Goal: Task Accomplishment & Management: Manage account settings

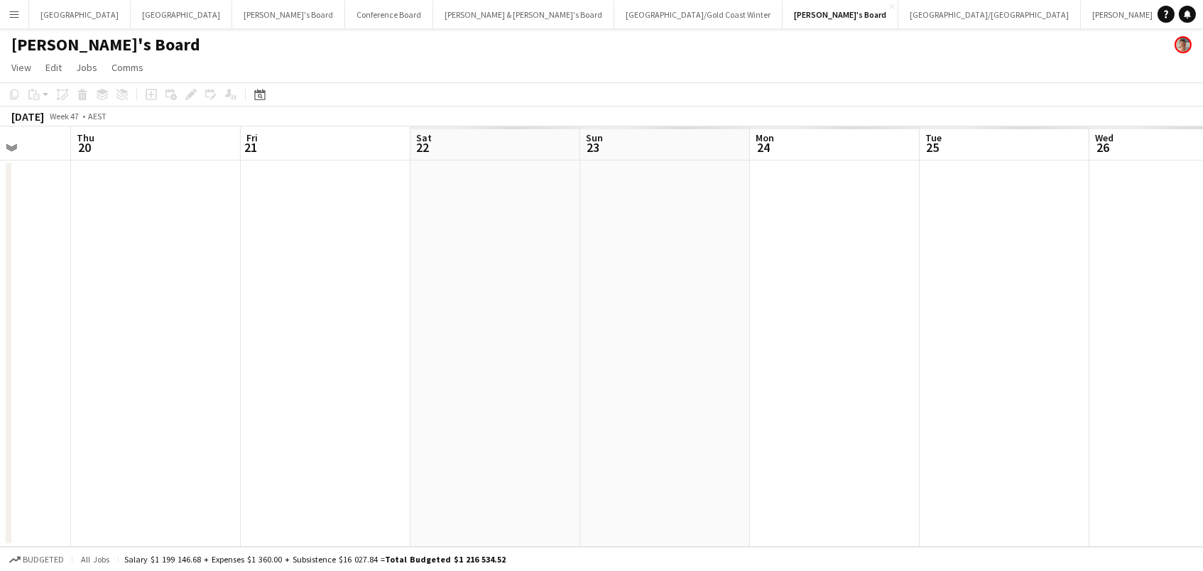
scroll to position [0, 479]
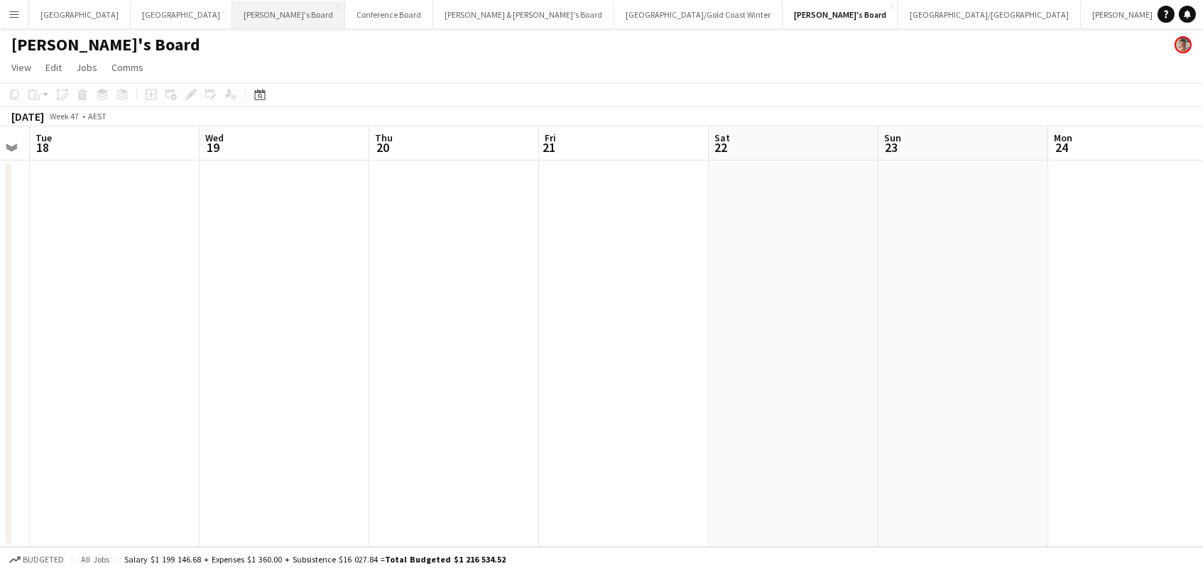
click at [232, 6] on button "Tennille's Board Close" at bounding box center [288, 15] width 113 height 28
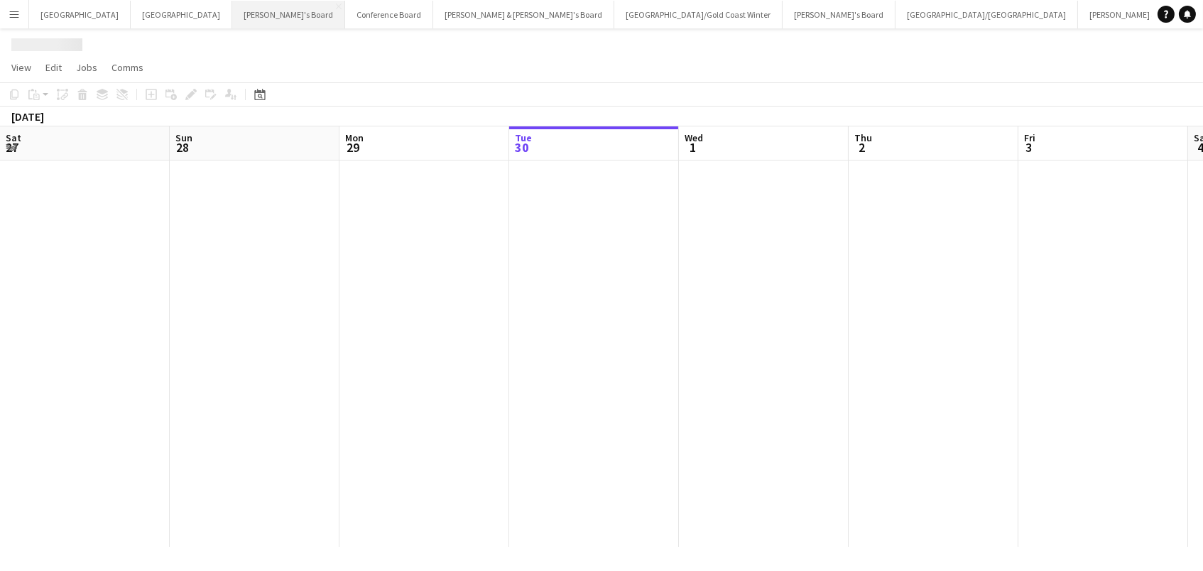
scroll to position [0, 339]
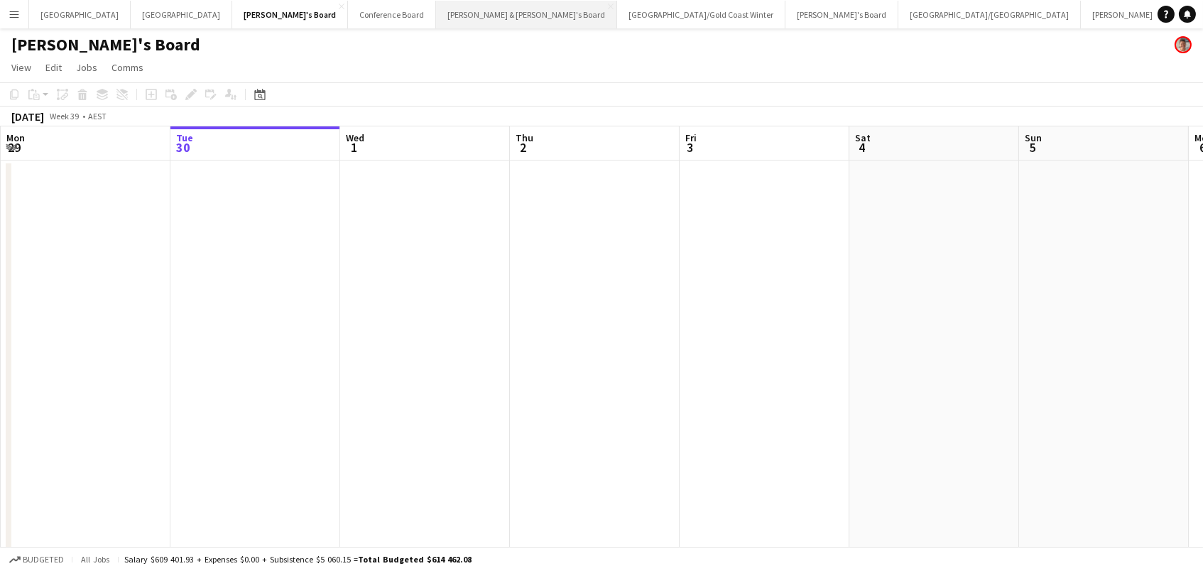
click at [436, 8] on button "[PERSON_NAME] & [PERSON_NAME]'s Board Close" at bounding box center [526, 15] width 181 height 28
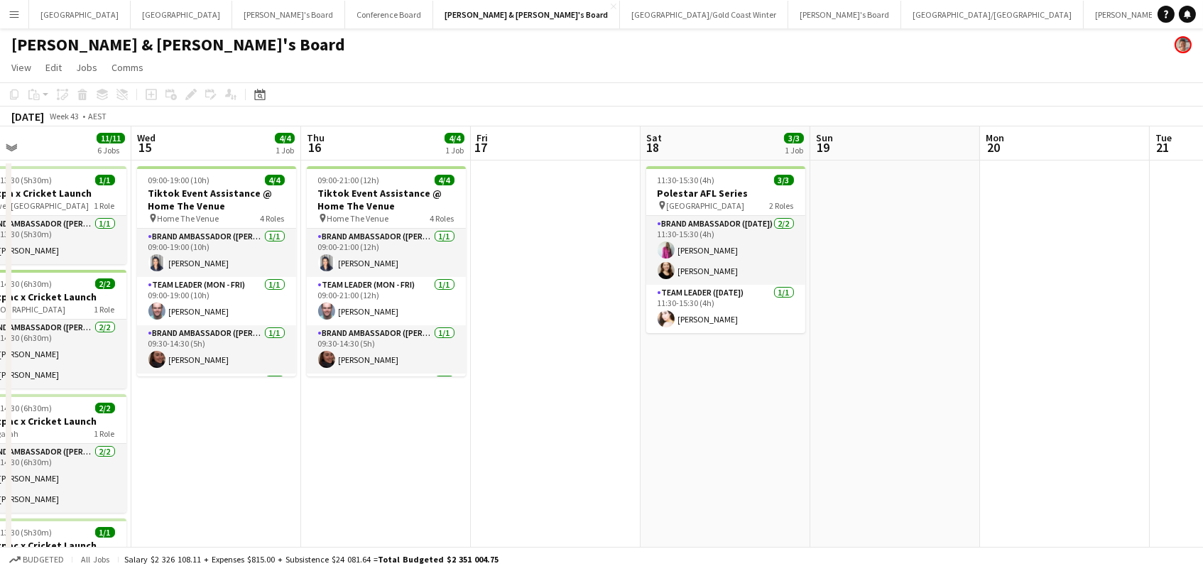
scroll to position [0, 305]
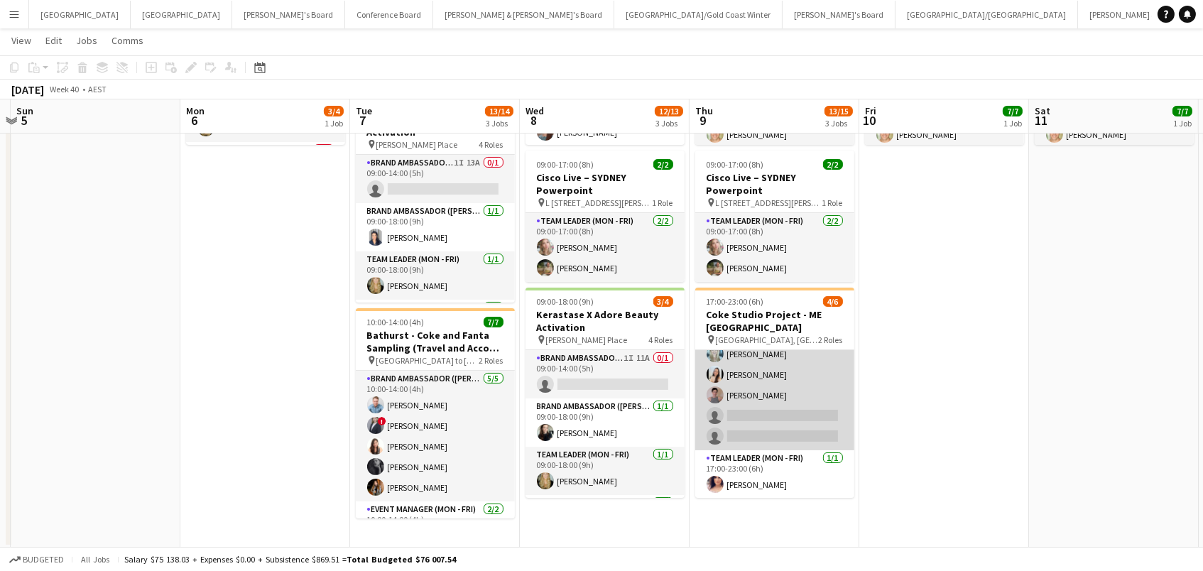
scroll to position [30, 0]
click at [734, 404] on app-card-role "Brand Ambassador (Mon - Fri) 1I 11A [DATE] 17:00-23:00 (6h) [PERSON_NAME] [PERS…" at bounding box center [774, 385] width 159 height 131
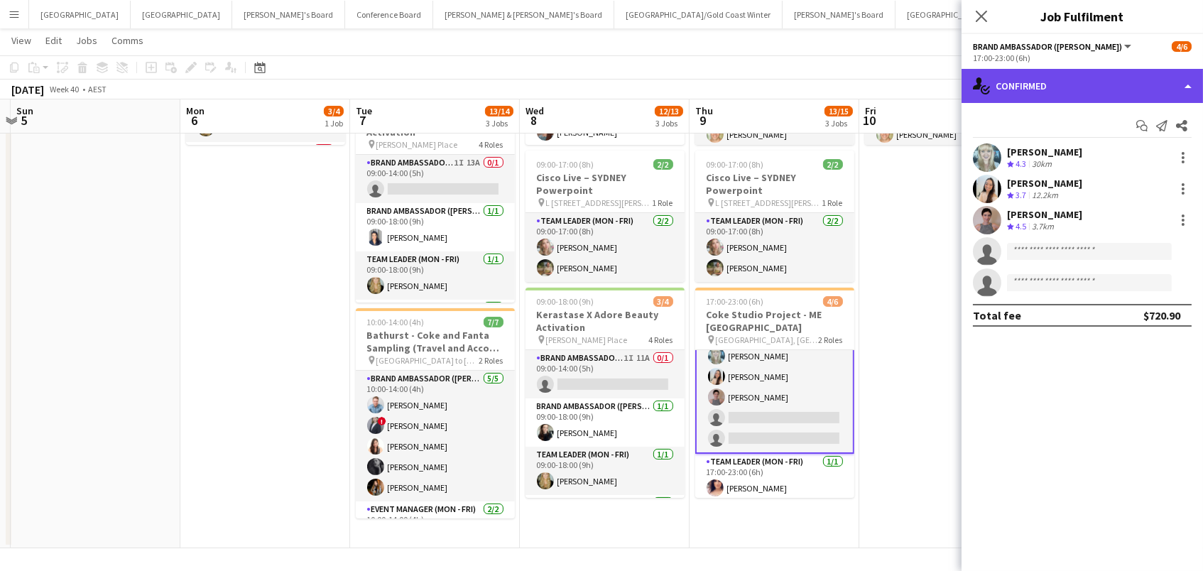
click at [1053, 81] on div "single-neutral-actions-check-2 Confirmed" at bounding box center [1081, 86] width 241 height 34
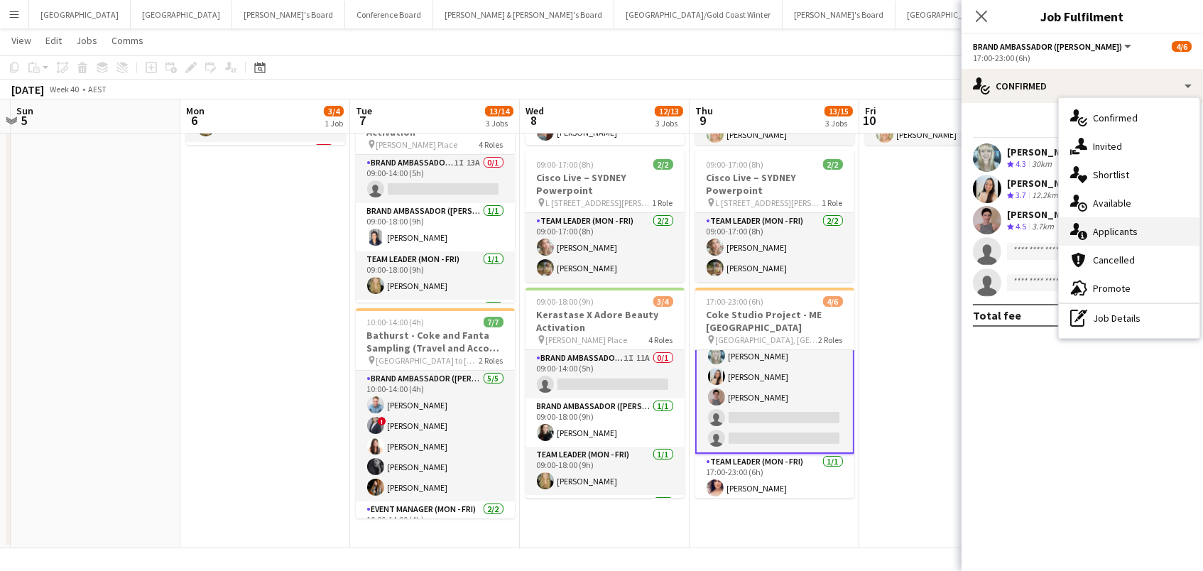
click at [1104, 225] on span "Applicants" at bounding box center [1115, 231] width 45 height 13
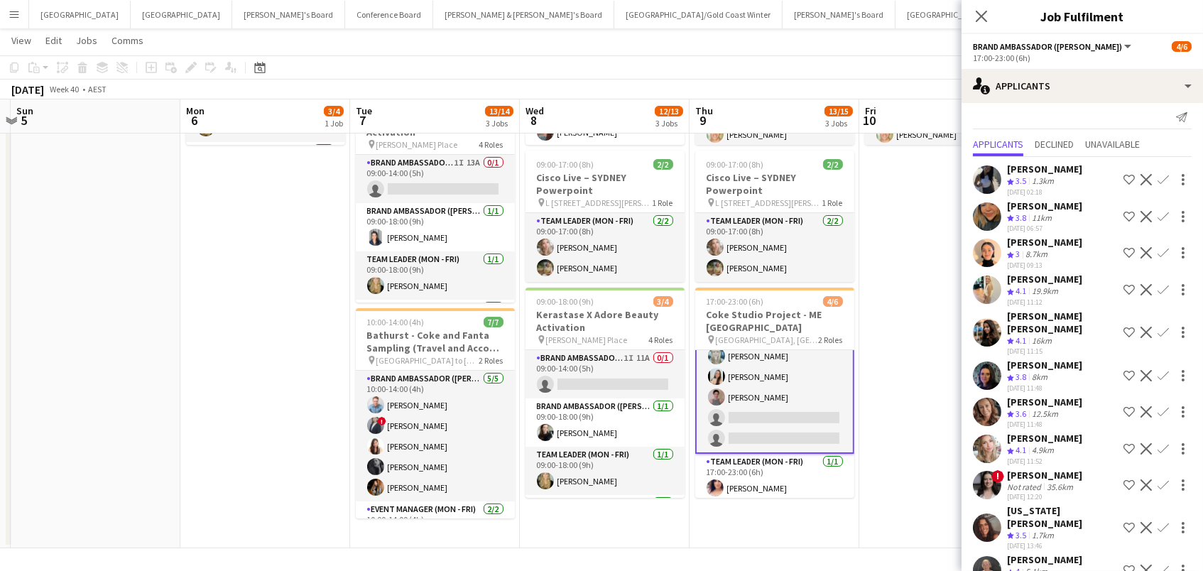
scroll to position [7, 0]
click at [1164, 371] on app-icon "Confirm" at bounding box center [1162, 376] width 11 height 11
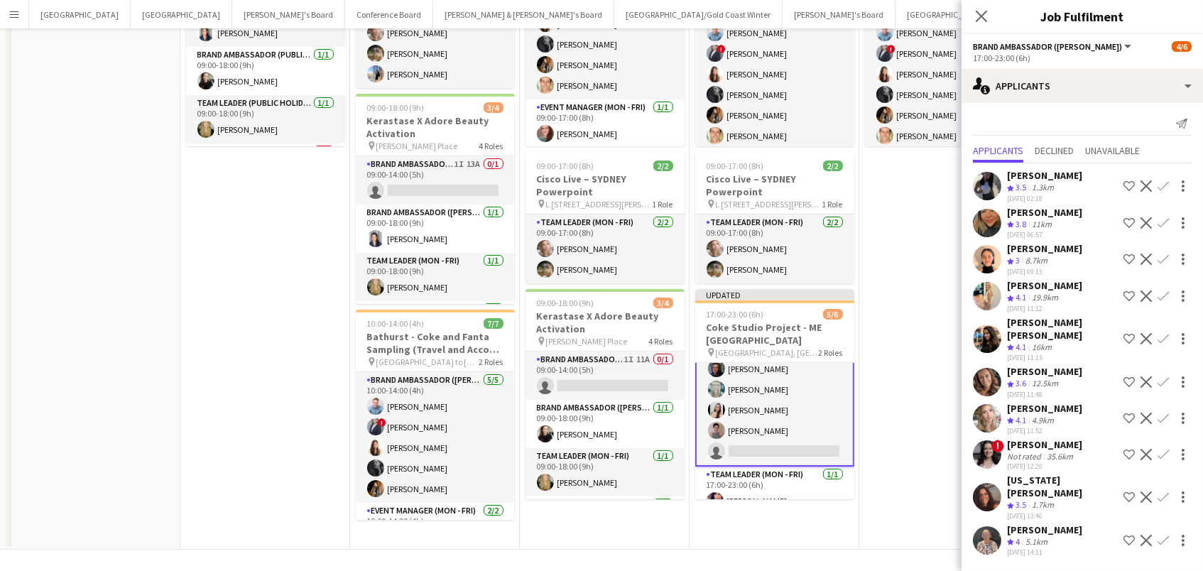
scroll to position [0, 0]
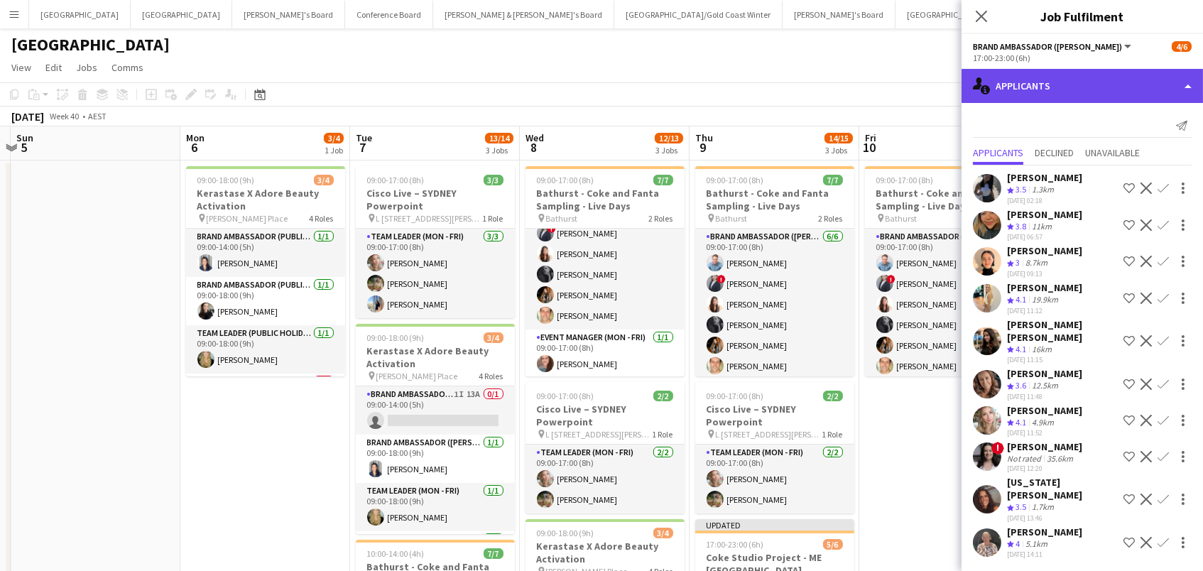
click at [1070, 89] on div "single-neutral-actions-information Applicants" at bounding box center [1081, 86] width 241 height 34
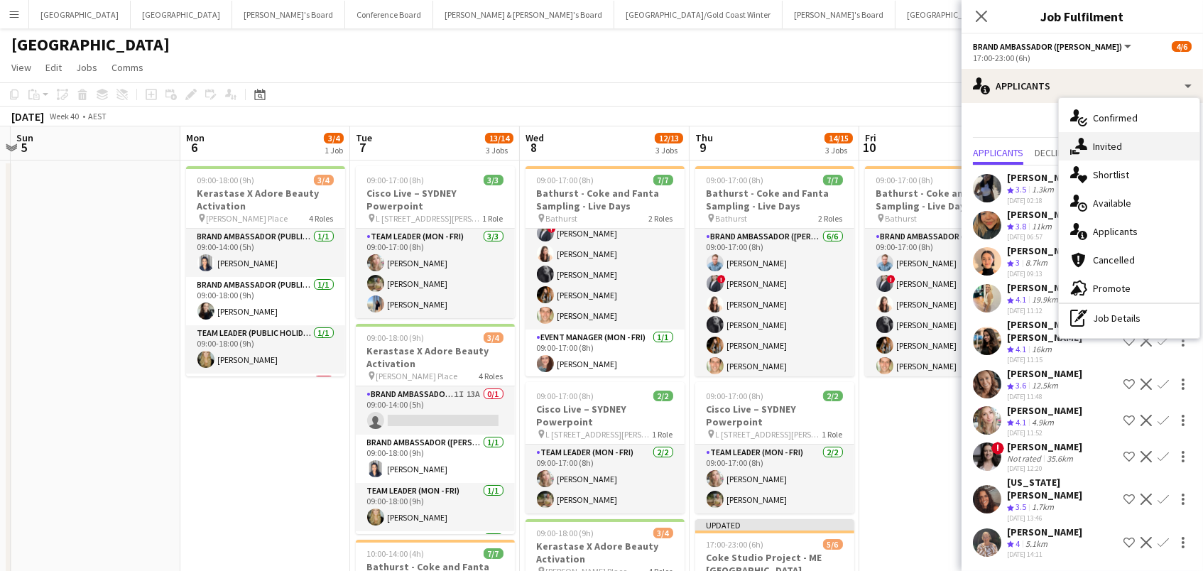
click at [1095, 151] on span "Invited" at bounding box center [1107, 146] width 29 height 13
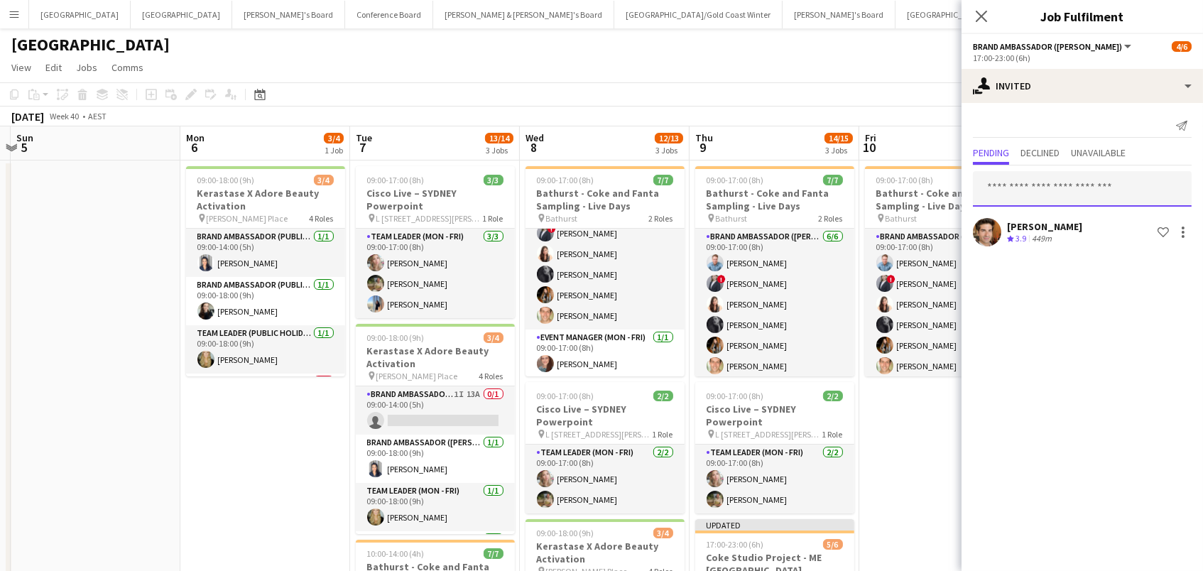
click at [1000, 184] on input "text" at bounding box center [1082, 188] width 219 height 35
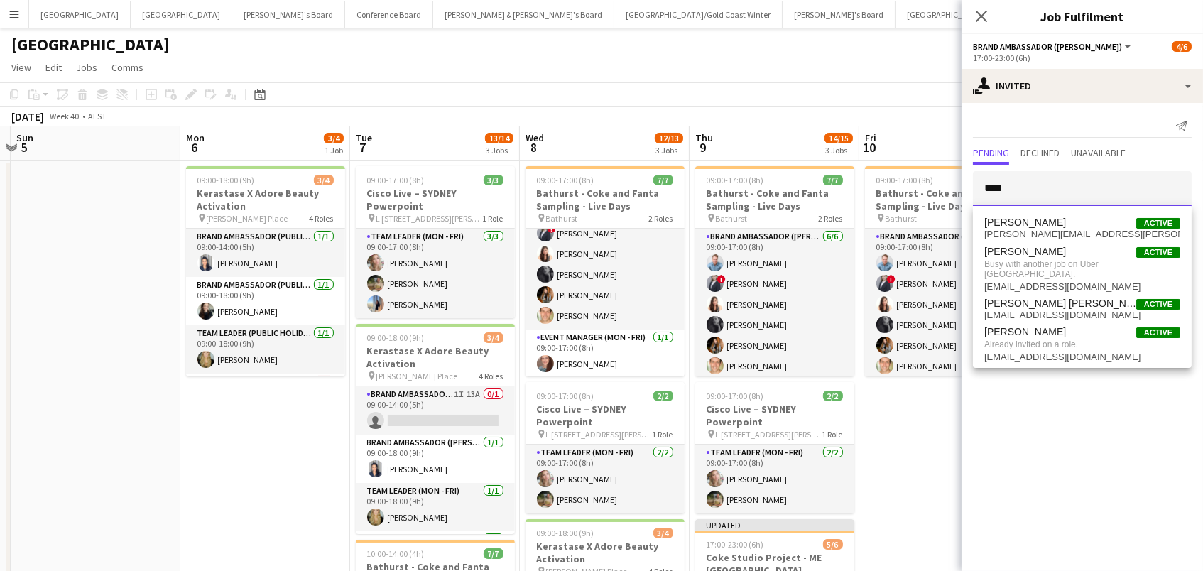
type input "****"
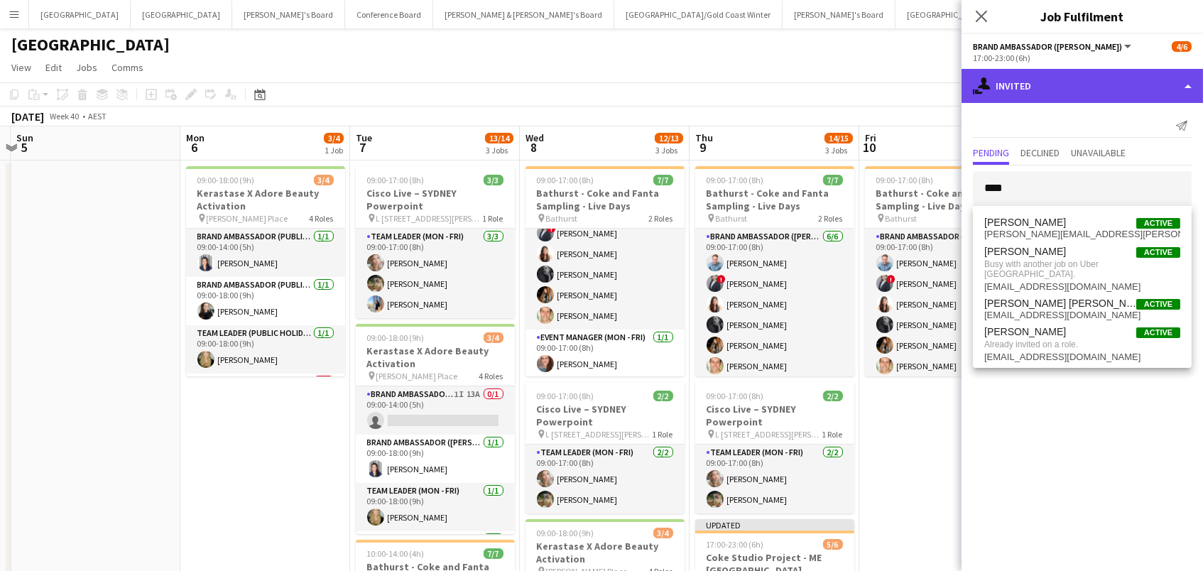
drag, startPoint x: 1056, startPoint y: 187, endPoint x: 1068, endPoint y: 84, distance: 102.9
click at [1068, 84] on div "single-neutral-actions-share-1 Invited" at bounding box center [1081, 86] width 241 height 34
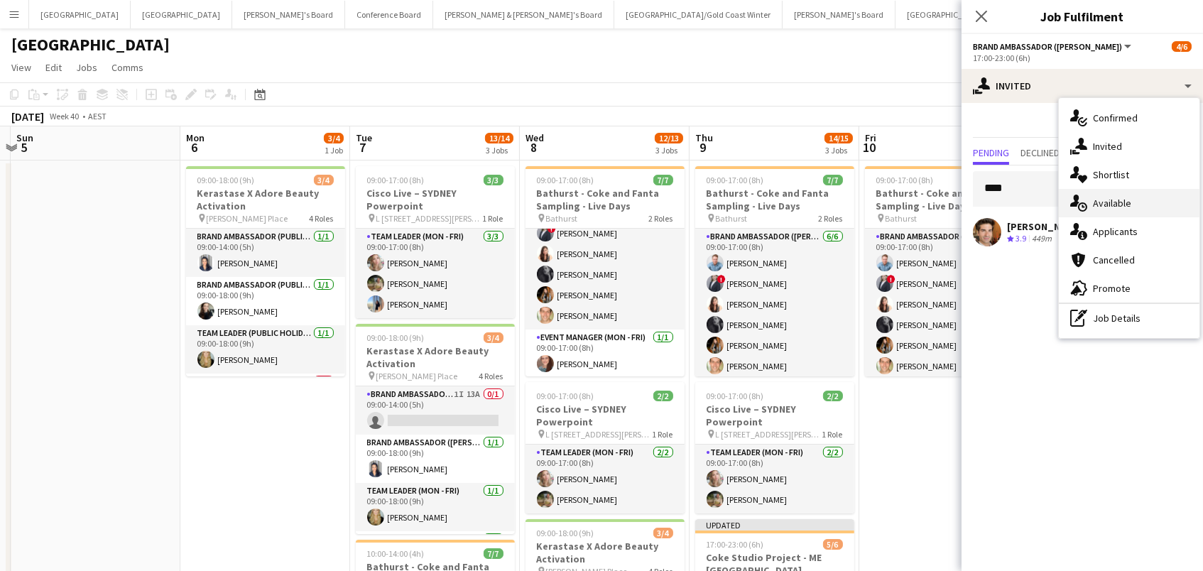
click at [1109, 198] on span "Available" at bounding box center [1112, 203] width 38 height 13
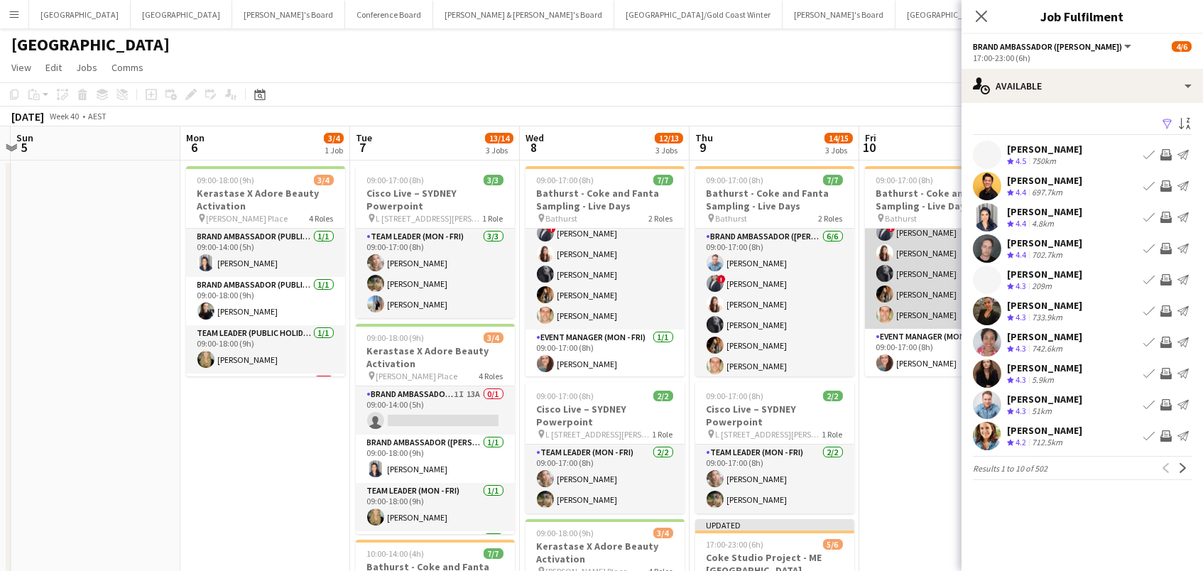
scroll to position [50, 0]
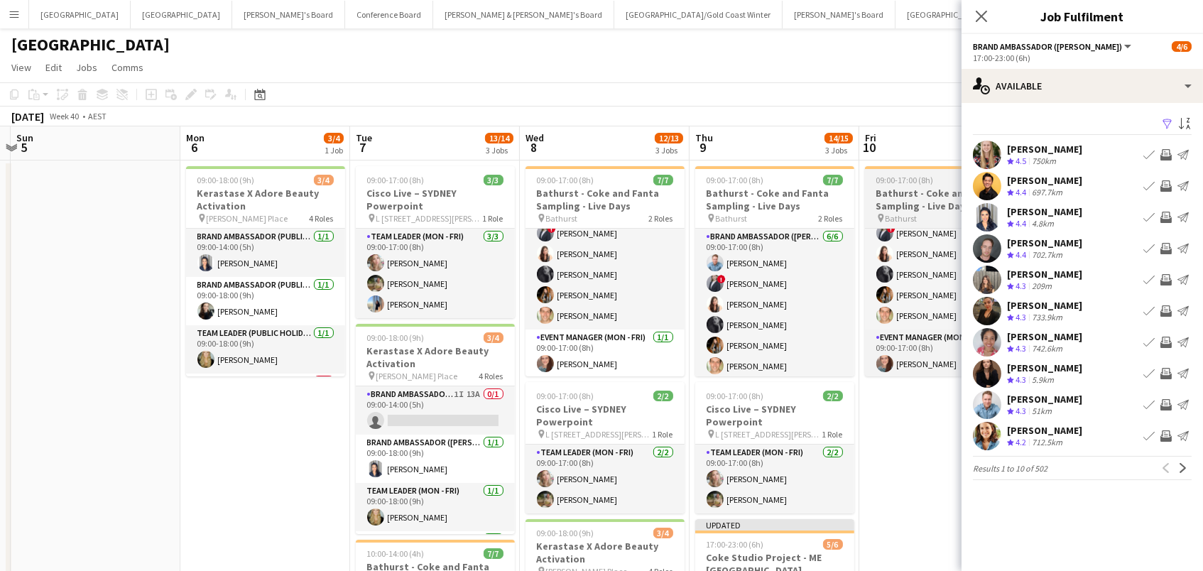
click at [900, 198] on h3 "Bathurst - Coke and Fanta Sampling - Live Days" at bounding box center [944, 200] width 159 height 26
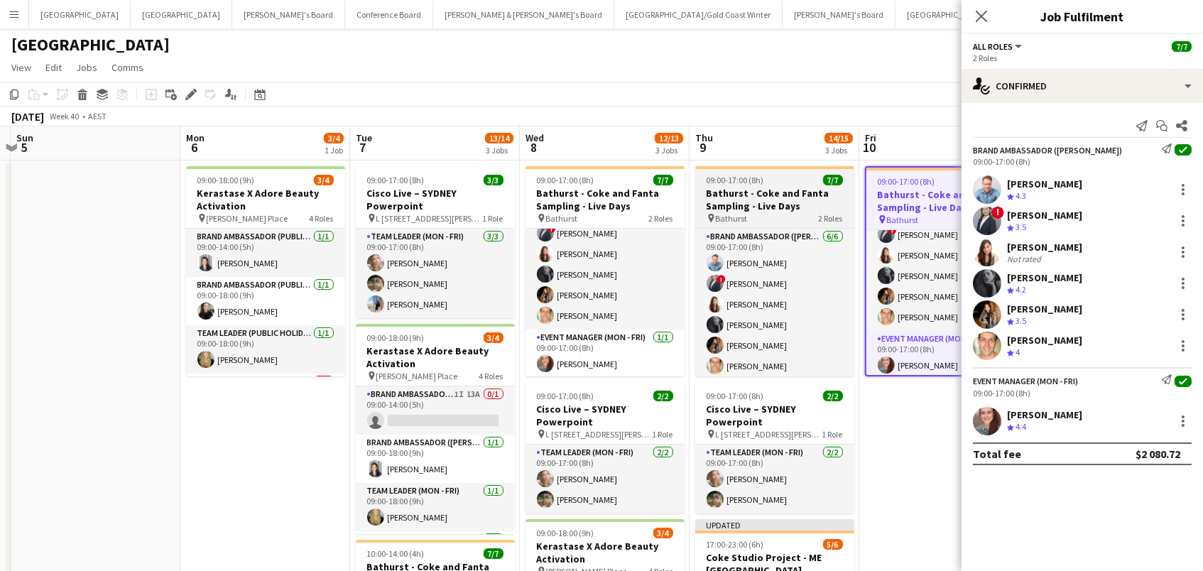
click at [740, 170] on app-job-card "09:00-17:00 (8h) 7/7 Bathurst - Coke and Fanta Sampling - Live Days pin Bathurs…" at bounding box center [774, 271] width 159 height 210
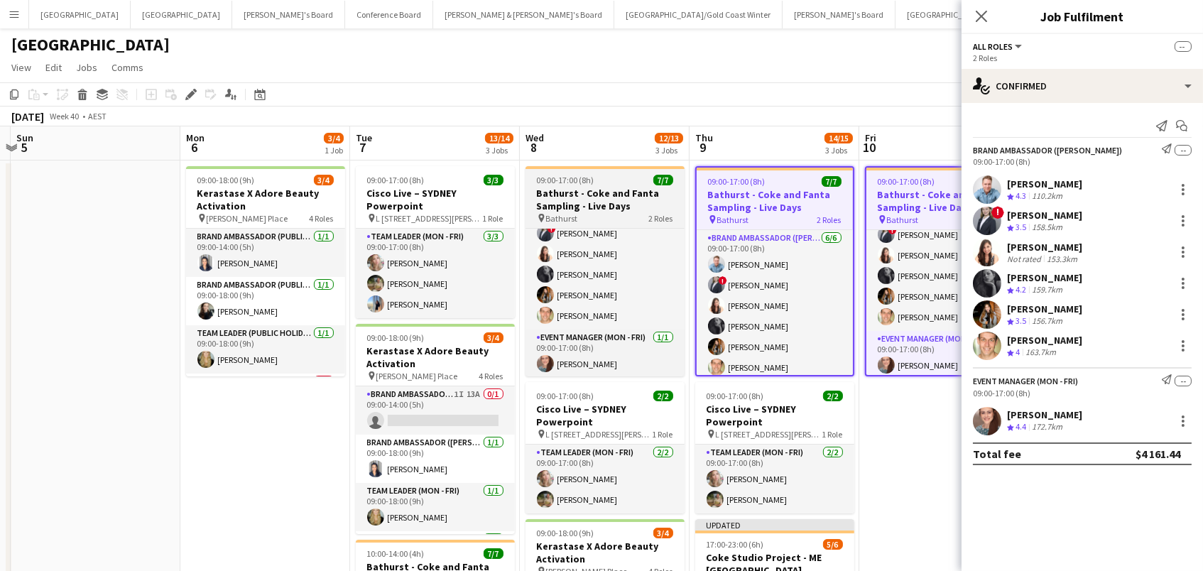
click at [619, 178] on div "09:00-17:00 (8h) 7/7" at bounding box center [604, 180] width 159 height 11
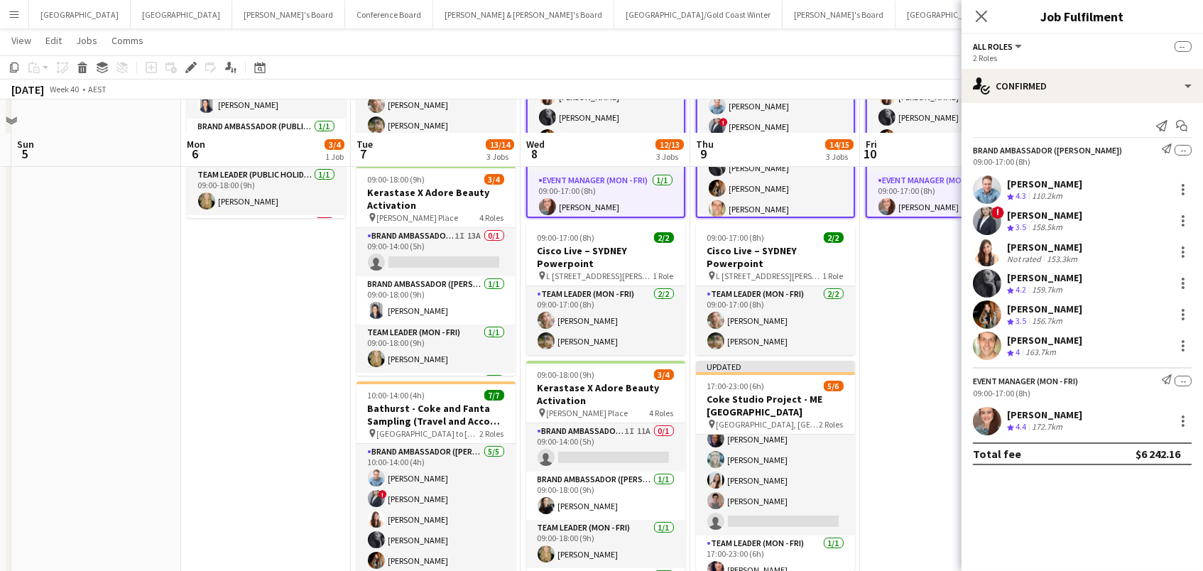
scroll to position [197, 0]
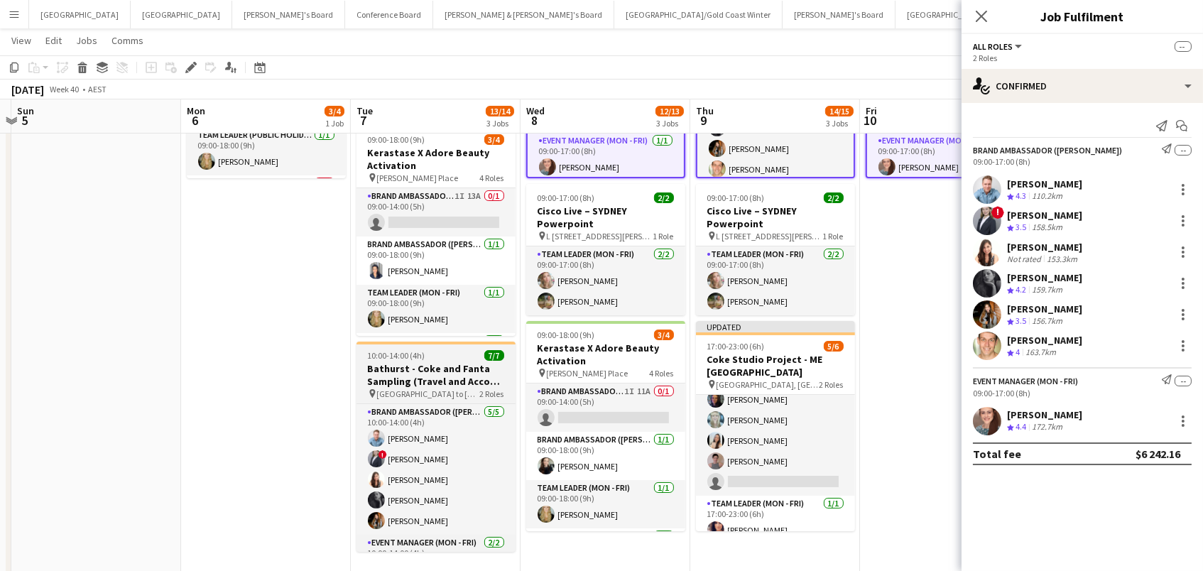
click at [431, 372] on h3 "Bathurst - Coke and Fanta Sampling (Travel and Accom Provided)" at bounding box center [435, 375] width 159 height 26
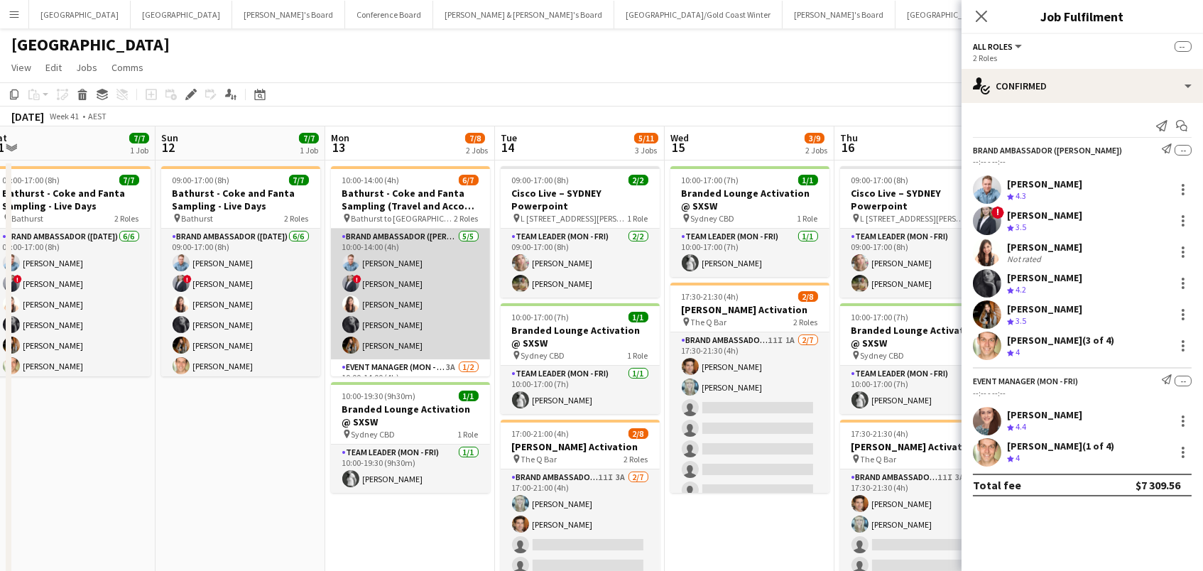
scroll to position [0, 0]
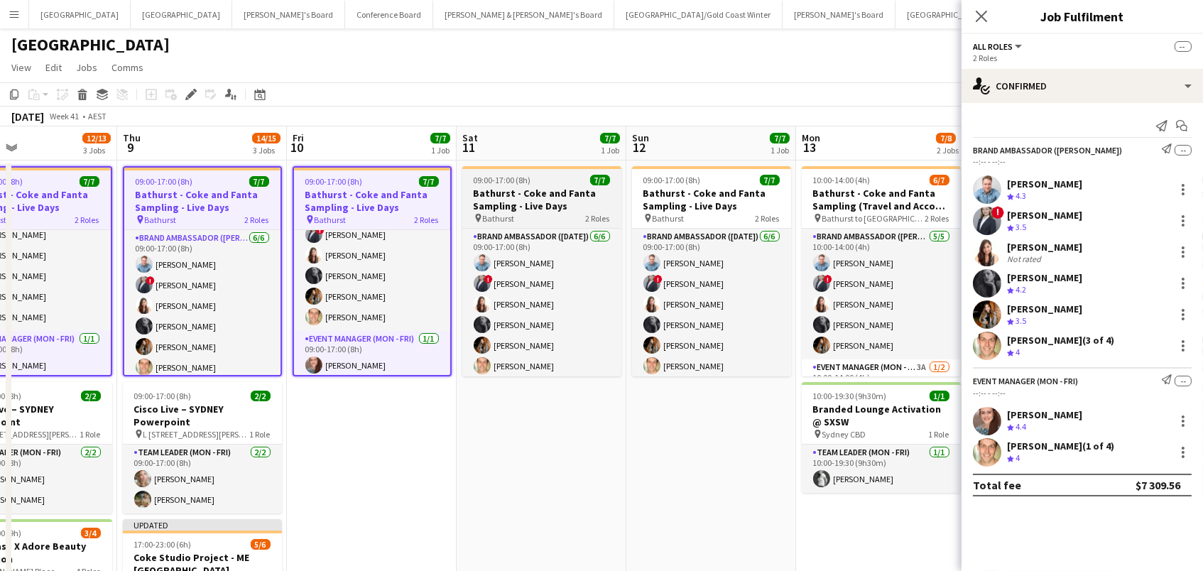
click at [541, 187] on h3 "Bathurst - Coke and Fanta Sampling - Live Days" at bounding box center [541, 200] width 159 height 26
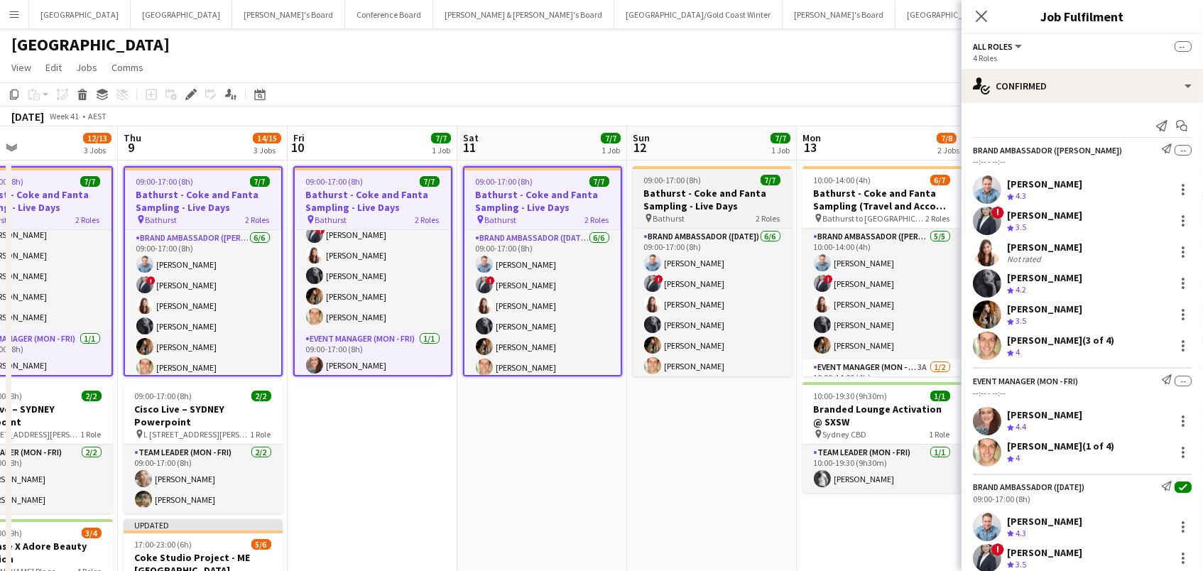
click at [745, 178] on div "09:00-17:00 (8h) 7/7" at bounding box center [712, 180] width 159 height 11
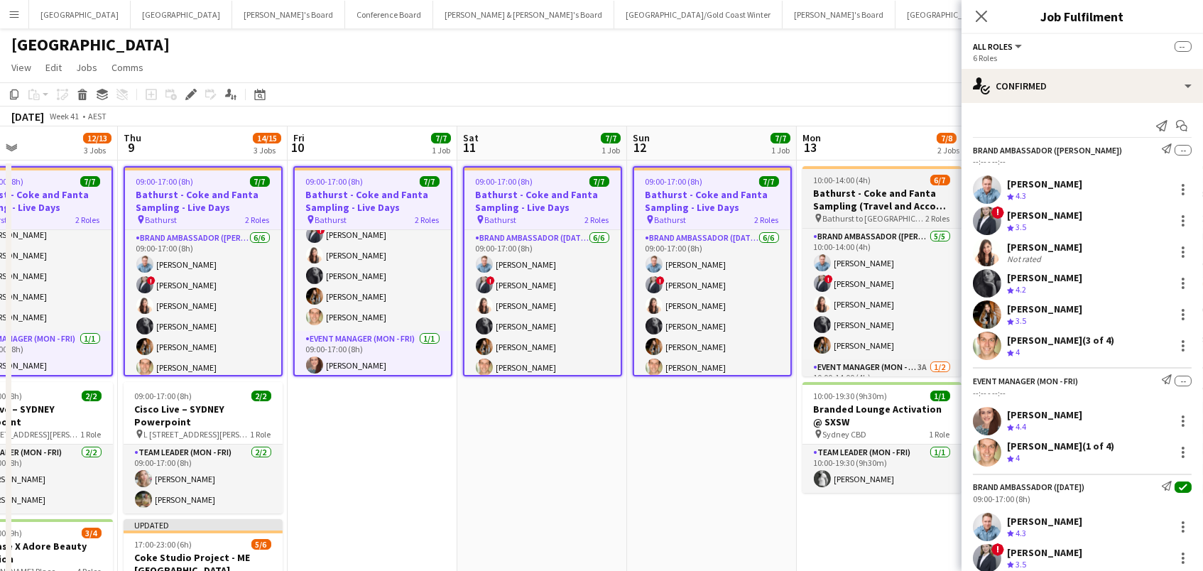
click at [875, 190] on h3 "Bathurst - Coke and Fanta Sampling (Travel and Accom Provided)" at bounding box center [881, 200] width 159 height 26
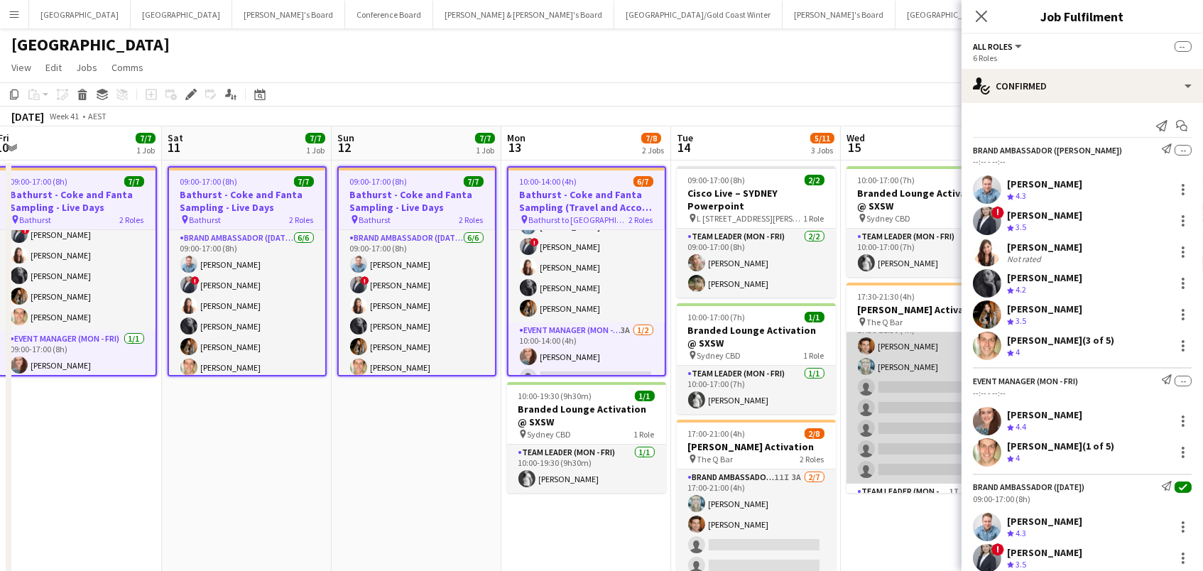
scroll to position [24, 0]
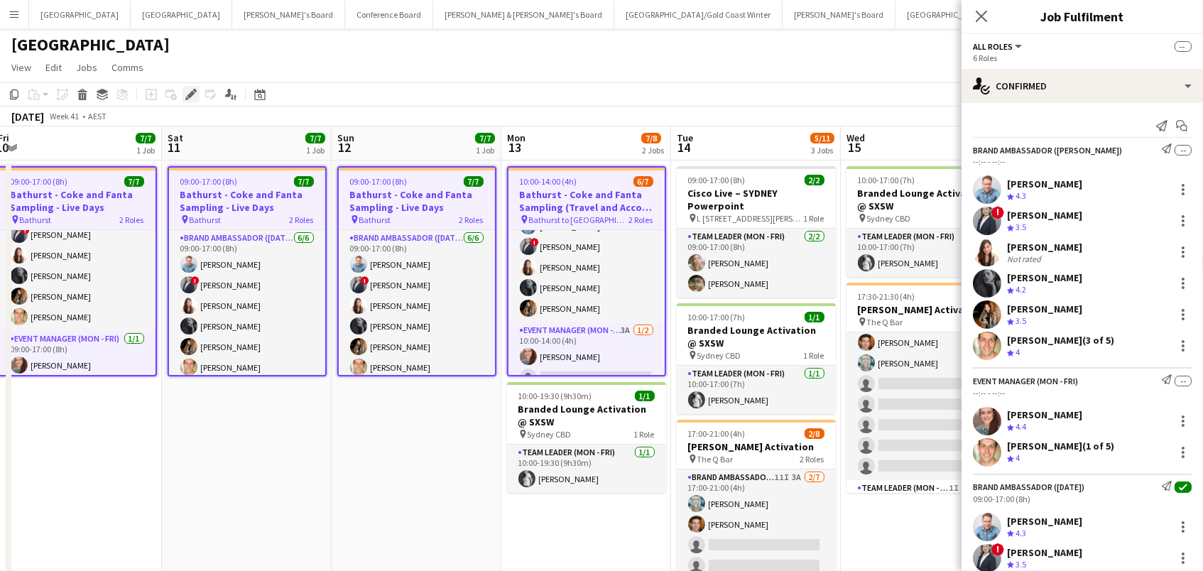
click at [190, 100] on div "Edit" at bounding box center [190, 94] width 17 height 17
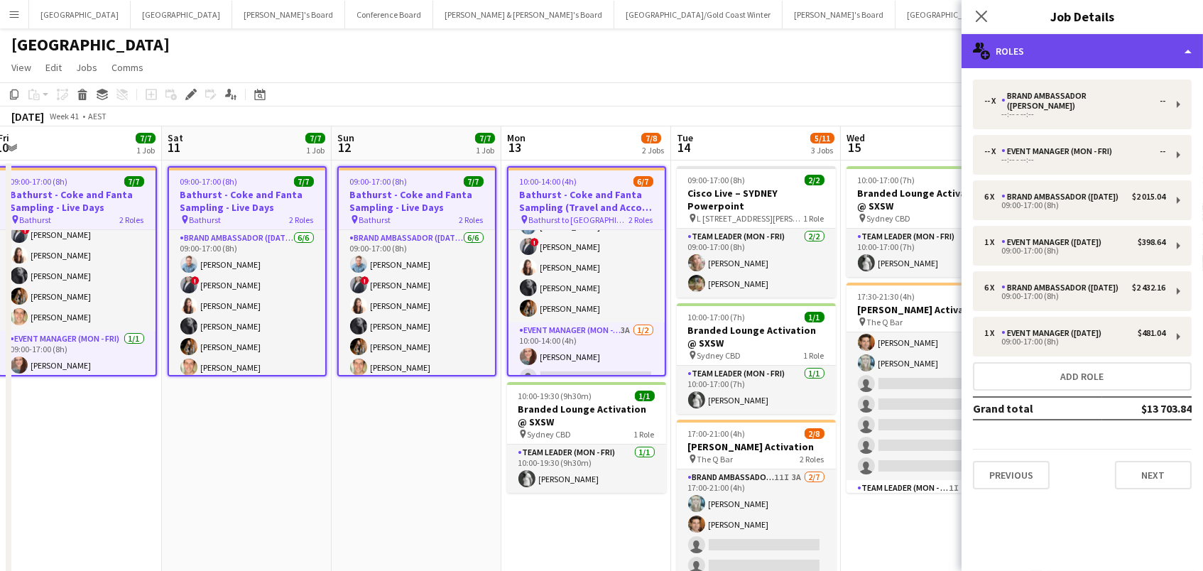
click at [1077, 48] on div "multiple-users-add Roles" at bounding box center [1081, 51] width 241 height 34
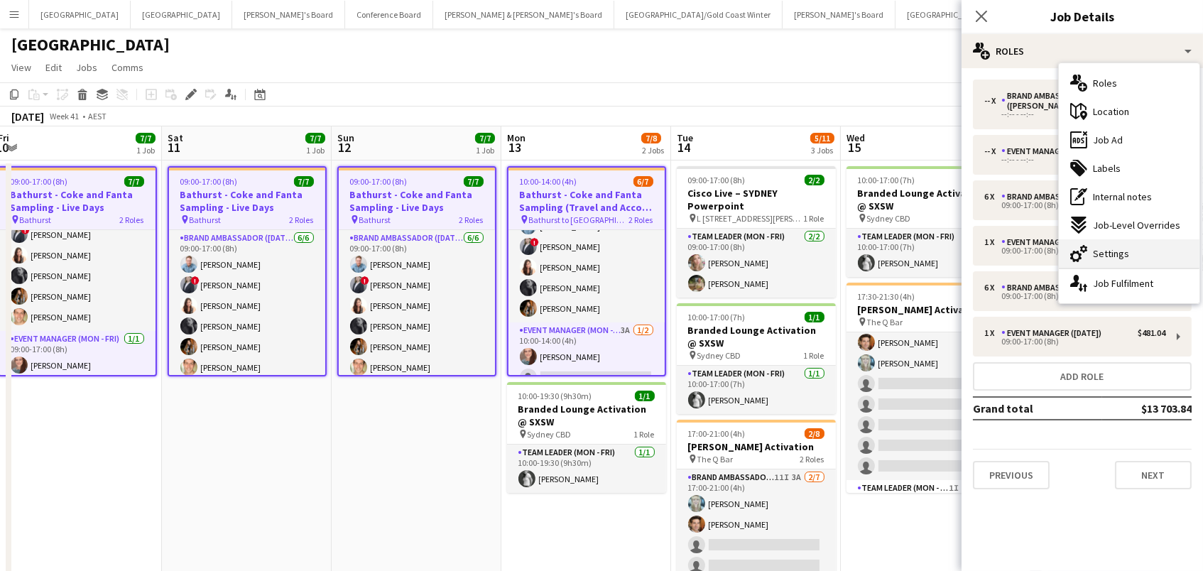
click at [1120, 253] on span "Settings" at bounding box center [1111, 253] width 36 height 13
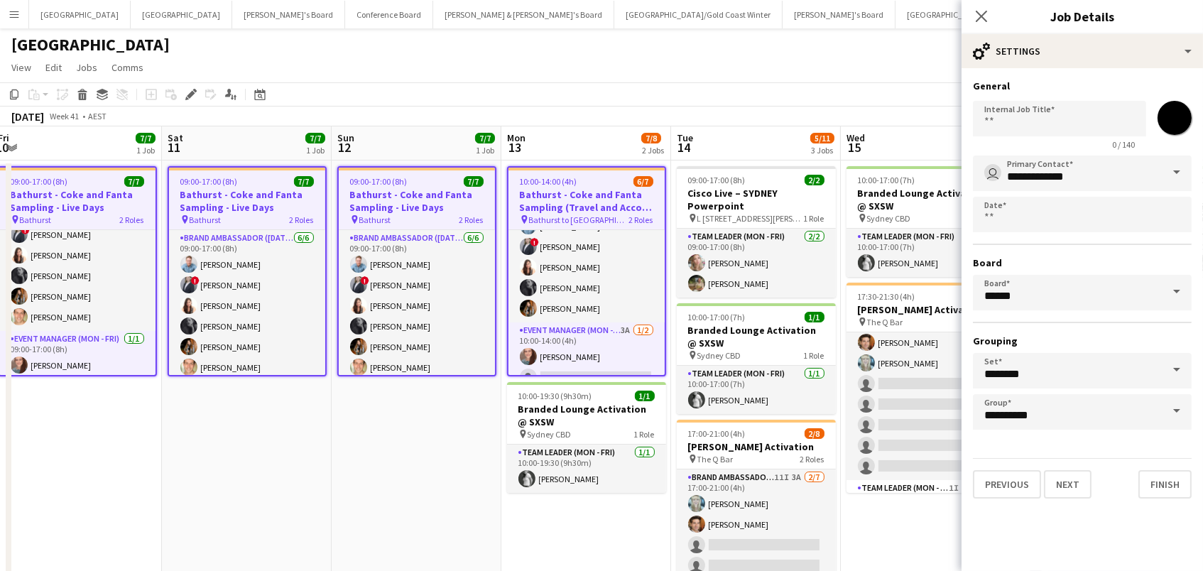
click at [1184, 119] on input "*******" at bounding box center [1174, 117] width 51 height 51
type input "*******"
click at [843, 38] on div "[GEOGRAPHIC_DATA]" at bounding box center [601, 41] width 1203 height 27
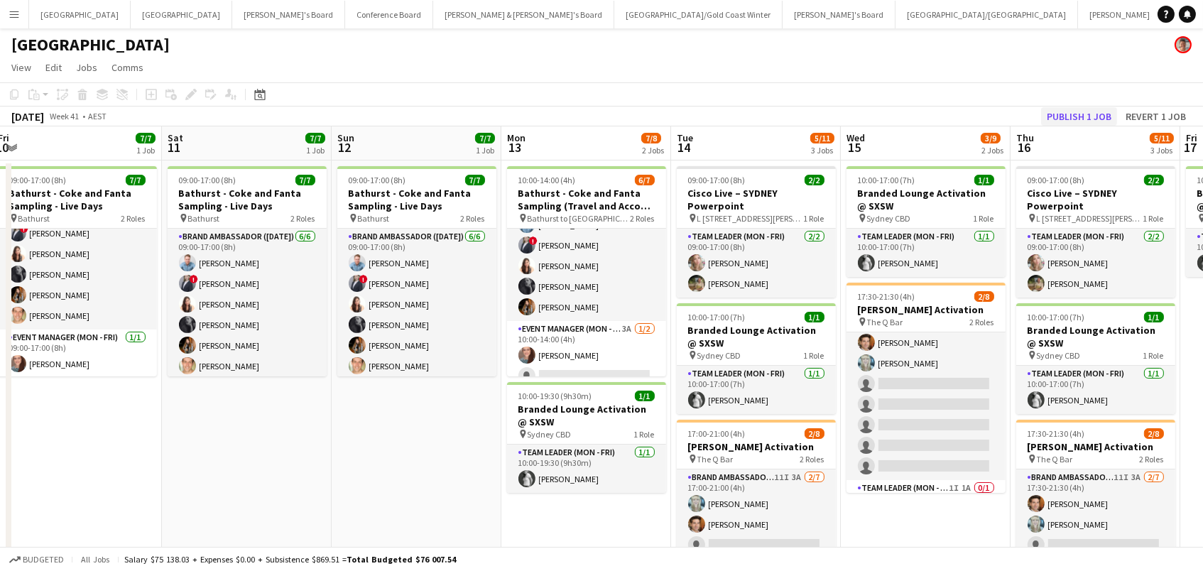
click at [1100, 110] on button "Publish 1 job" at bounding box center [1079, 116] width 76 height 18
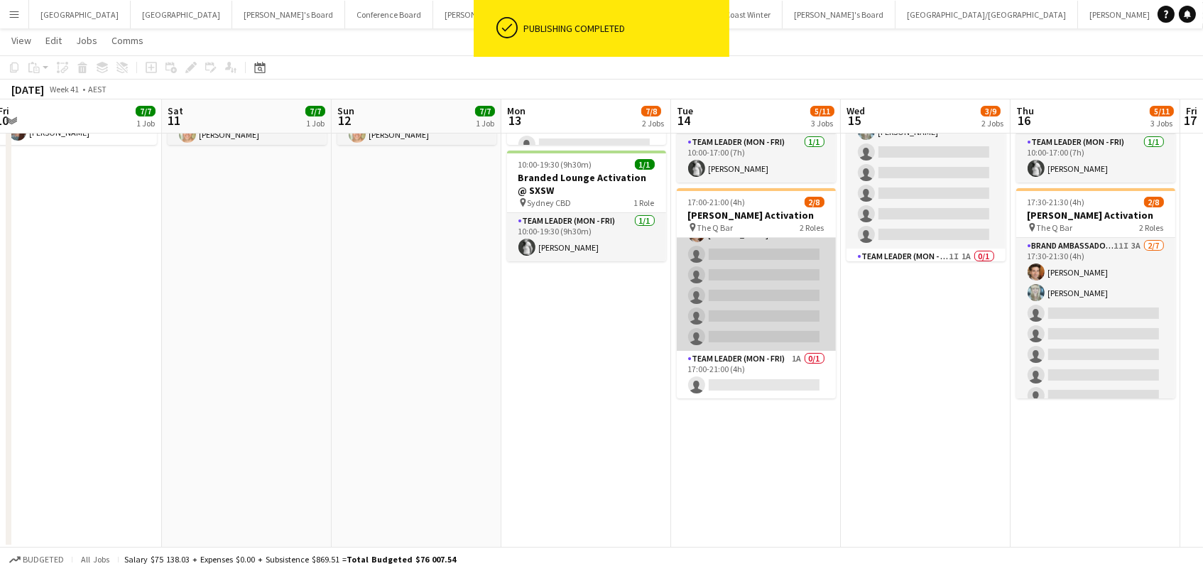
scroll to position [58, 0]
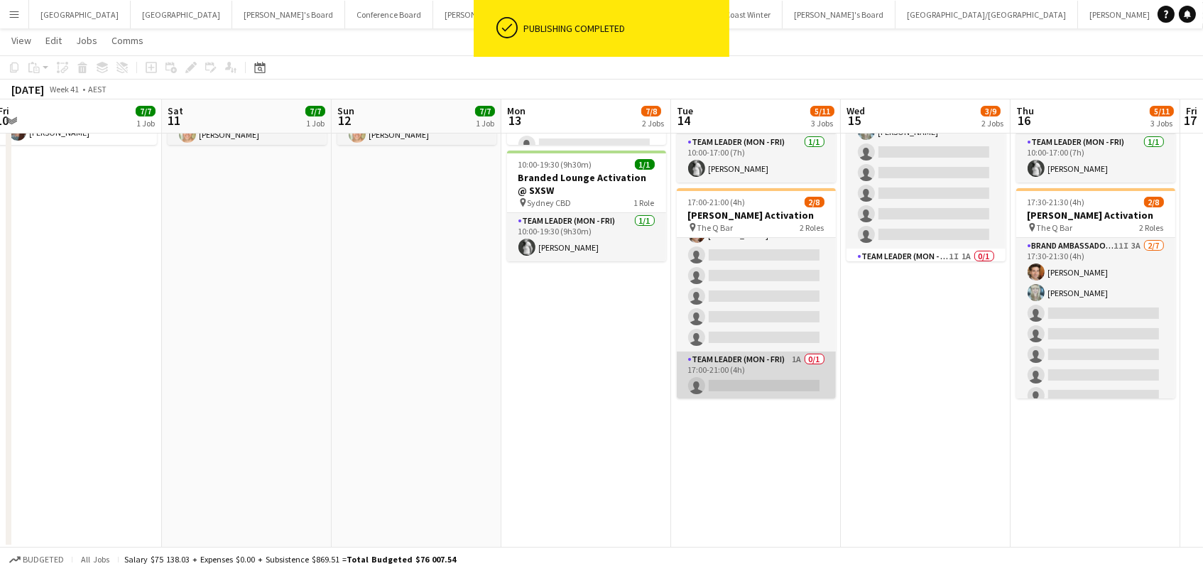
click at [772, 391] on app-card-role "Team Leader (Mon - Fri) 1A 0/1 17:00-21:00 (4h) single-neutral-actions" at bounding box center [756, 375] width 159 height 48
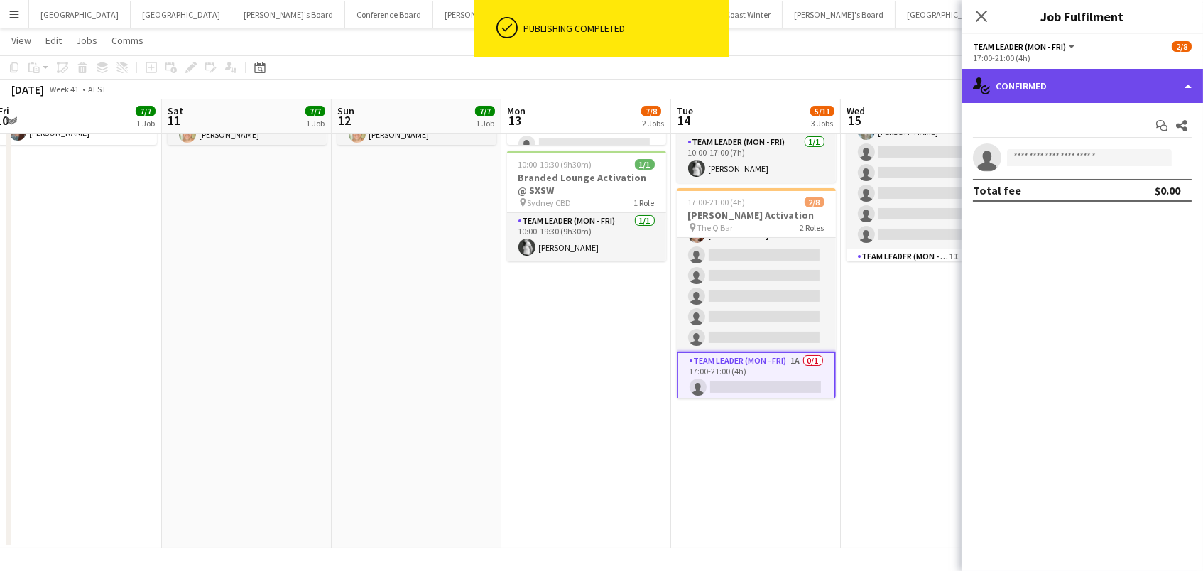
click at [1095, 70] on div "single-neutral-actions-check-2 Confirmed" at bounding box center [1081, 86] width 241 height 34
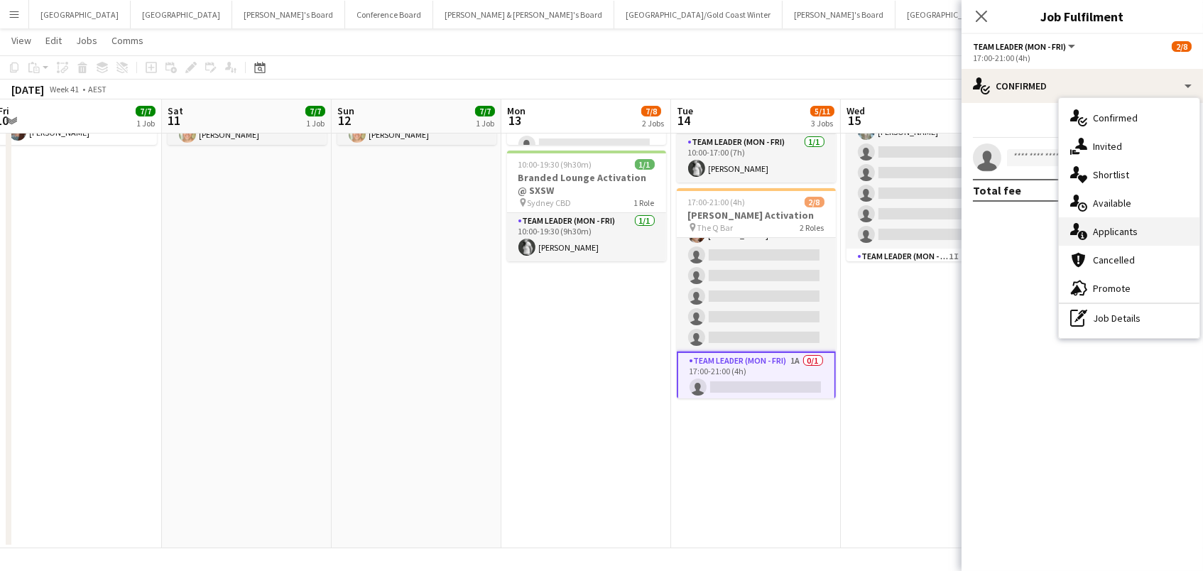
click at [1127, 239] on div "single-neutral-actions-information Applicants" at bounding box center [1129, 231] width 141 height 28
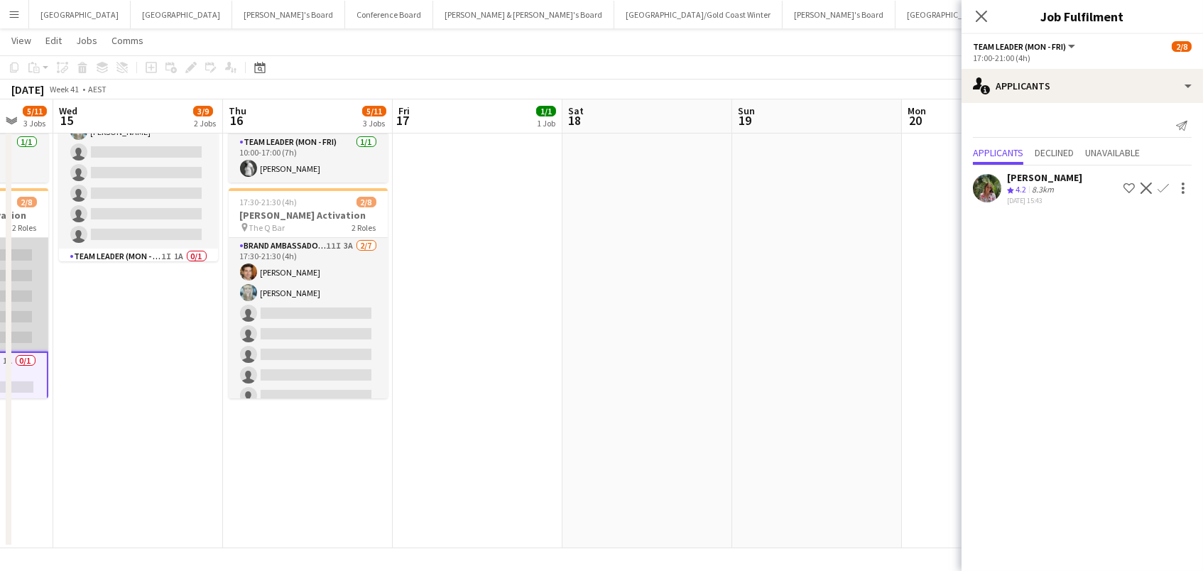
scroll to position [0, 527]
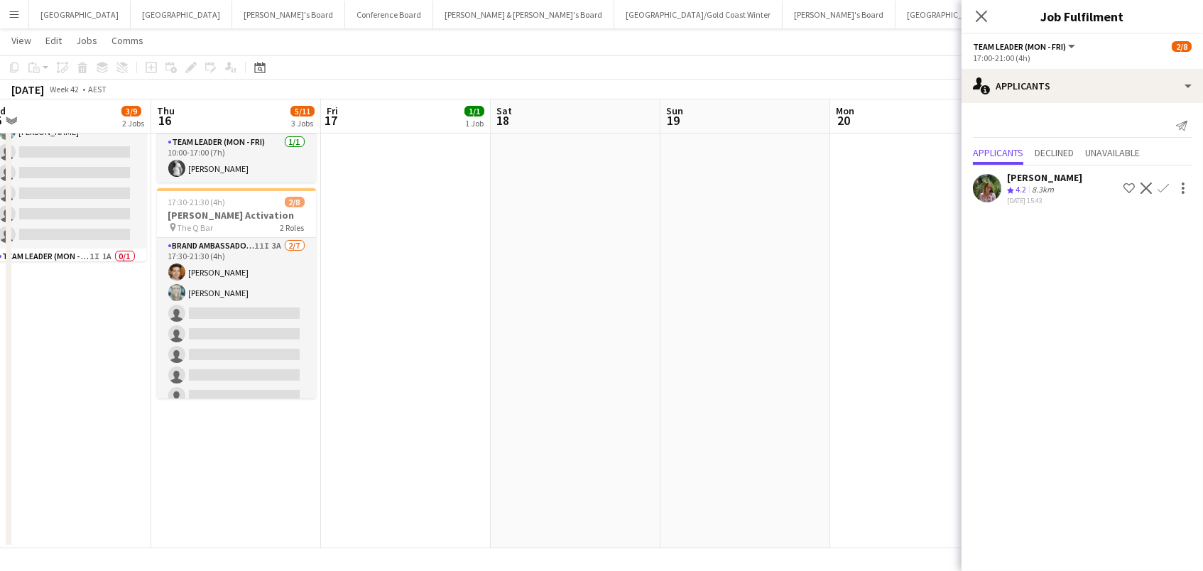
click at [758, 306] on app-date-cell at bounding box center [745, 238] width 170 height 619
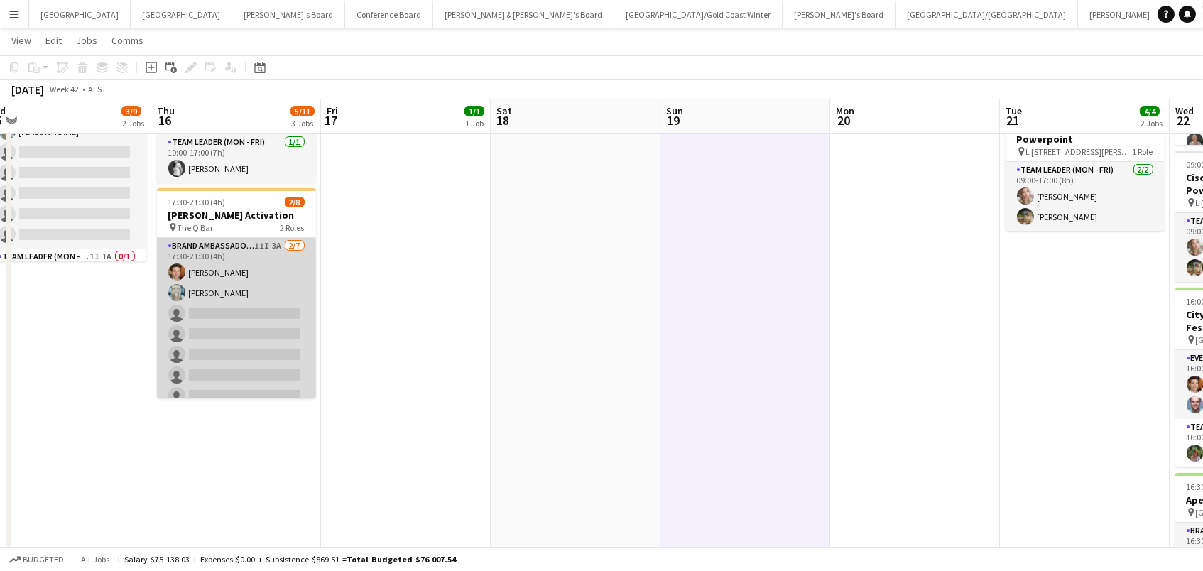
click at [192, 254] on app-card-role "Brand Ambassador (Mon - Fri) 11I 3A [DATE] 17:30-21:30 (4h) [PERSON_NAME] [PERS…" at bounding box center [236, 324] width 159 height 172
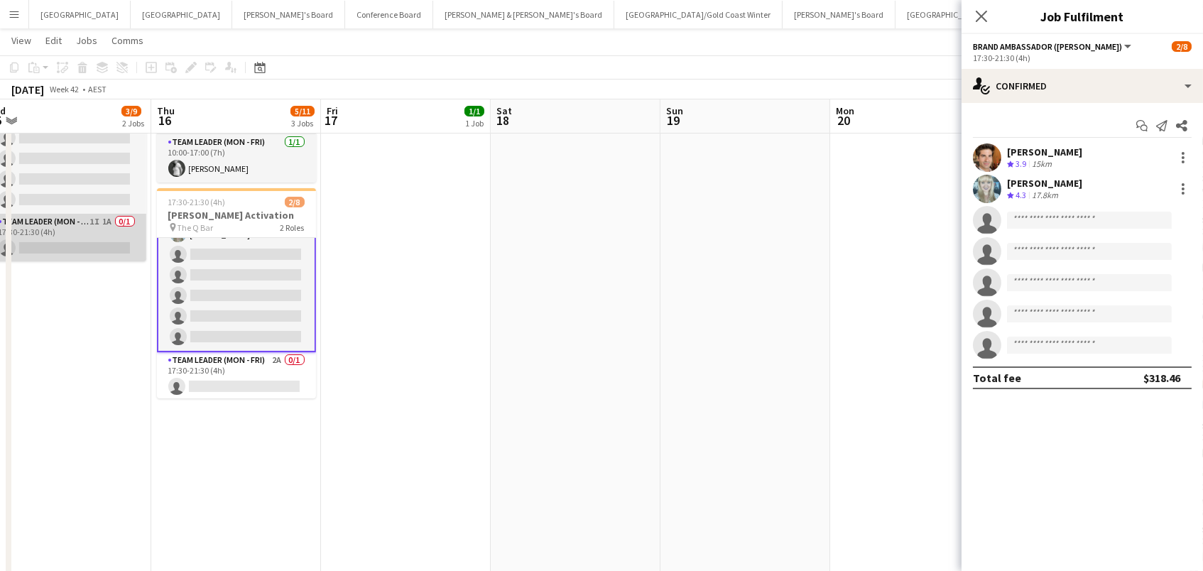
scroll to position [58, 0]
click at [82, 229] on app-card-role "Team Leader (Mon - Fri) 1I 1A 0/1 17:30-21:30 (4h) single-neutral-actions" at bounding box center [66, 238] width 159 height 48
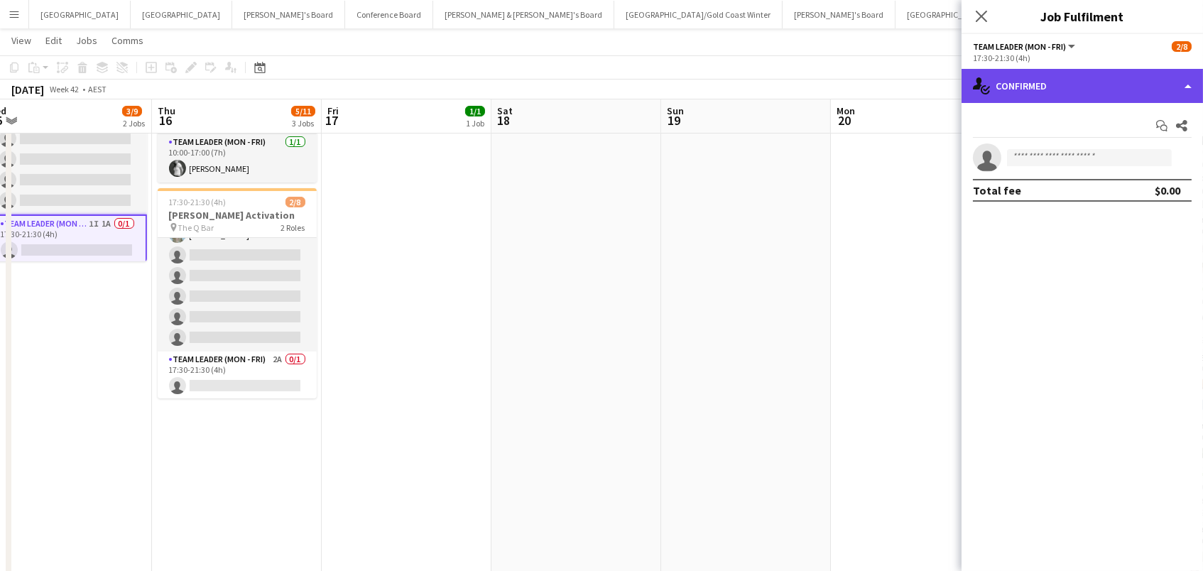
click at [1056, 74] on div "single-neutral-actions-check-2 Confirmed" at bounding box center [1081, 86] width 241 height 34
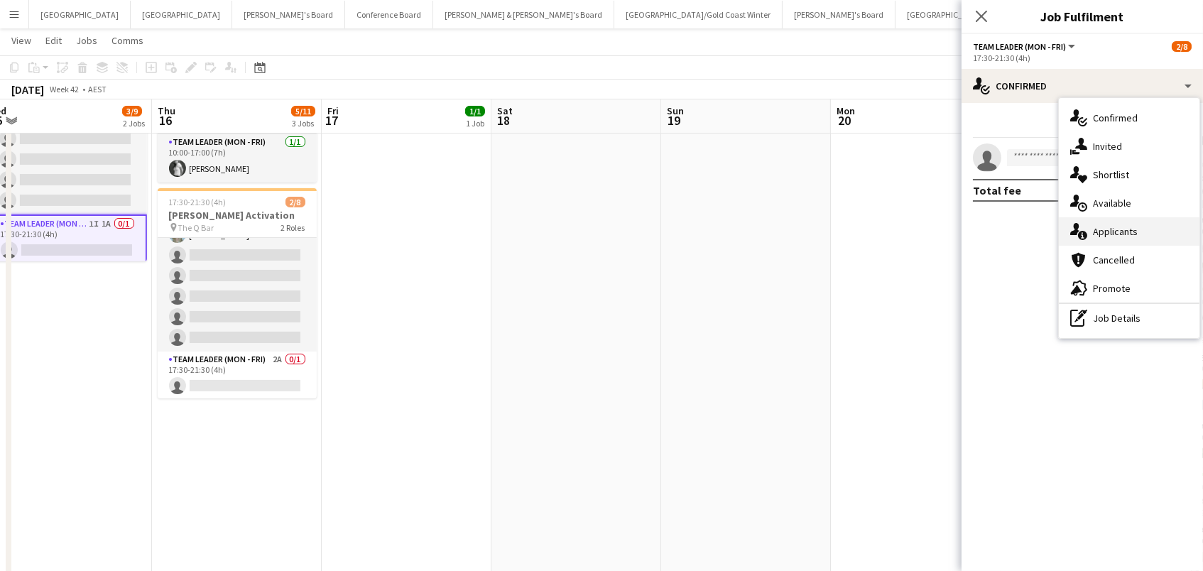
click at [1113, 241] on div "single-neutral-actions-information Applicants" at bounding box center [1129, 231] width 141 height 28
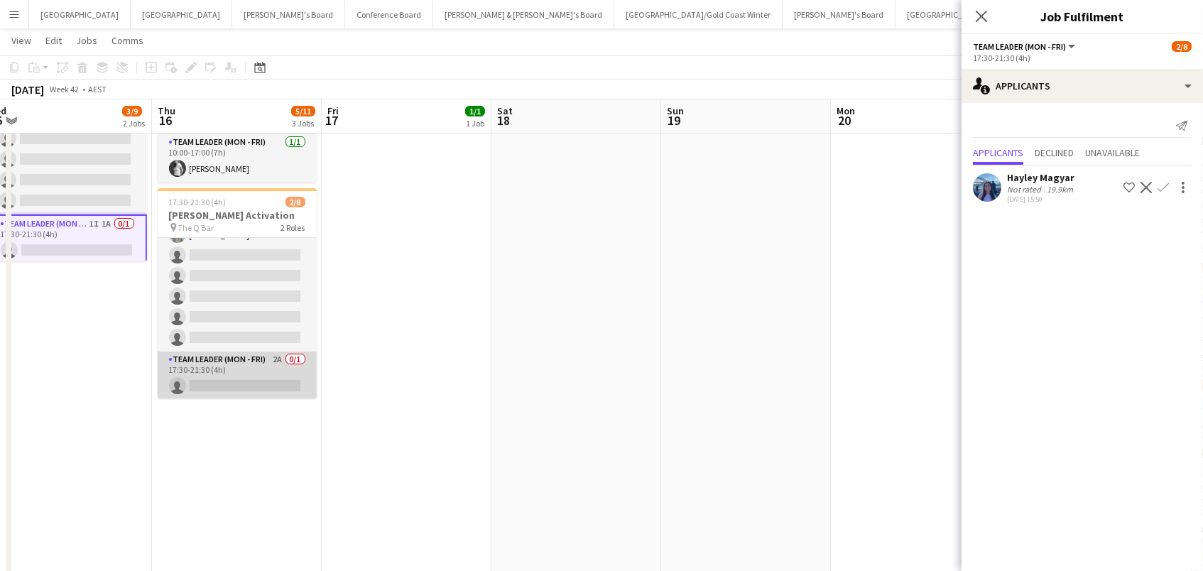
click at [182, 395] on app-card-role "Team Leader (Mon - Fri) 2A 0/1 17:30-21:30 (4h) single-neutral-actions" at bounding box center [237, 375] width 159 height 48
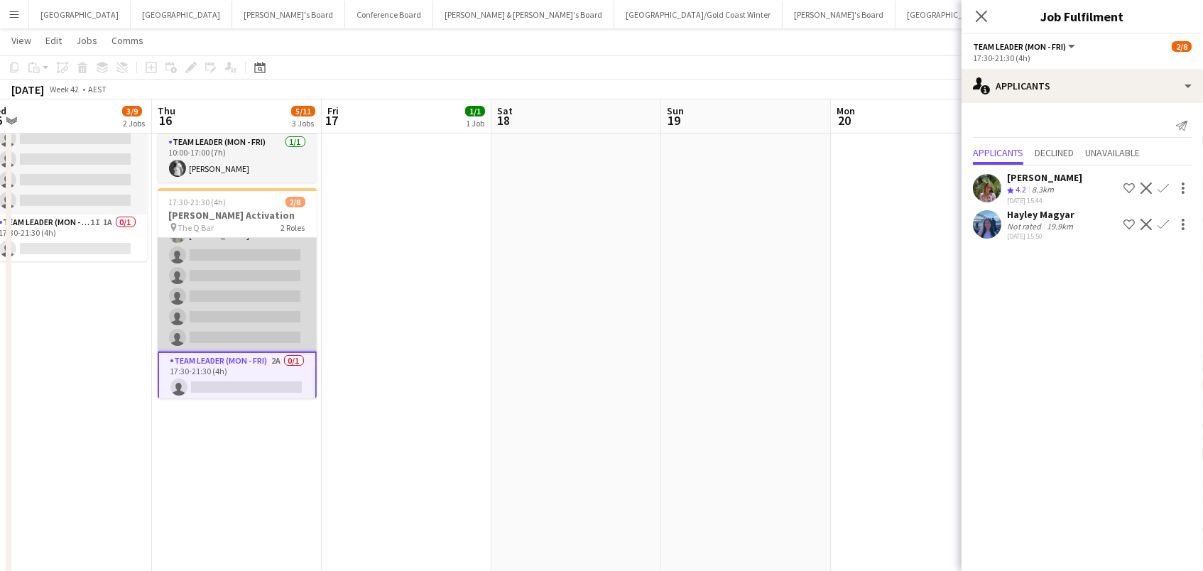
click at [224, 271] on app-card-role "Brand Ambassador (Mon - Fri) 11I 3A [DATE] 17:30-21:30 (4h) [PERSON_NAME] [PERS…" at bounding box center [237, 266] width 159 height 172
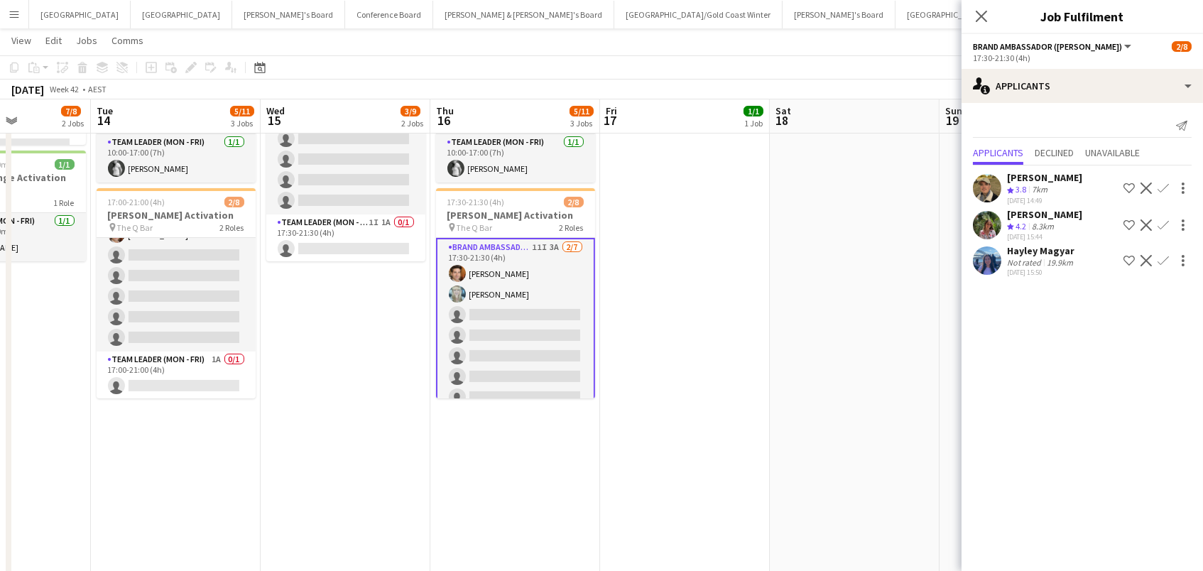
scroll to position [0, 371]
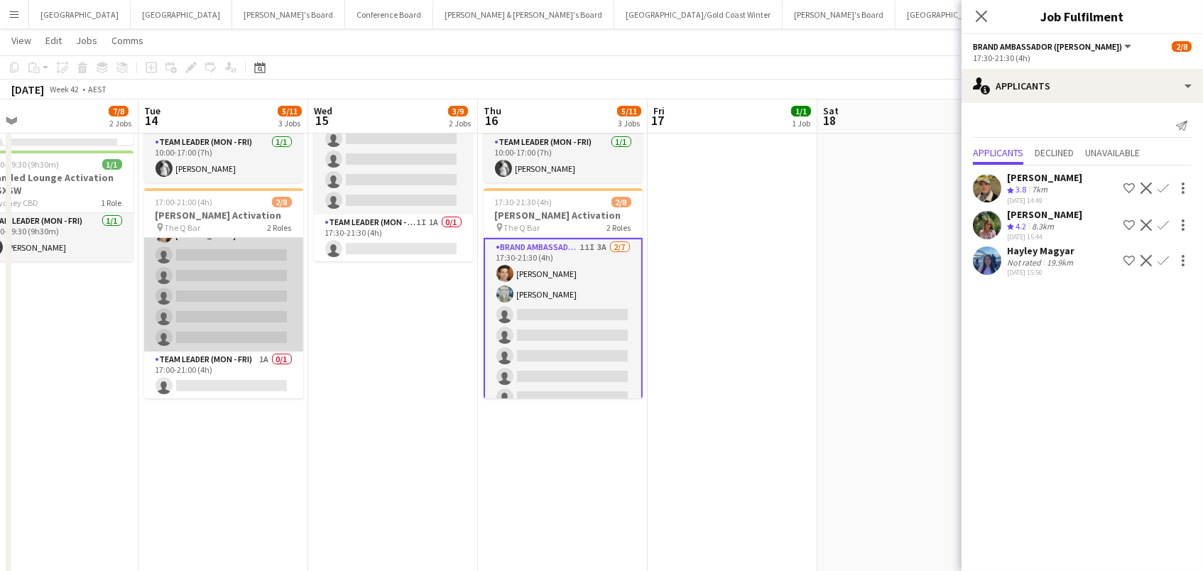
click at [224, 271] on app-card-role "Brand Ambassador (Mon - Fri) 11I 3A [DATE] 17:00-21:00 (4h) [PERSON_NAME] [PERS…" at bounding box center [223, 266] width 159 height 172
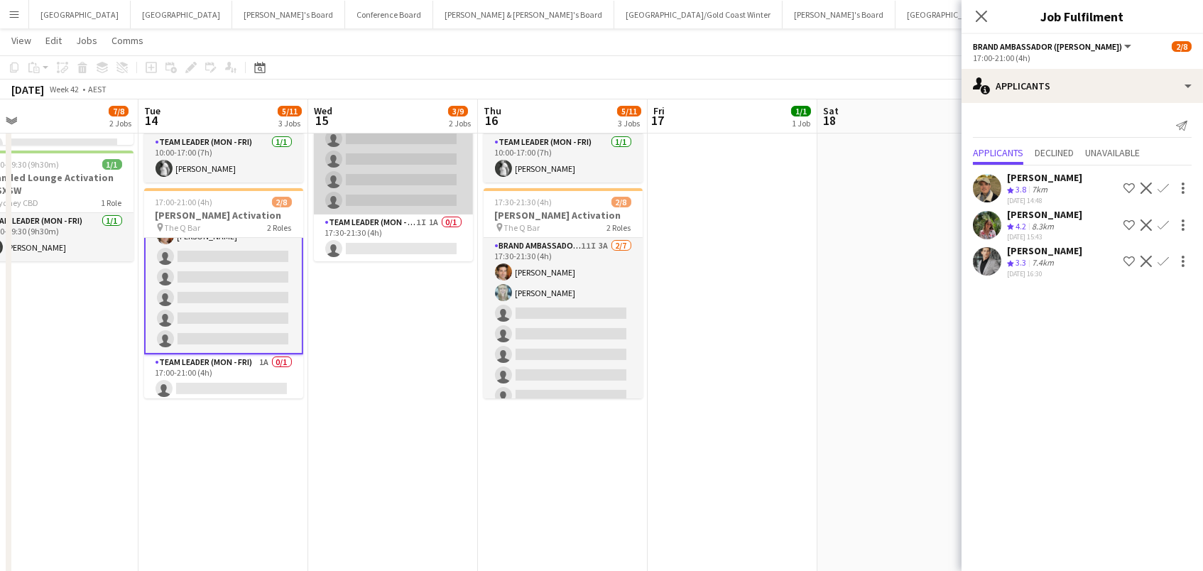
click at [432, 165] on app-card-role "Brand Ambassador (Mon - Fri) 11I 1A [DATE] 17:30-21:30 (4h) [PERSON_NAME] [PERS…" at bounding box center [393, 129] width 159 height 172
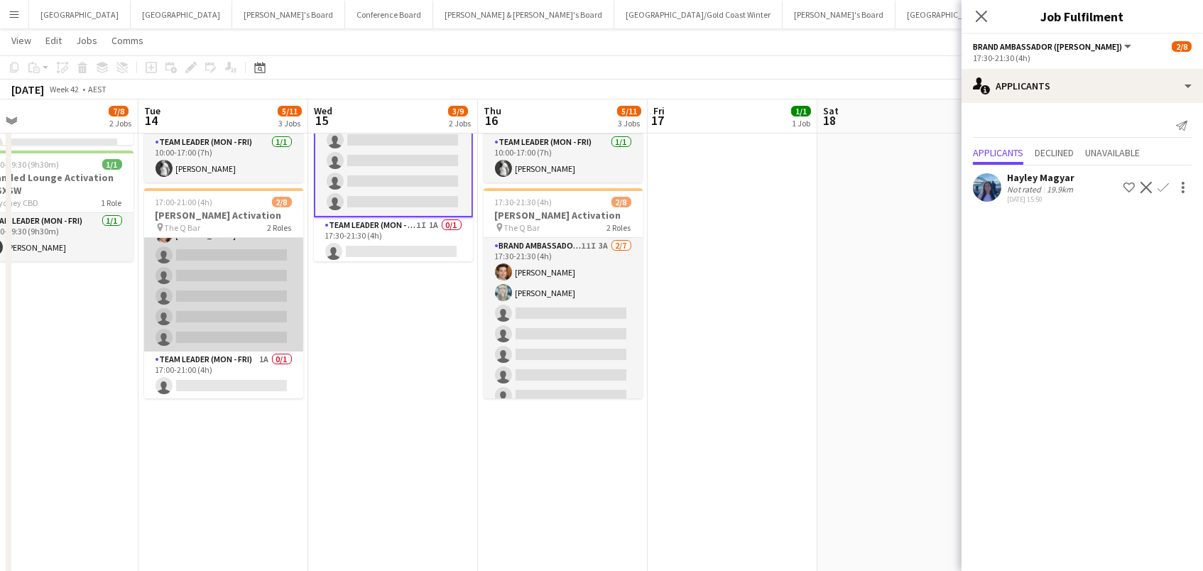
click at [242, 280] on app-card-role "Brand Ambassador (Mon - Fri) 11I 3A [DATE] 17:00-21:00 (4h) [PERSON_NAME] [PERS…" at bounding box center [223, 266] width 159 height 172
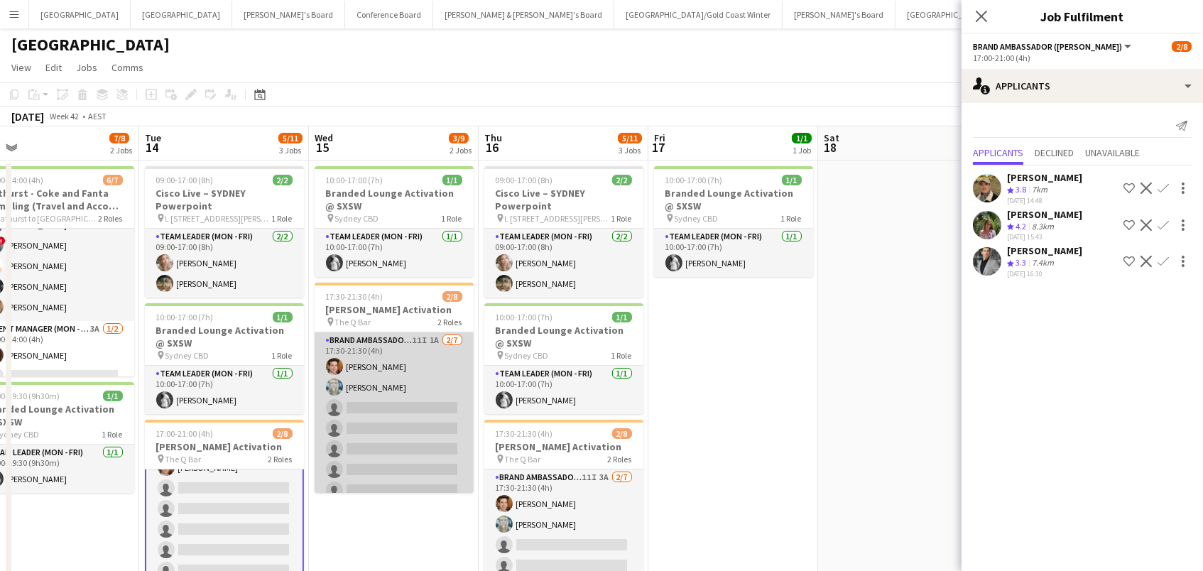
scroll to position [0, 0]
click at [400, 422] on app-card-role "Brand Ambassador (Mon - Fri) 11I 1A [DATE] 17:30-21:30 (4h) [PERSON_NAME] [PERS…" at bounding box center [394, 418] width 159 height 172
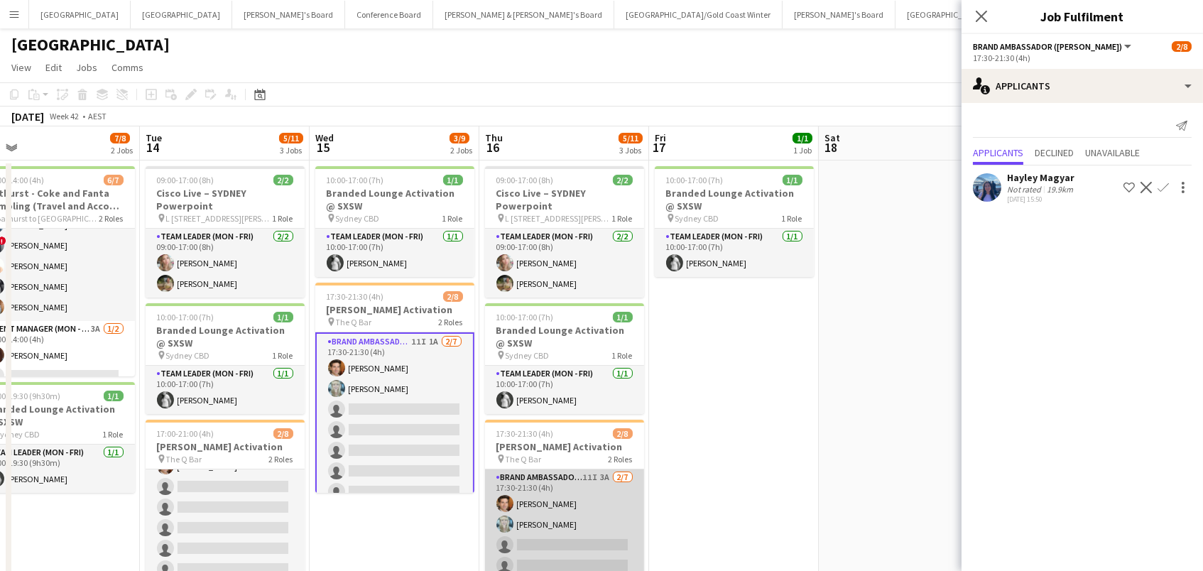
click at [559, 518] on app-card-role "Brand Ambassador (Mon - Fri) 11I 3A [DATE] 17:30-21:30 (4h) [PERSON_NAME] [PERS…" at bounding box center [564, 555] width 159 height 172
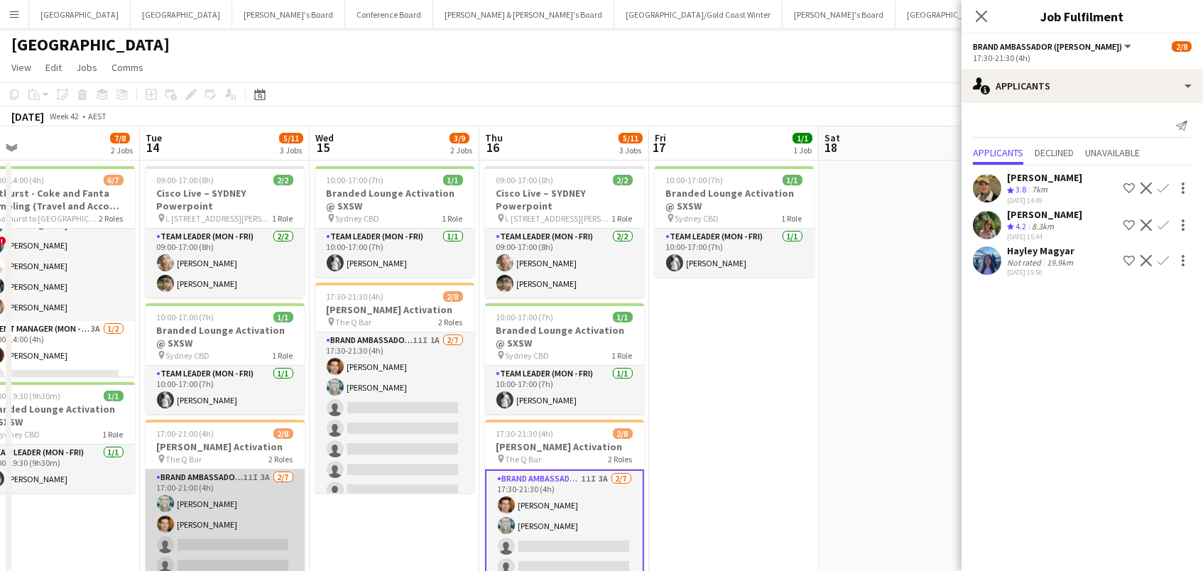
scroll to position [0, 0]
click at [211, 513] on app-card-role "Brand Ambassador (Mon - Fri) 11I 3A [DATE] 17:00-21:00 (4h) [PERSON_NAME] [PERS…" at bounding box center [225, 555] width 159 height 172
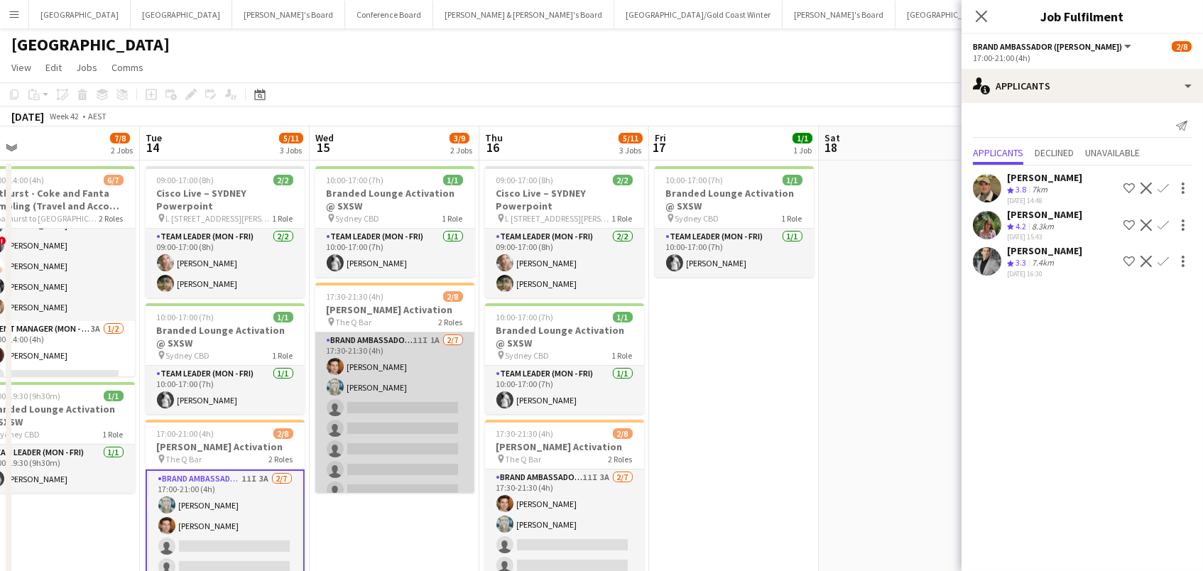
click at [354, 396] on app-card-role "Brand Ambassador (Mon - Fri) 11I 1A [DATE] 17:30-21:30 (4h) [PERSON_NAME] [PERS…" at bounding box center [394, 418] width 159 height 172
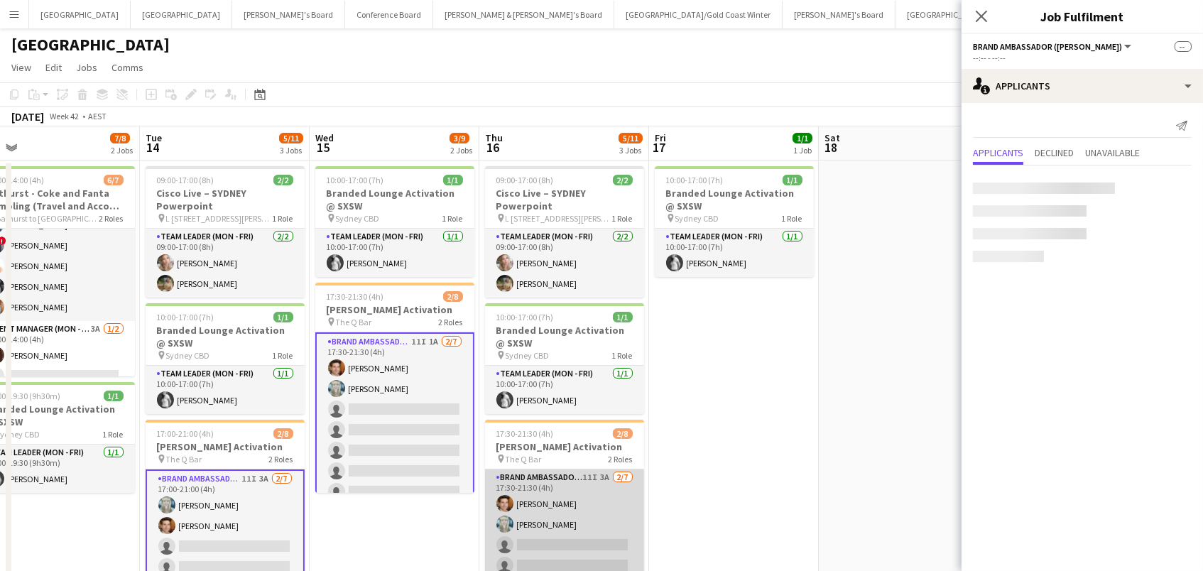
click at [600, 513] on app-card-role "Brand Ambassador (Mon - Fri) 11I 3A [DATE] 17:30-21:30 (4h) [PERSON_NAME] [PERS…" at bounding box center [564, 555] width 159 height 172
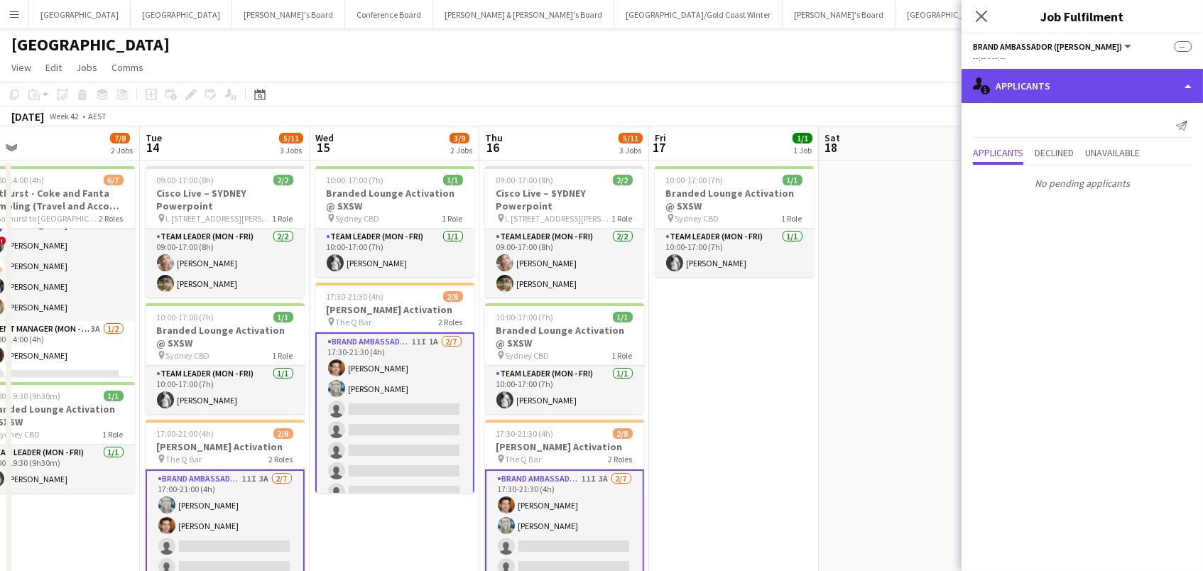
click at [1104, 77] on div "single-neutral-actions-information Applicants" at bounding box center [1081, 86] width 241 height 34
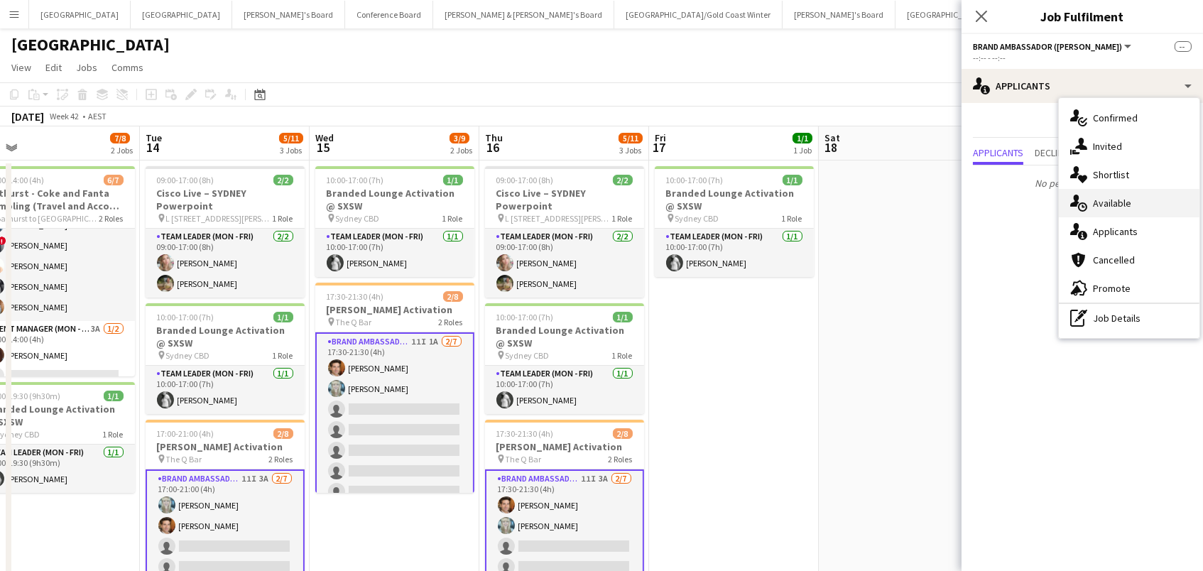
click at [1124, 204] on span "Available" at bounding box center [1112, 203] width 38 height 13
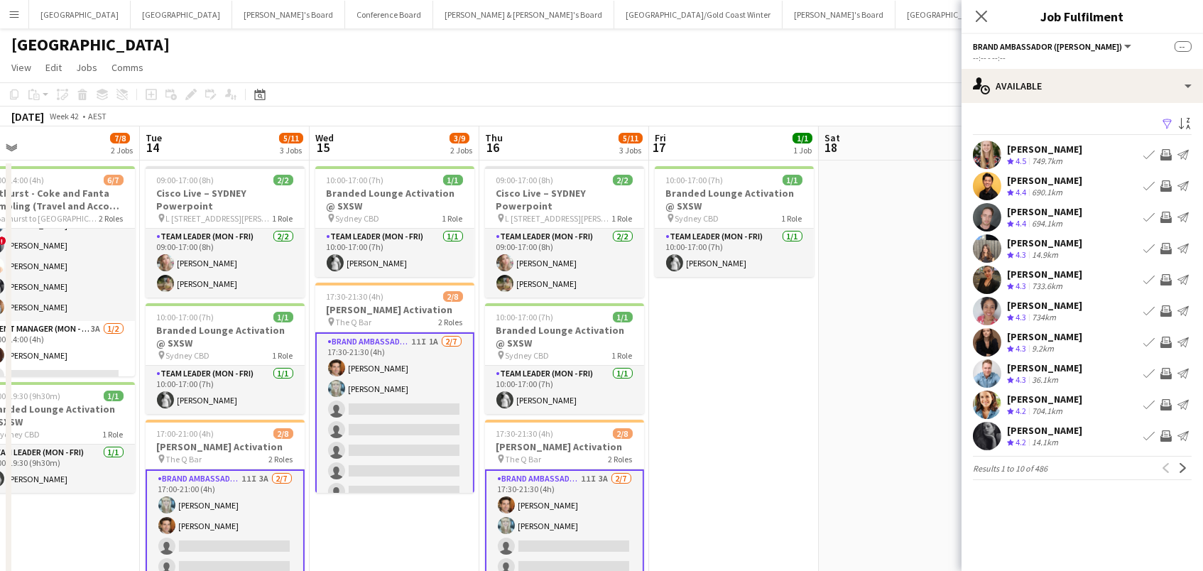
click at [1166, 120] on app-icon "Filter" at bounding box center [1166, 124] width 11 height 13
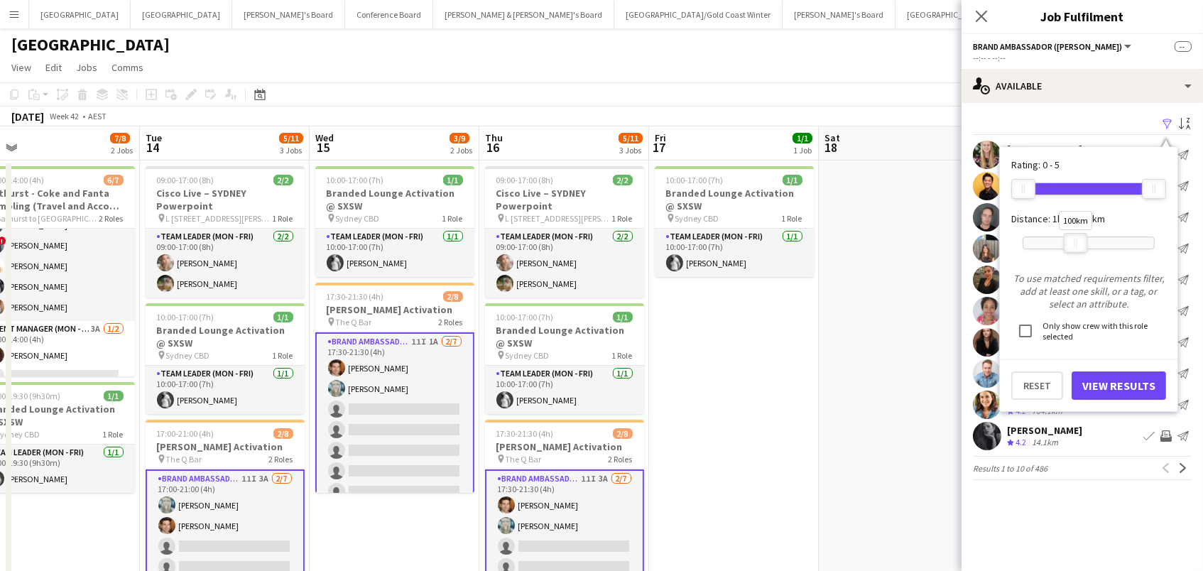
drag, startPoint x: 1142, startPoint y: 241, endPoint x: 1076, endPoint y: 245, distance: 66.2
click at [1076, 245] on div "100km" at bounding box center [1076, 243] width 24 height 20
click at [1110, 372] on button "View Results" at bounding box center [1118, 385] width 94 height 28
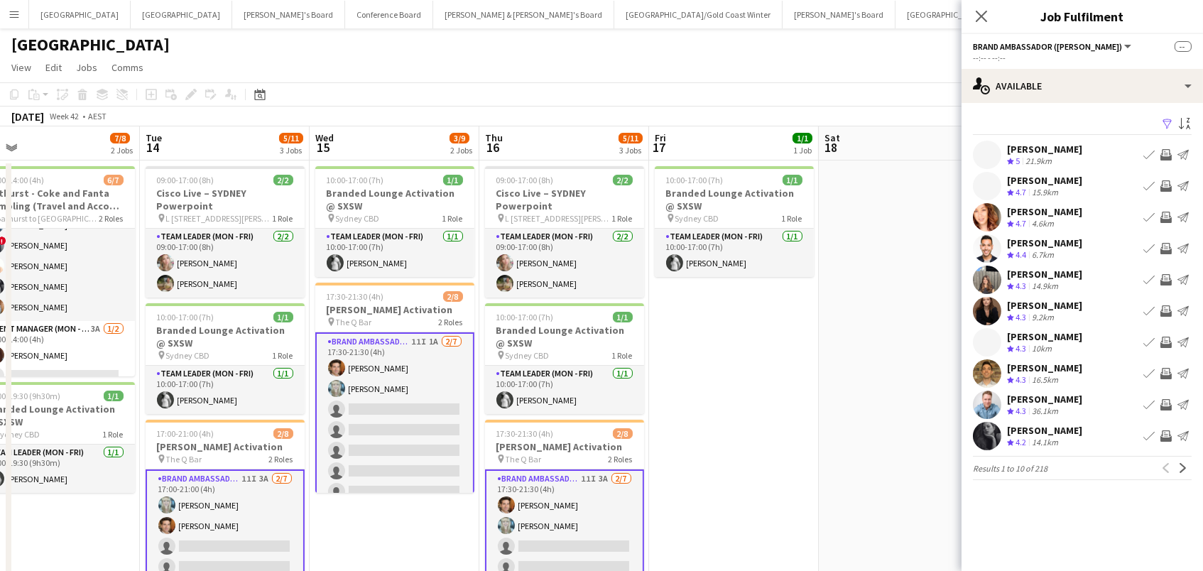
click at [1166, 372] on app-icon "Invite crew" at bounding box center [1165, 373] width 11 height 11
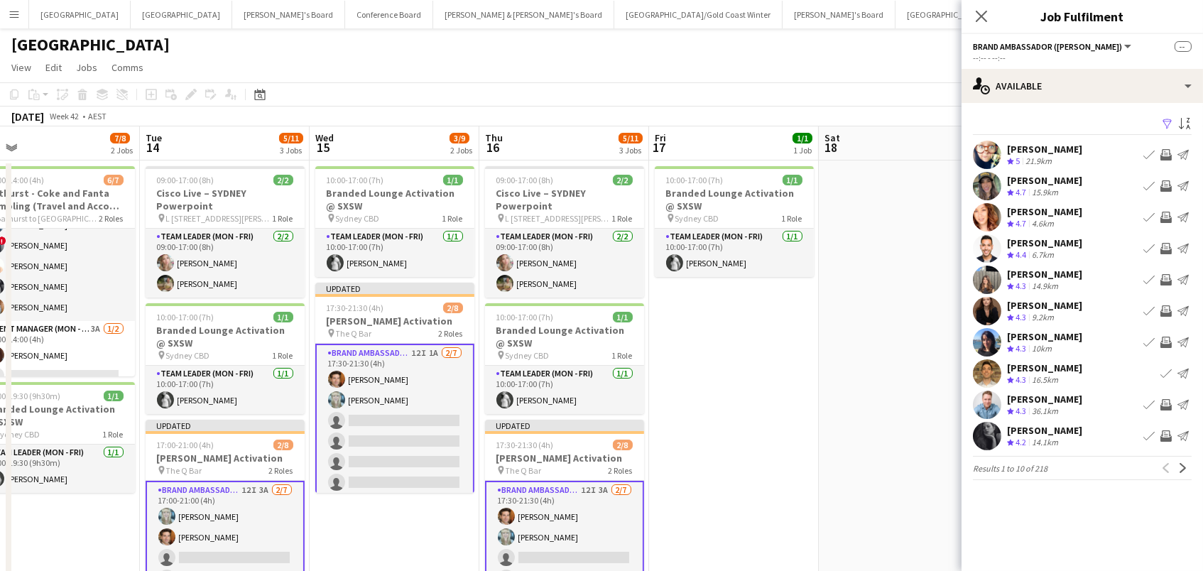
click at [1166, 401] on app-icon "Invite crew" at bounding box center [1165, 404] width 11 height 11
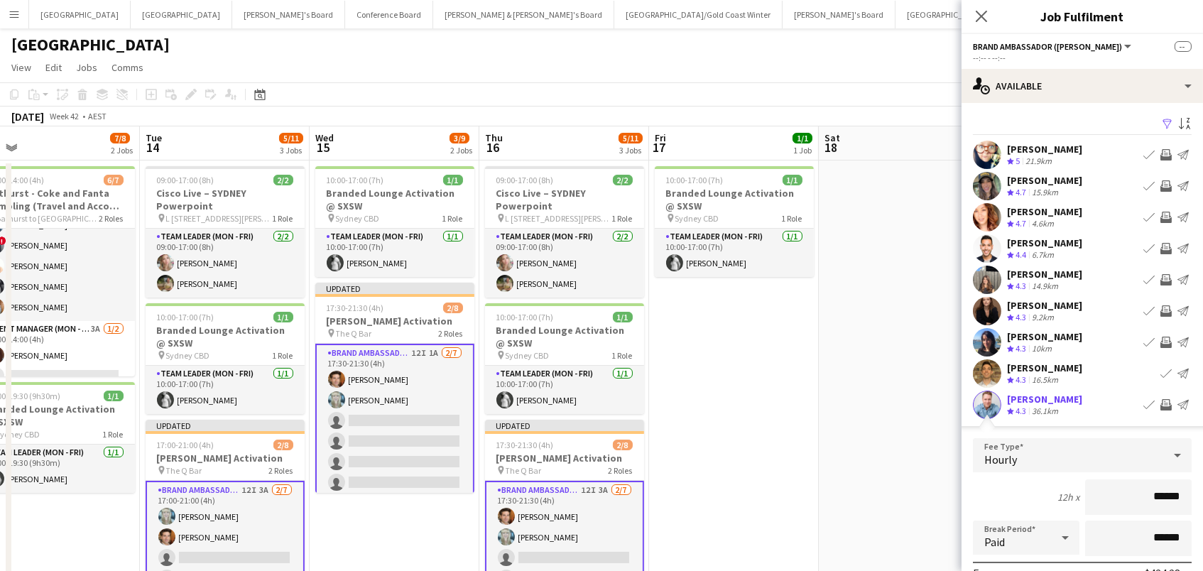
click at [854, 481] on app-date-cell at bounding box center [904, 552] width 170 height 784
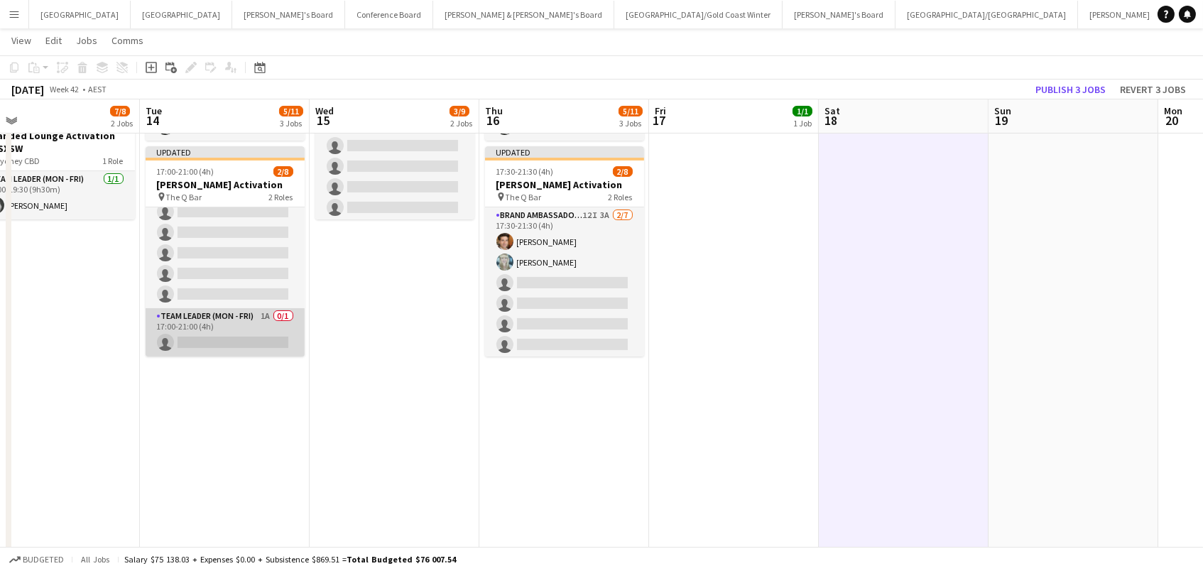
scroll to position [70, 0]
click at [263, 329] on app-card-role "Team Leader (Mon - Fri) 1A 0/1 17:00-21:00 (4h) single-neutral-actions" at bounding box center [225, 334] width 159 height 48
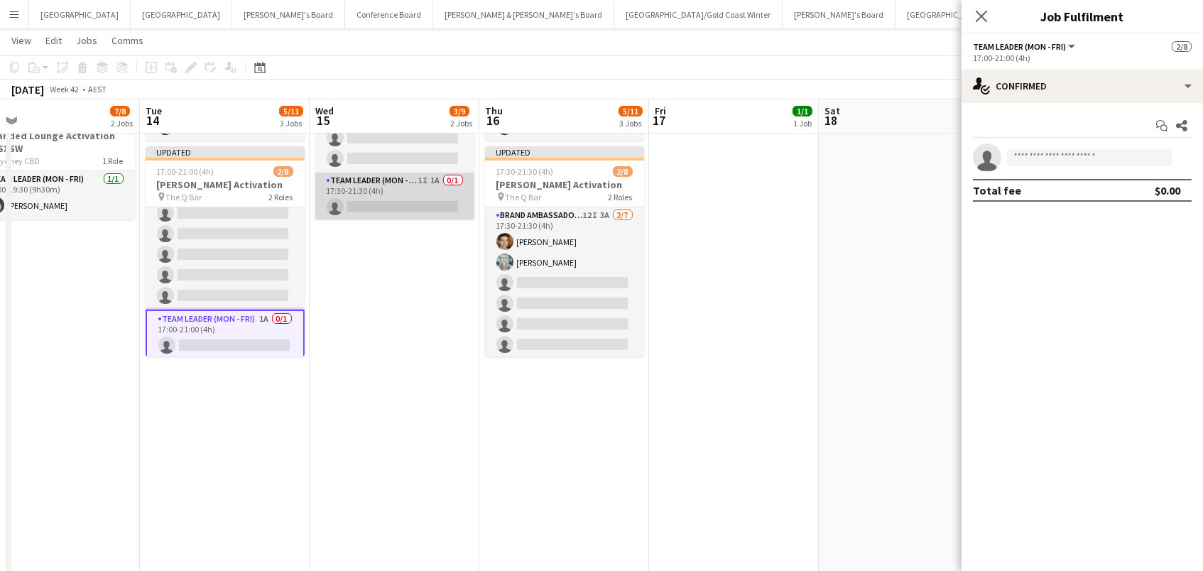
click at [394, 204] on app-card-role "Team Leader (Mon - Fri) 1I 1A 0/1 17:30-21:30 (4h) single-neutral-actions" at bounding box center [394, 197] width 159 height 48
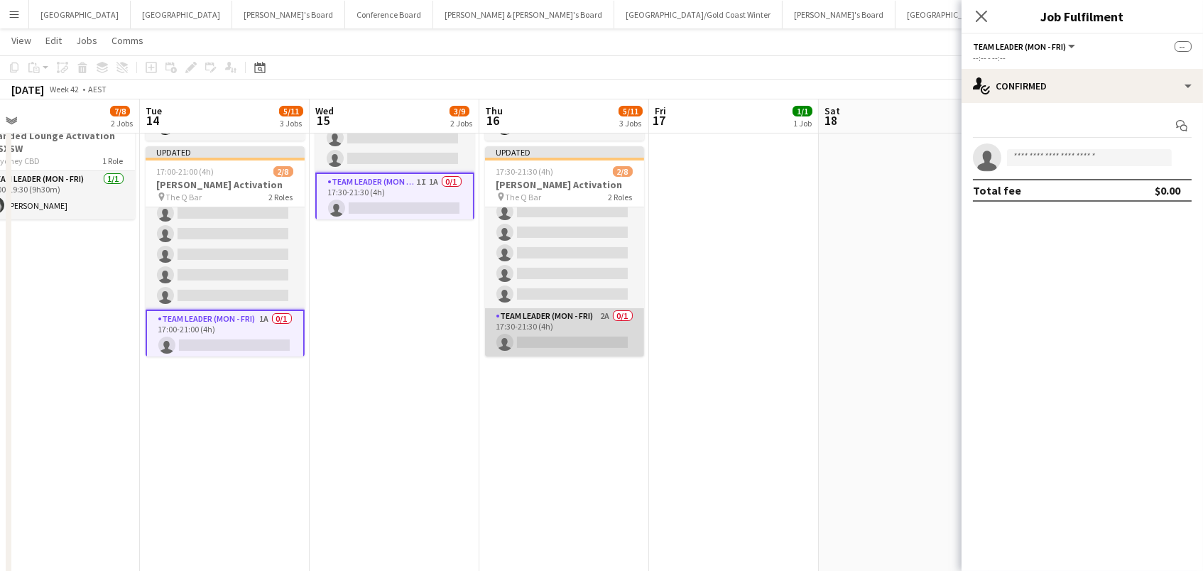
click at [593, 340] on app-card-role "Team Leader (Mon - Fri) 2A 0/1 17:30-21:30 (4h) single-neutral-actions" at bounding box center [564, 332] width 159 height 48
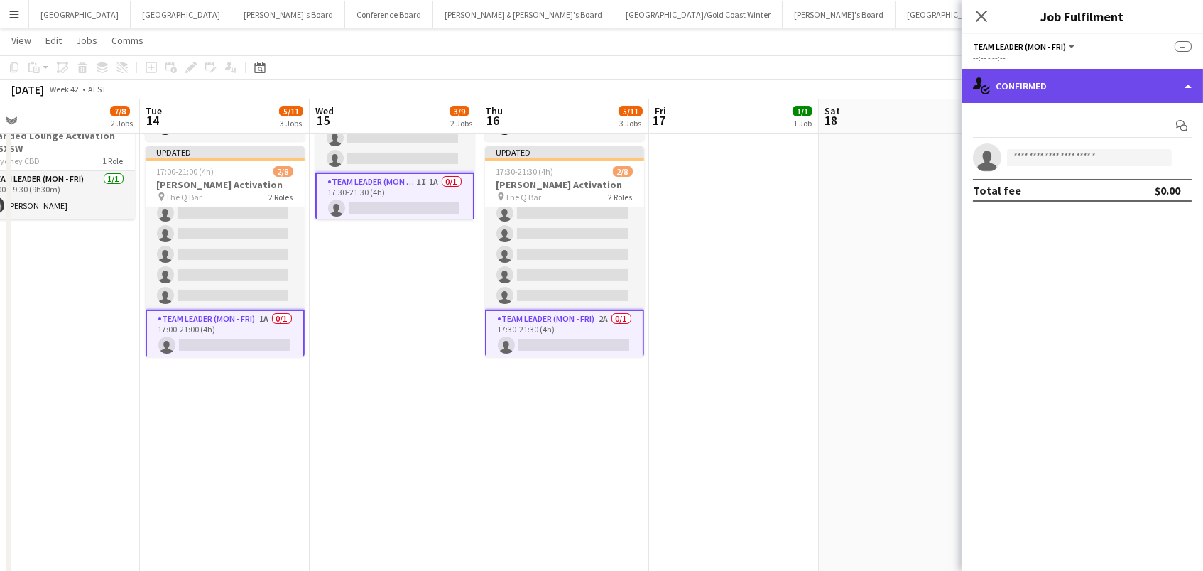
click at [1057, 89] on div "single-neutral-actions-check-2 Confirmed" at bounding box center [1081, 86] width 241 height 34
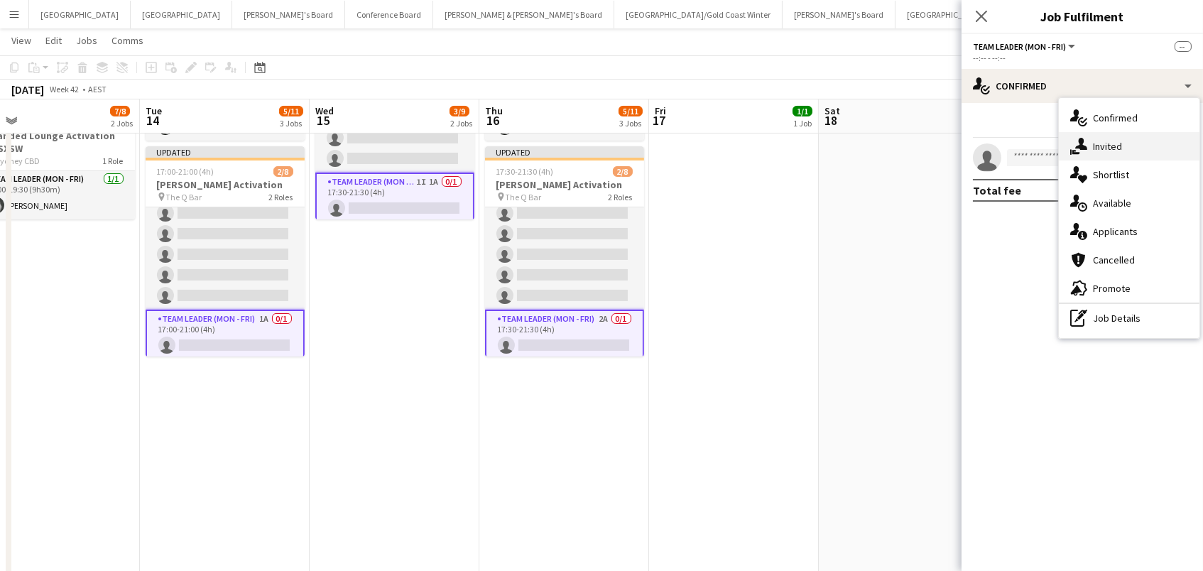
click at [1081, 141] on icon at bounding box center [1081, 144] width 12 height 12
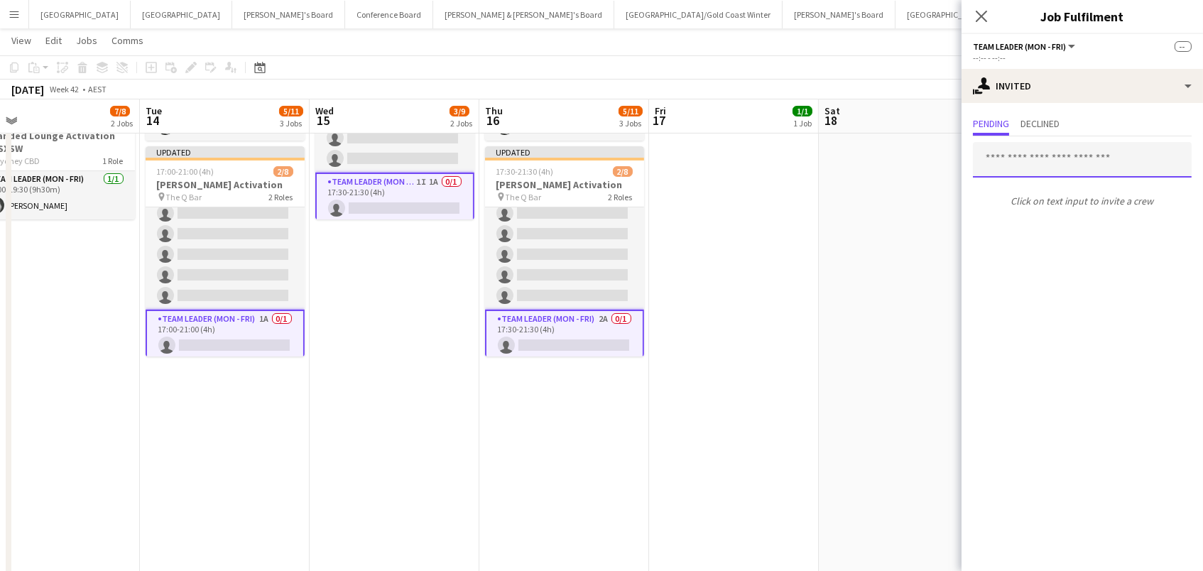
click at [1016, 155] on input "text" at bounding box center [1082, 159] width 219 height 35
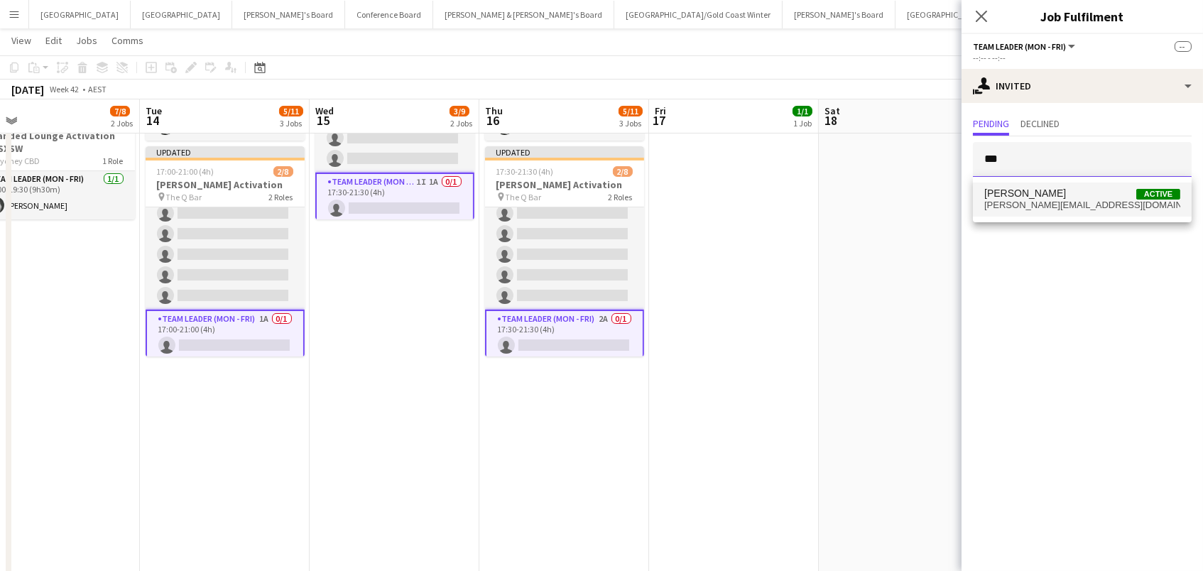
type input "***"
click at [1068, 200] on span "[PERSON_NAME][EMAIL_ADDRESS][DOMAIN_NAME]" at bounding box center [1082, 204] width 196 height 11
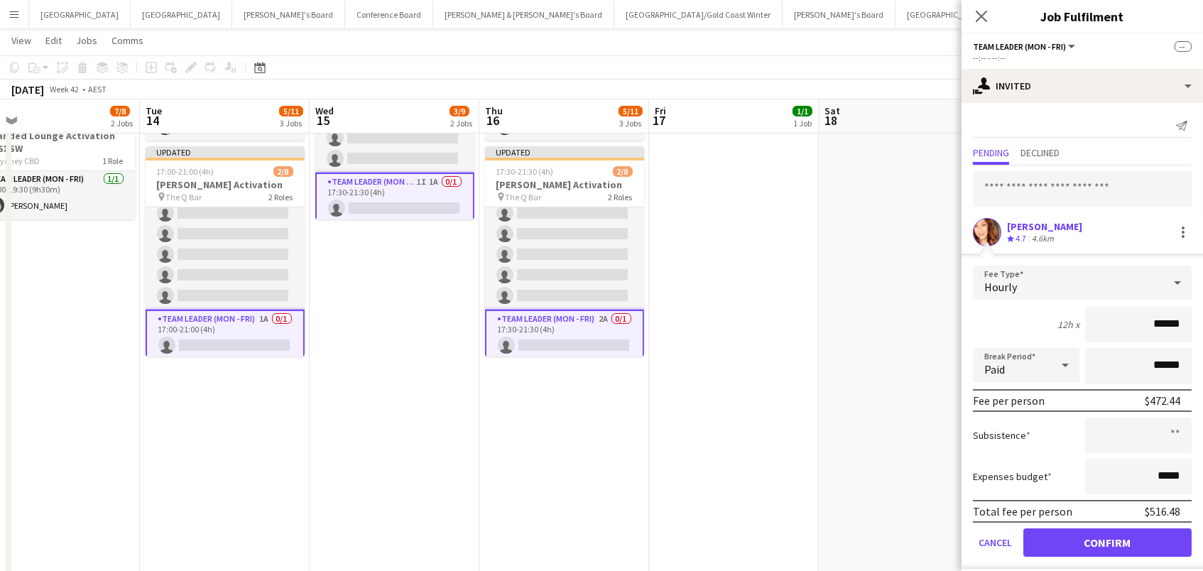
click at [1107, 540] on button "Confirm" at bounding box center [1107, 542] width 168 height 28
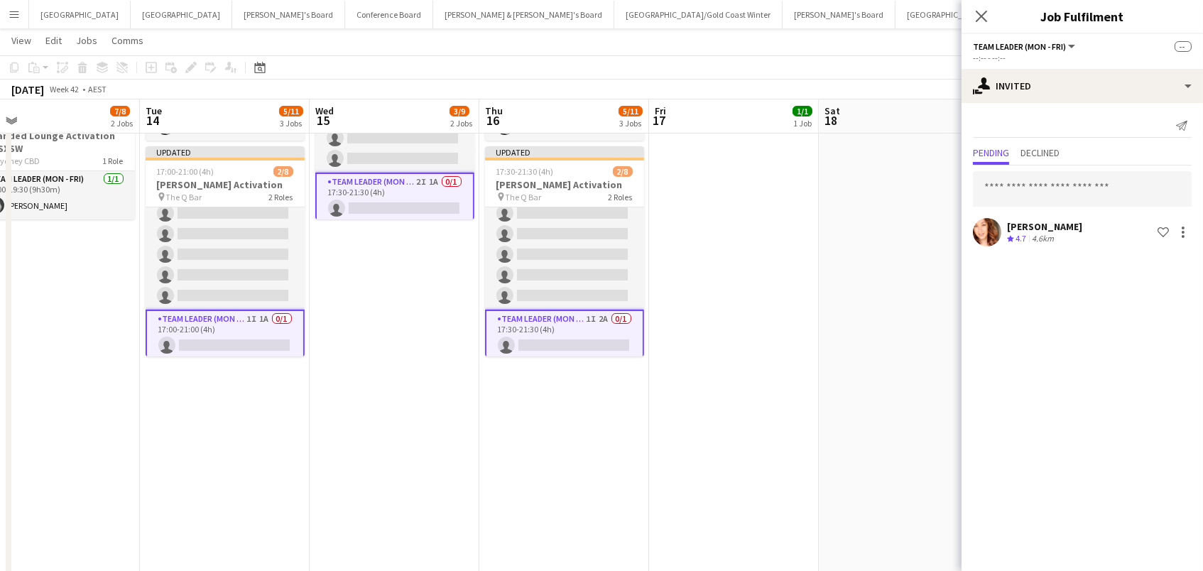
click at [826, 196] on app-date-cell at bounding box center [904, 279] width 170 height 784
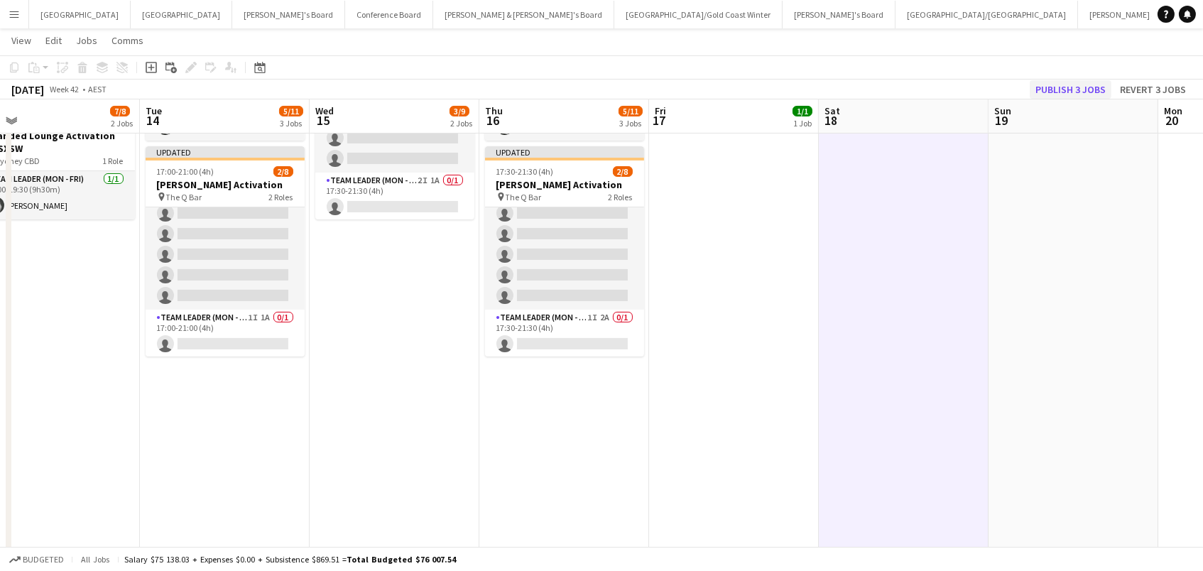
click at [1093, 84] on button "Publish 3 jobs" at bounding box center [1070, 89] width 82 height 18
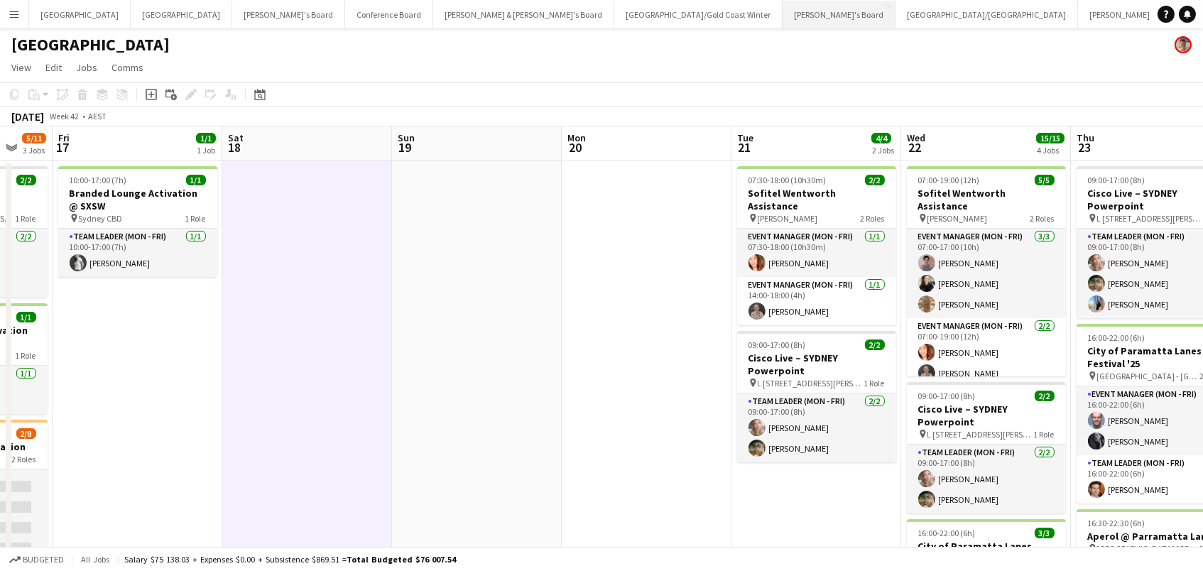
scroll to position [0, 0]
click at [345, 18] on button "Conference Board Close" at bounding box center [389, 15] width 88 height 28
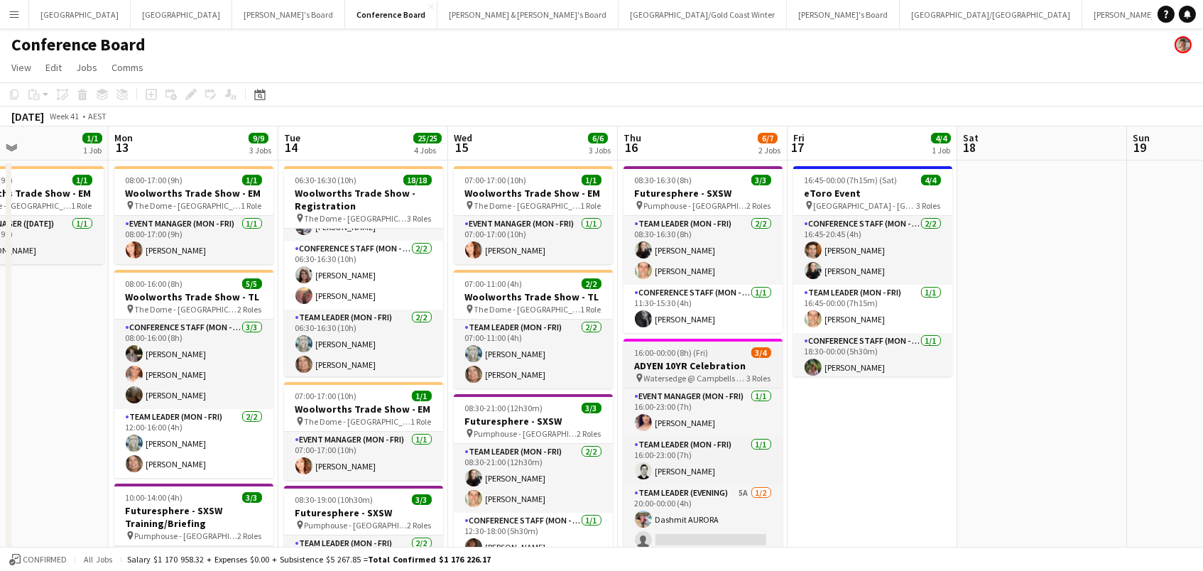
click at [684, 373] on span "Watersedge @ Campbells Stores - The Rocks" at bounding box center [695, 378] width 103 height 11
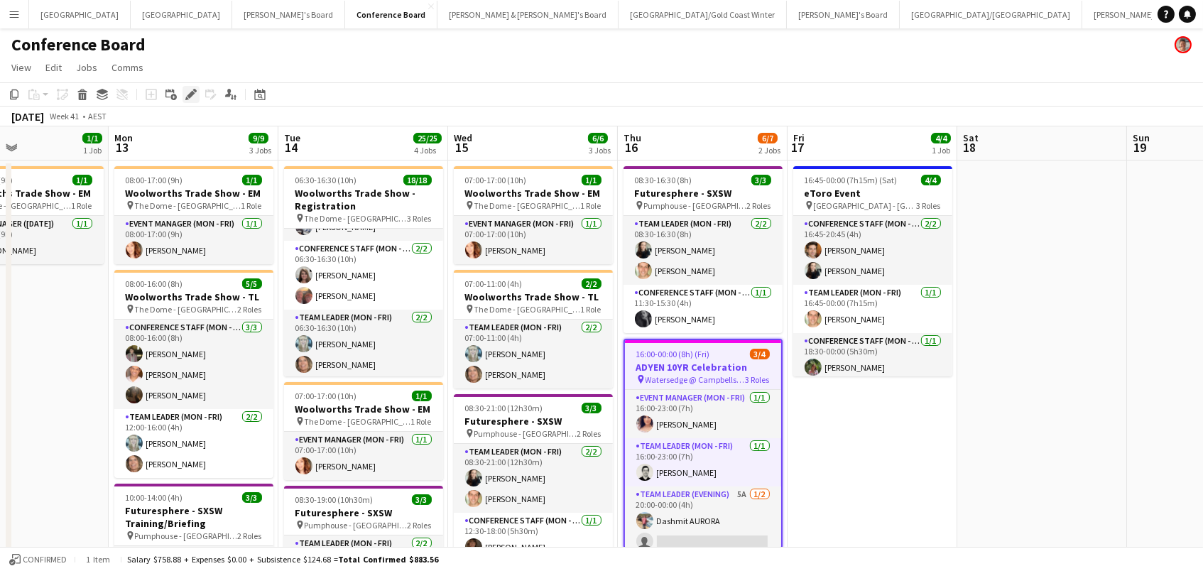
click at [188, 91] on icon "Edit" at bounding box center [190, 94] width 11 height 11
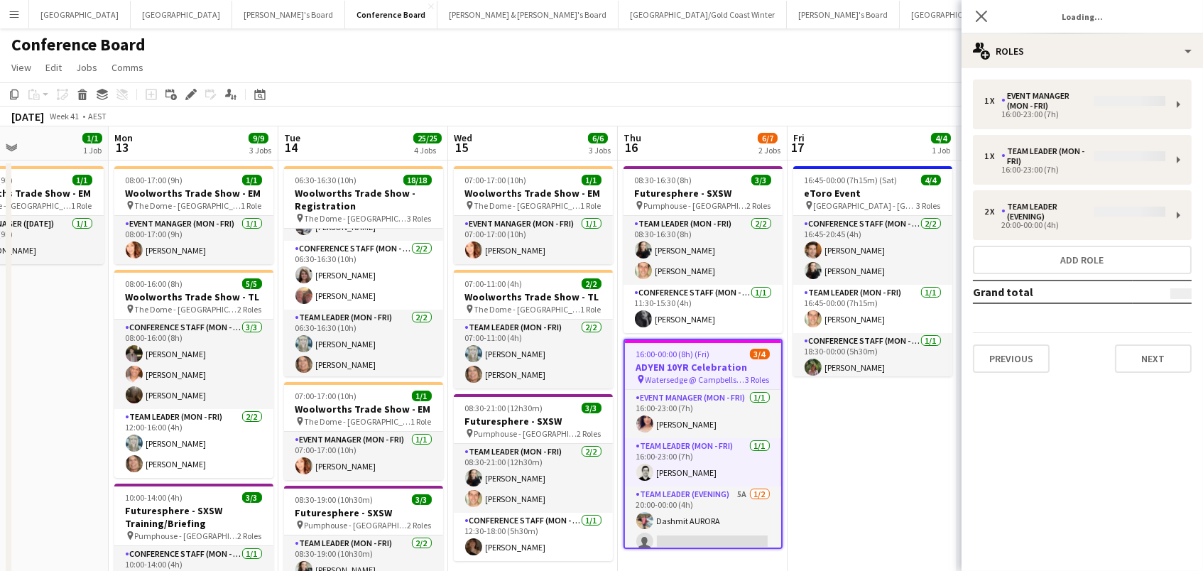
type input "**********"
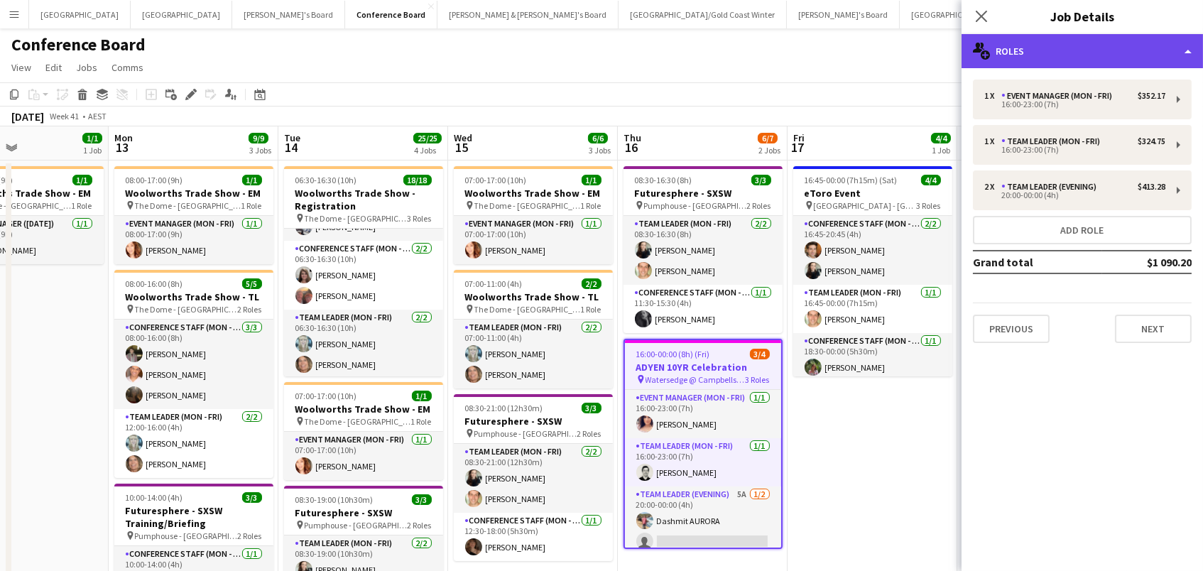
click at [1059, 50] on div "multiple-users-add Roles" at bounding box center [1081, 51] width 241 height 34
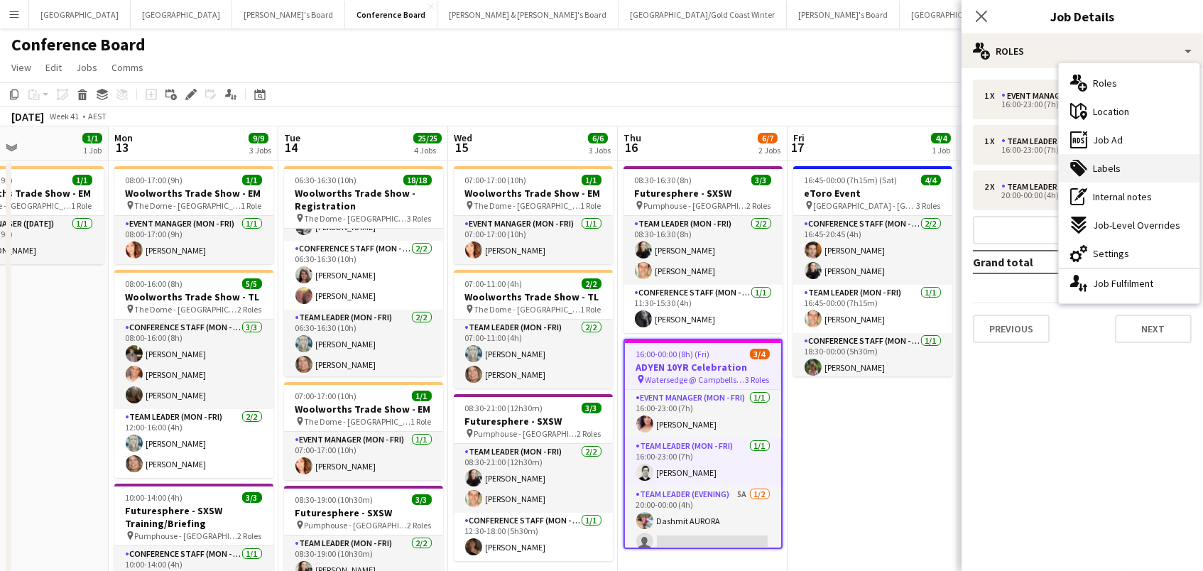
click at [1100, 164] on span "Labels" at bounding box center [1107, 168] width 28 height 13
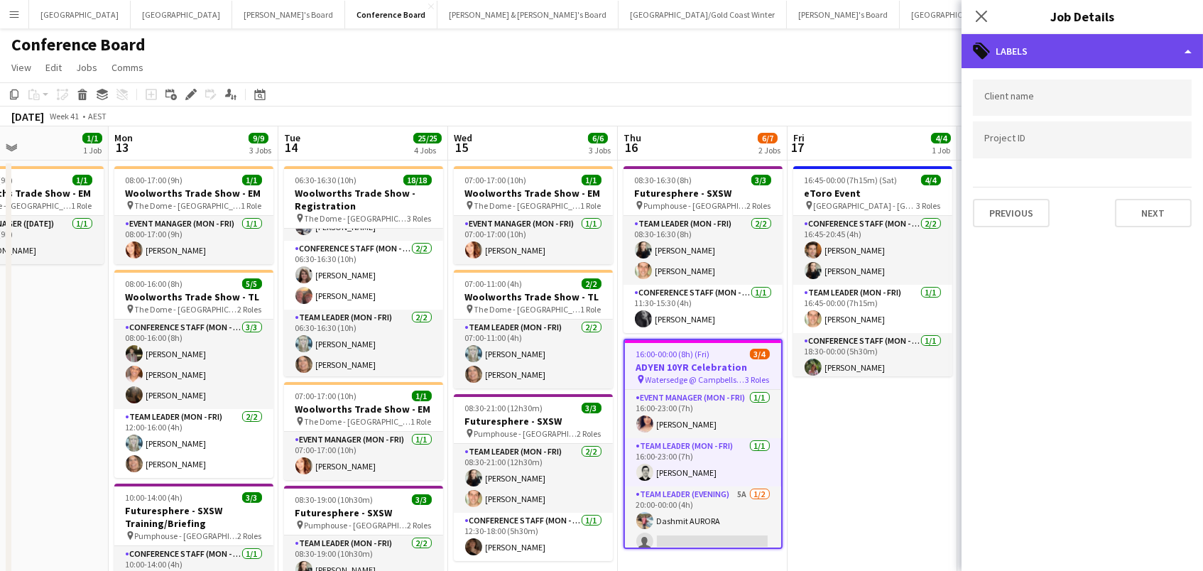
click at [1048, 54] on div "tags-double Labels" at bounding box center [1081, 51] width 241 height 34
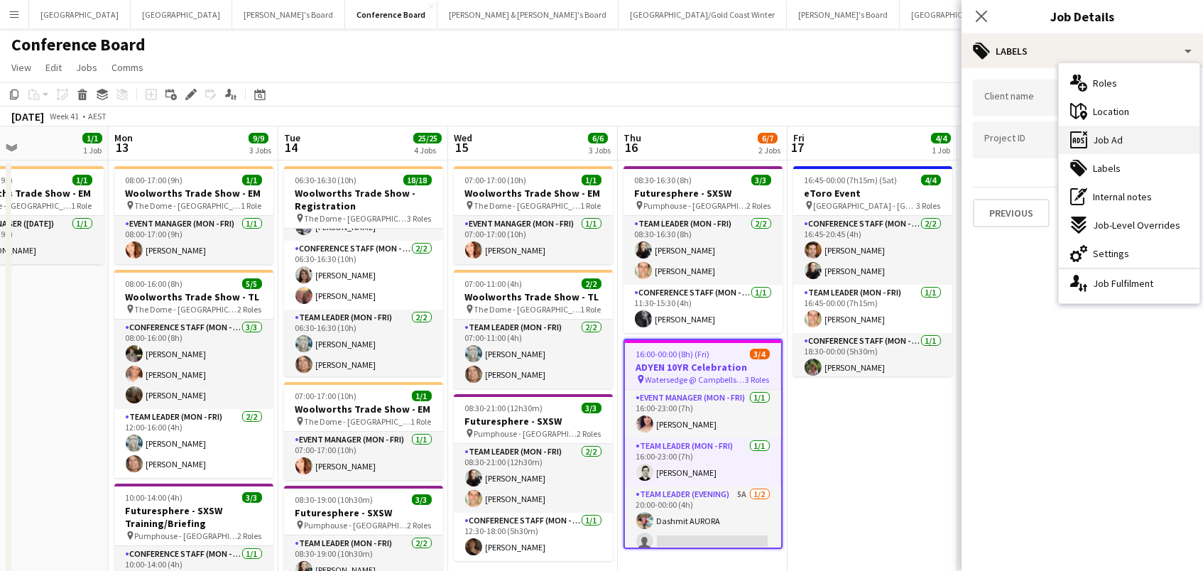
click at [1093, 140] on span "Job Ad" at bounding box center [1108, 139] width 30 height 13
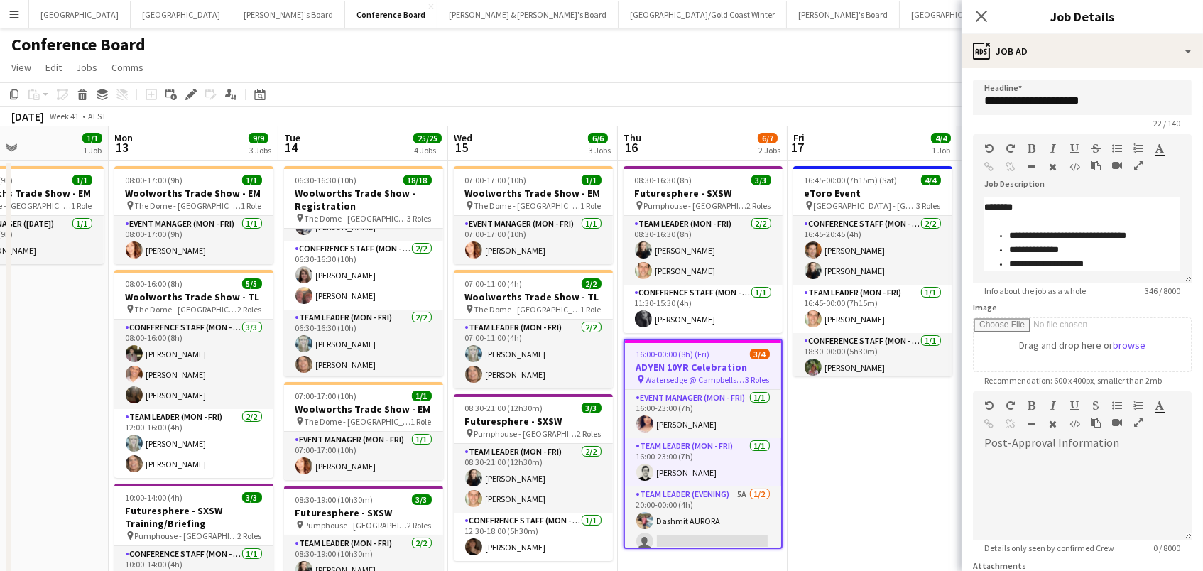
scroll to position [138, 0]
click at [832, 463] on app-date-cell "16:45-00:00 (7h15m) (Sat) 4/4 eToro Event pin Australian Museum - Sydney 3 Role…" at bounding box center [872, 521] width 170 height 722
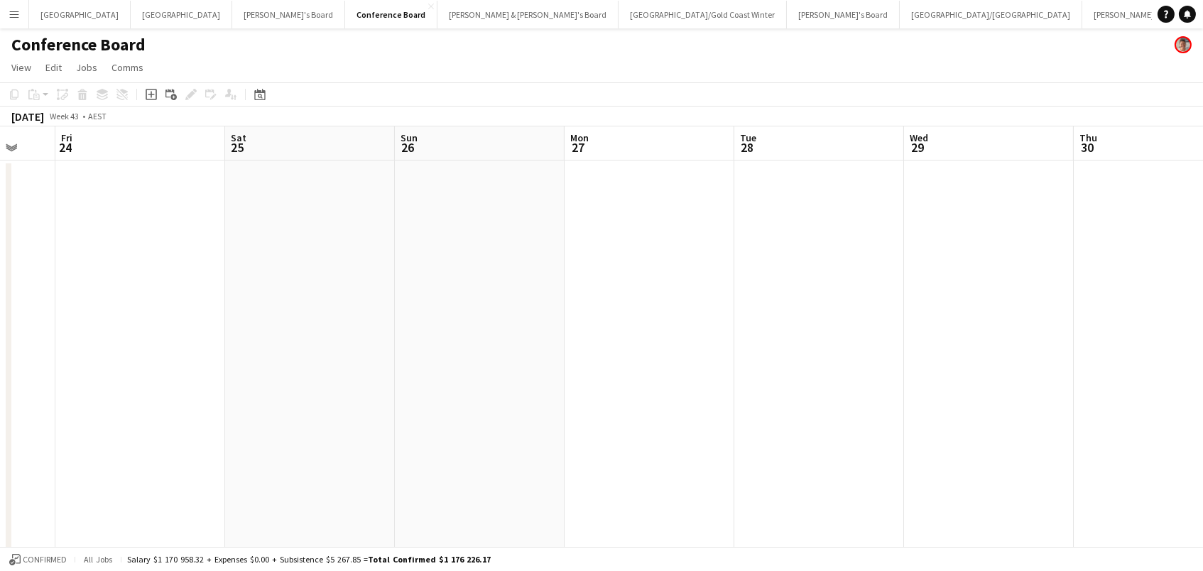
scroll to position [0, 508]
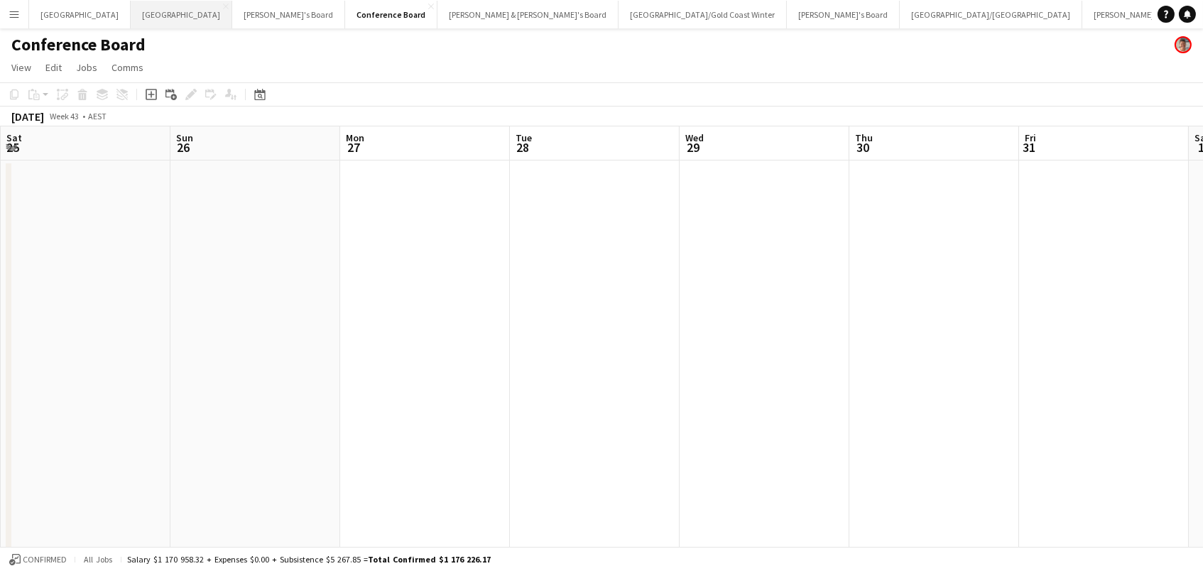
click at [131, 15] on button "Melbourne Close" at bounding box center [182, 15] width 102 height 28
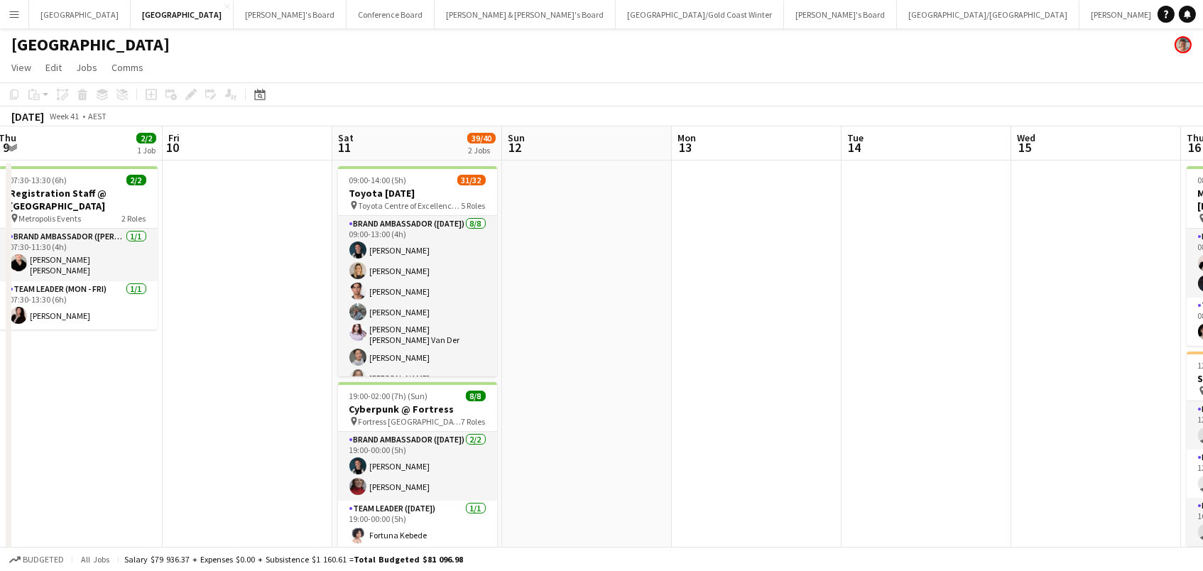
scroll to position [0, 521]
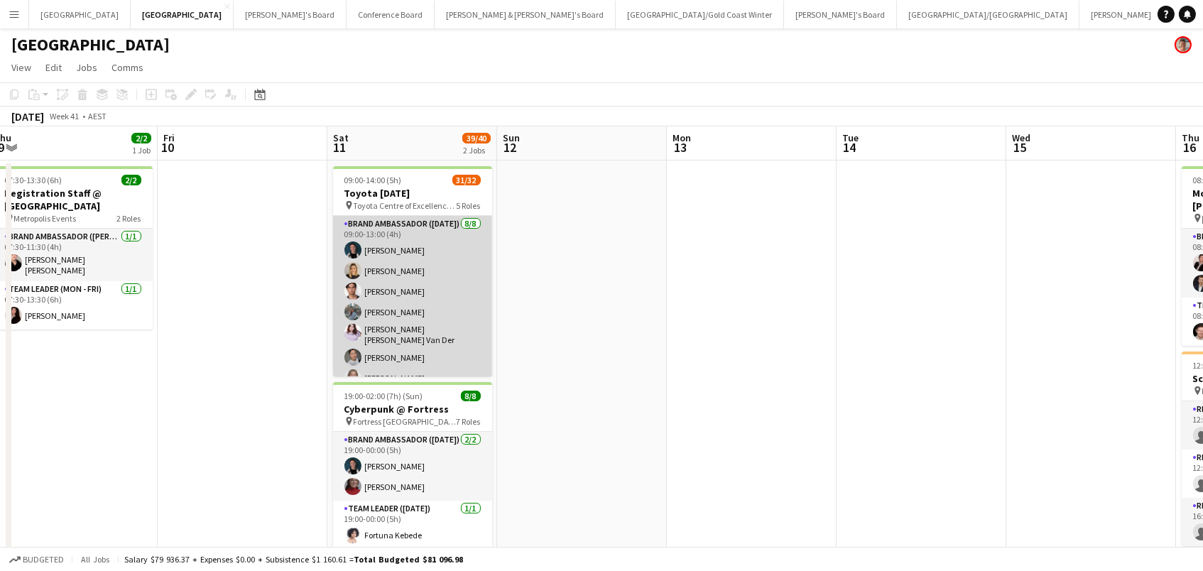
click at [461, 268] on app-card-role "Brand Ambassador ([DATE]) [DATE] 09:00-13:00 (4h) [PERSON_NAME] [PERSON_NAME] […" at bounding box center [412, 314] width 159 height 197
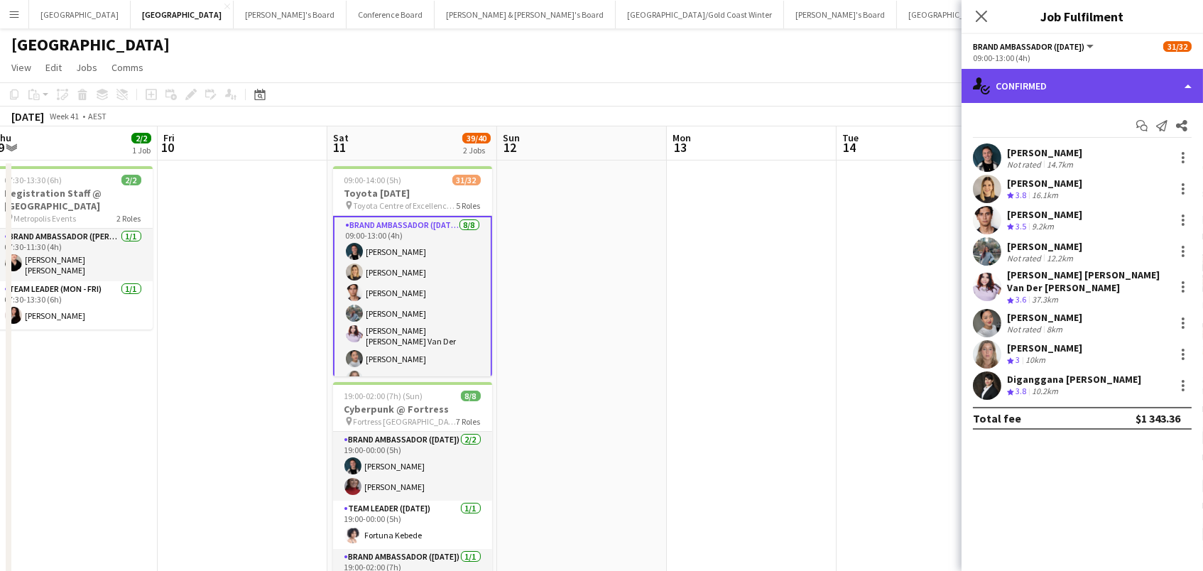
click at [1095, 79] on div "single-neutral-actions-check-2 Confirmed" at bounding box center [1081, 86] width 241 height 34
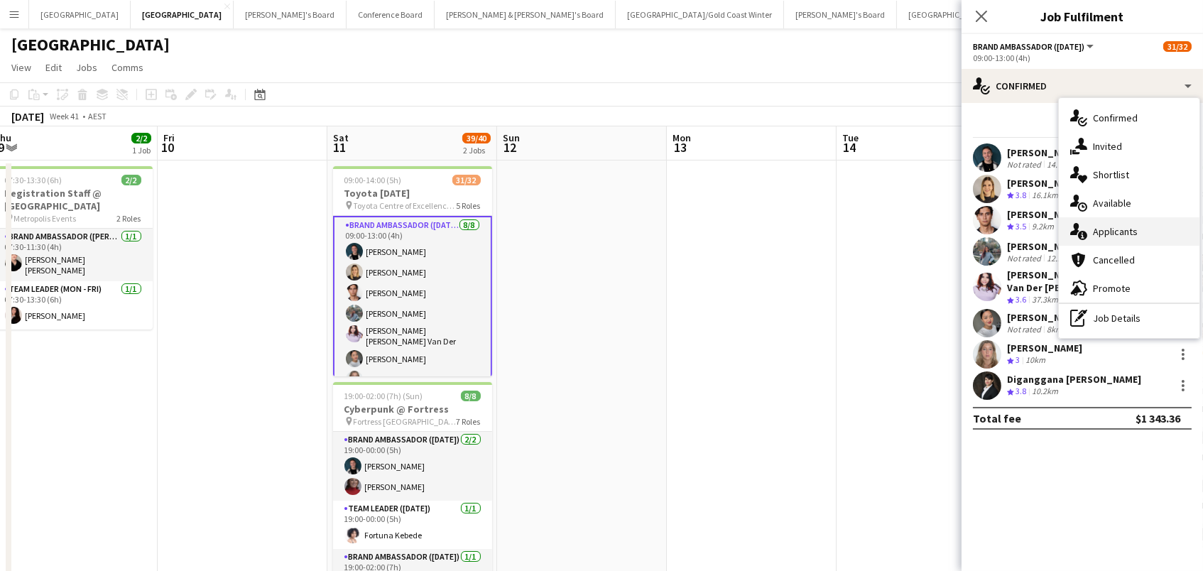
click at [1107, 225] on span "Applicants" at bounding box center [1115, 231] width 45 height 13
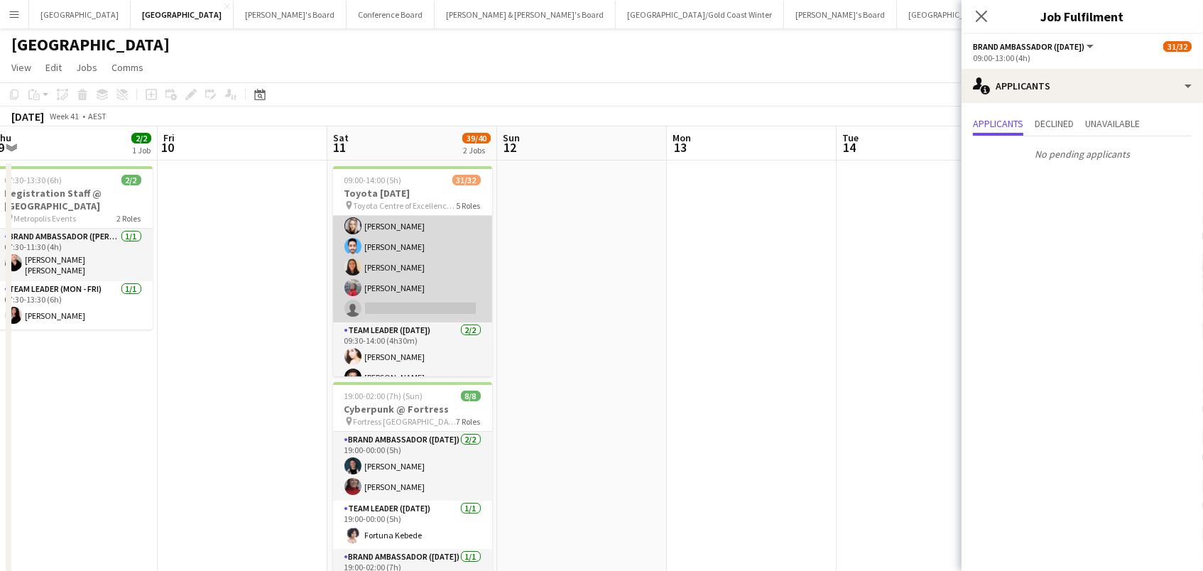
scroll to position [637, 0]
click at [418, 269] on app-card-role "Brand Ambassador ([DATE]) 47I 9A 19/20 09:30-14:00 (4h30m) [PERSON_NAME] [PERSO…" at bounding box center [412, 101] width 159 height 444
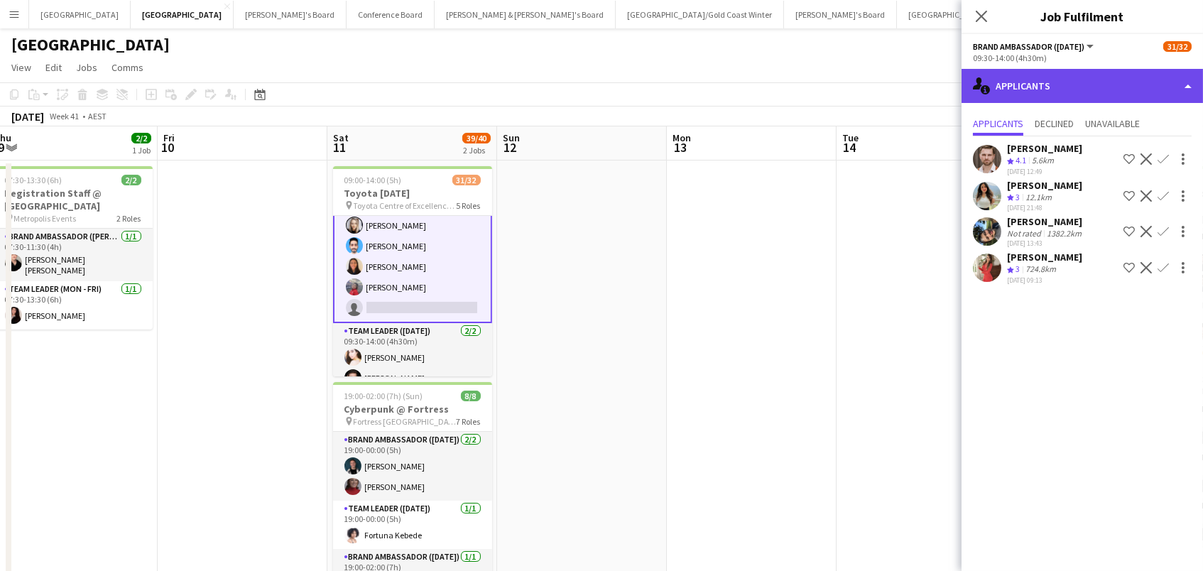
click at [1075, 97] on div "single-neutral-actions-information Applicants" at bounding box center [1081, 86] width 241 height 34
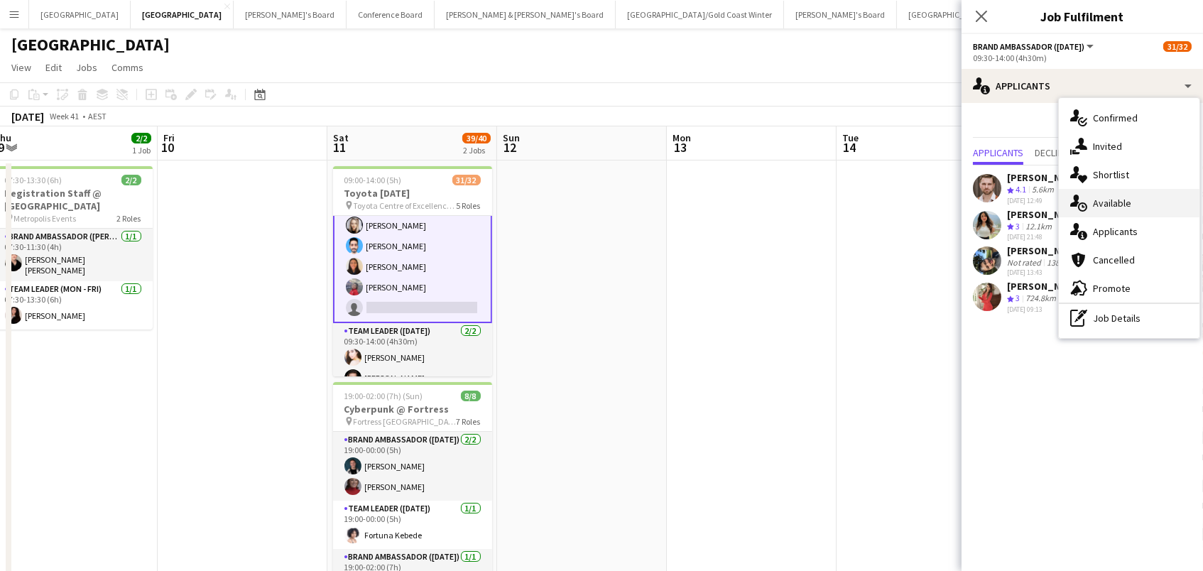
click at [1100, 207] on span "Available" at bounding box center [1112, 203] width 38 height 13
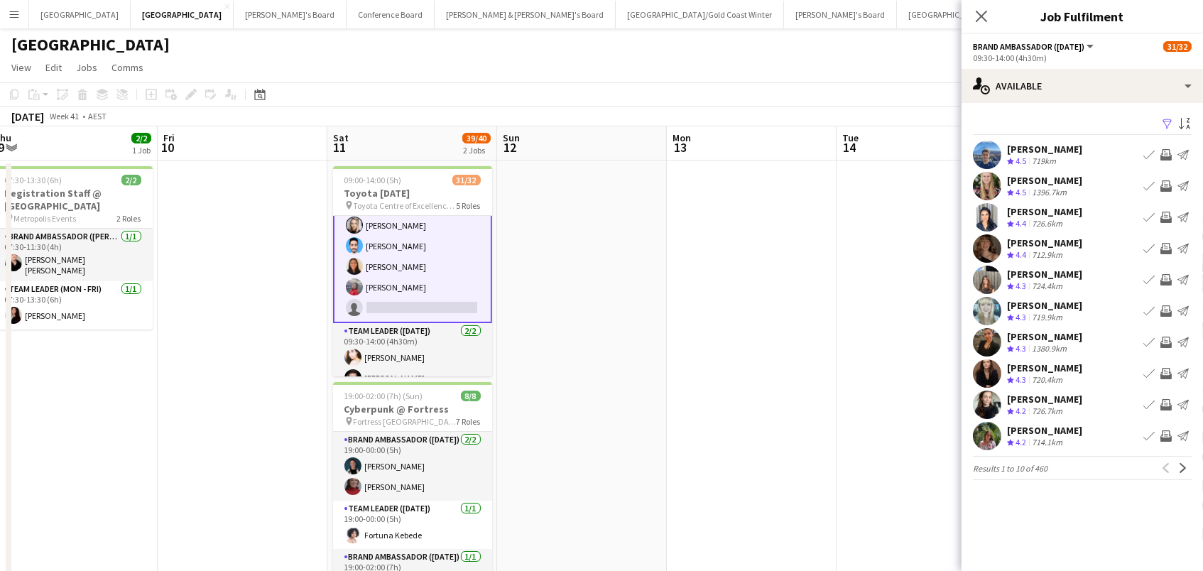
click at [1164, 122] on app-icon "Filter" at bounding box center [1166, 124] width 11 height 13
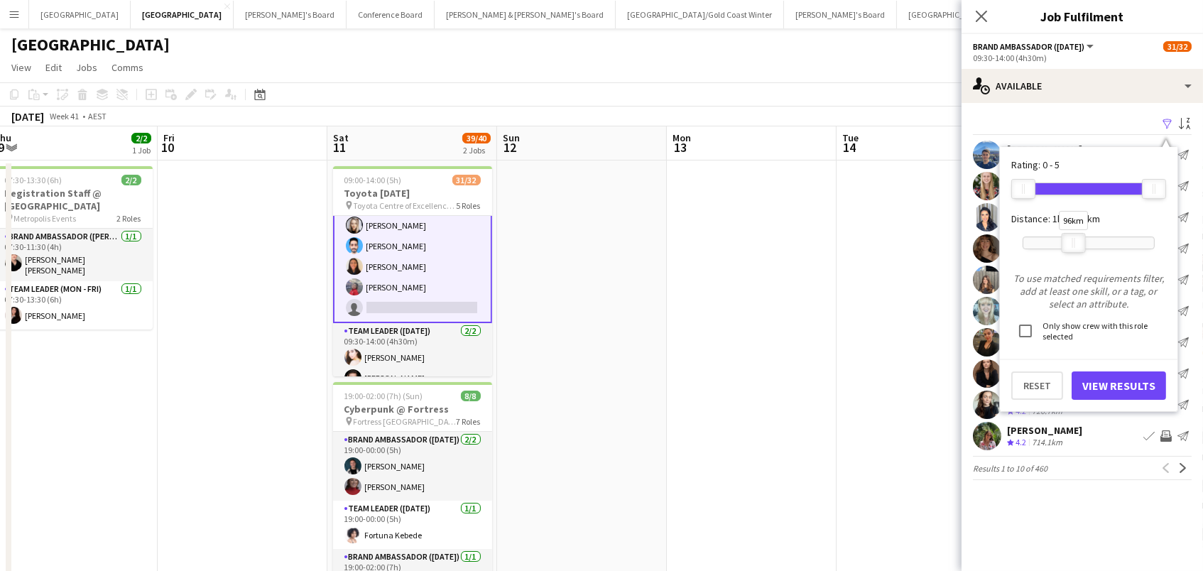
drag, startPoint x: 1146, startPoint y: 239, endPoint x: 1066, endPoint y: 239, distance: 79.5
click at [1066, 239] on div at bounding box center [1073, 243] width 23 height 18
click at [1087, 376] on button "View Results" at bounding box center [1118, 385] width 94 height 28
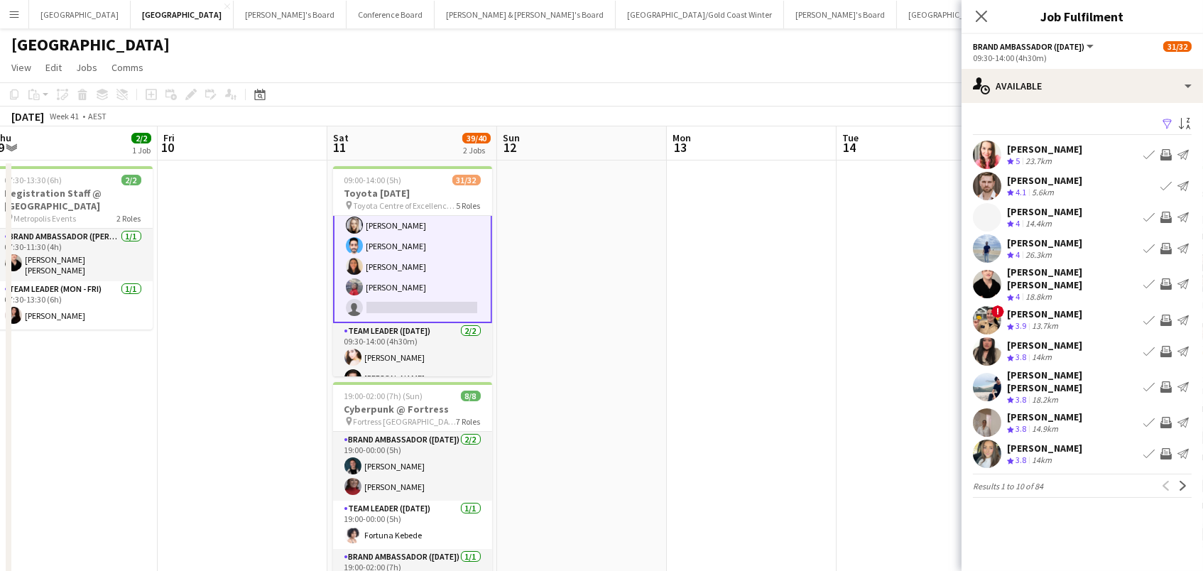
click at [1163, 346] on app-icon "Invite crew" at bounding box center [1165, 351] width 11 height 11
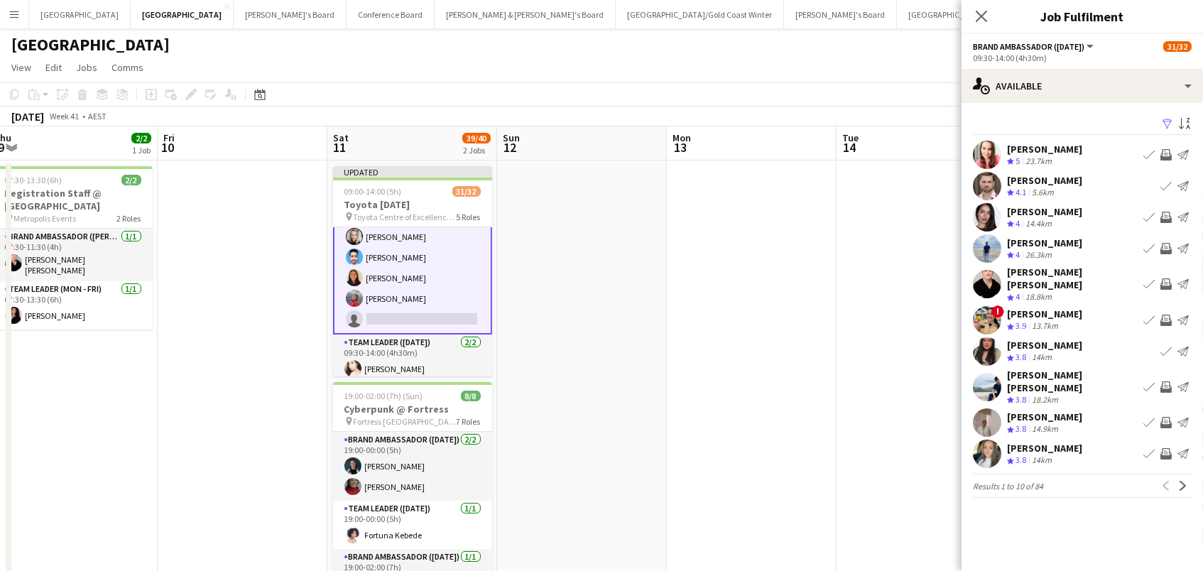
click at [1163, 278] on app-icon "Invite crew" at bounding box center [1165, 283] width 11 height 11
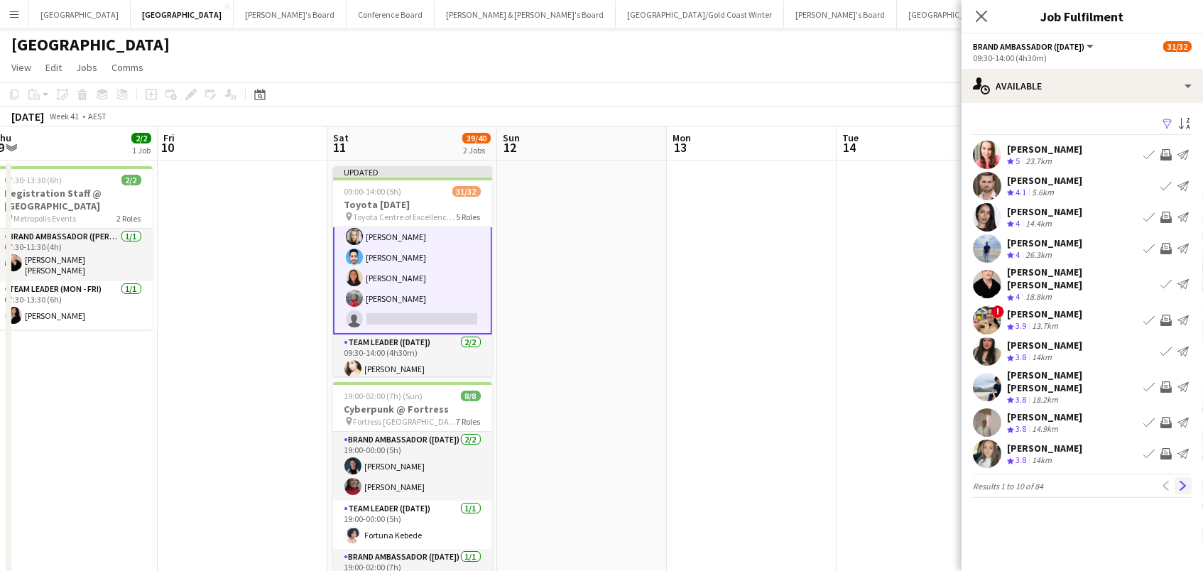
click at [1186, 481] on app-icon "Next" at bounding box center [1183, 486] width 10 height 10
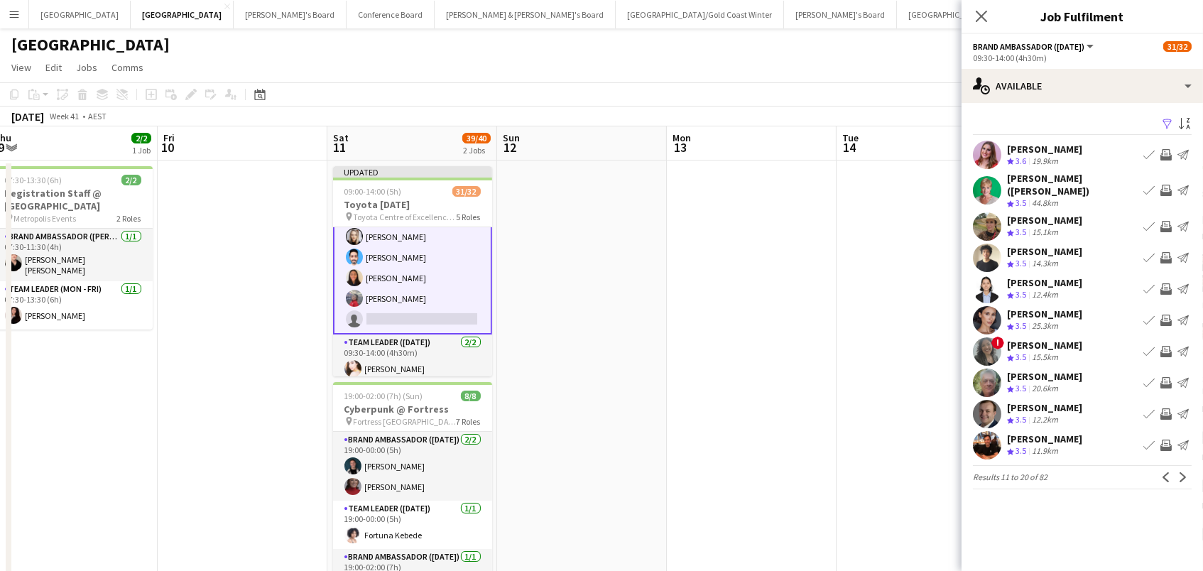
click at [1165, 408] on app-icon "Invite crew" at bounding box center [1165, 413] width 11 height 11
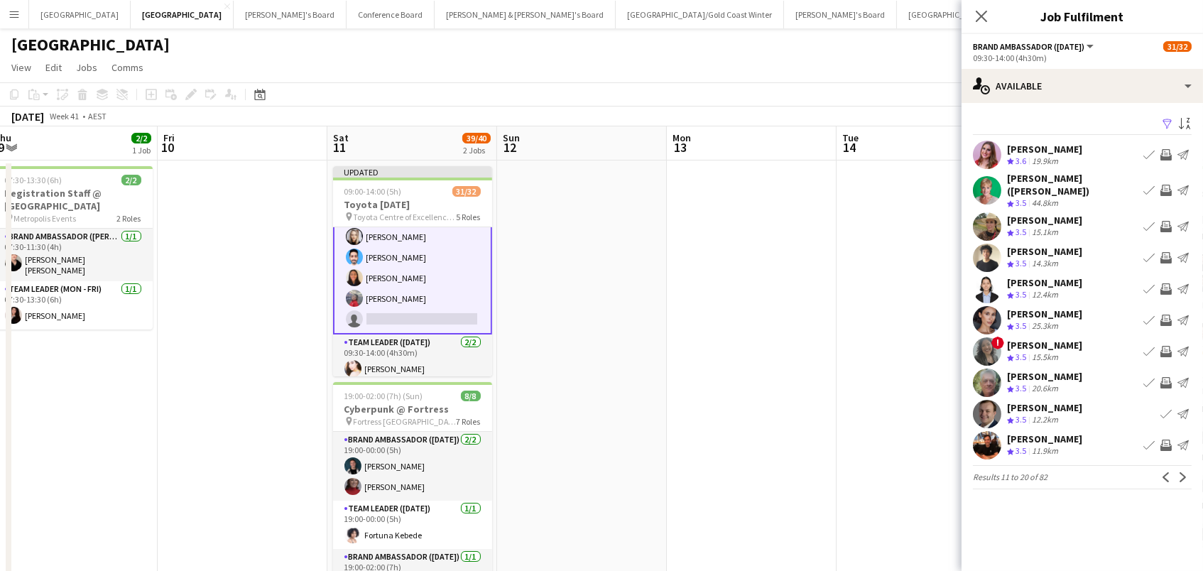
click at [1170, 283] on app-icon "Invite crew" at bounding box center [1165, 288] width 11 height 11
click at [1166, 315] on app-icon "Invite crew" at bounding box center [1165, 320] width 11 height 11
click at [1184, 472] on app-icon "Next" at bounding box center [1183, 477] width 10 height 10
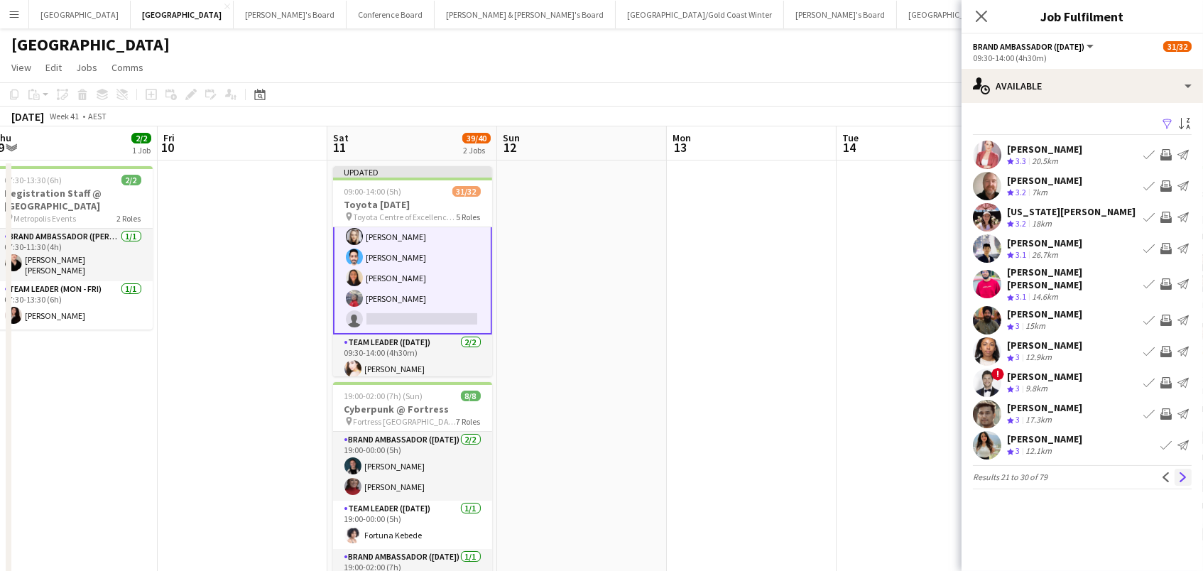
click at [1186, 472] on app-icon "Next" at bounding box center [1183, 477] width 10 height 10
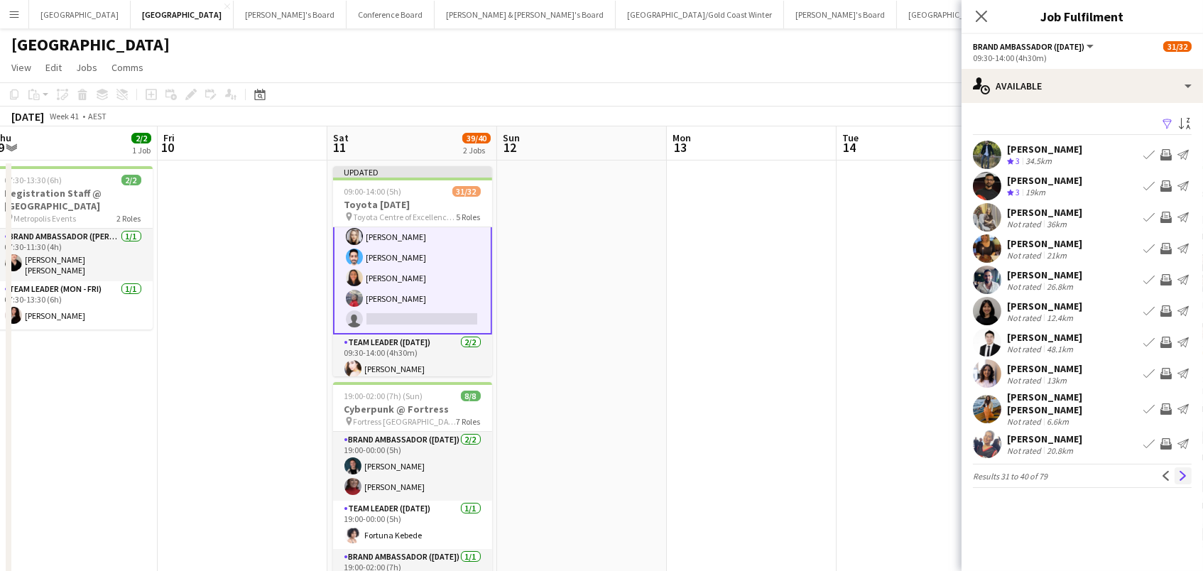
click at [1181, 471] on app-icon "Next" at bounding box center [1183, 476] width 10 height 10
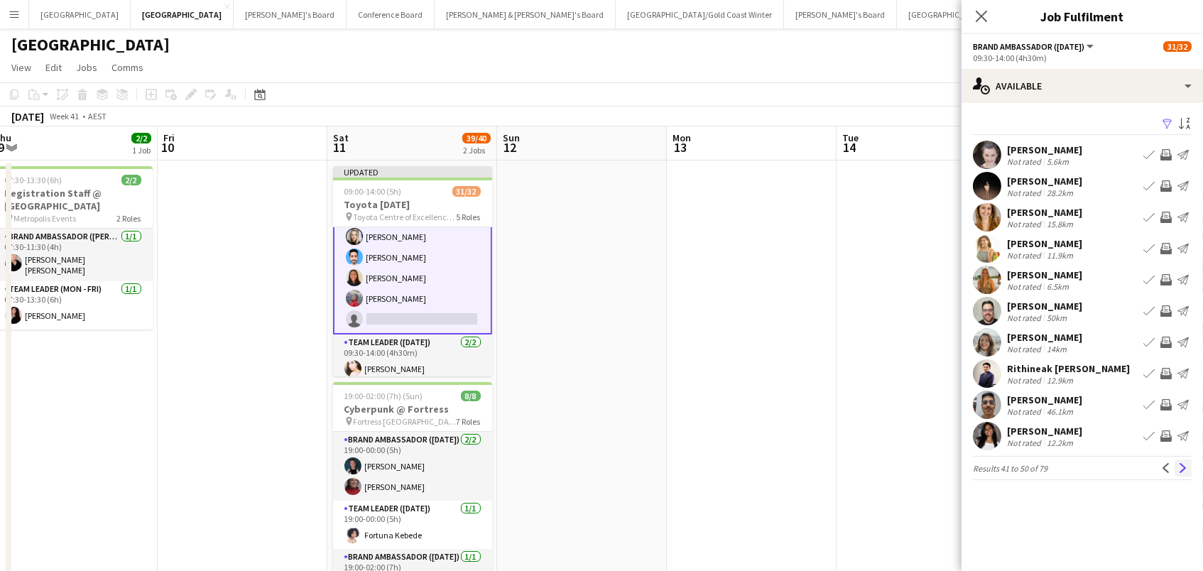
click at [1182, 475] on button "Next" at bounding box center [1182, 467] width 17 height 17
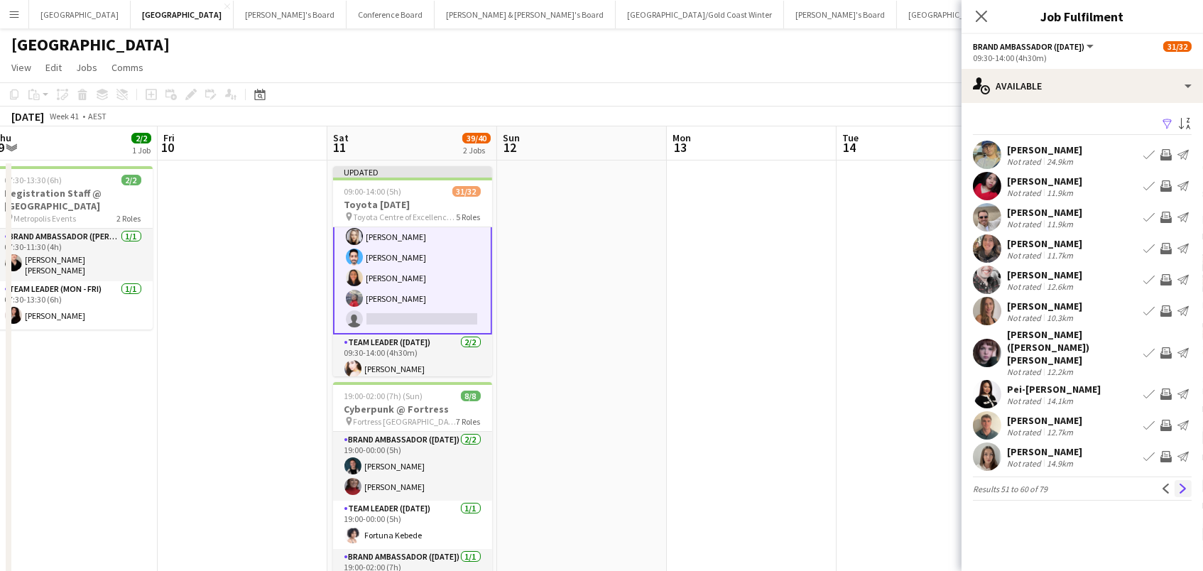
click at [1182, 483] on app-icon "Next" at bounding box center [1183, 488] width 10 height 10
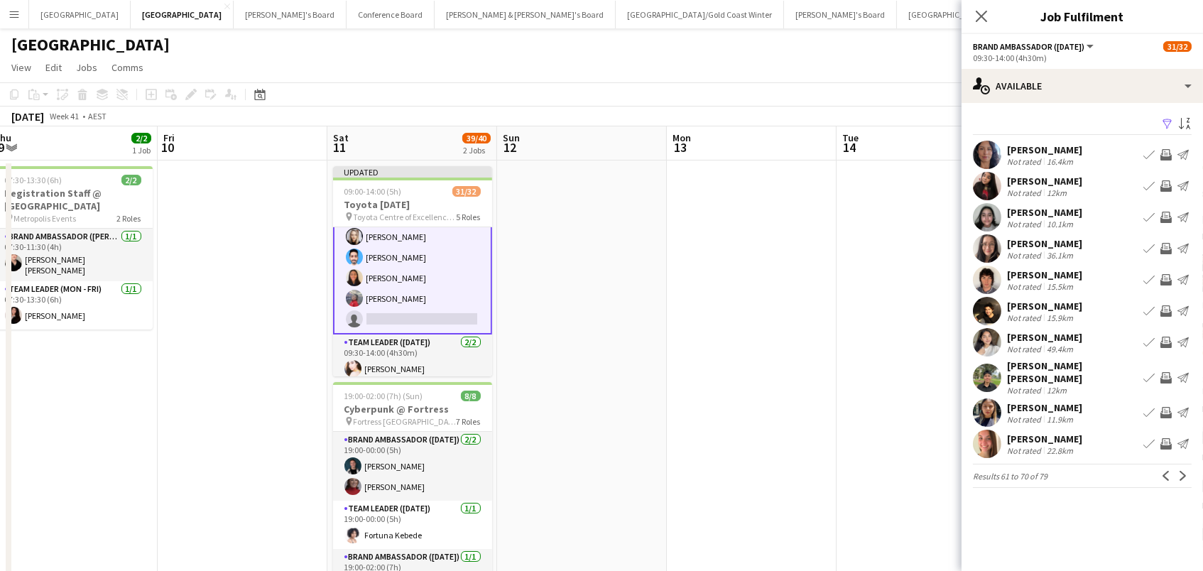
click at [1166, 275] on app-icon "Invite crew" at bounding box center [1165, 279] width 11 height 11
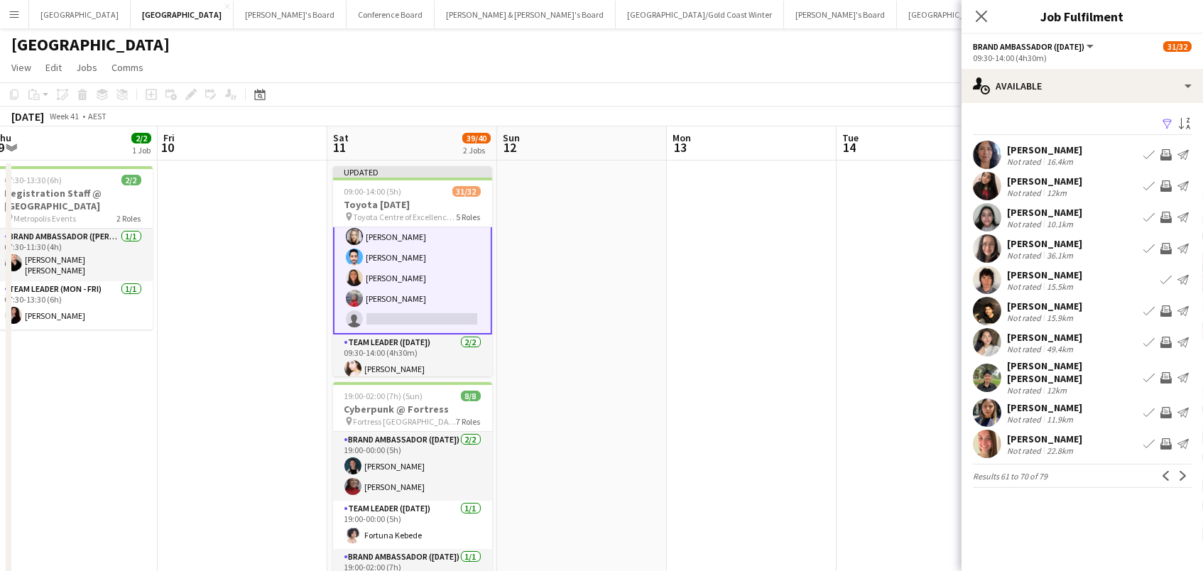
click at [1162, 245] on app-icon "Invite crew" at bounding box center [1165, 248] width 11 height 11
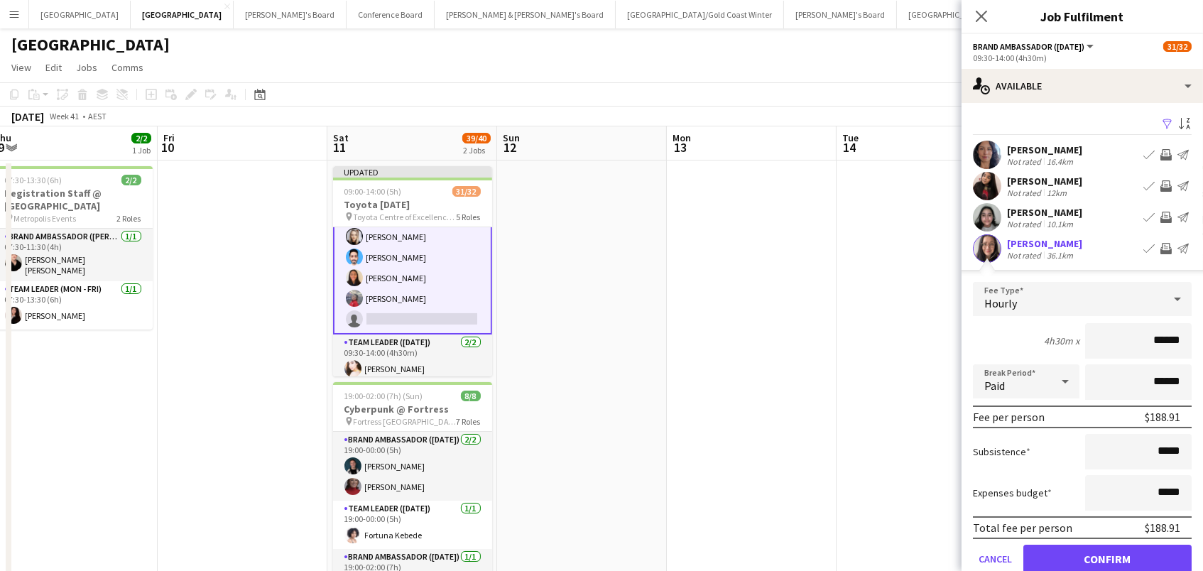
click at [1107, 557] on button "Confirm" at bounding box center [1107, 559] width 168 height 28
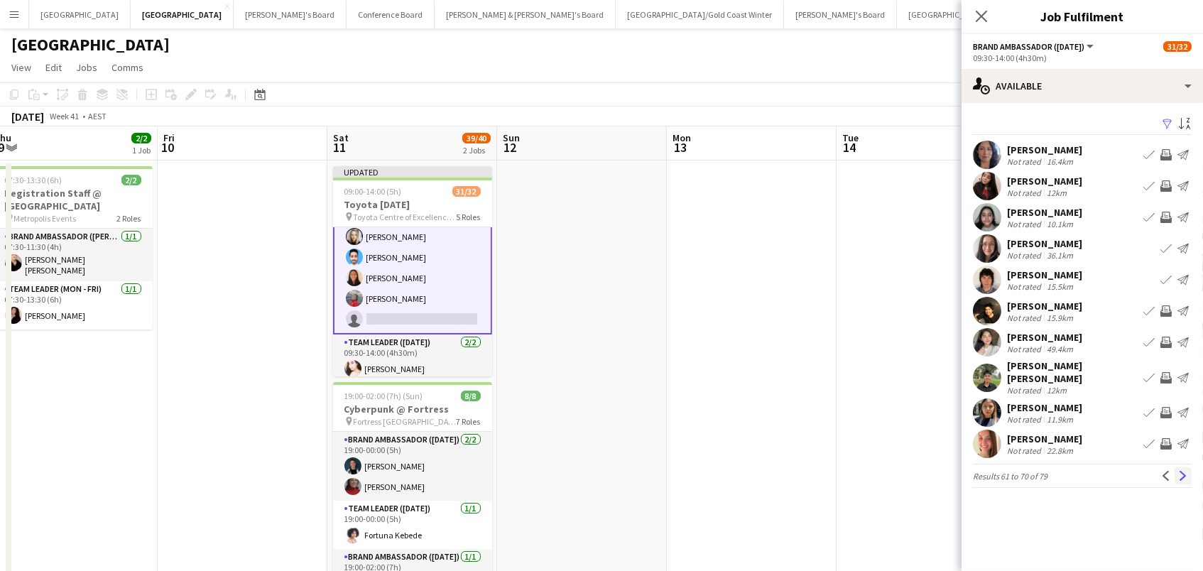
click at [1182, 471] on app-icon "Next" at bounding box center [1183, 476] width 10 height 10
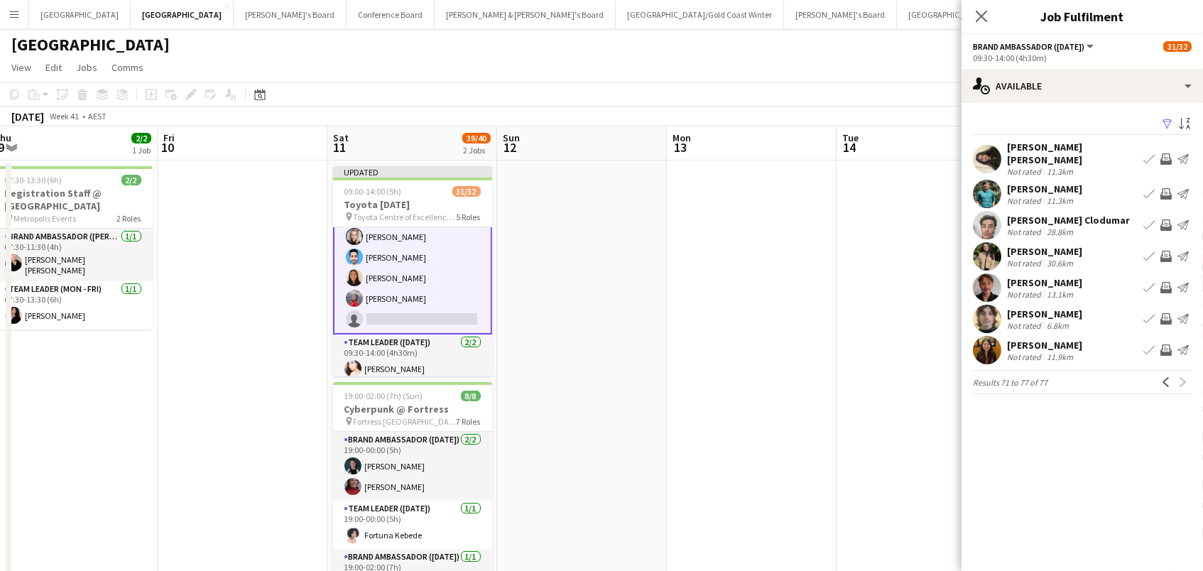
click at [1165, 313] on app-icon "Invite crew" at bounding box center [1165, 318] width 11 height 11
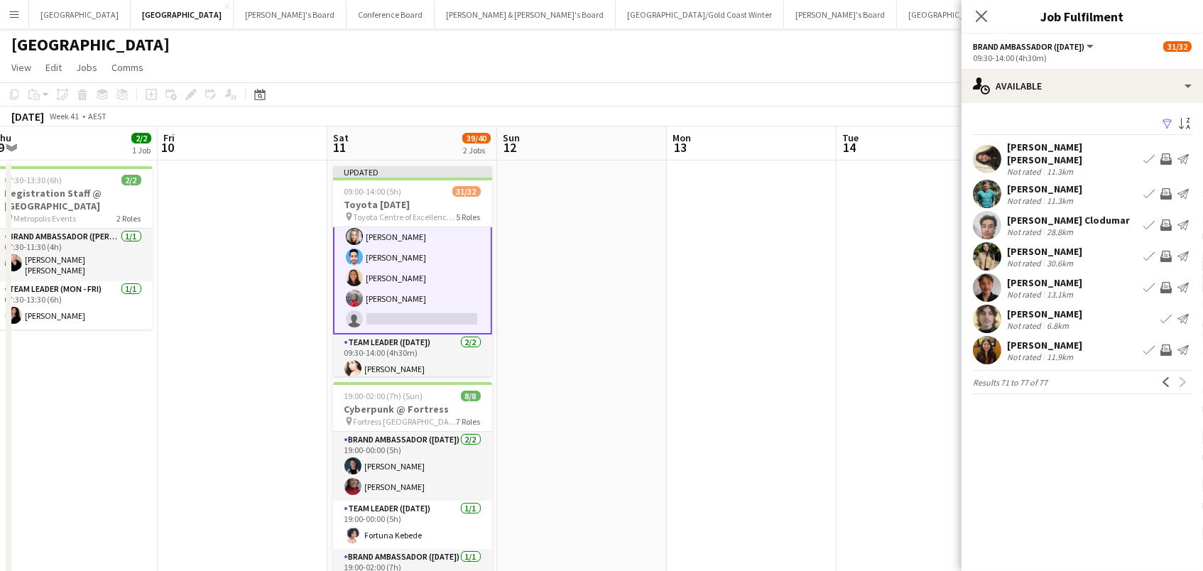
click at [1163, 282] on app-icon "Invite crew" at bounding box center [1165, 287] width 11 height 11
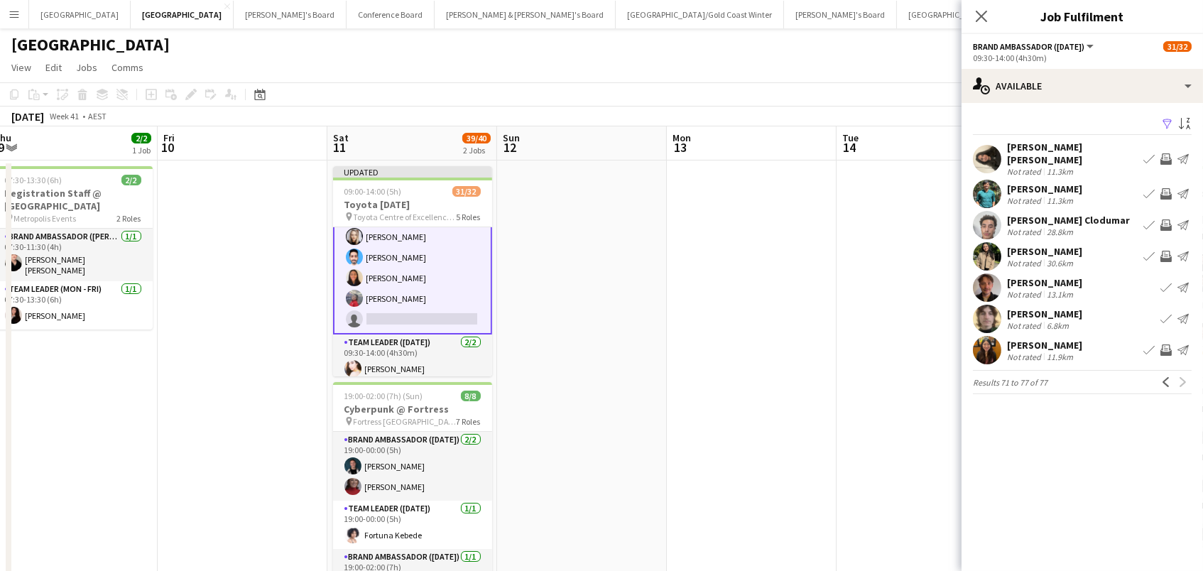
click at [1167, 219] on app-icon "Invite crew" at bounding box center [1165, 224] width 11 height 11
click at [892, 70] on app-page-menu "View Day view expanded Day view collapsed Month view Date picker Jump to [DATE]…" at bounding box center [601, 68] width 1203 height 27
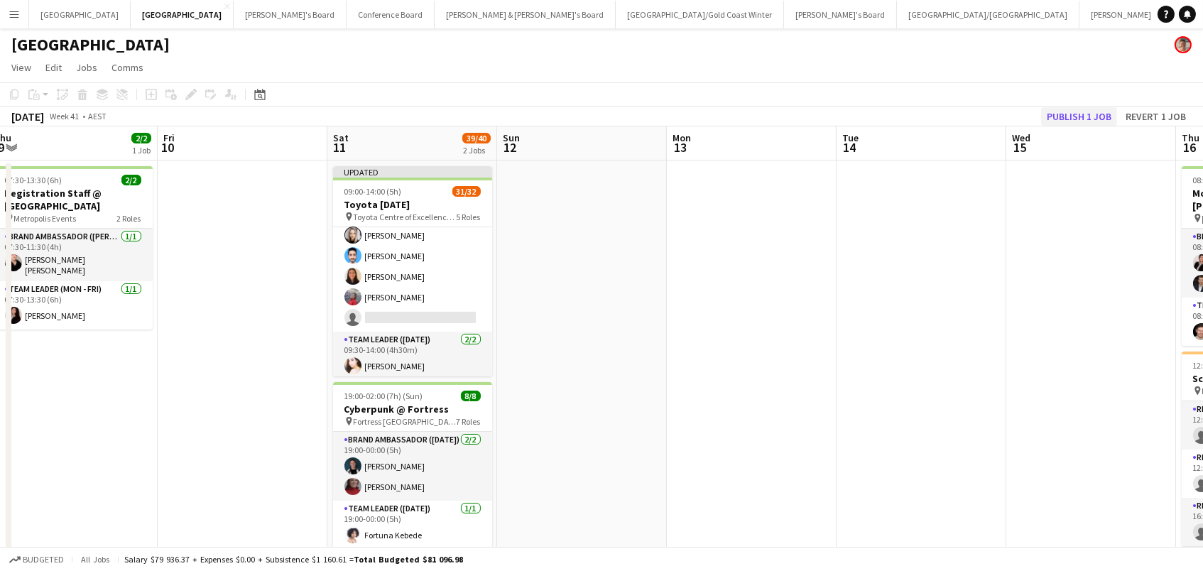
click at [1081, 110] on button "Publish 1 job" at bounding box center [1079, 116] width 76 height 18
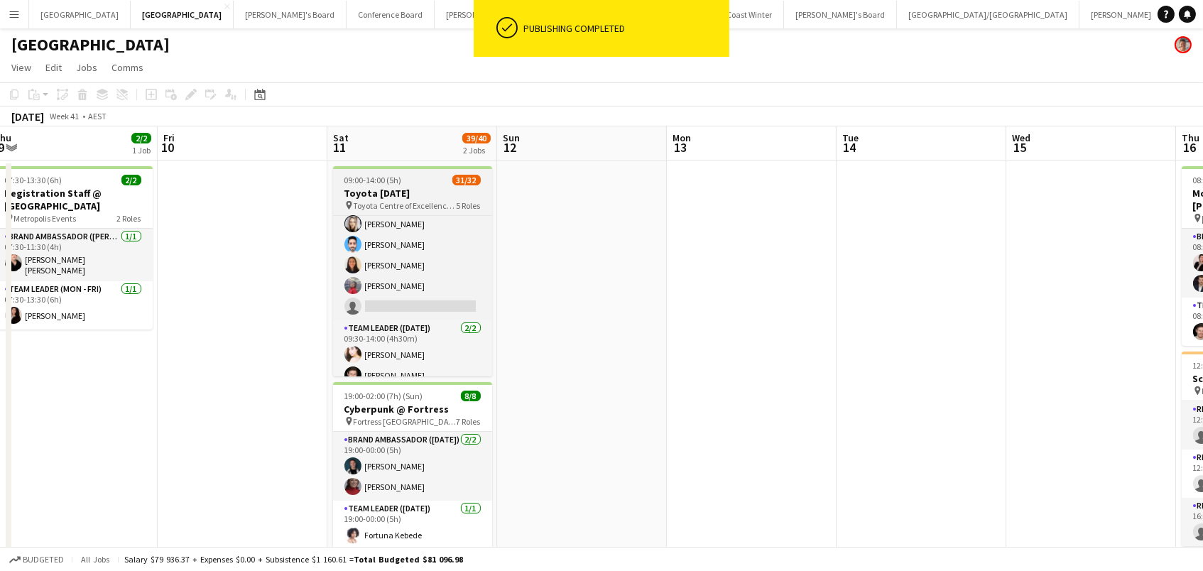
scroll to position [635, 0]
click at [428, 192] on h3 "Toyota [DATE]" at bounding box center [412, 193] width 159 height 13
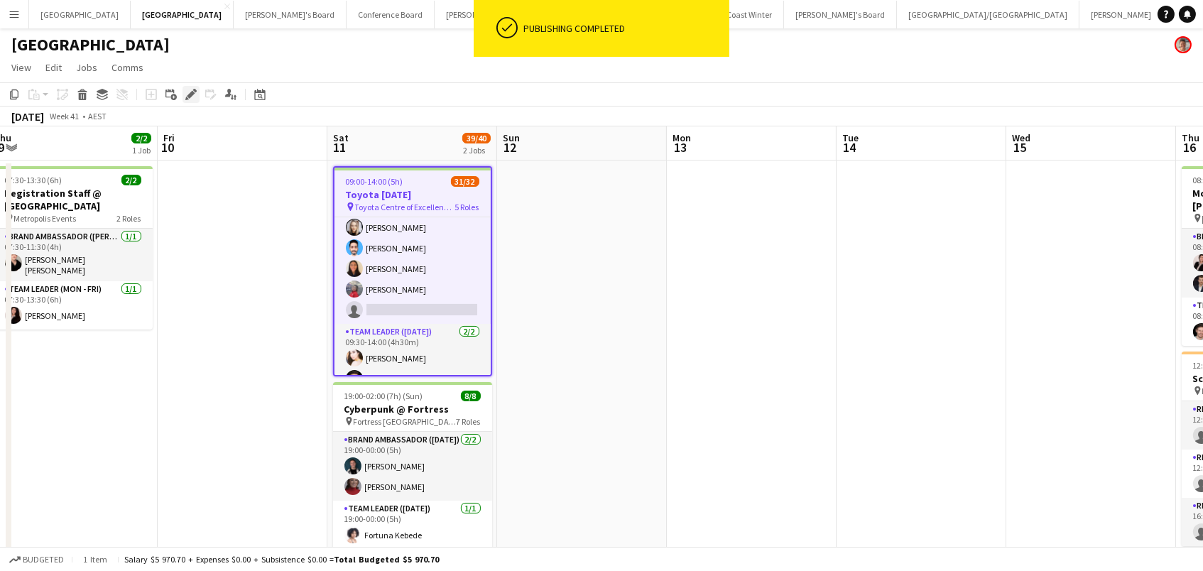
click at [185, 101] on div "Edit" at bounding box center [190, 94] width 17 height 17
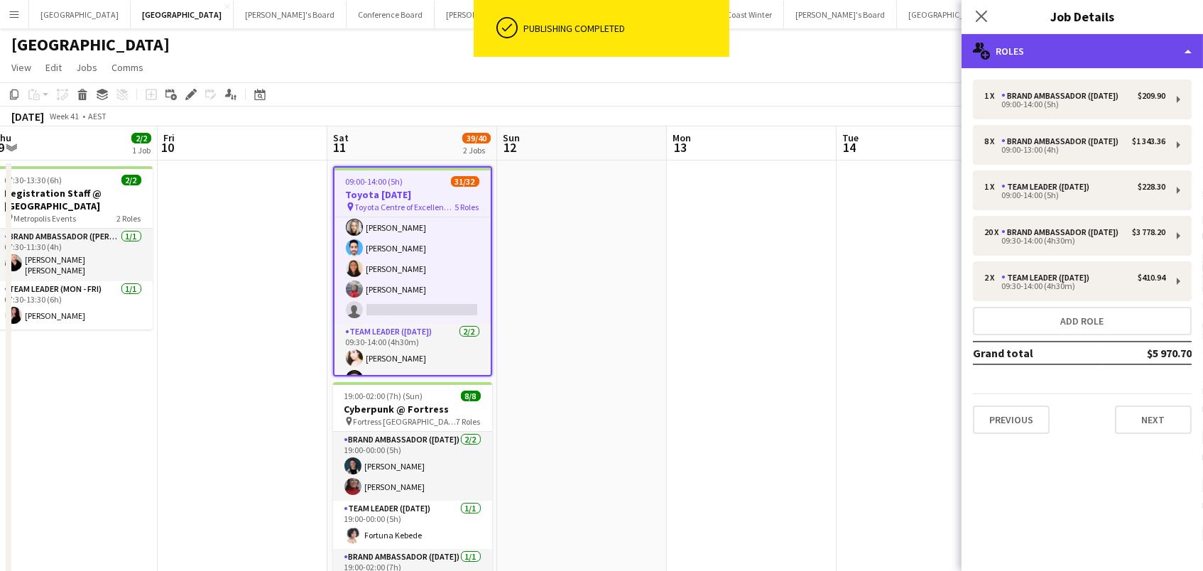
click at [1094, 41] on div "multiple-users-add Roles" at bounding box center [1081, 51] width 241 height 34
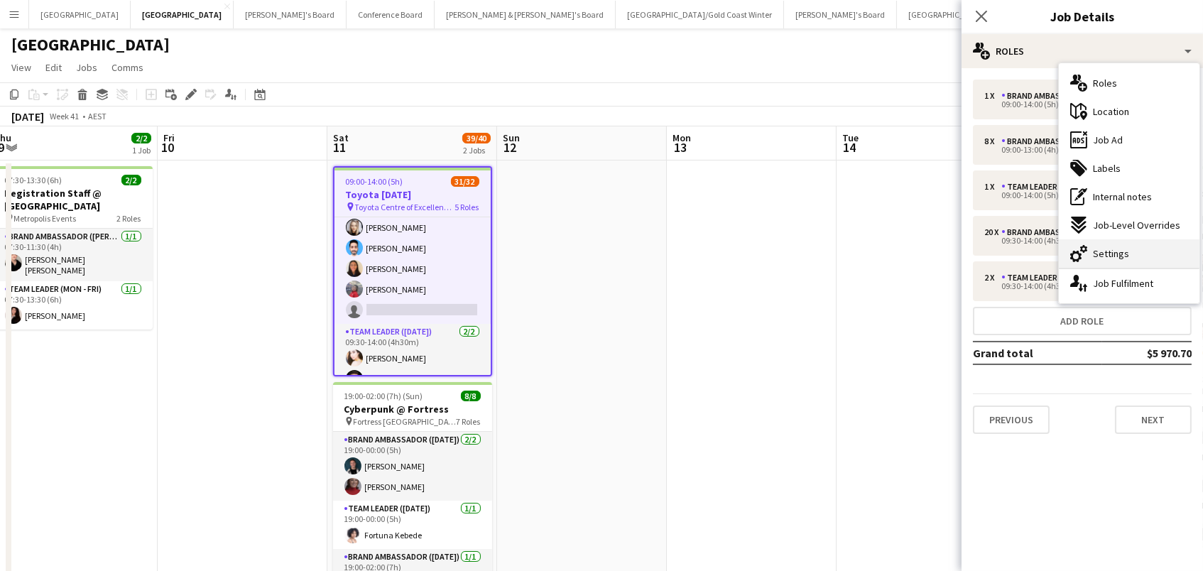
click at [1141, 253] on div "cog-double-3 Settings" at bounding box center [1129, 253] width 141 height 28
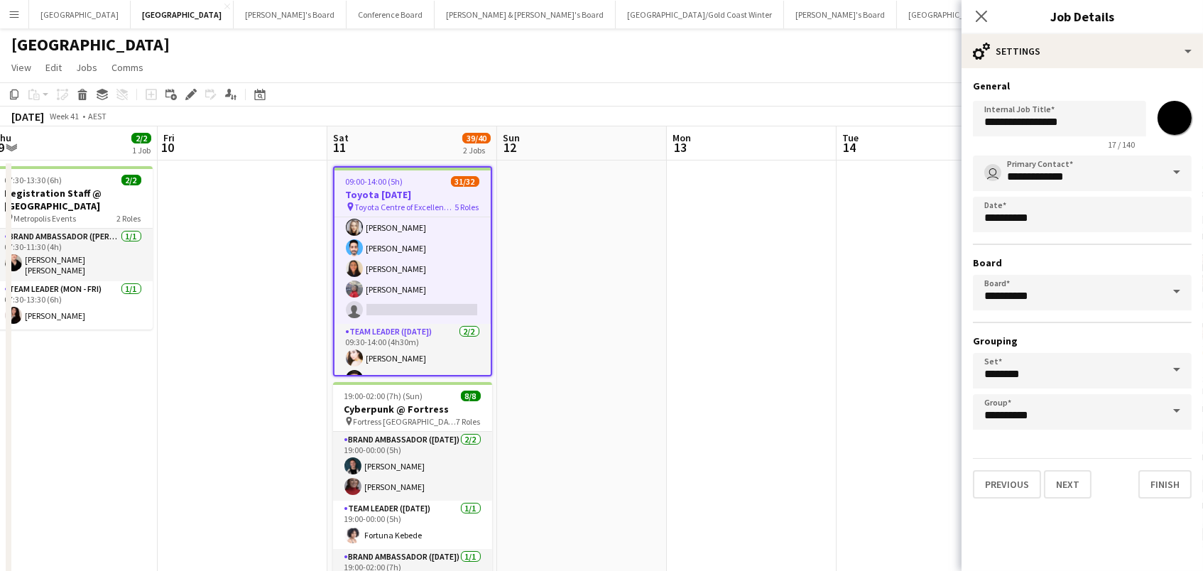
click at [1181, 121] on input "*******" at bounding box center [1174, 117] width 51 height 51
click at [1135, 268] on div "**********" at bounding box center [1082, 292] width 219 height 274
click at [1183, 131] on input "*******" at bounding box center [1174, 117] width 51 height 51
type input "*******"
click at [803, 244] on app-date-cell at bounding box center [750, 390] width 170 height 460
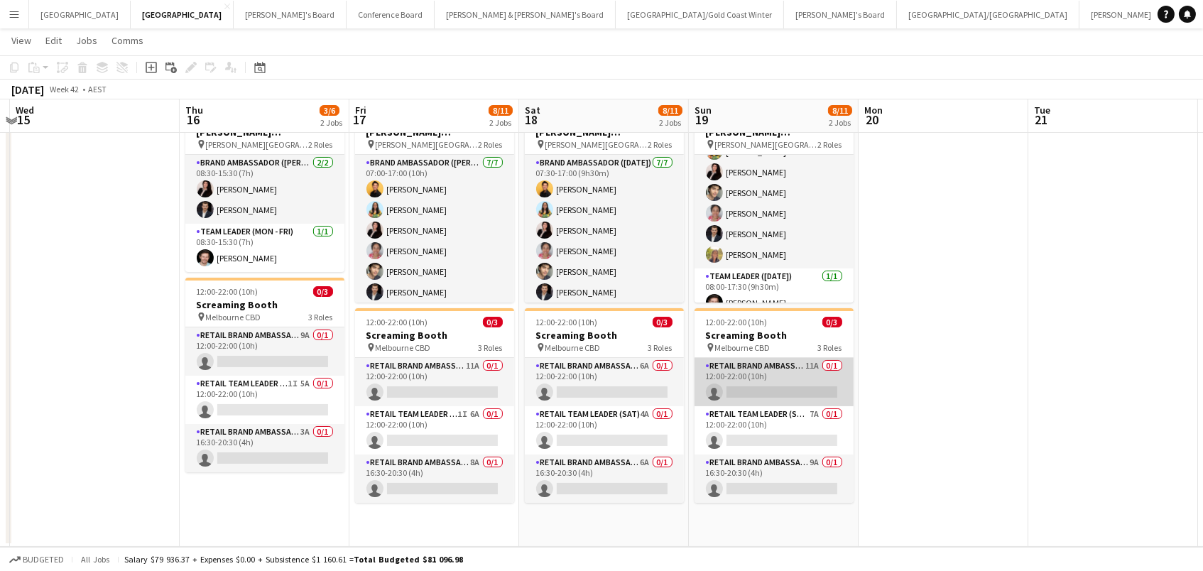
scroll to position [72, 0]
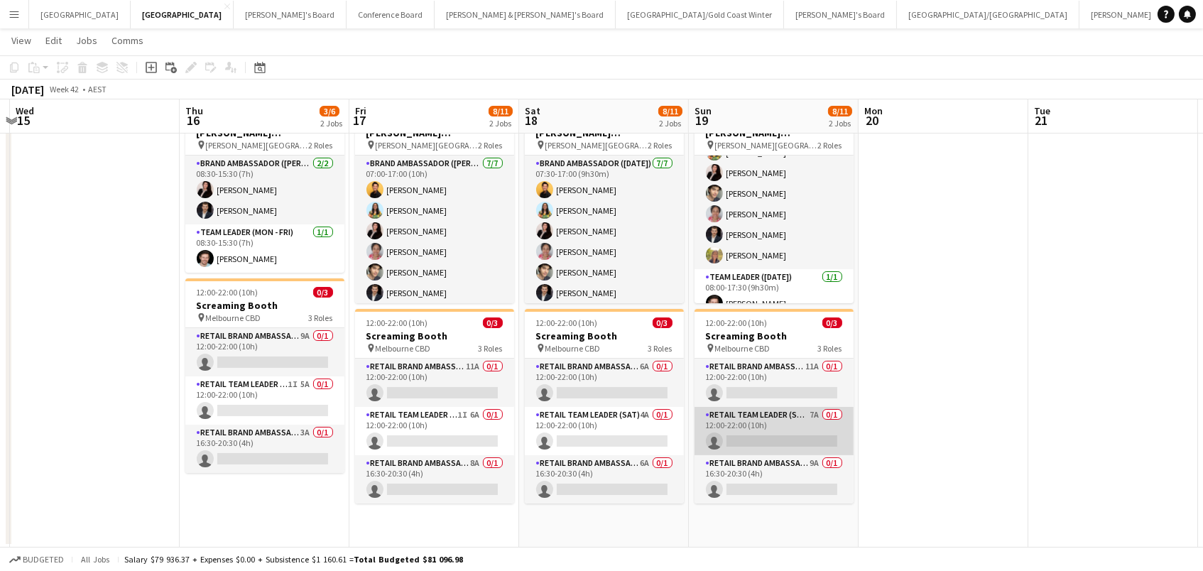
click at [817, 424] on app-card-role "RETAIL Team Leader (Sun) 7A 0/1 12:00-22:00 (10h) single-neutral-actions" at bounding box center [773, 431] width 159 height 48
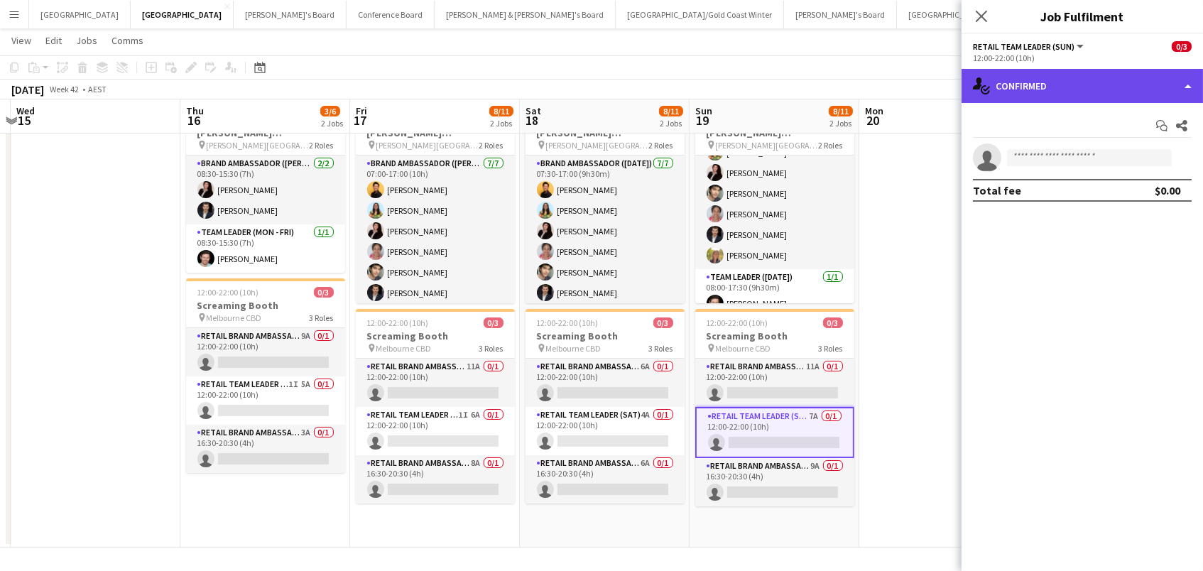
click at [1012, 92] on div "single-neutral-actions-check-2 Confirmed" at bounding box center [1081, 86] width 241 height 34
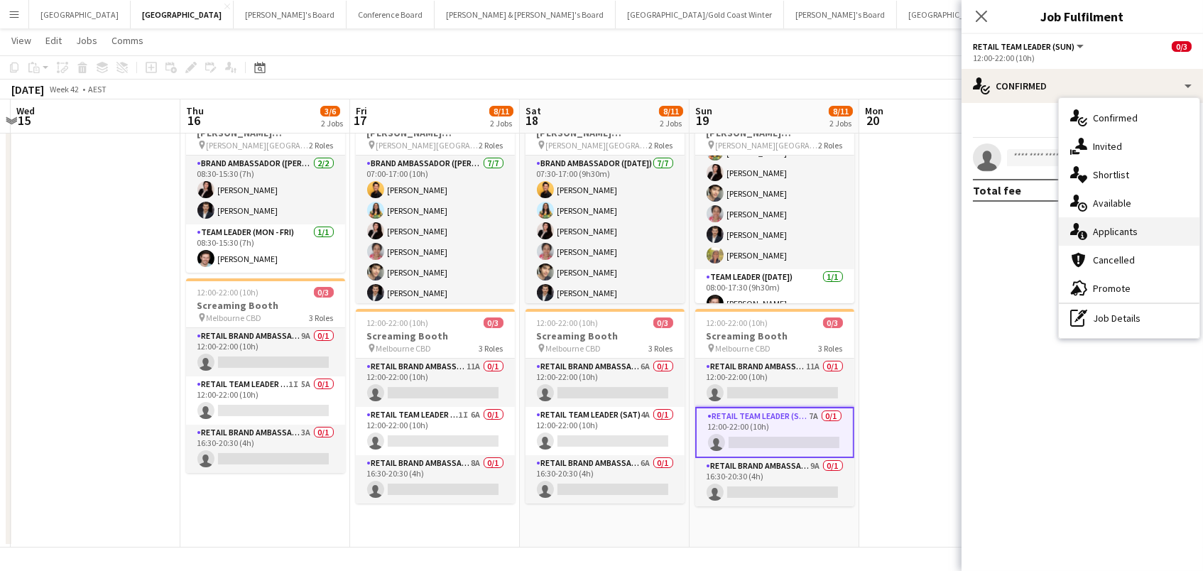
click at [1088, 237] on div "single-neutral-actions-information Applicants" at bounding box center [1129, 231] width 141 height 28
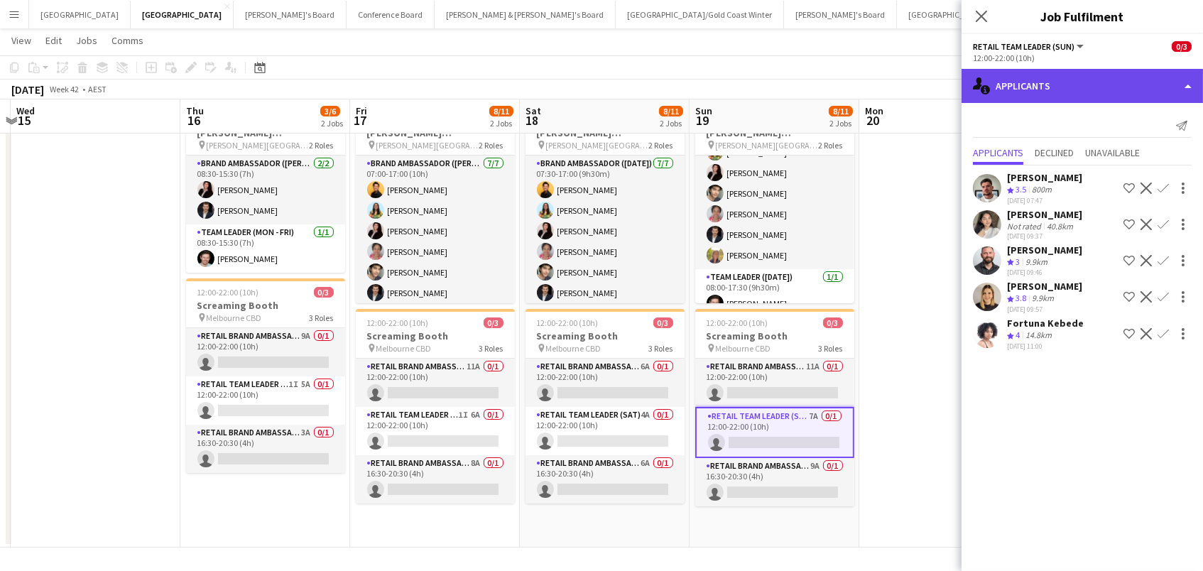
click at [1009, 95] on div "single-neutral-actions-information Applicants" at bounding box center [1081, 86] width 241 height 34
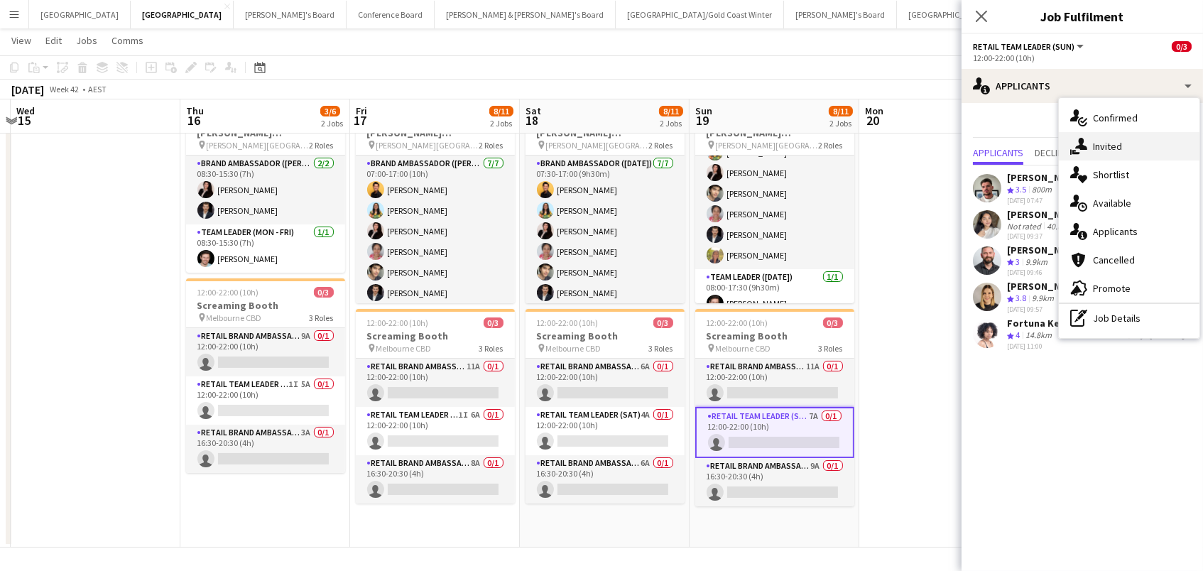
click at [1082, 141] on icon at bounding box center [1081, 144] width 12 height 12
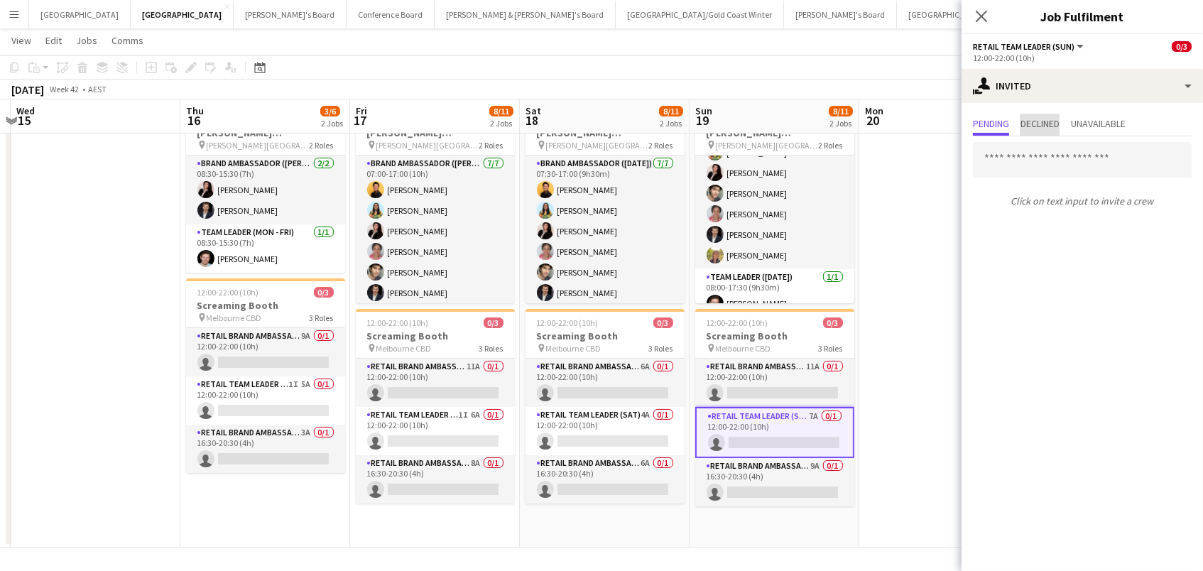
click at [1046, 126] on span "Declined" at bounding box center [1039, 124] width 39 height 10
click at [997, 126] on span "Pending" at bounding box center [991, 124] width 36 height 10
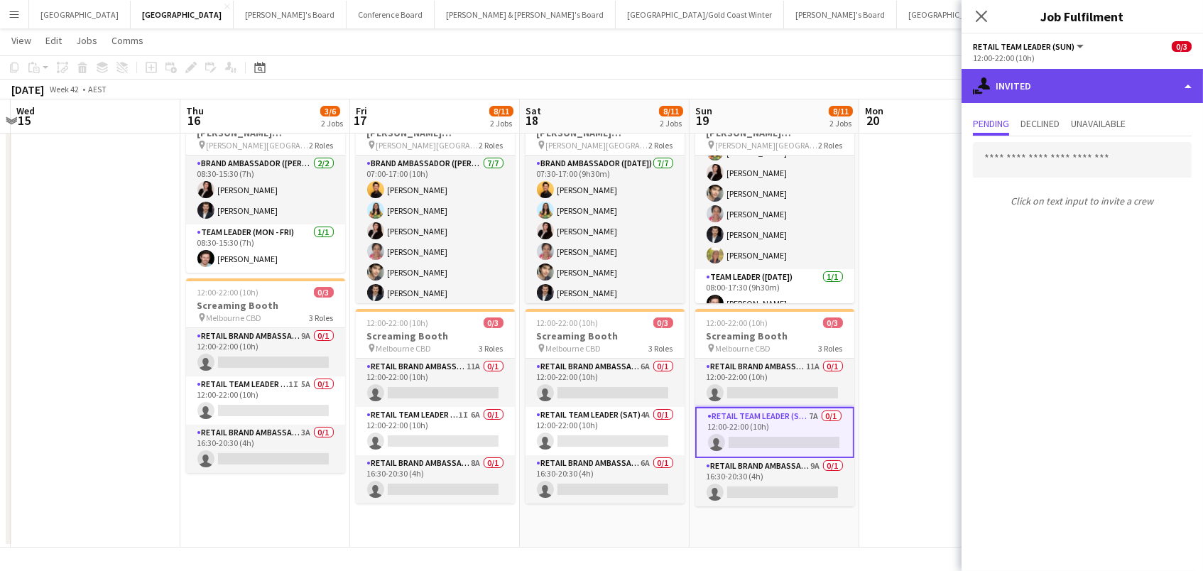
click at [1080, 86] on div "single-neutral-actions-share-1 Invited" at bounding box center [1081, 86] width 241 height 34
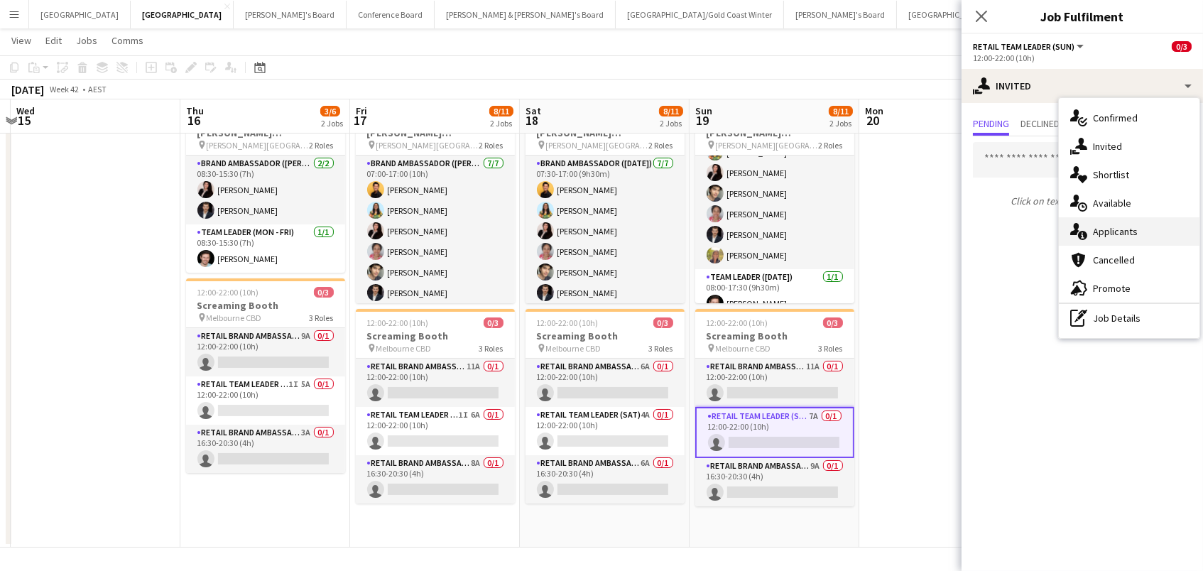
click at [1116, 239] on div "single-neutral-actions-information Applicants" at bounding box center [1129, 231] width 141 height 28
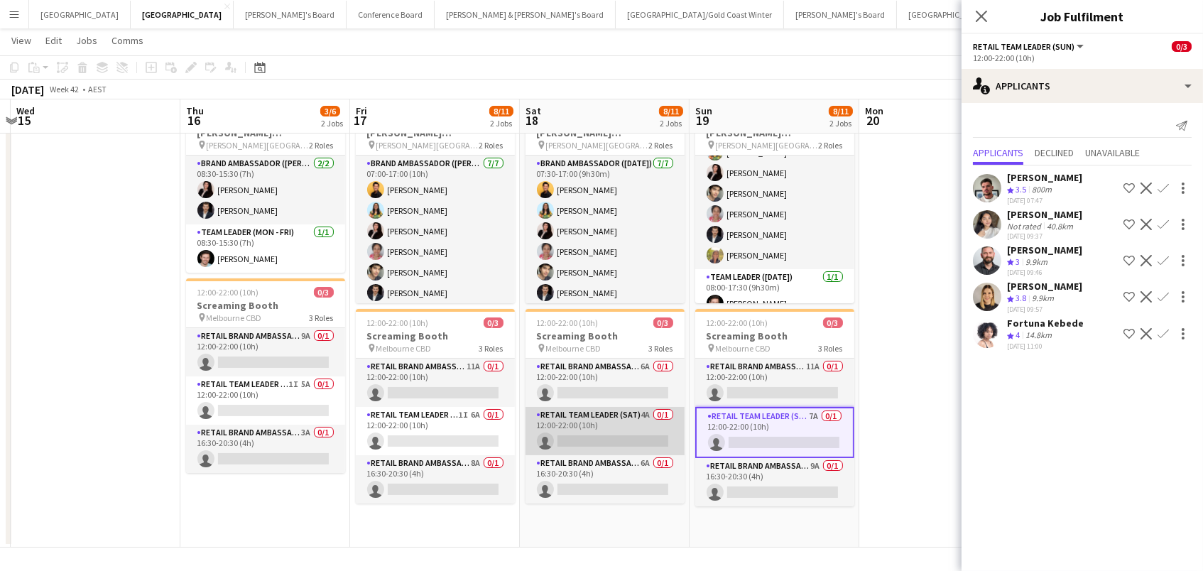
click at [618, 432] on app-card-role "RETAIL Team Leader (Sat) 4A 0/1 12:00-22:00 (10h) single-neutral-actions" at bounding box center [604, 431] width 159 height 48
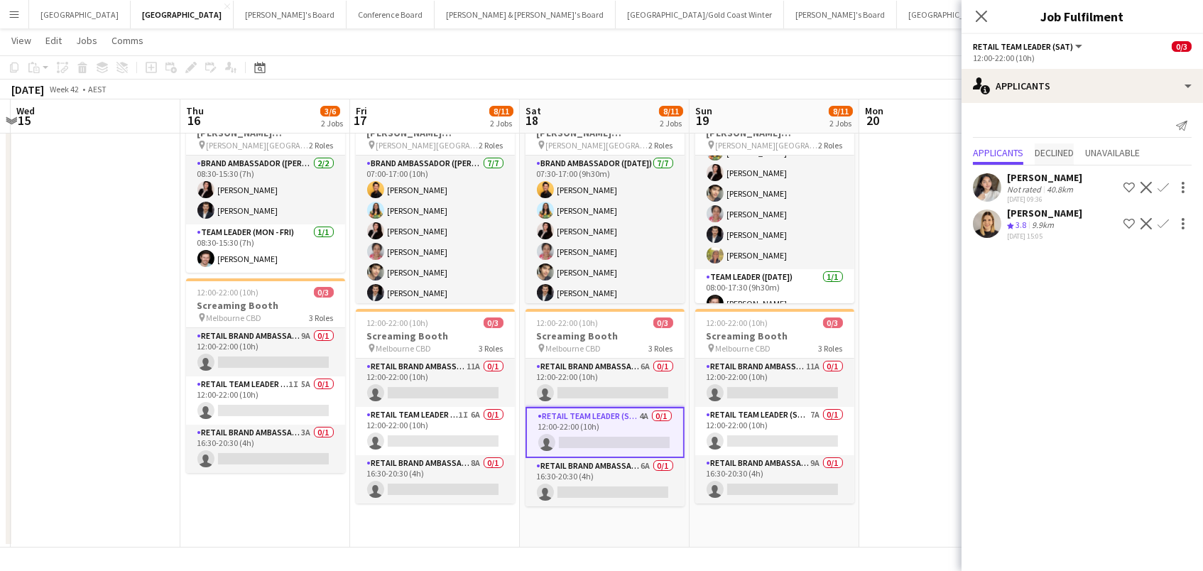
click at [1051, 155] on span "Declined" at bounding box center [1053, 153] width 39 height 10
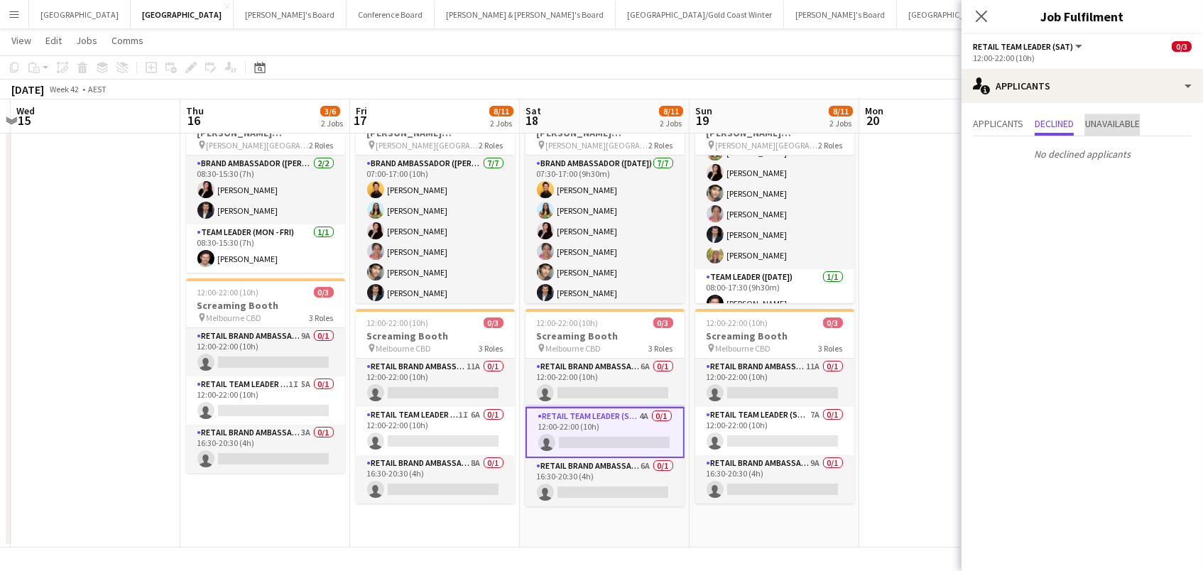
click at [1105, 114] on span "Unavailable" at bounding box center [1112, 124] width 55 height 21
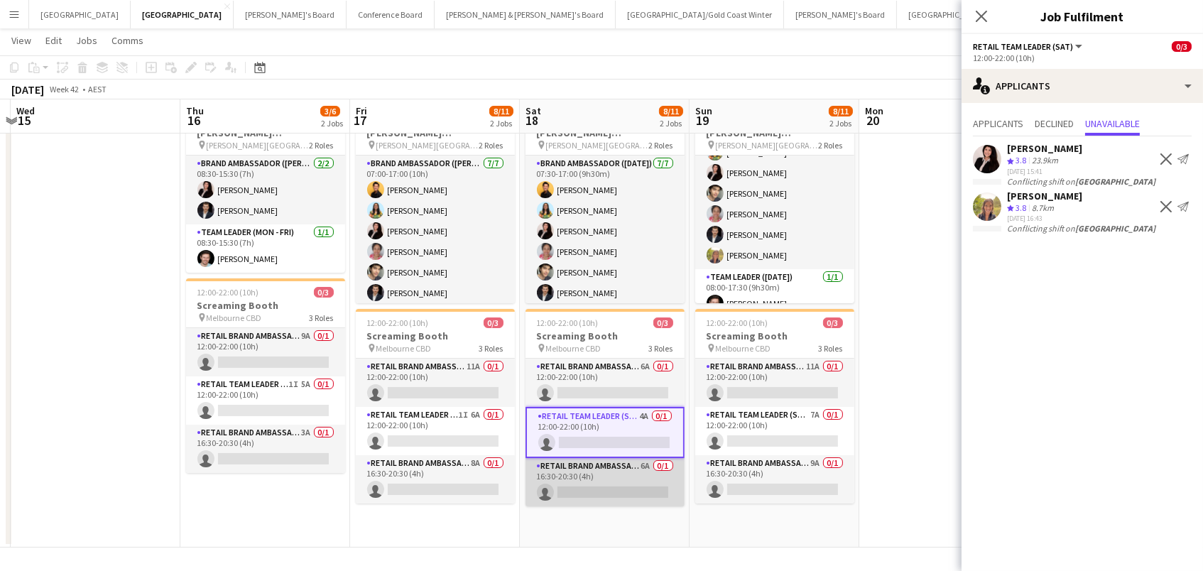
click at [596, 474] on app-card-role "RETAIL Brand Ambassador ([DATE]) 6A 0/1 16:30-20:30 (4h) single-neutral-actions" at bounding box center [604, 482] width 159 height 48
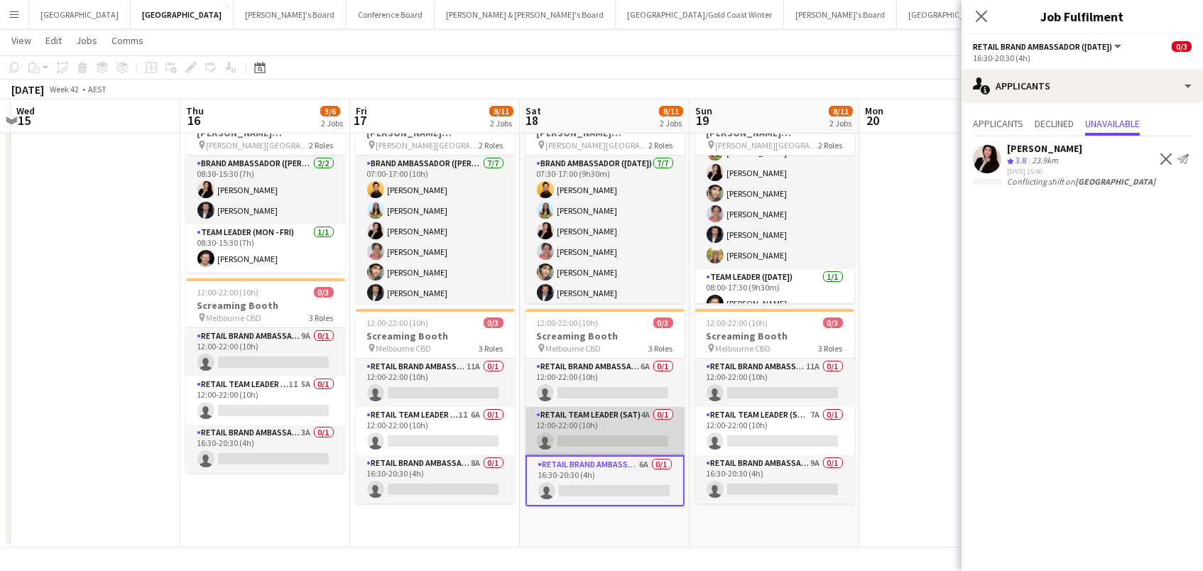
click at [587, 420] on app-card-role "RETAIL Team Leader (Sat) 4A 0/1 12:00-22:00 (10h) single-neutral-actions" at bounding box center [604, 431] width 159 height 48
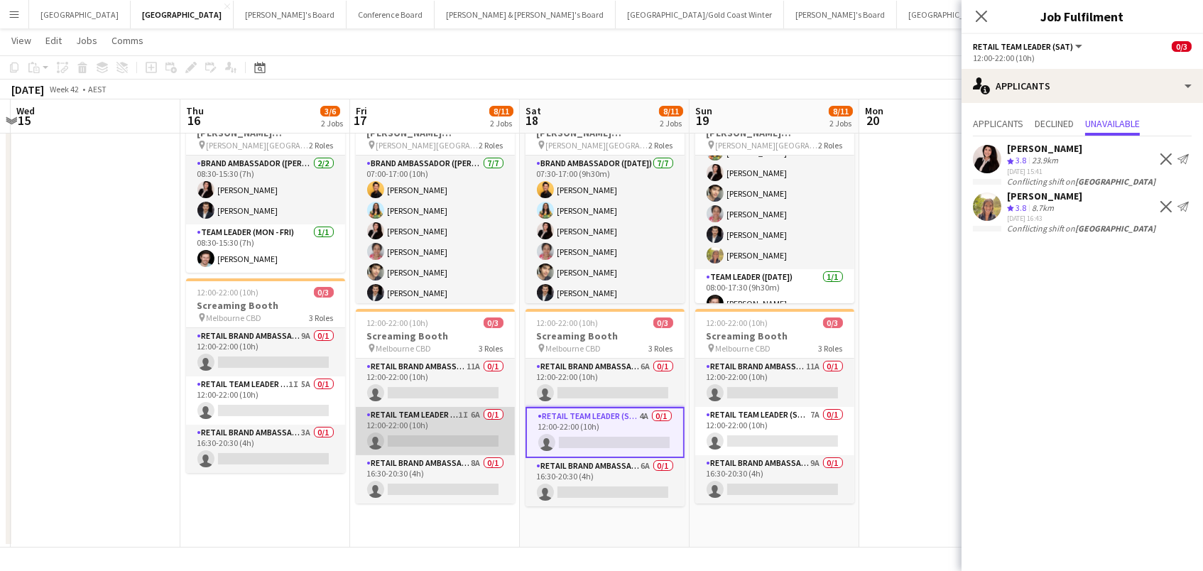
click at [447, 410] on app-card-role "RETAIL Team Leader (Mon - Fri) 1I 6A 0/1 12:00-22:00 (10h) single-neutral-actio…" at bounding box center [435, 431] width 159 height 48
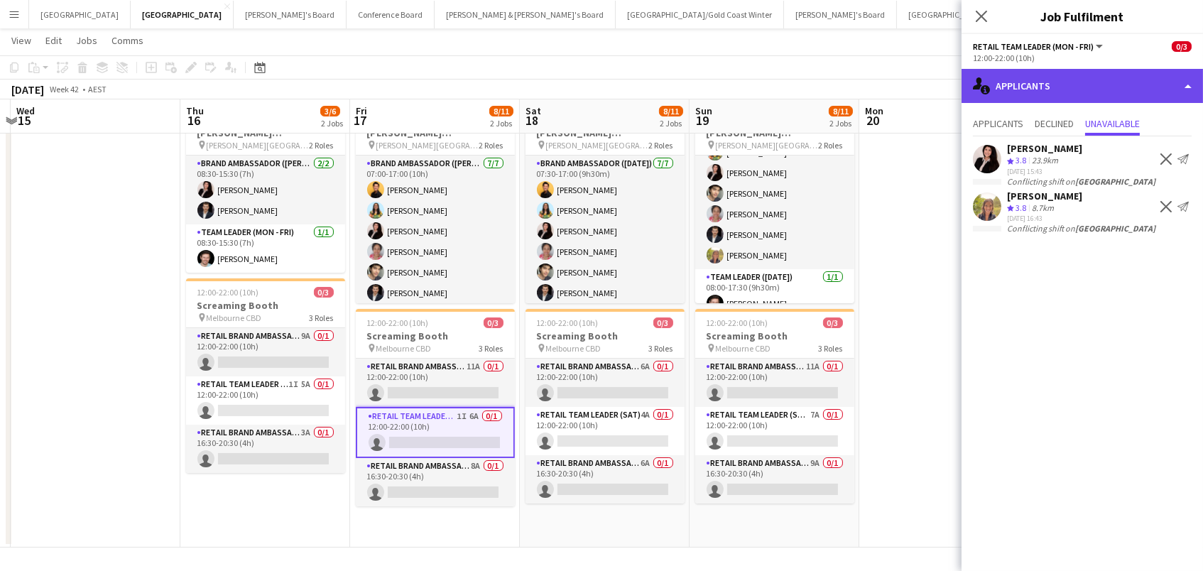
click at [1086, 83] on div "single-neutral-actions-information Applicants" at bounding box center [1081, 86] width 241 height 34
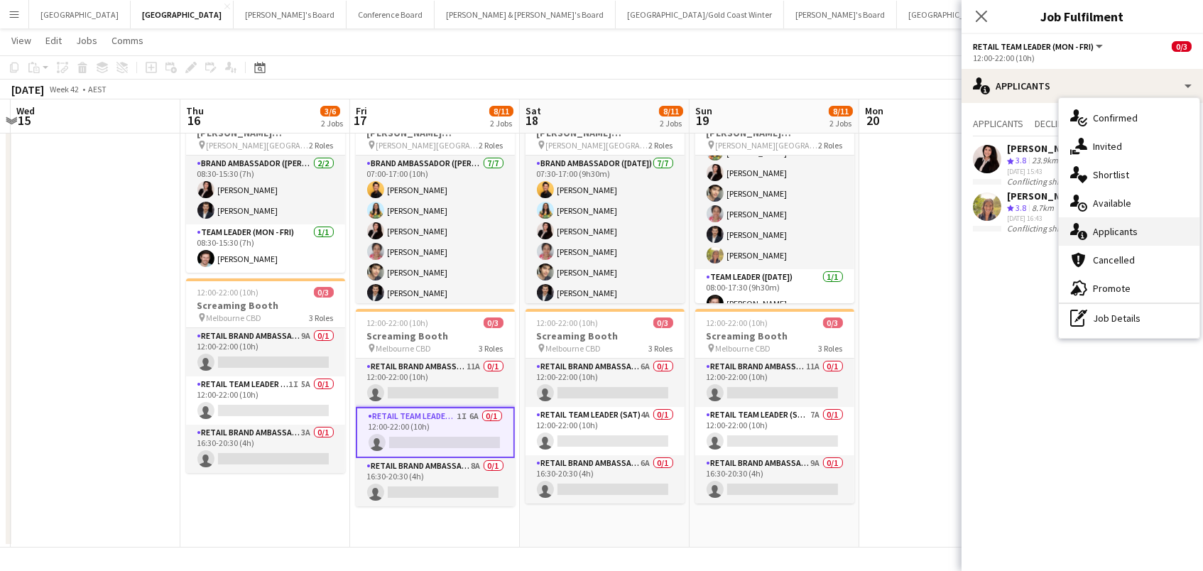
click at [1106, 236] on span "Applicants" at bounding box center [1115, 231] width 45 height 13
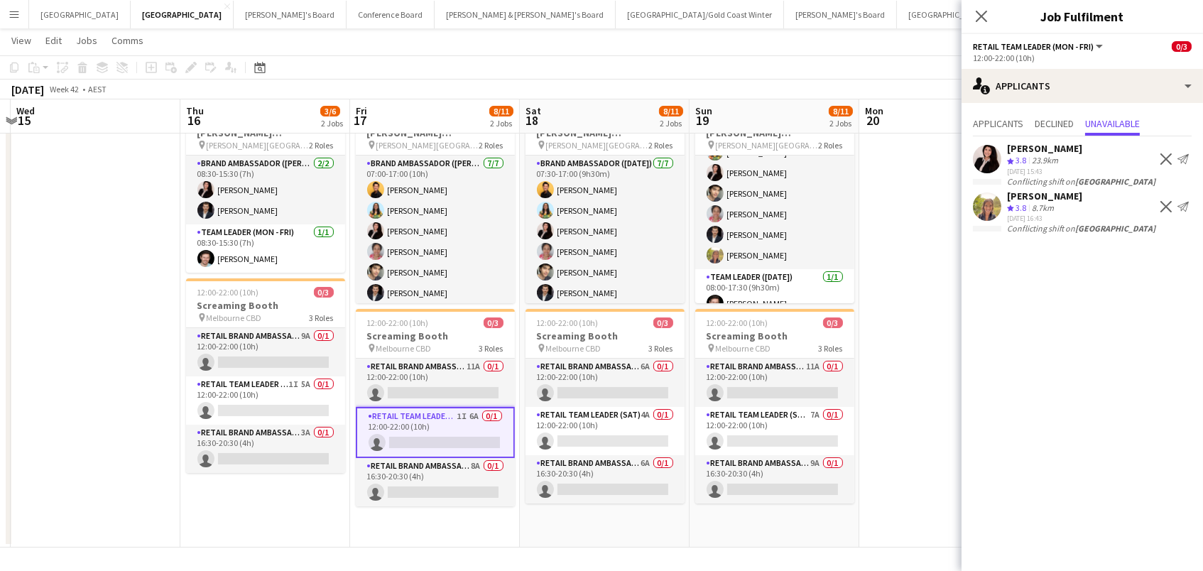
click at [997, 107] on div "Applicants Declined Unavailable [PERSON_NAME] Crew rating 3.8 23.9km [DATE] 15:…" at bounding box center [1081, 175] width 241 height 145
click at [987, 122] on span "Applicants" at bounding box center [998, 124] width 50 height 10
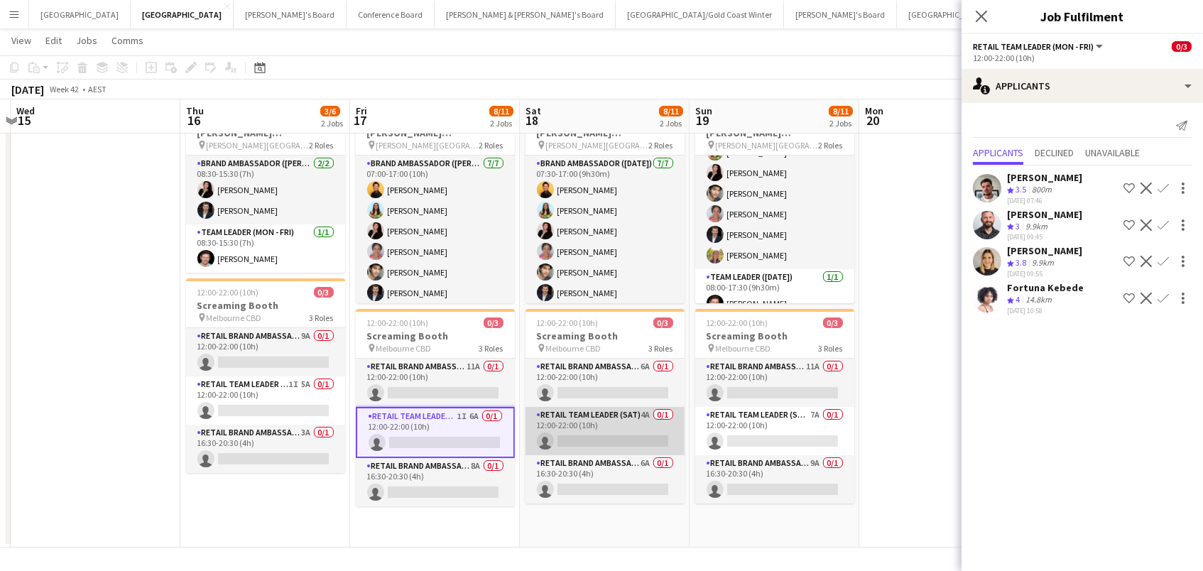
click at [573, 432] on app-card-role "RETAIL Team Leader (Sat) 4A 0/1 12:00-22:00 (10h) single-neutral-actions" at bounding box center [604, 431] width 159 height 48
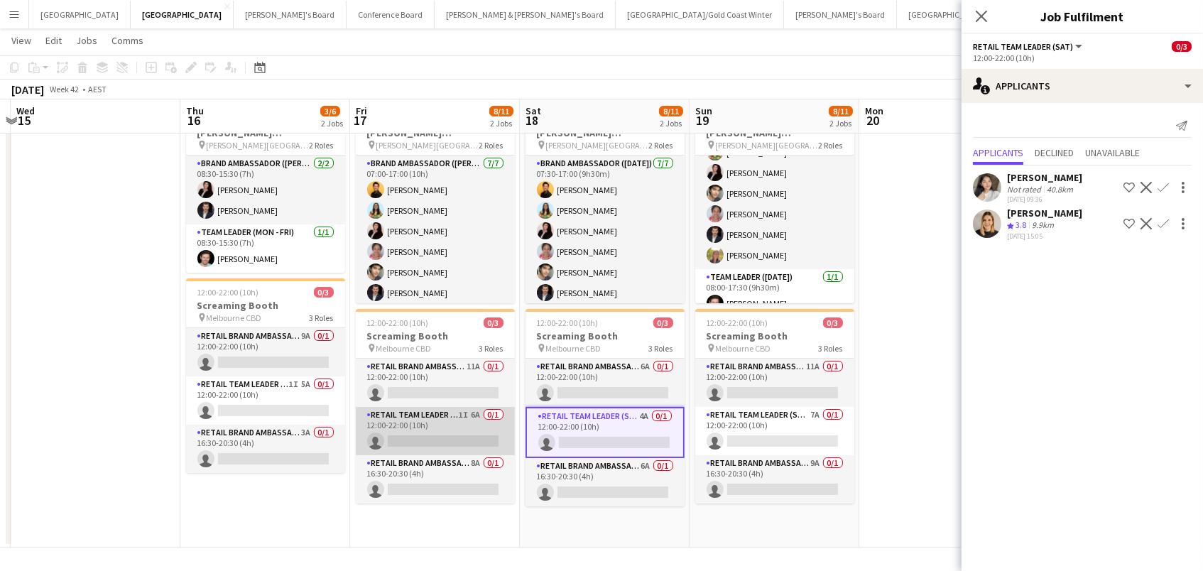
click at [400, 436] on app-card-role "RETAIL Team Leader (Mon - Fri) 1I 6A 0/1 12:00-22:00 (10h) single-neutral-actio…" at bounding box center [435, 431] width 159 height 48
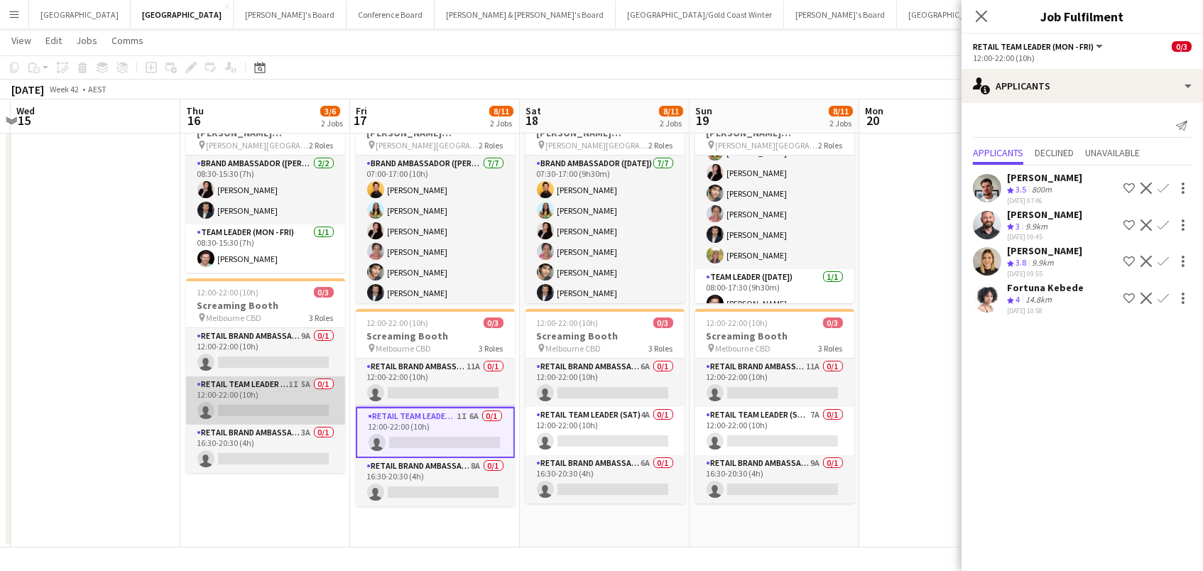
click at [290, 376] on app-card-role "RETAIL Team Leader (Mon - Fri) 1I 5A 0/1 12:00-22:00 (10h) single-neutral-actio…" at bounding box center [265, 400] width 159 height 48
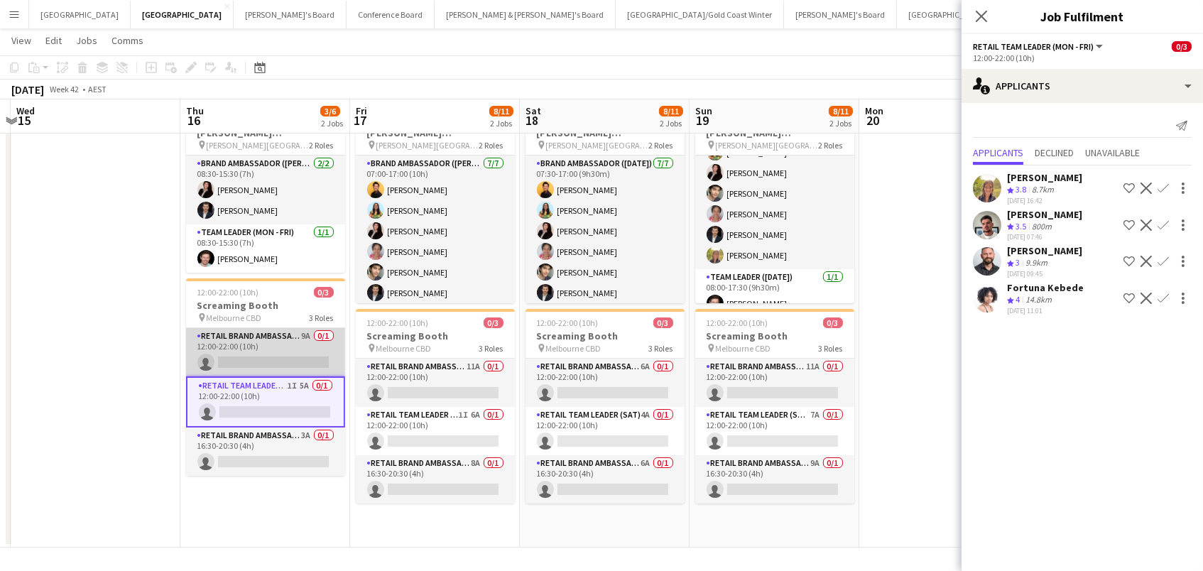
click at [291, 338] on app-card-role "RETAIL Brand Ambassador (Mon - Fri) 9A 0/1 12:00-22:00 (10h) single-neutral-act…" at bounding box center [265, 352] width 159 height 48
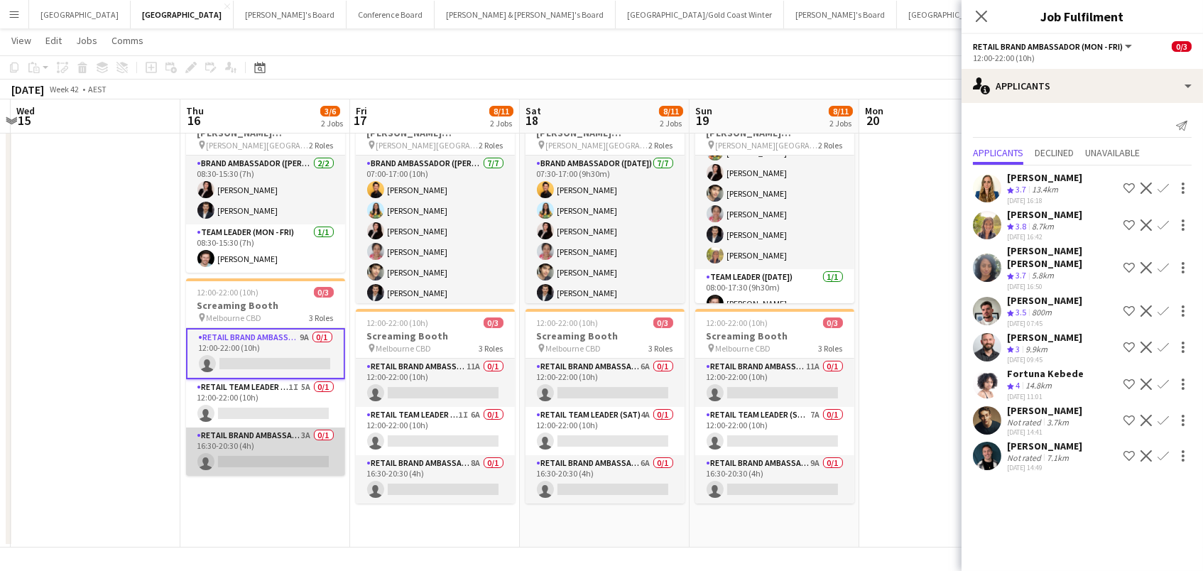
click at [299, 427] on app-card-role "RETAIL Brand Ambassador (Mon - Fri) 3A 0/1 16:30-20:30 (4h) single-neutral-acti…" at bounding box center [265, 451] width 159 height 48
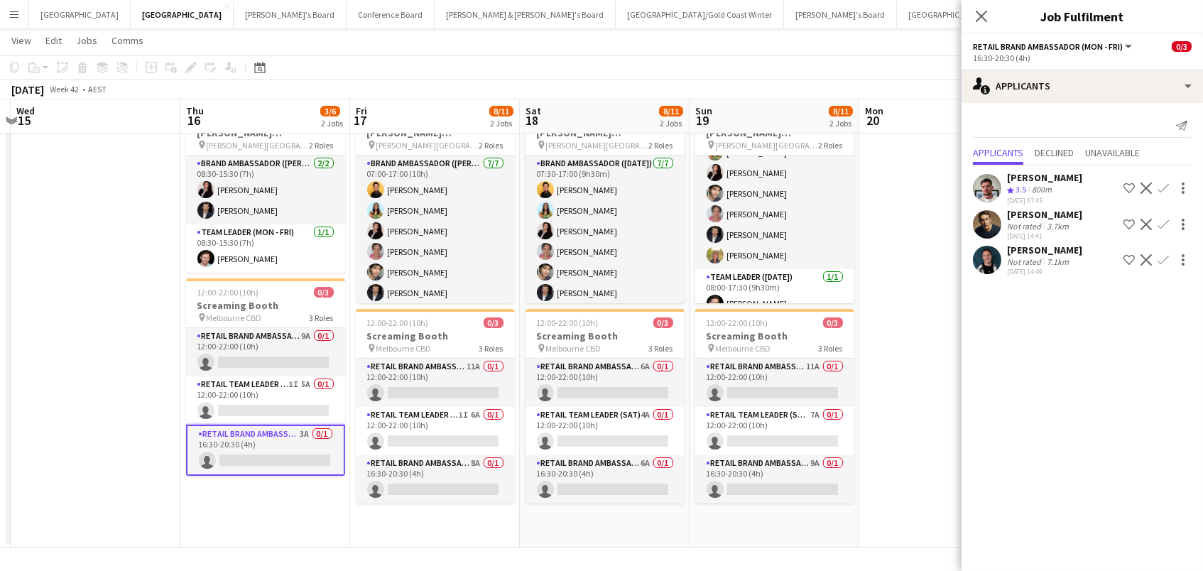
click at [1022, 214] on div "[PERSON_NAME]" at bounding box center [1044, 214] width 75 height 13
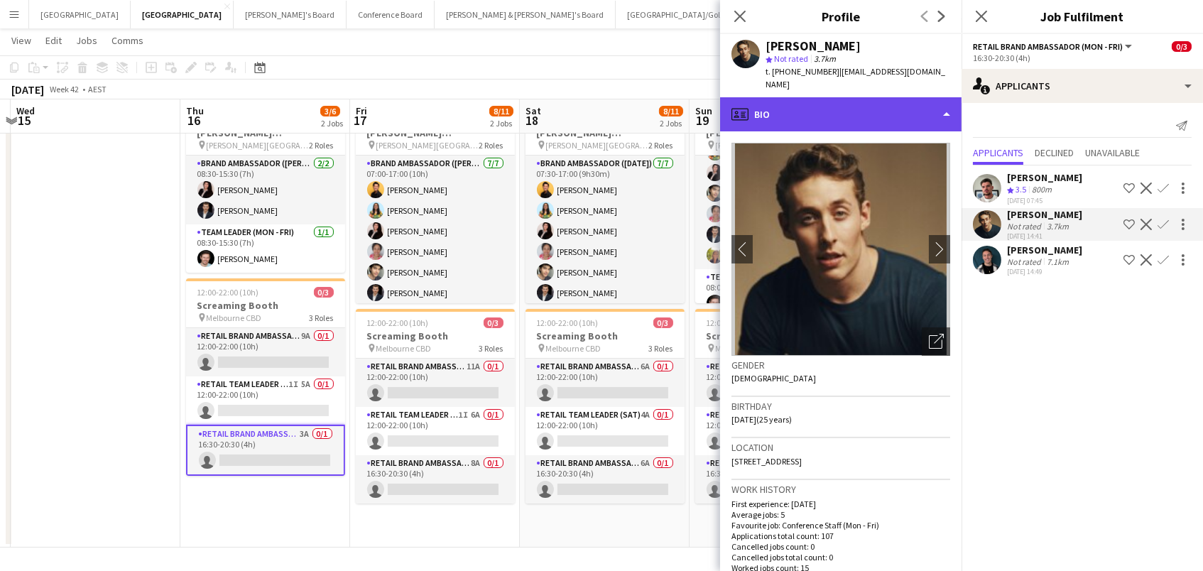
click at [841, 99] on div "profile Bio" at bounding box center [840, 114] width 241 height 34
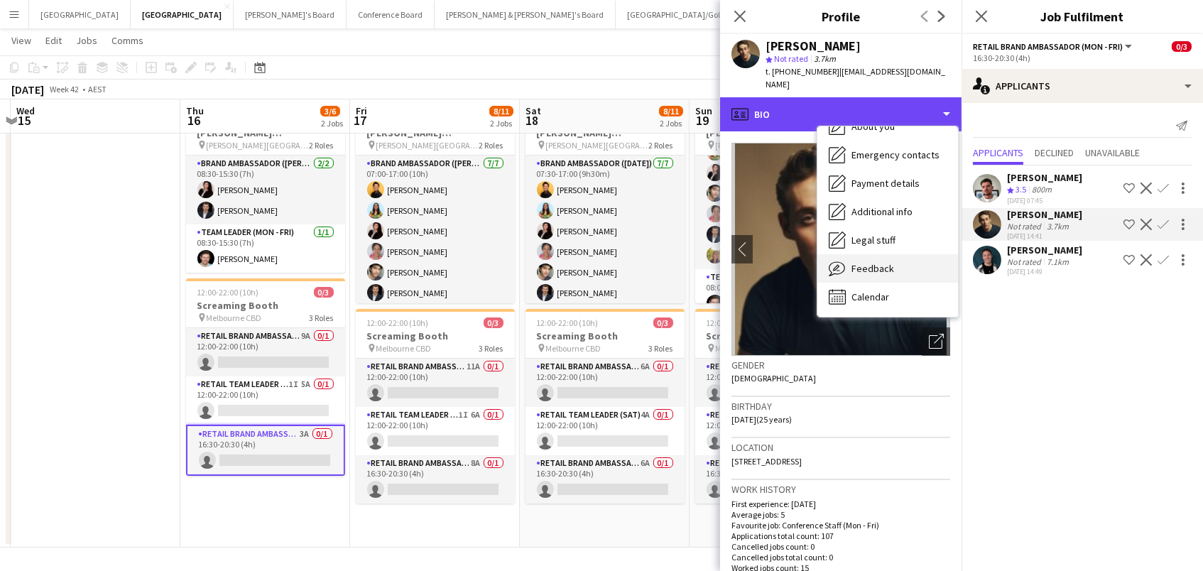
scroll to position [104, 0]
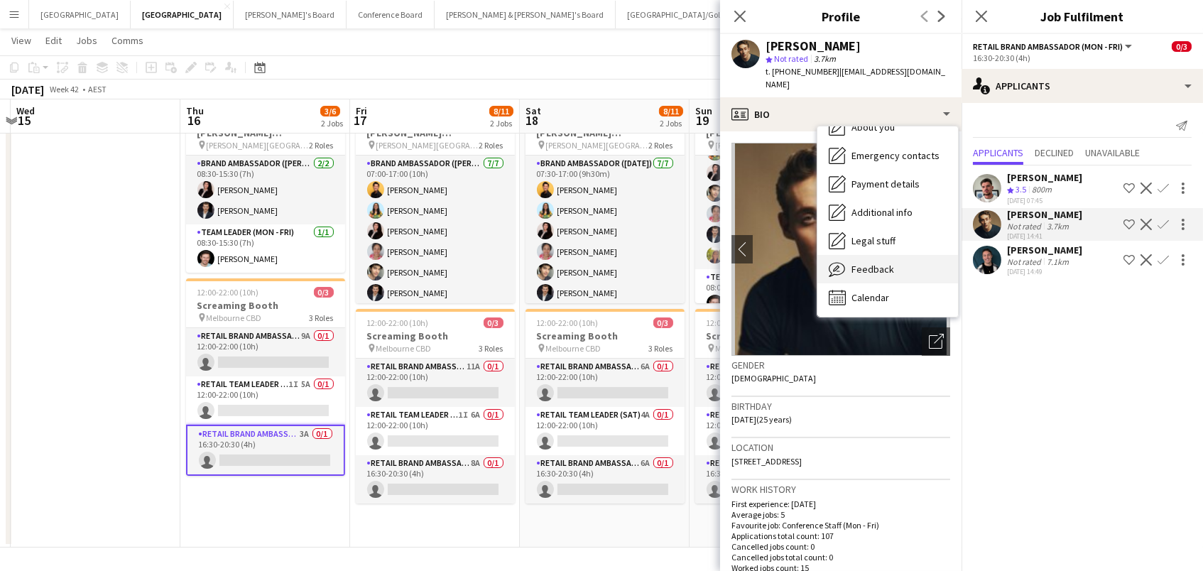
click at [874, 263] on span "Feedback" at bounding box center [872, 269] width 43 height 13
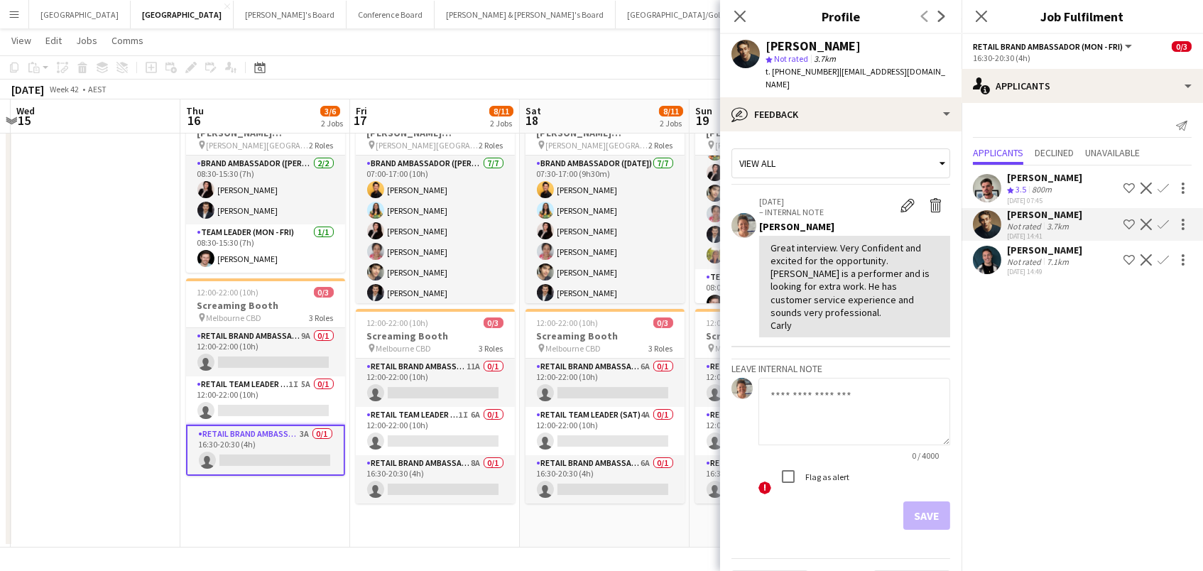
click at [1031, 272] on div "[PERSON_NAME] Crew rating 3.5 800m [DATE] 07:45 Shortlist crew Decline Confirm …" at bounding box center [1081, 222] width 241 height 114
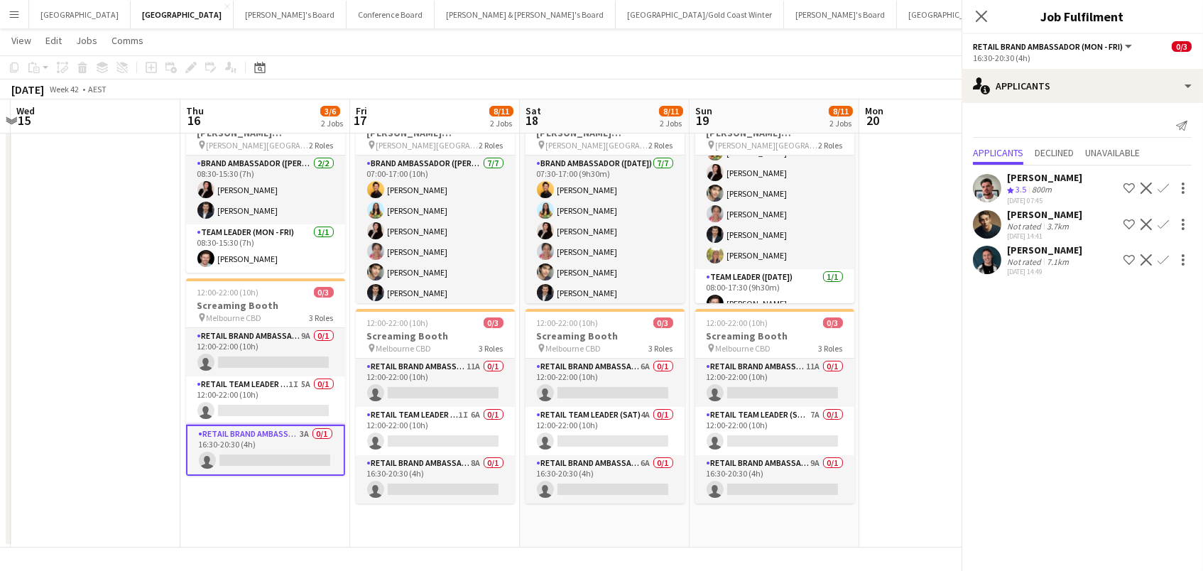
click at [1031, 267] on div "[DATE] 14:49" at bounding box center [1044, 271] width 75 height 9
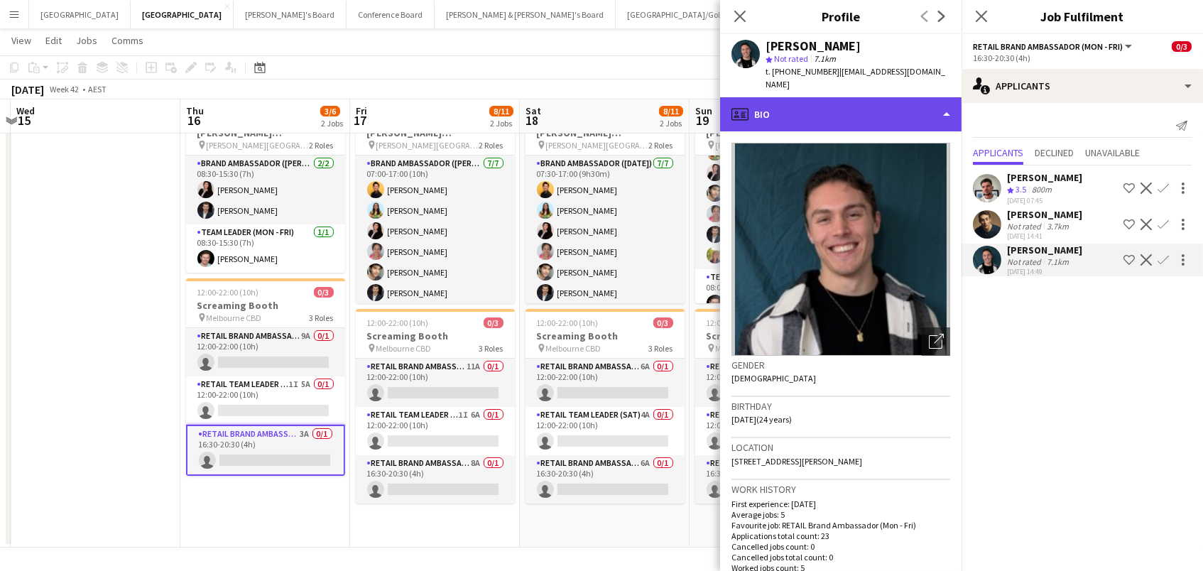
click at [808, 105] on div "profile Bio" at bounding box center [840, 114] width 241 height 34
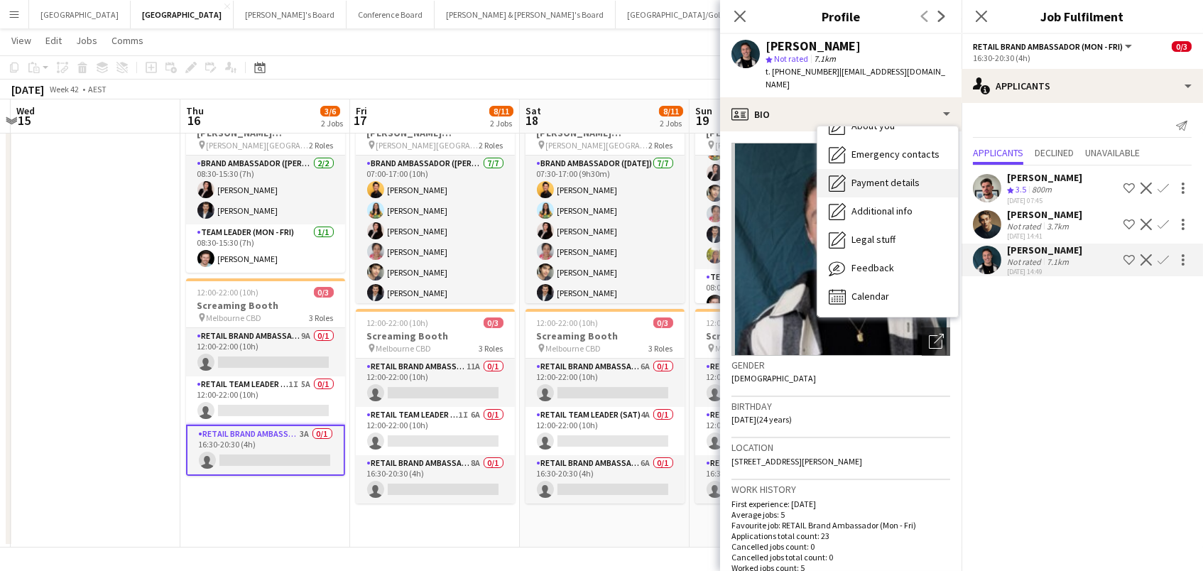
scroll to position [0, 0]
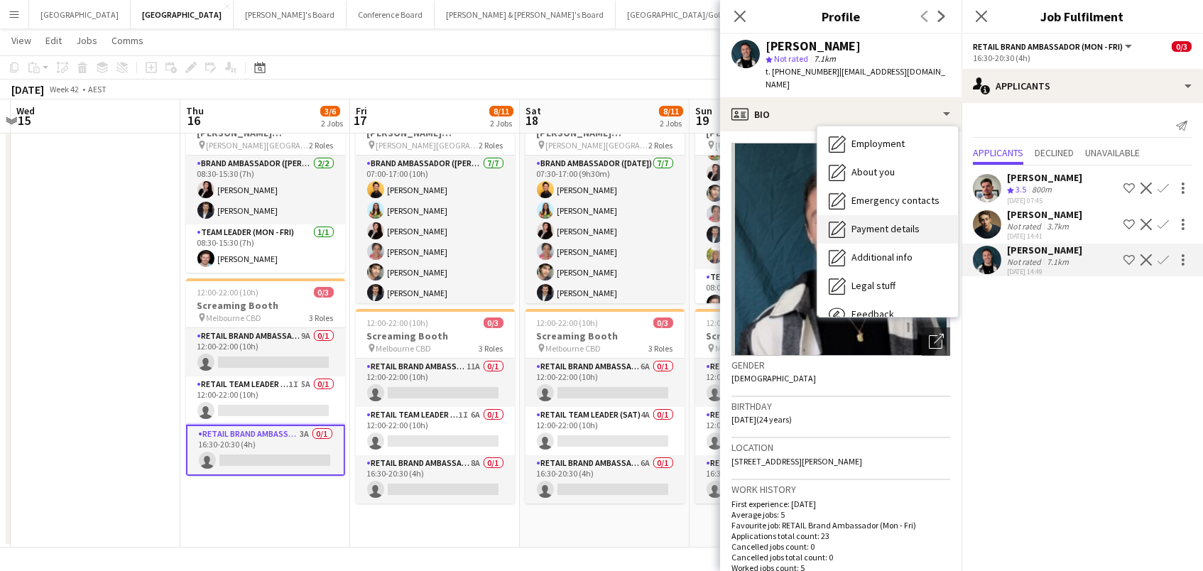
click at [843, 306] on icon "Feedback" at bounding box center [837, 314] width 17 height 17
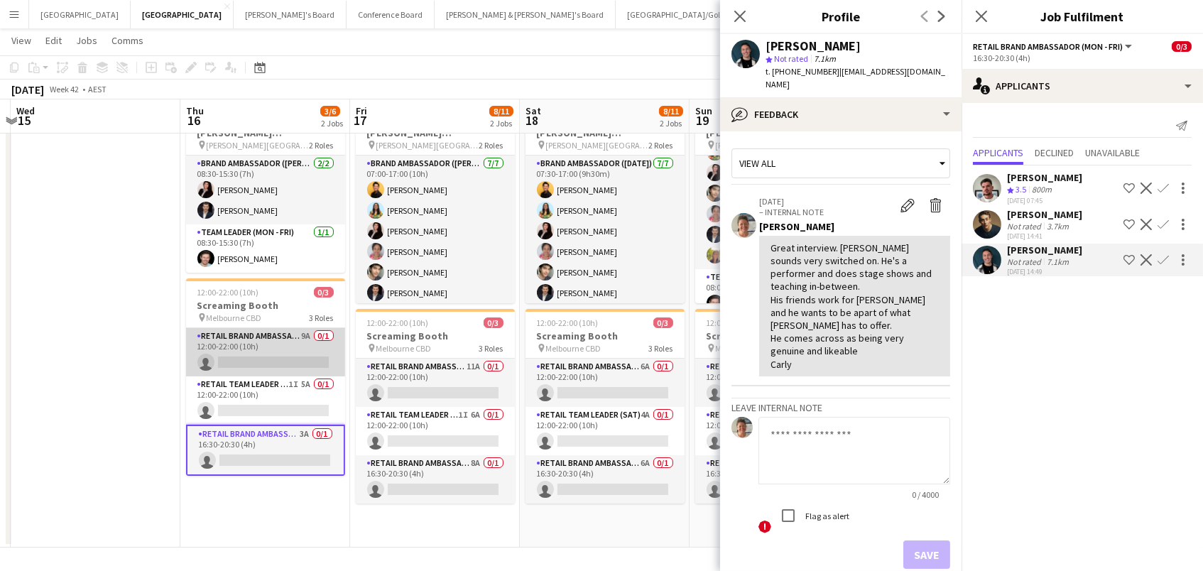
click at [296, 330] on app-card-role "RETAIL Brand Ambassador (Mon - Fri) 9A 0/1 12:00-22:00 (10h) single-neutral-act…" at bounding box center [265, 352] width 159 height 48
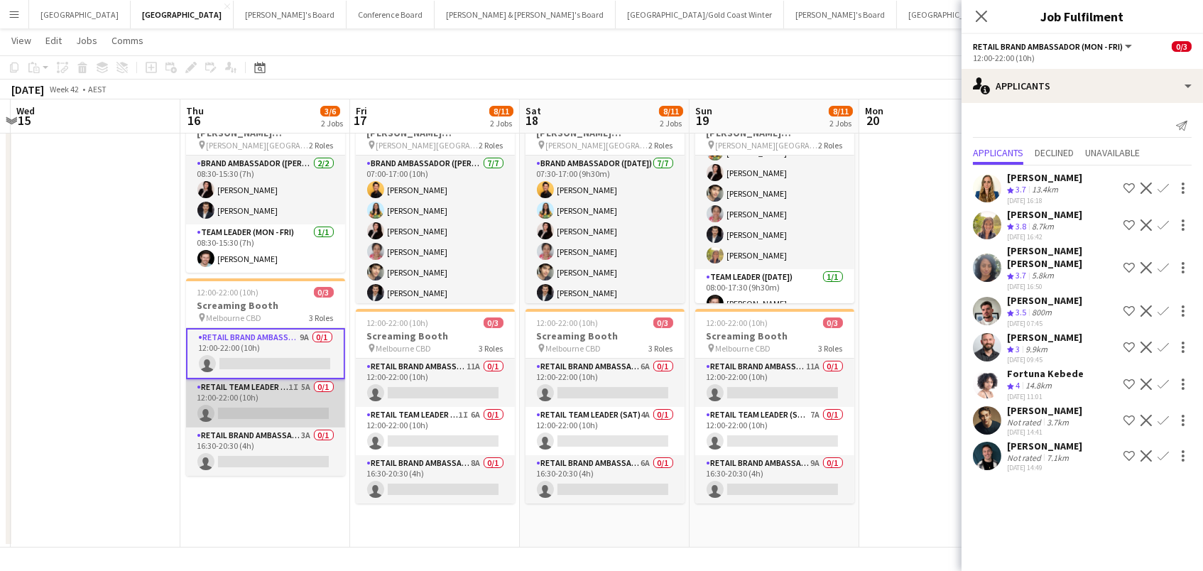
click at [225, 394] on app-card-role "RETAIL Team Leader (Mon - Fri) 1I 5A 0/1 12:00-22:00 (10h) single-neutral-actio…" at bounding box center [265, 403] width 159 height 48
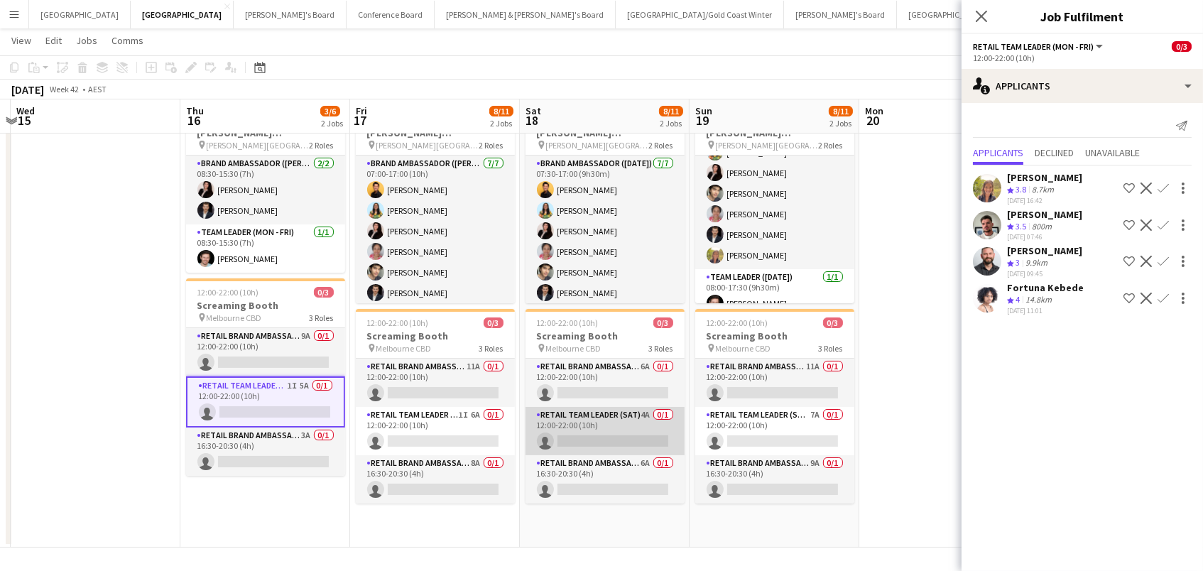
click at [632, 432] on app-card-role "RETAIL Team Leader (Sat) 4A 0/1 12:00-22:00 (10h) single-neutral-actions" at bounding box center [604, 431] width 159 height 48
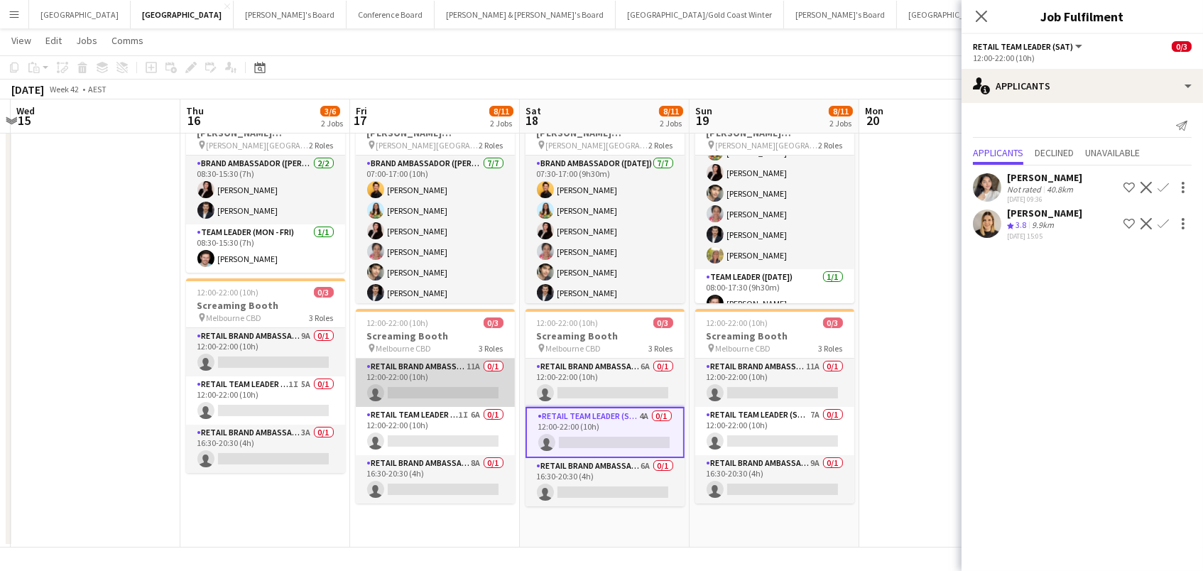
click at [397, 386] on app-card-role "RETAIL Brand Ambassador (Mon - Fri) 11A 0/1 12:00-22:00 (10h) single-neutral-ac…" at bounding box center [435, 383] width 159 height 48
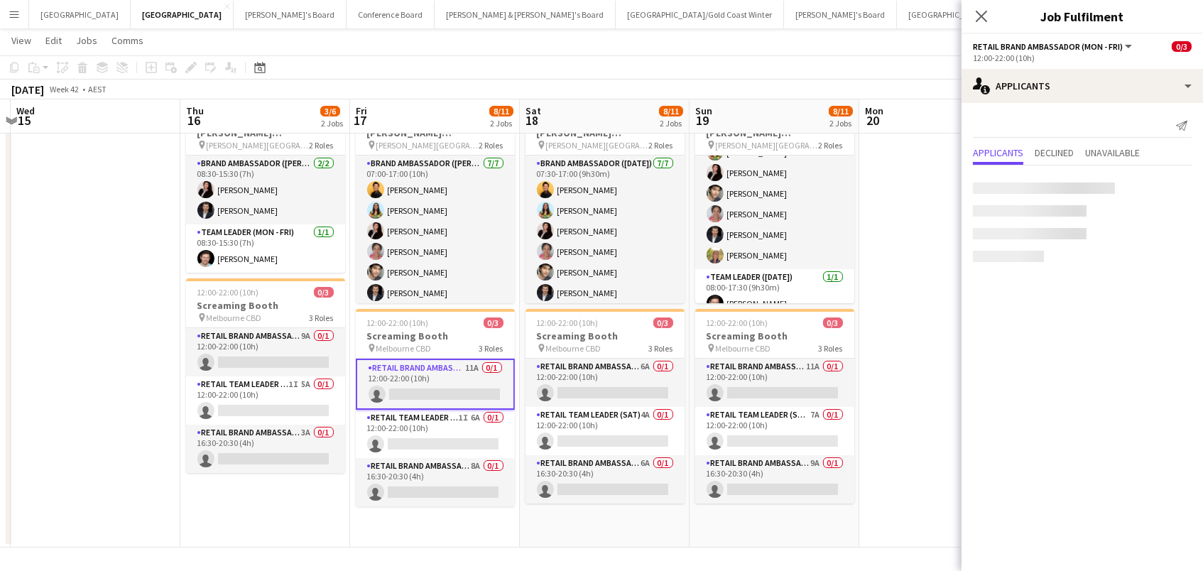
scroll to position [0, 498]
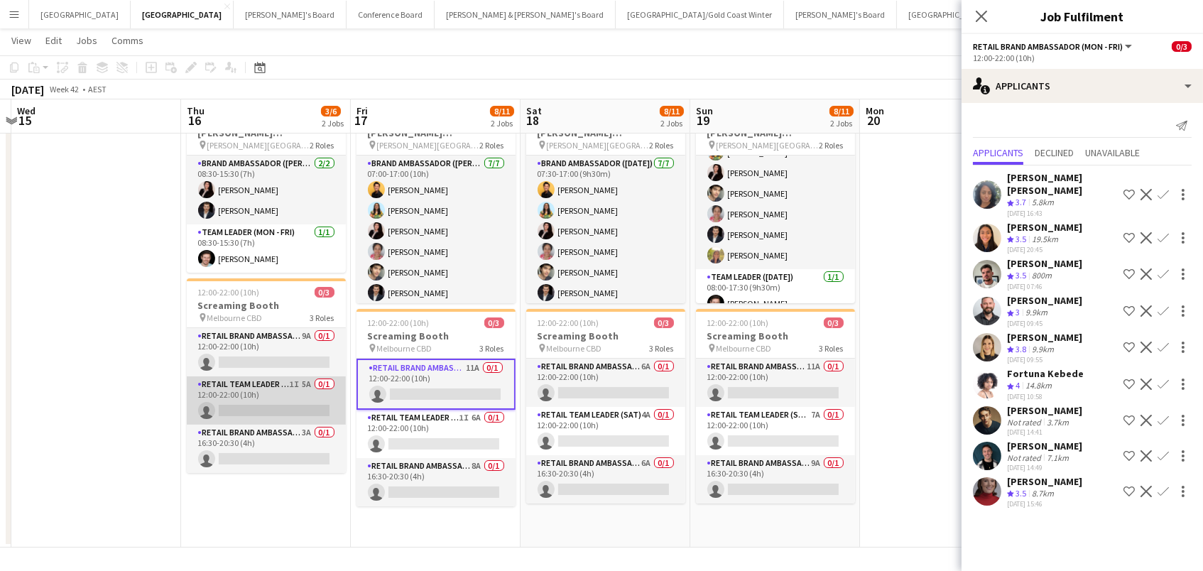
click at [231, 395] on app-card-role "RETAIL Team Leader (Mon - Fri) 1I 5A 0/1 12:00-22:00 (10h) single-neutral-actio…" at bounding box center [266, 400] width 159 height 48
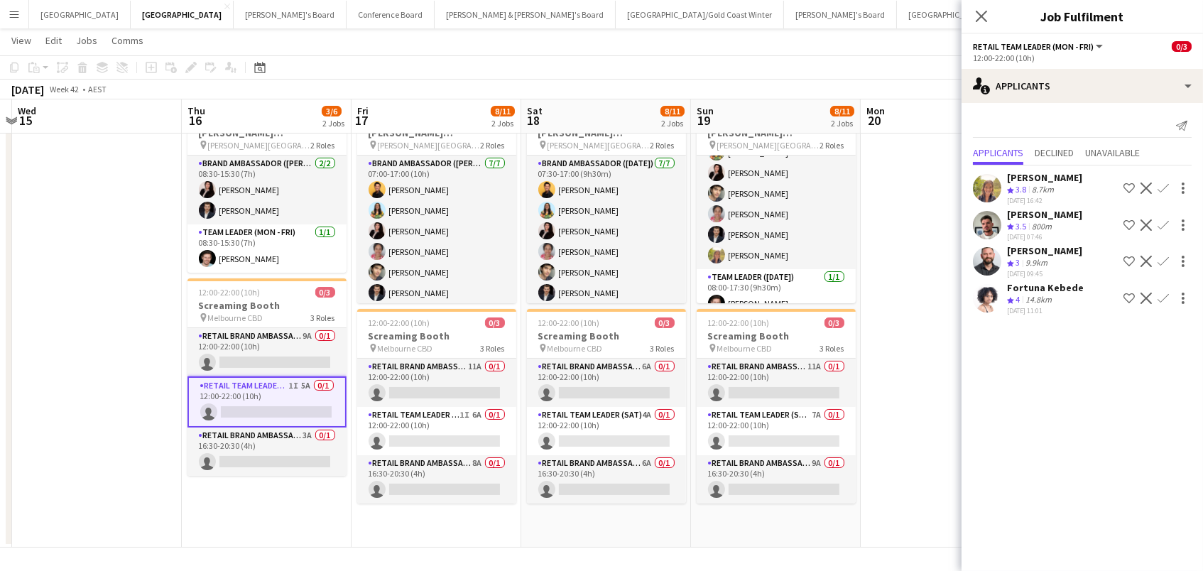
click at [1162, 292] on app-icon "Confirm" at bounding box center [1162, 297] width 11 height 11
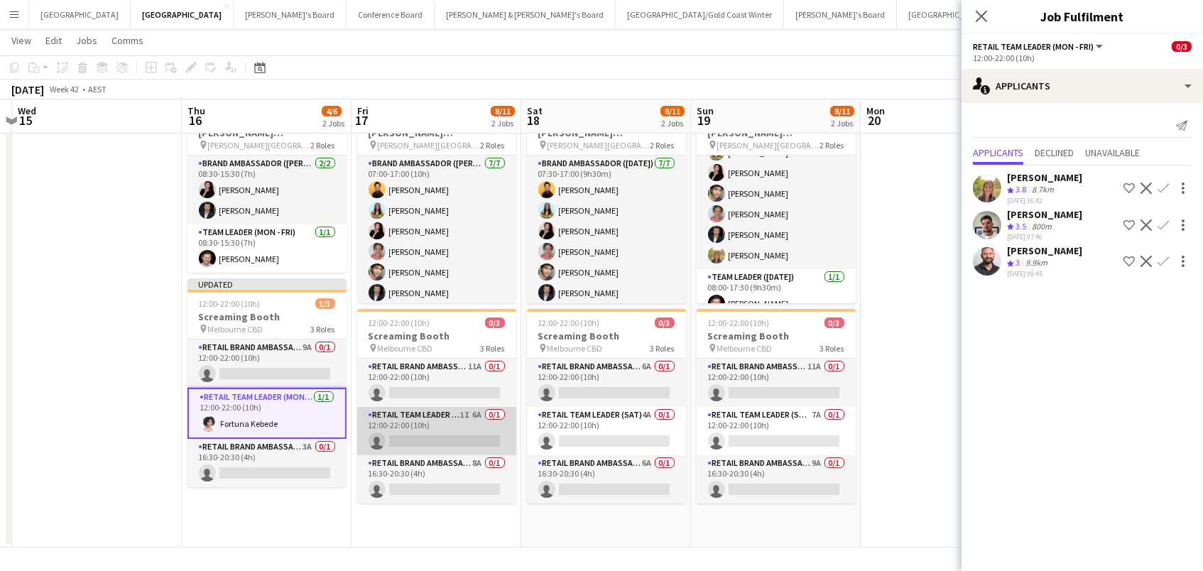
click at [489, 433] on app-card-role "RETAIL Team Leader (Mon - Fri) 1I 6A 0/1 12:00-22:00 (10h) single-neutral-actio…" at bounding box center [436, 431] width 159 height 48
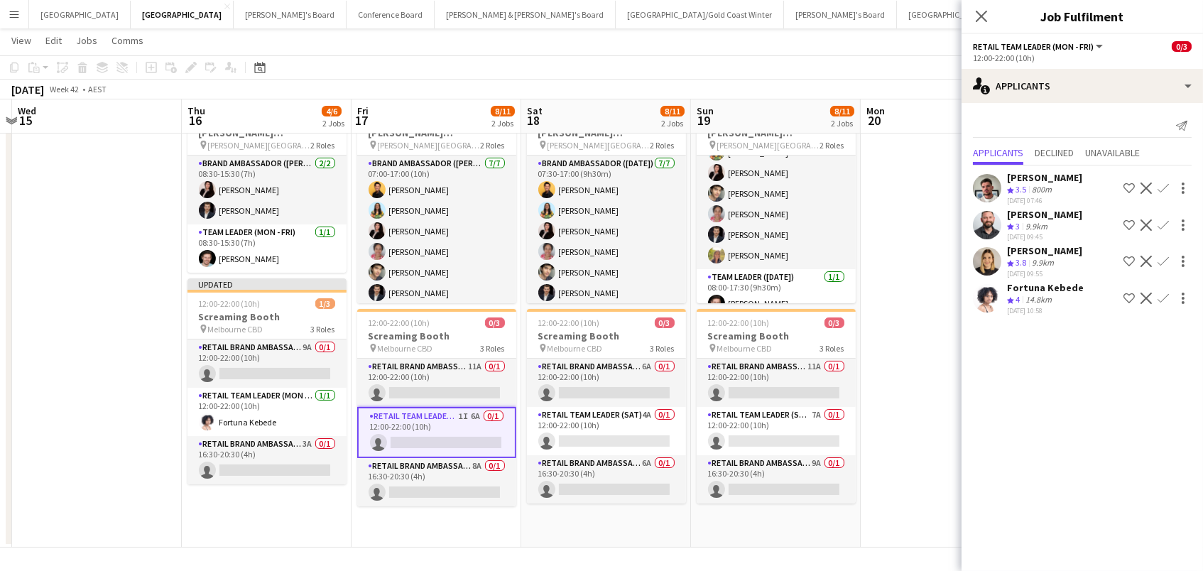
click at [1160, 292] on app-icon "Confirm" at bounding box center [1162, 297] width 11 height 11
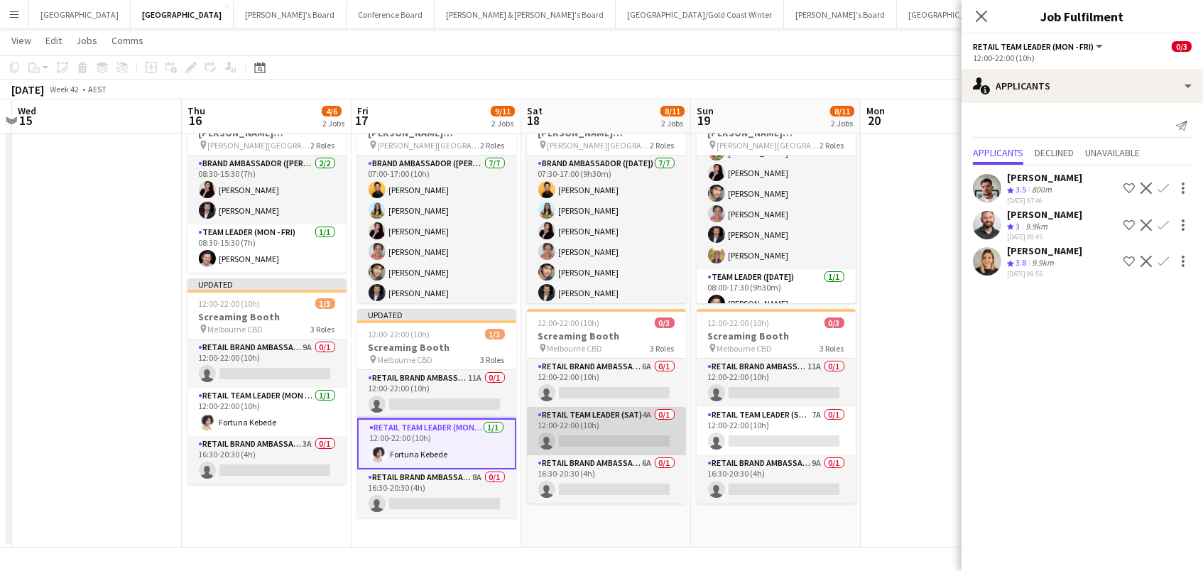
click at [604, 425] on app-card-role "RETAIL Team Leader (Sat) 4A 0/1 12:00-22:00 (10h) single-neutral-actions" at bounding box center [606, 431] width 159 height 48
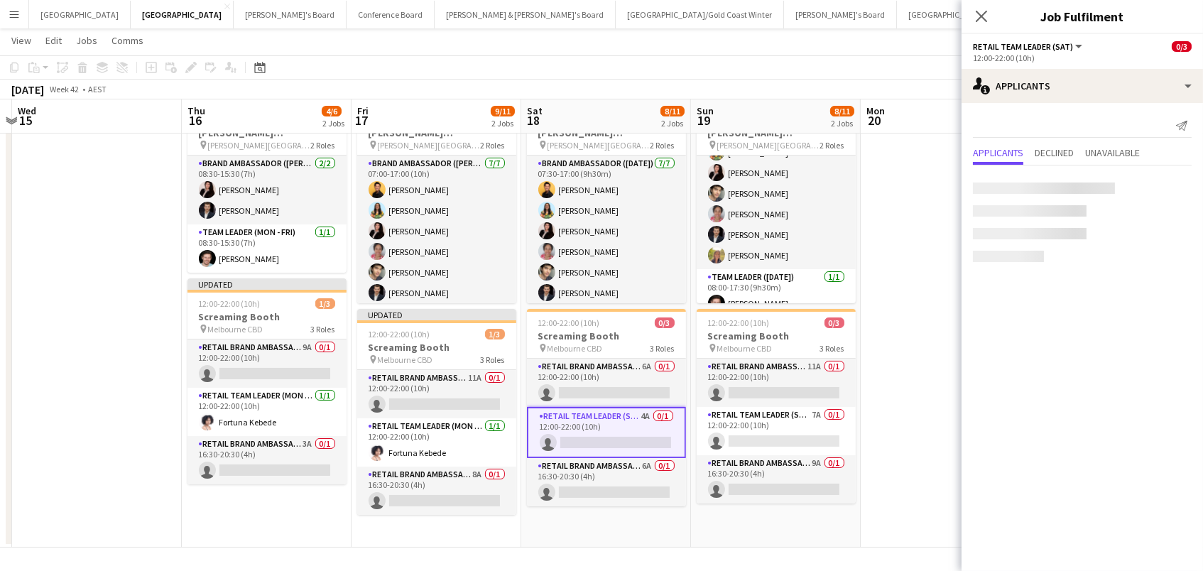
scroll to position [0, 496]
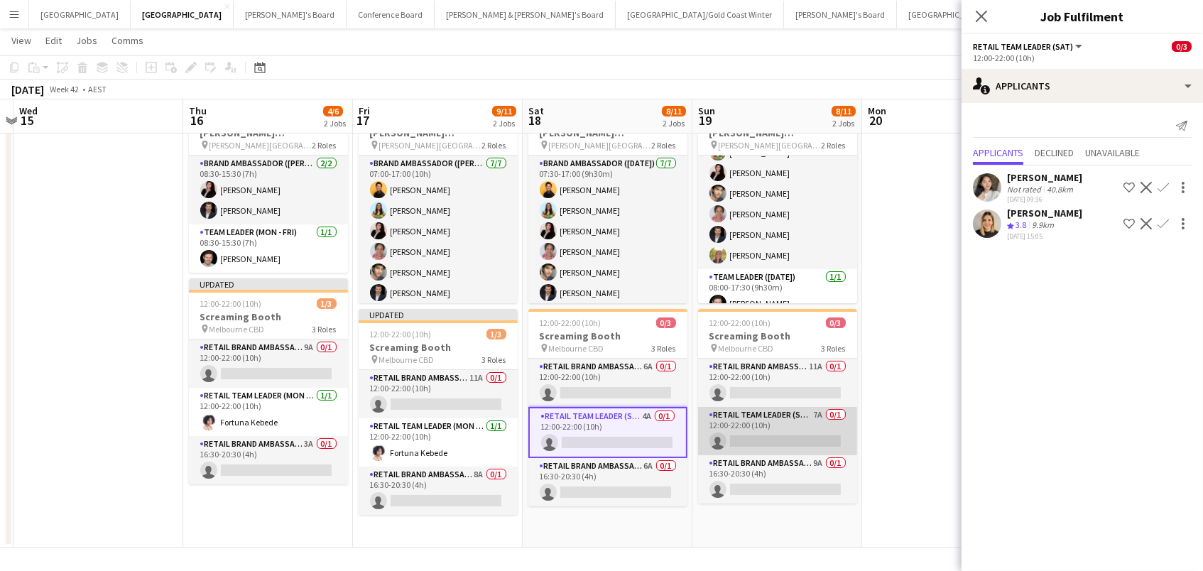
click at [761, 432] on app-card-role "RETAIL Team Leader (Sun) 7A 0/1 12:00-22:00 (10h) single-neutral-actions" at bounding box center [777, 431] width 159 height 48
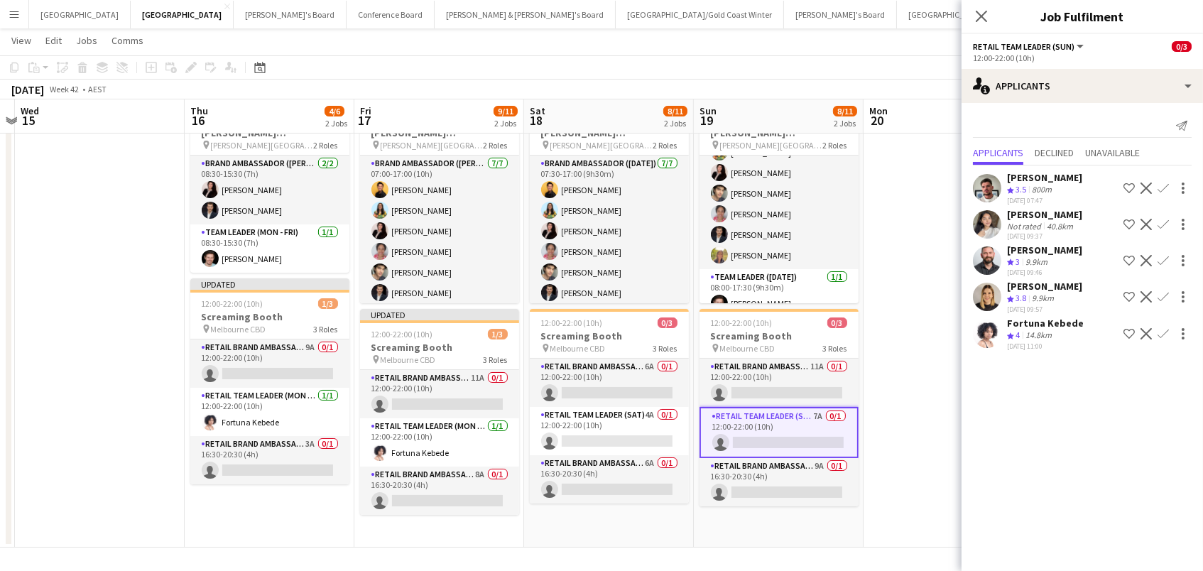
click at [1161, 328] on app-icon "Confirm" at bounding box center [1162, 333] width 11 height 11
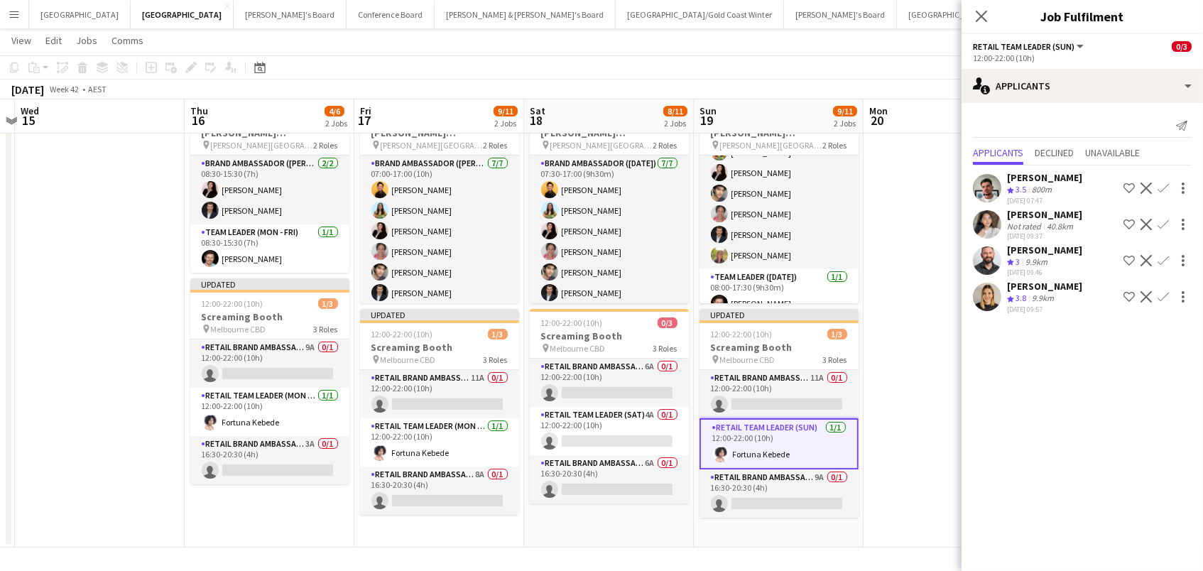
click at [912, 300] on app-date-cell at bounding box center [948, 317] width 170 height 460
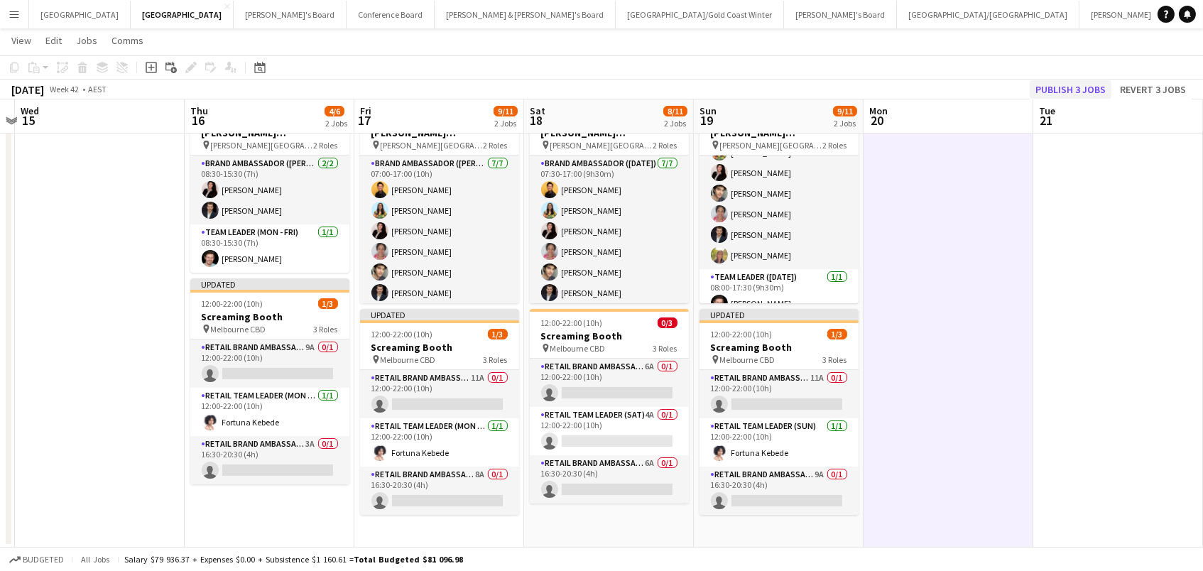
click at [1083, 84] on button "Publish 3 jobs" at bounding box center [1070, 89] width 82 height 18
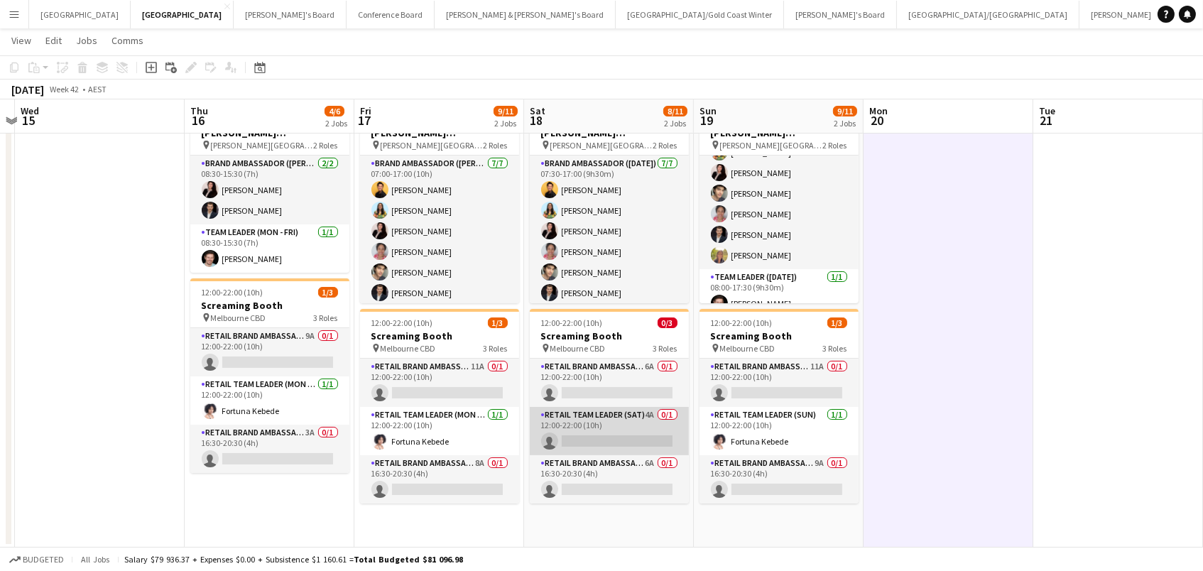
click at [580, 425] on app-card-role "RETAIL Team Leader (Sat) 4A 0/1 12:00-22:00 (10h) single-neutral-actions" at bounding box center [609, 431] width 159 height 48
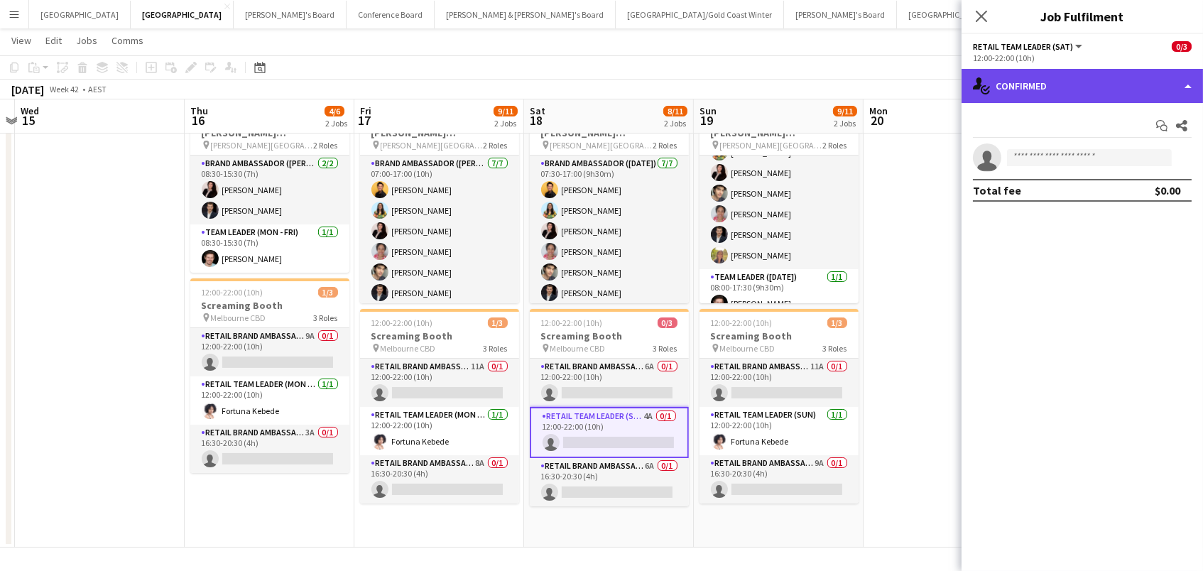
click at [1089, 73] on div "single-neutral-actions-check-2 Confirmed" at bounding box center [1081, 86] width 241 height 34
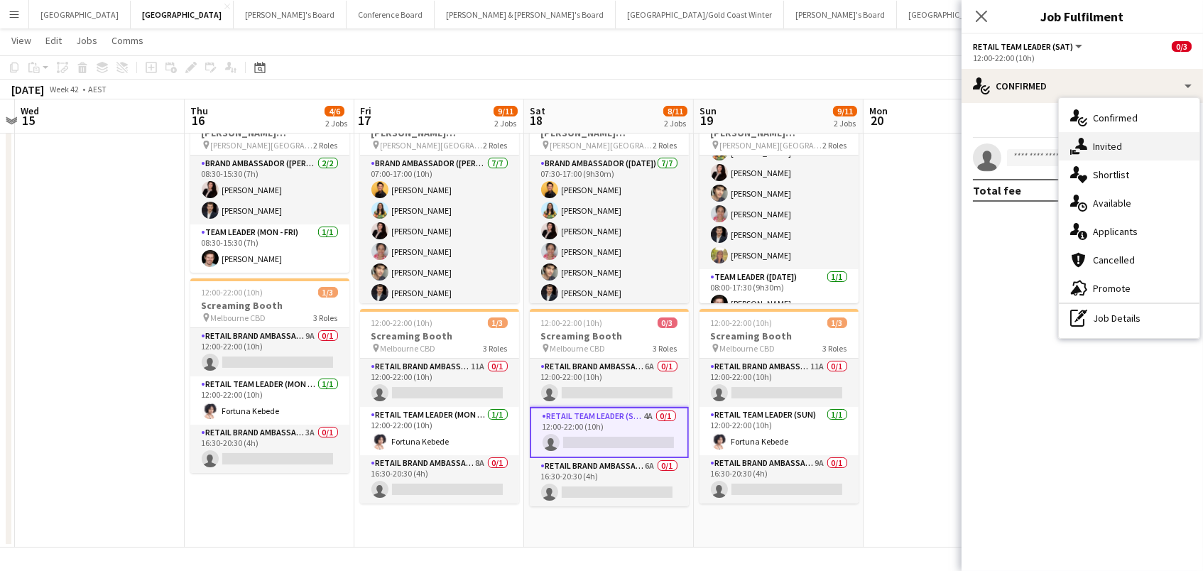
click at [1110, 148] on span "Invited" at bounding box center [1107, 146] width 29 height 13
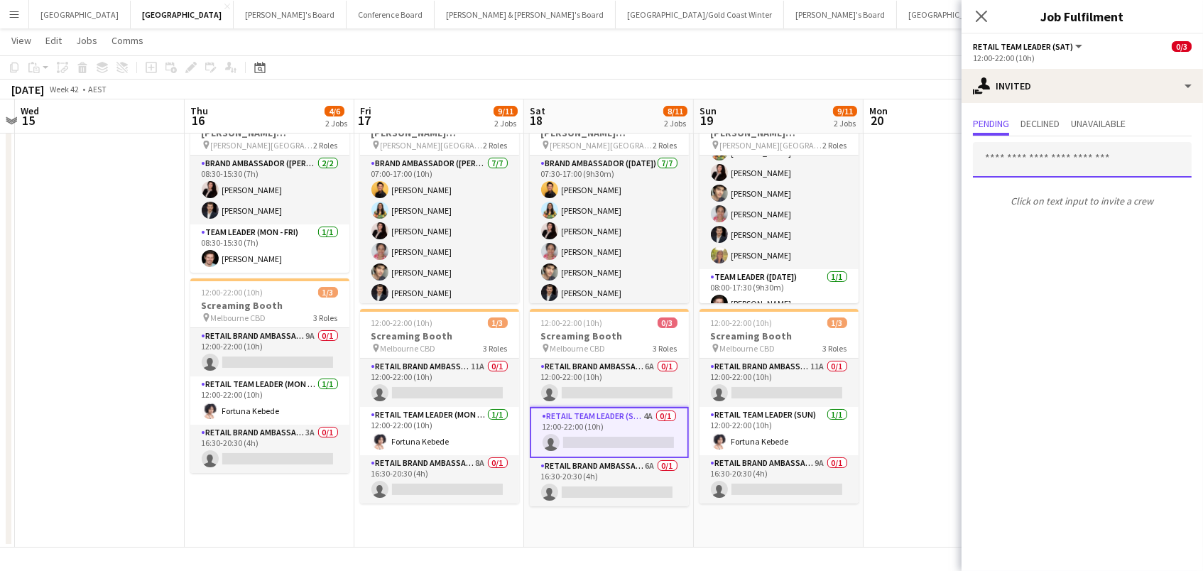
click at [1052, 173] on input "text" at bounding box center [1082, 159] width 219 height 35
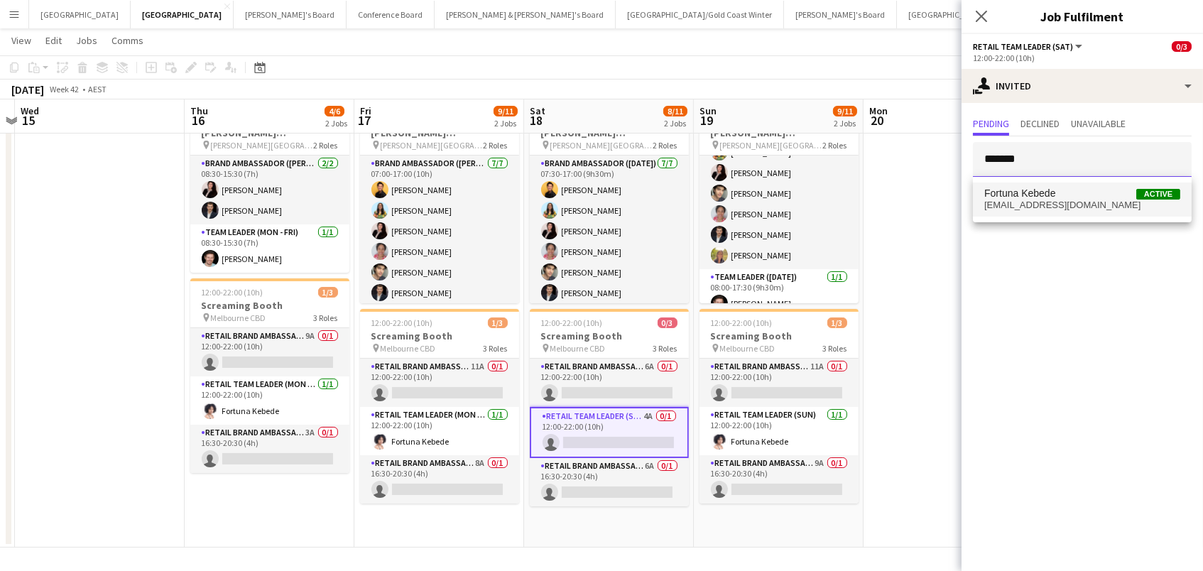
type input "*******"
click at [1080, 200] on span "[EMAIL_ADDRESS][DOMAIN_NAME]" at bounding box center [1082, 204] width 196 height 11
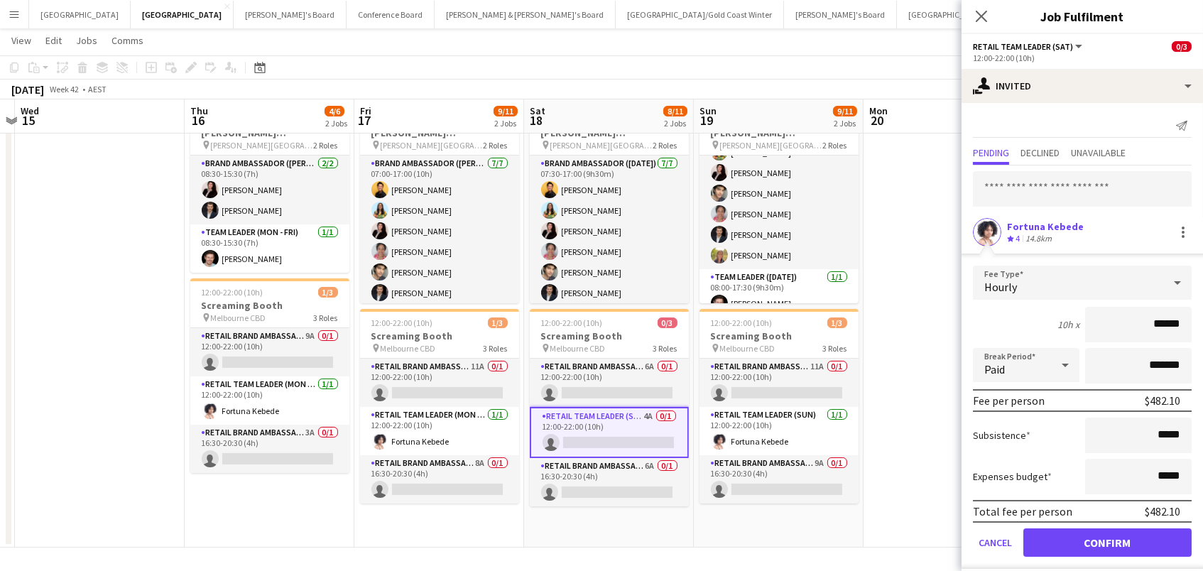
click at [1107, 540] on button "Confirm" at bounding box center [1107, 542] width 168 height 28
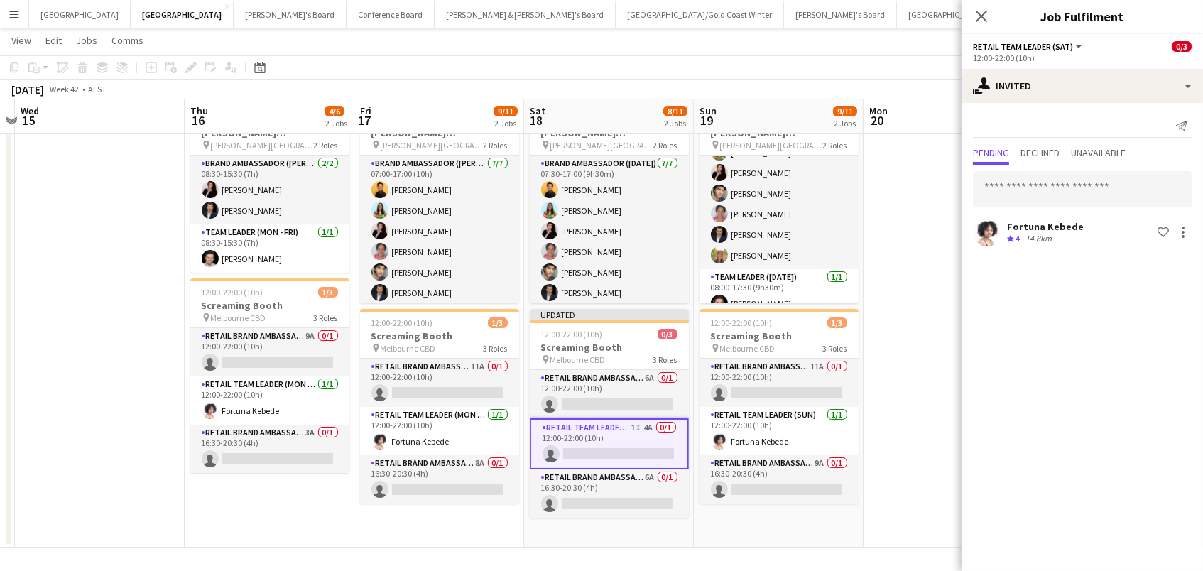
click at [906, 163] on app-date-cell at bounding box center [948, 317] width 170 height 460
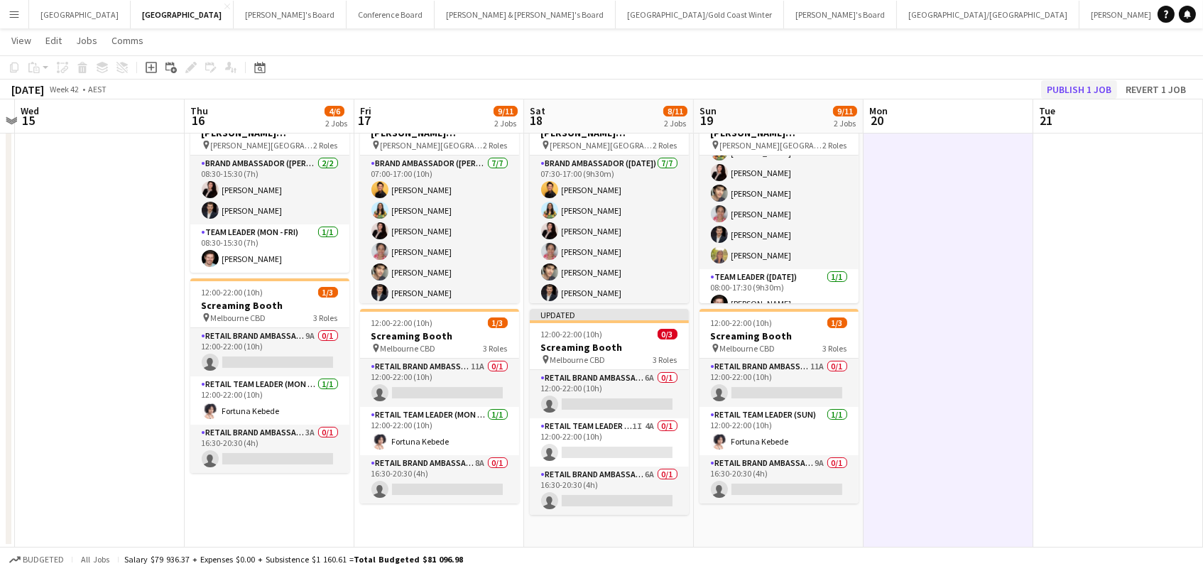
click at [1064, 88] on button "Publish 1 job" at bounding box center [1079, 89] width 76 height 18
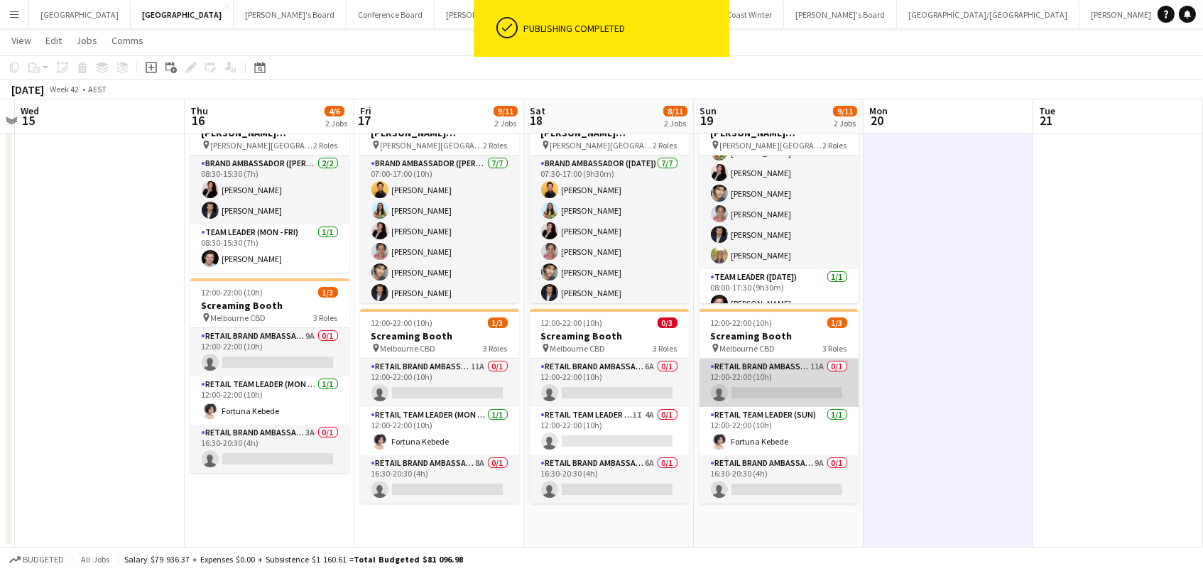
click at [806, 381] on app-card-role "RETAIL Brand Ambassador ([DATE]) 11A 0/1 12:00-22:00 (10h) single-neutral-actio…" at bounding box center [778, 383] width 159 height 48
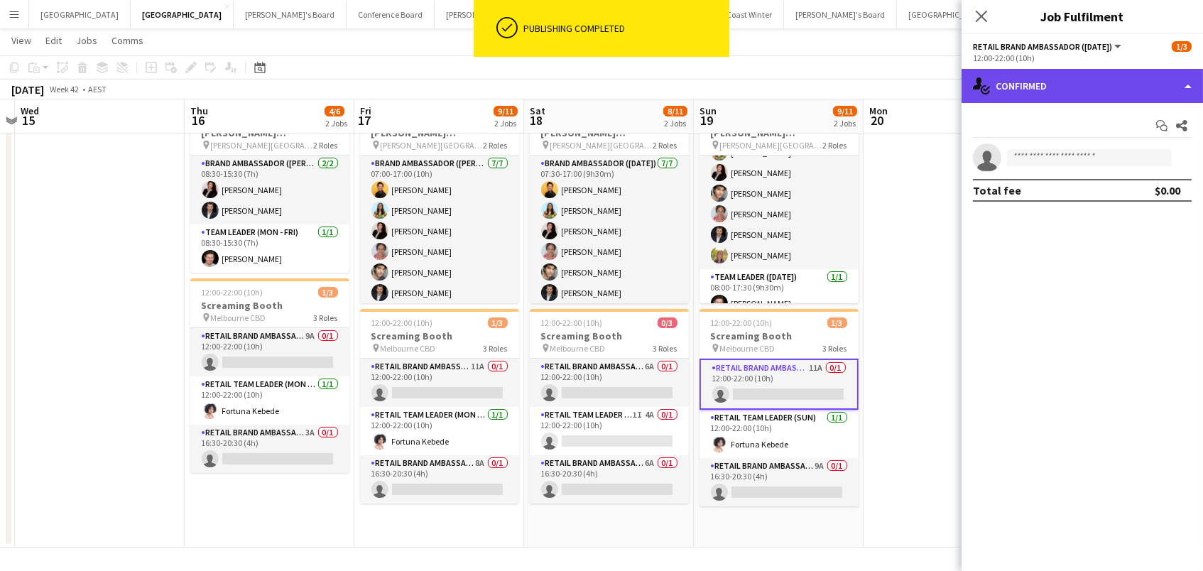
click at [1056, 69] on div "single-neutral-actions-check-2 Confirmed" at bounding box center [1081, 86] width 241 height 34
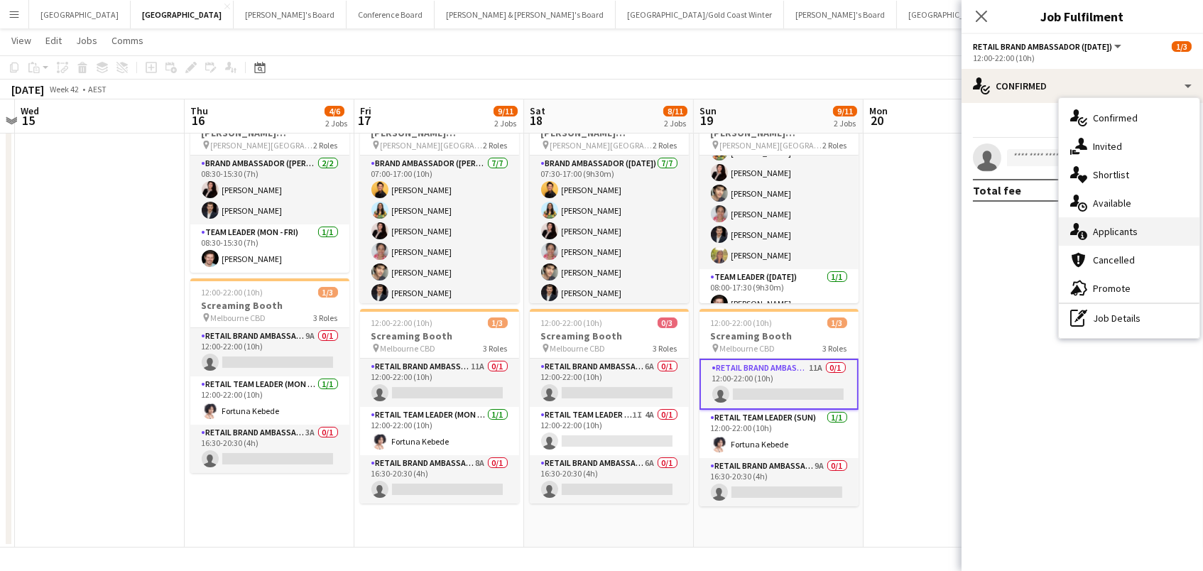
click at [1138, 226] on div "single-neutral-actions-information Applicants" at bounding box center [1129, 231] width 141 height 28
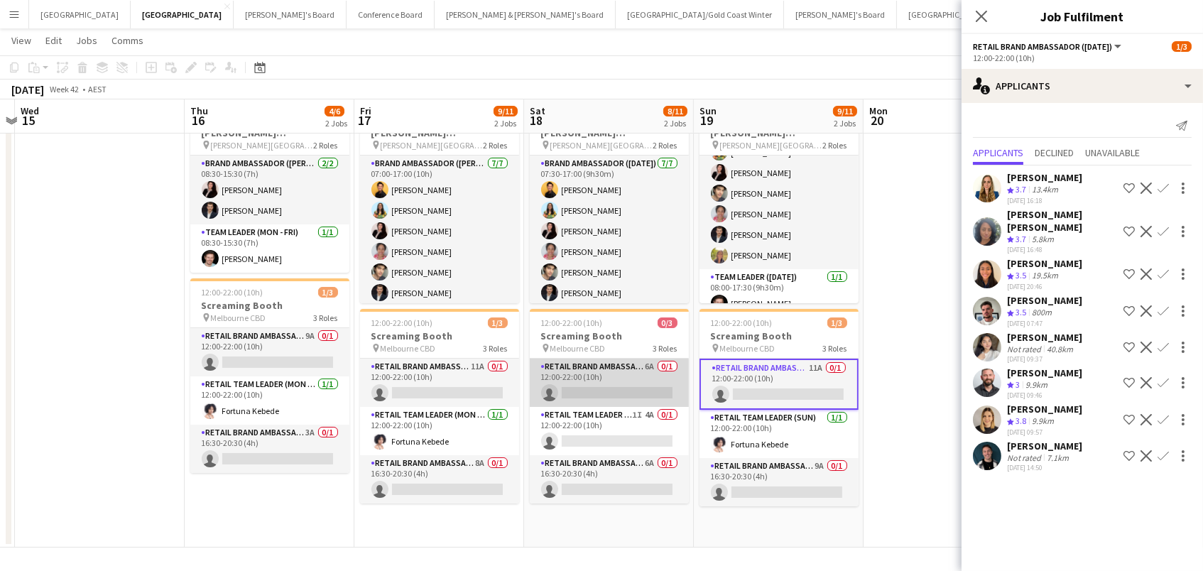
click at [598, 389] on app-card-role "RETAIL Brand Ambassador ([DATE]) 6A 0/1 12:00-22:00 (10h) single-neutral-actions" at bounding box center [609, 383] width 159 height 48
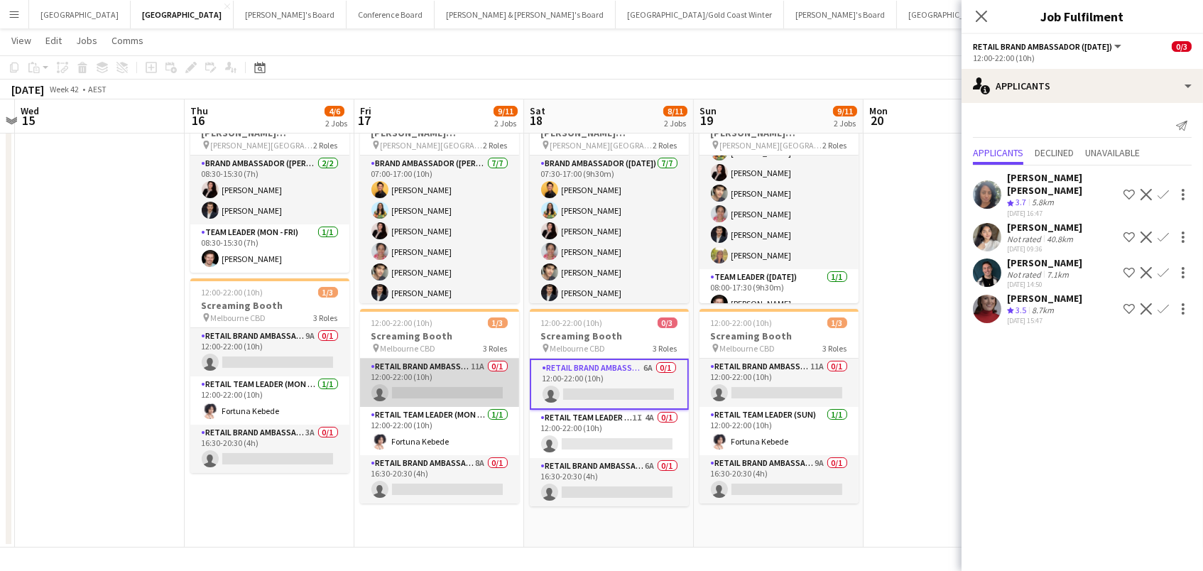
click at [438, 376] on app-card-role "RETAIL Brand Ambassador (Mon - Fri) 11A 0/1 12:00-22:00 (10h) single-neutral-ac…" at bounding box center [439, 383] width 159 height 48
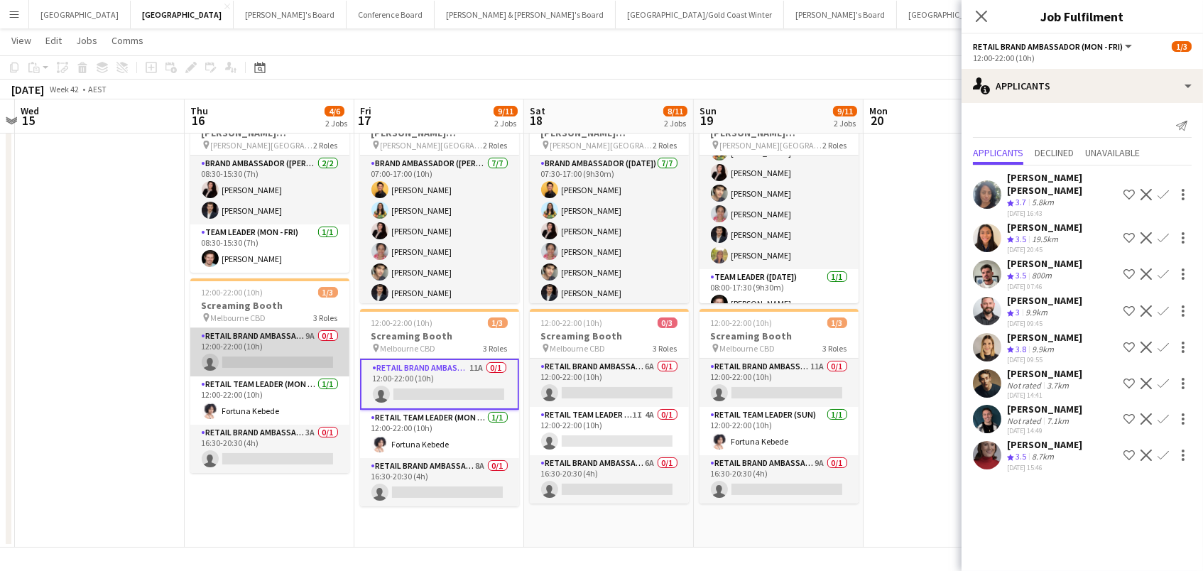
click at [270, 328] on app-card-role "RETAIL Brand Ambassador (Mon - Fri) 9A 0/1 12:00-22:00 (10h) single-neutral-act…" at bounding box center [269, 352] width 159 height 48
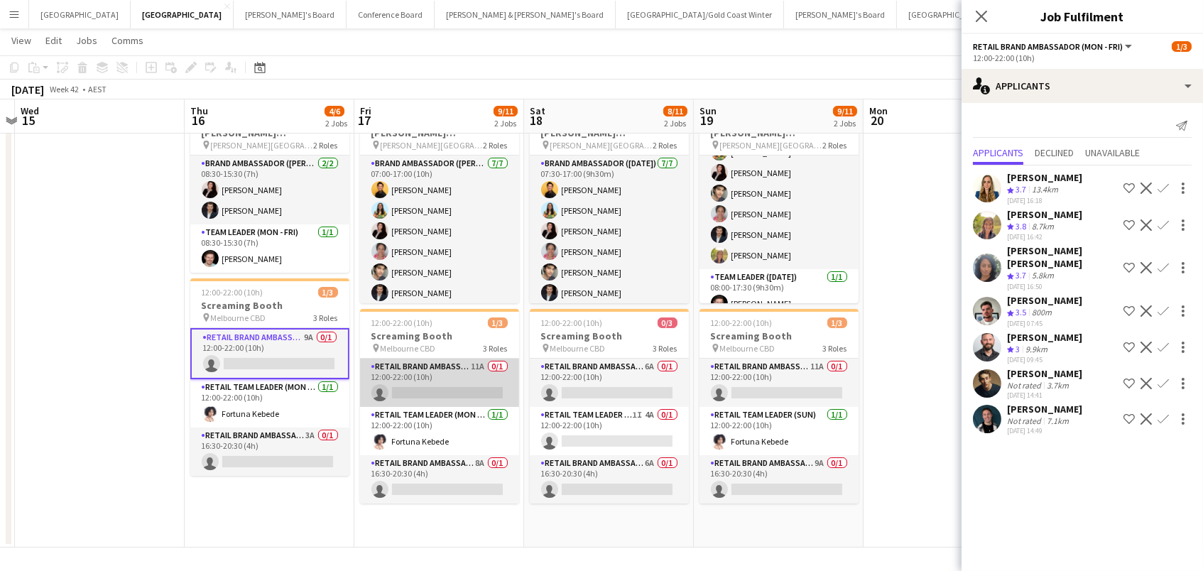
click at [454, 377] on app-card-role "RETAIL Brand Ambassador (Mon - Fri) 11A 0/1 12:00-22:00 (10h) single-neutral-ac…" at bounding box center [439, 383] width 159 height 48
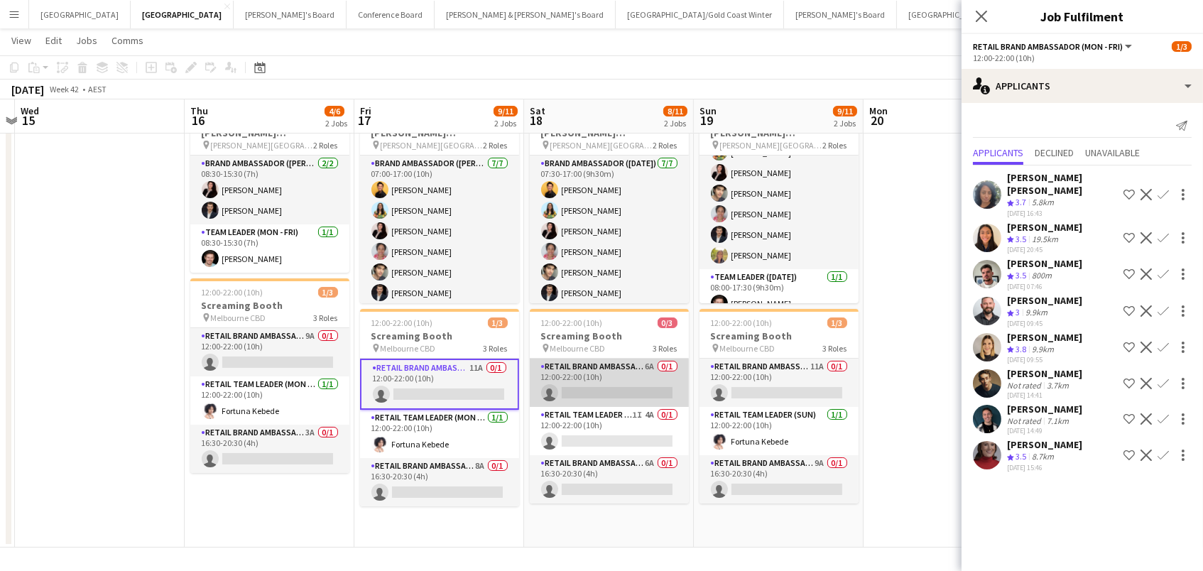
click at [669, 368] on app-card-role "RETAIL Brand Ambassador ([DATE]) 6A 0/1 12:00-22:00 (10h) single-neutral-actions" at bounding box center [609, 383] width 159 height 48
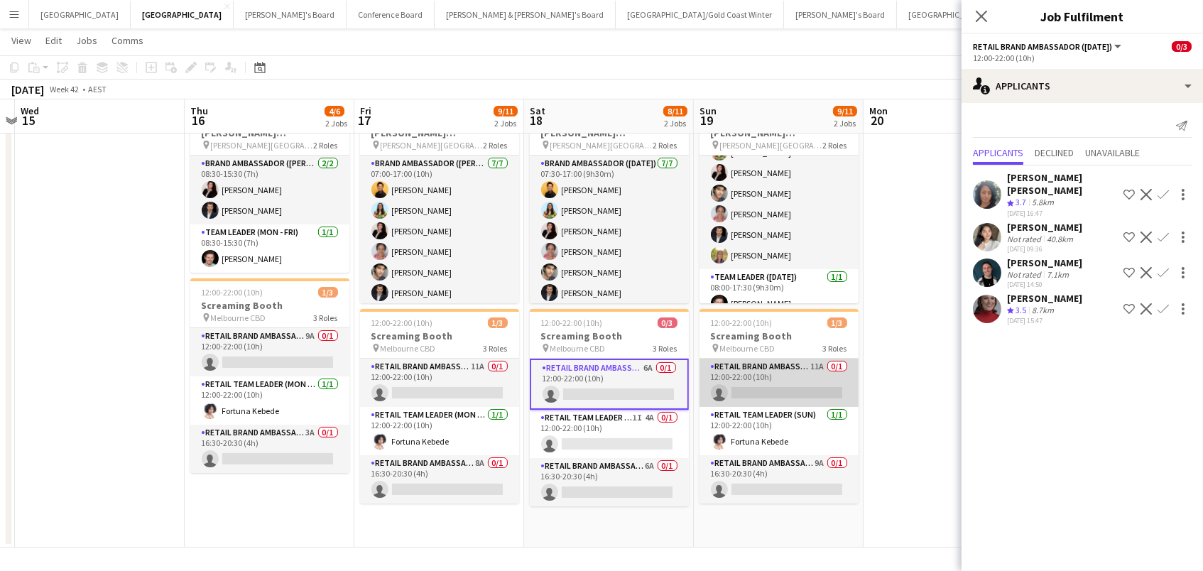
click at [732, 377] on app-card-role "RETAIL Brand Ambassador ([DATE]) 11A 0/1 12:00-22:00 (10h) single-neutral-actio…" at bounding box center [778, 383] width 159 height 48
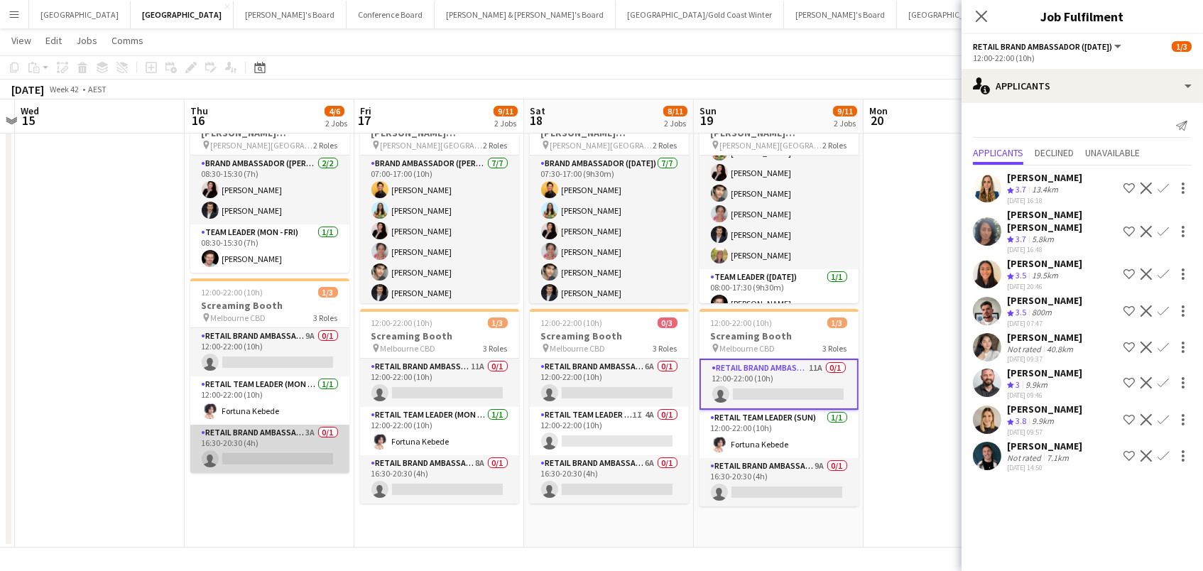
click at [292, 448] on app-card-role "RETAIL Brand Ambassador (Mon - Fri) 3A 0/1 16:30-20:30 (4h) single-neutral-acti…" at bounding box center [269, 449] width 159 height 48
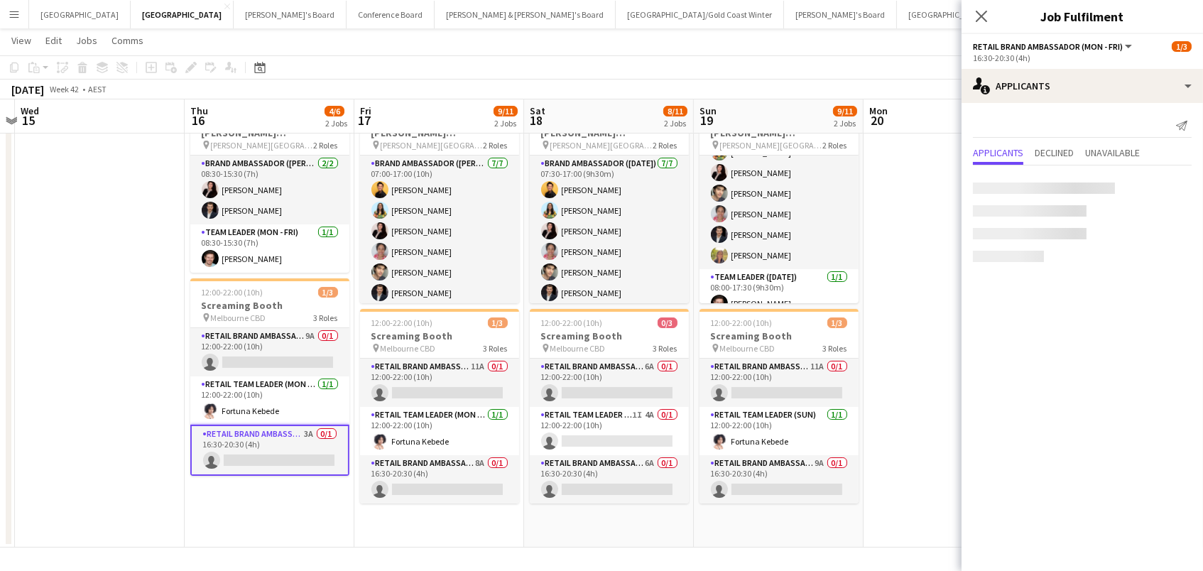
scroll to position [0, 493]
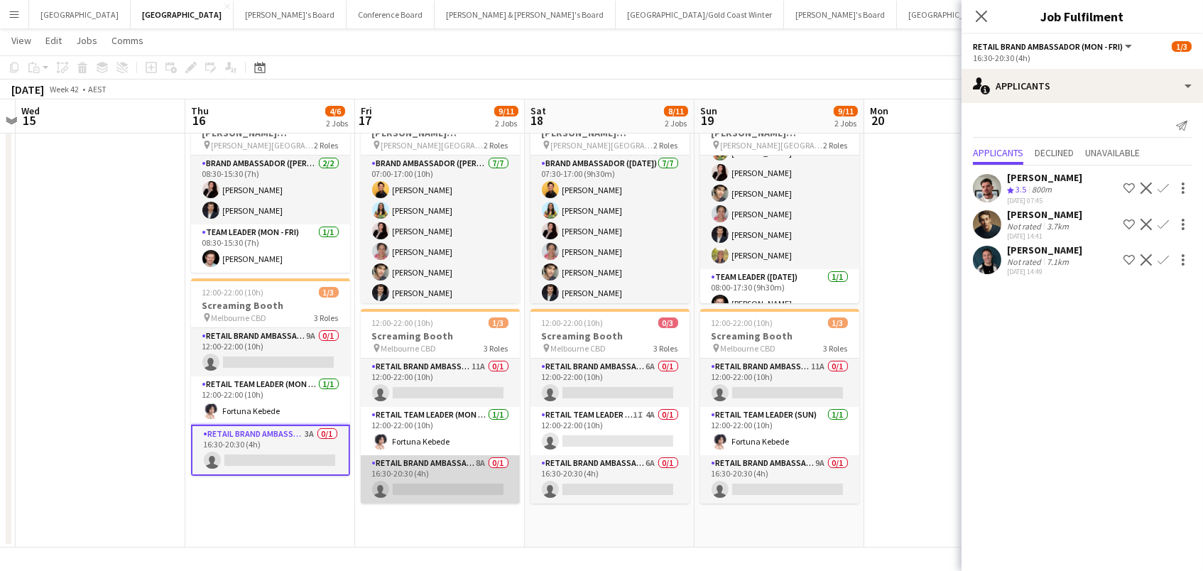
click at [458, 493] on app-card-role "RETAIL Brand Ambassador (Mon - Fri) 8A 0/1 16:30-20:30 (4h) single-neutral-acti…" at bounding box center [440, 479] width 159 height 48
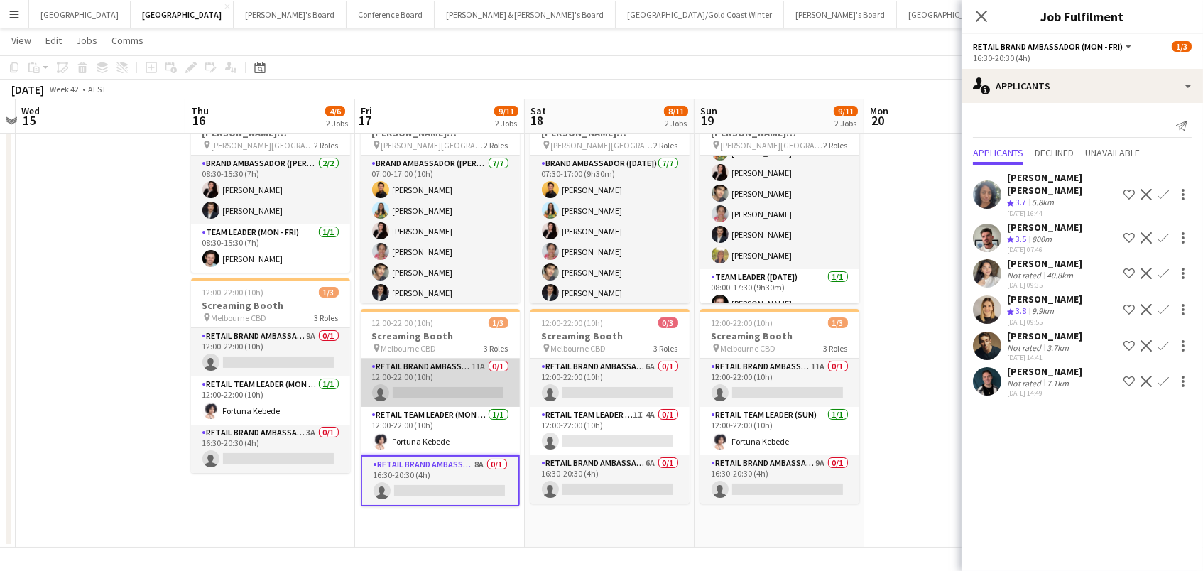
click at [454, 398] on app-card-role "RETAIL Brand Ambassador (Mon - Fri) 11A 0/1 12:00-22:00 (10h) single-neutral-ac…" at bounding box center [440, 383] width 159 height 48
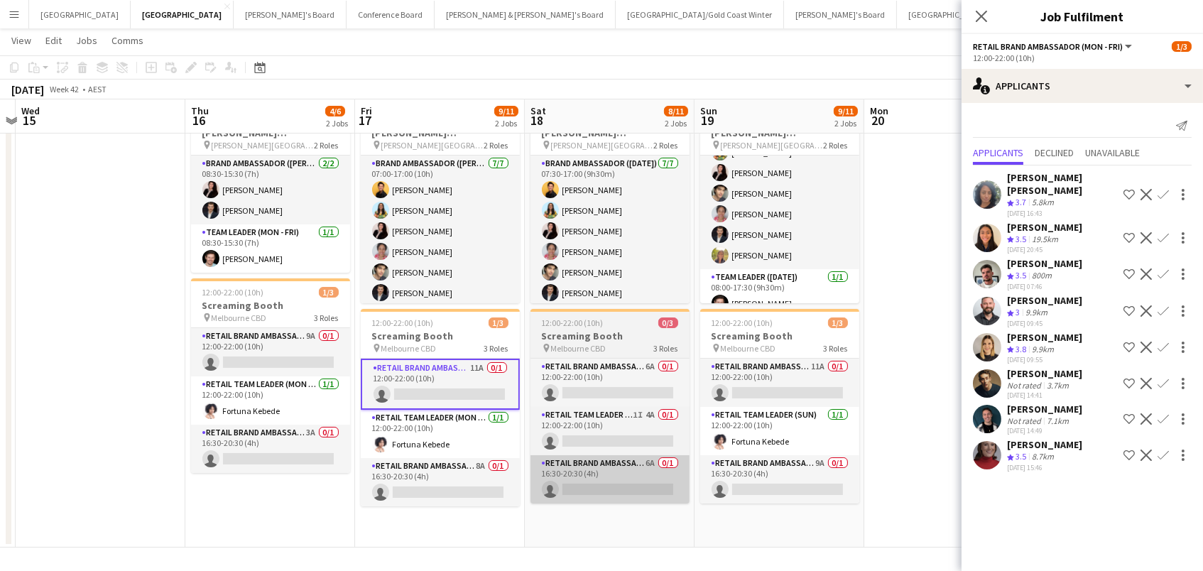
drag, startPoint x: 474, startPoint y: 471, endPoint x: 635, endPoint y: 494, distance: 162.8
click at [488, 471] on app-calendar-viewport "Sun 12 Mon 13 Tue 14 Wed 15 Thu 16 4/6 2 Jobs Fri 17 9/11 2 Jobs Sat 18 8/11 2 …" at bounding box center [601, 266] width 1203 height 564
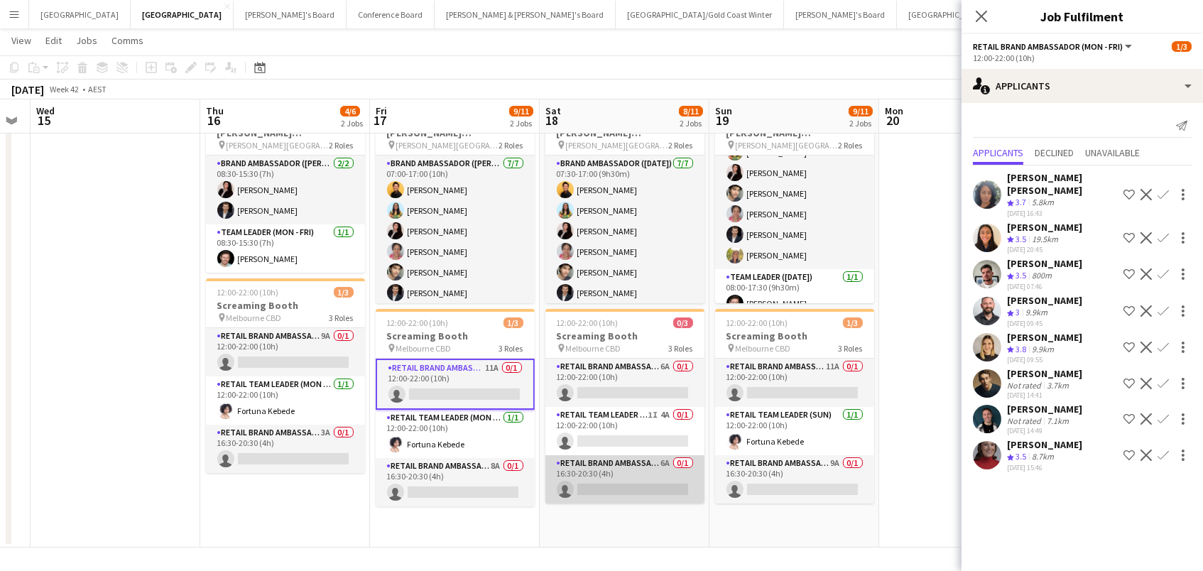
click at [650, 484] on app-card-role "RETAIL Brand Ambassador ([DATE]) 6A 0/1 16:30-20:30 (4h) single-neutral-actions" at bounding box center [624, 479] width 159 height 48
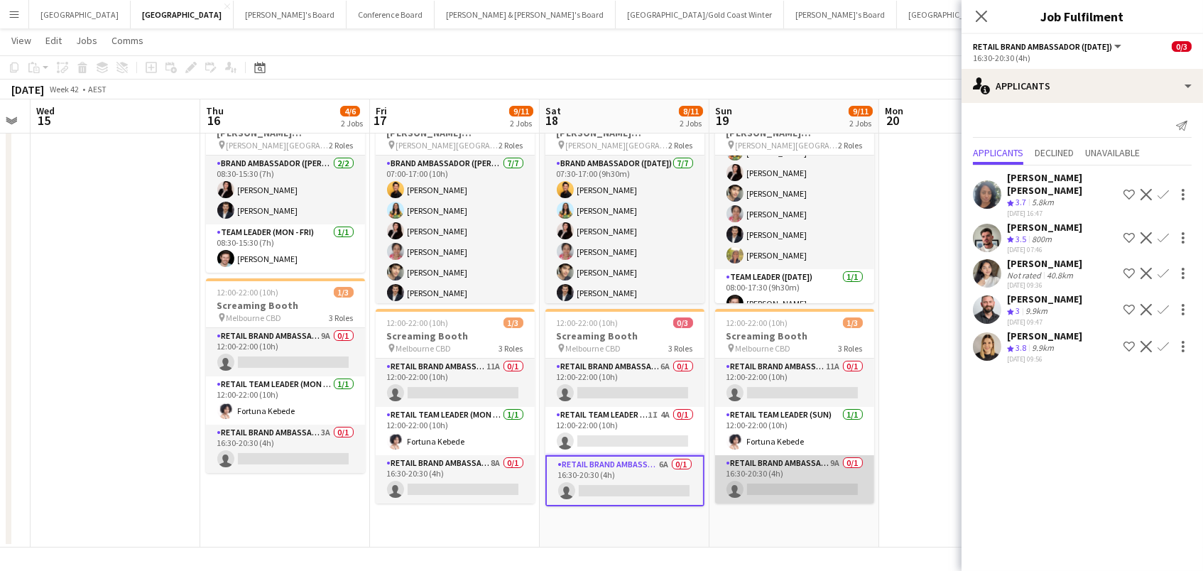
drag, startPoint x: 851, startPoint y: 489, endPoint x: 822, endPoint y: 481, distance: 30.3
click at [849, 488] on app-card-role "RETAIL Brand Ambassador ([DATE]) 9A 0/1 16:30-20:30 (4h) single-neutral-actions" at bounding box center [794, 479] width 159 height 48
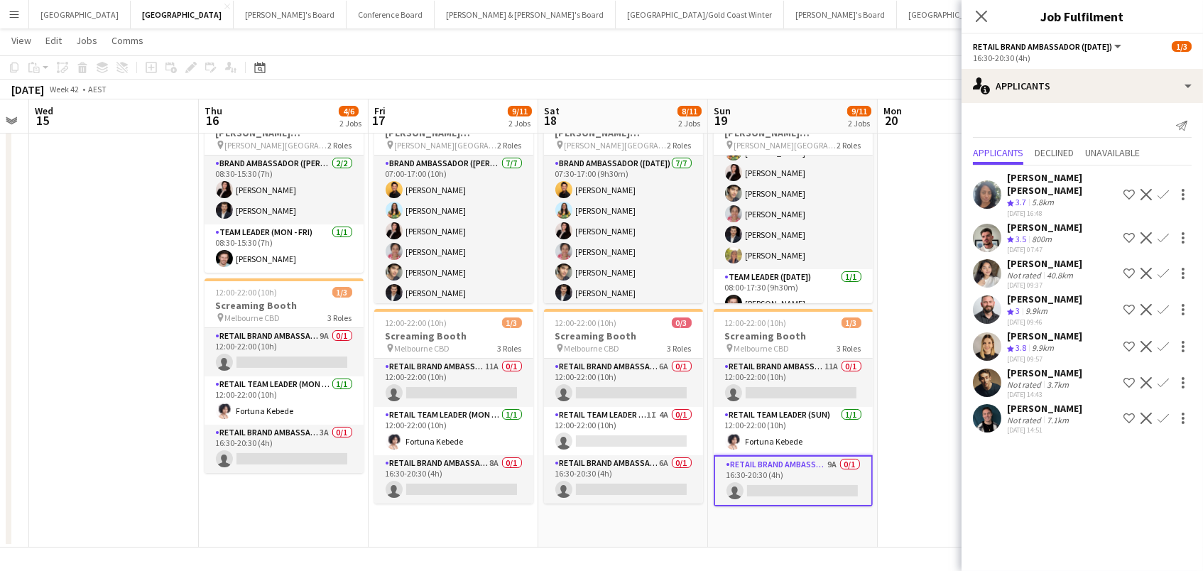
scroll to position [0, 479]
click at [741, 62] on app-toolbar "Copy Paste Paste Command V Paste with crew Command Shift V Paste linked Job [GE…" at bounding box center [601, 67] width 1203 height 24
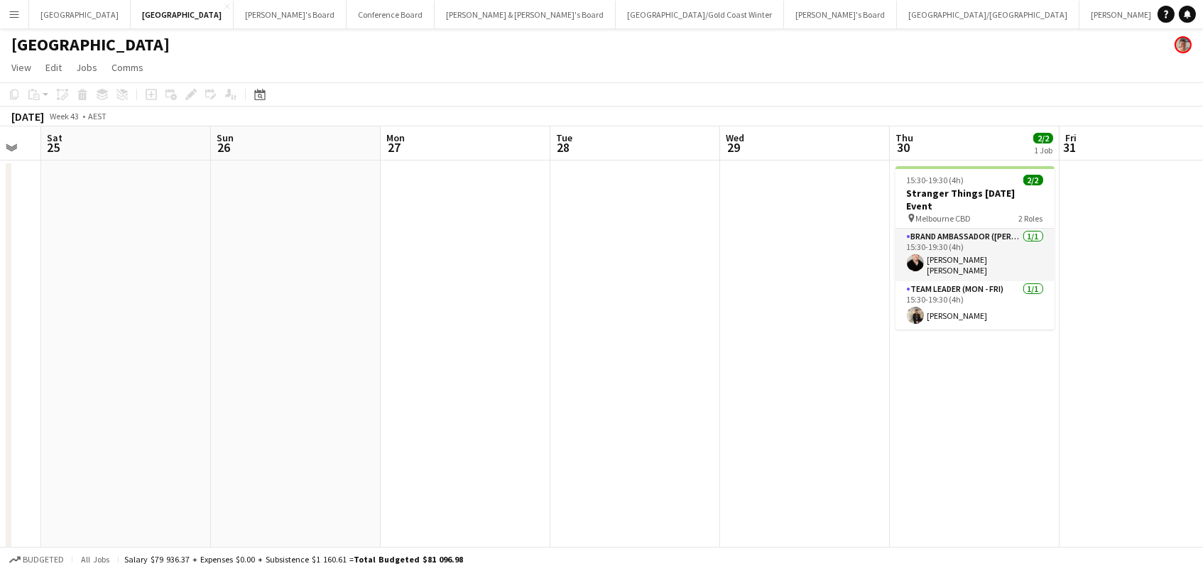
scroll to position [0, 394]
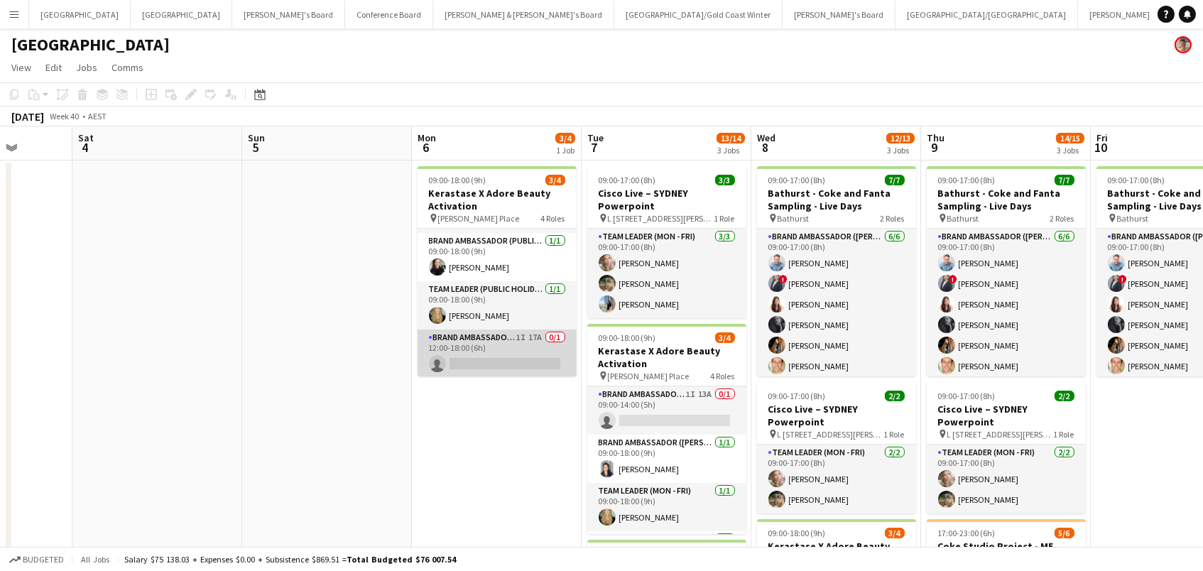
scroll to position [43, 0]
click at [525, 344] on app-card-role "Brand Ambassador (Public Holiday) 1I 17A 0/1 12:00-18:00 (6h) single-neutral-ac…" at bounding box center [496, 354] width 159 height 48
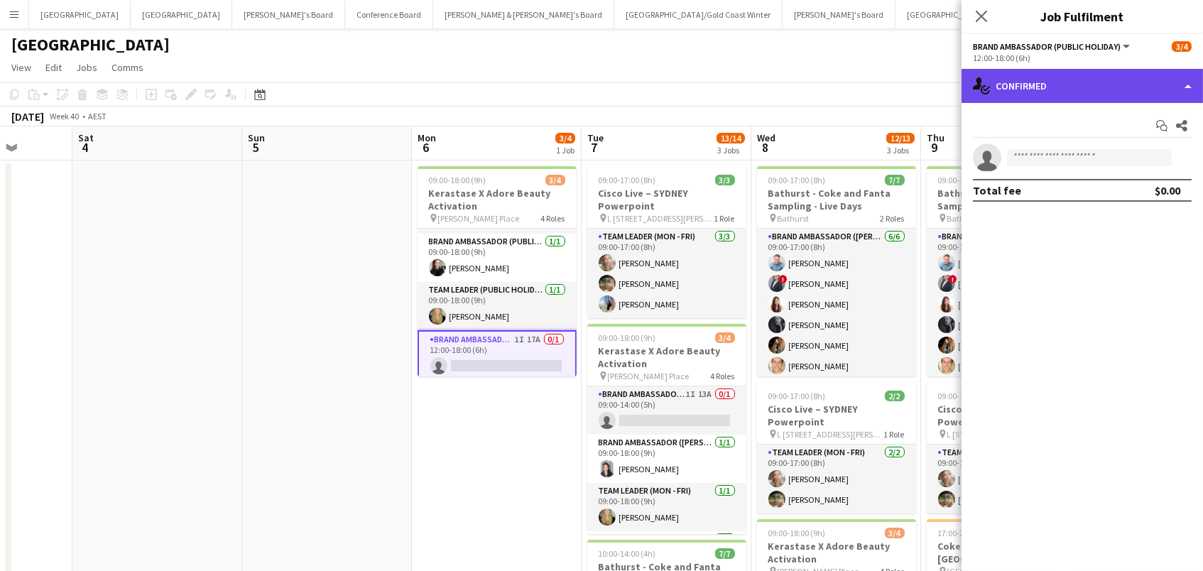
click at [1123, 84] on div "single-neutral-actions-check-2 Confirmed" at bounding box center [1081, 86] width 241 height 34
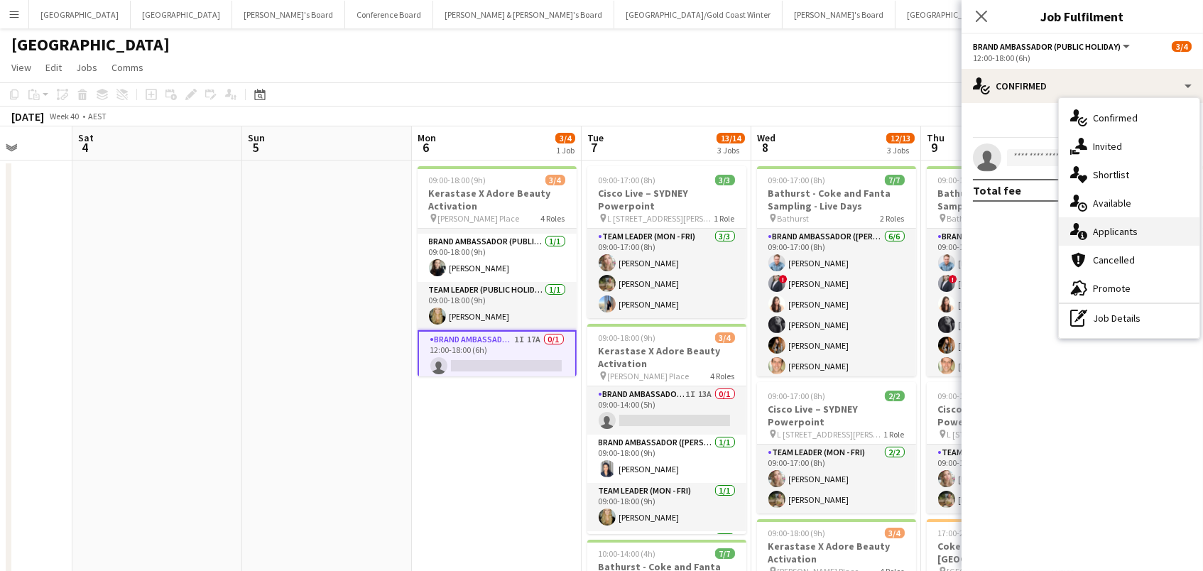
click at [1147, 220] on div "single-neutral-actions-information Applicants" at bounding box center [1129, 231] width 141 height 28
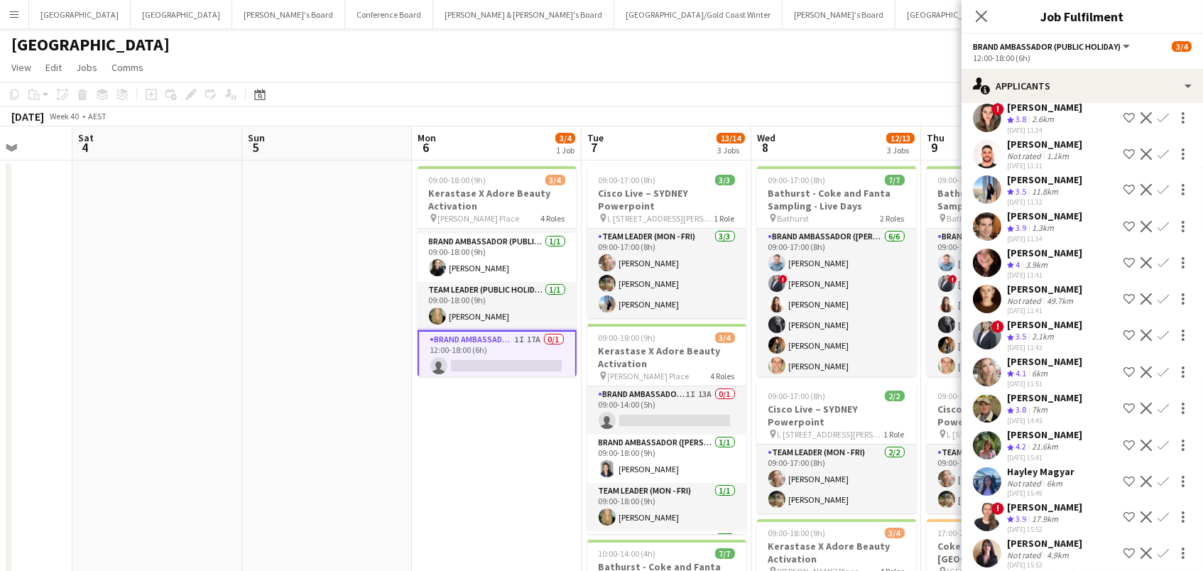
scroll to position [192, 0]
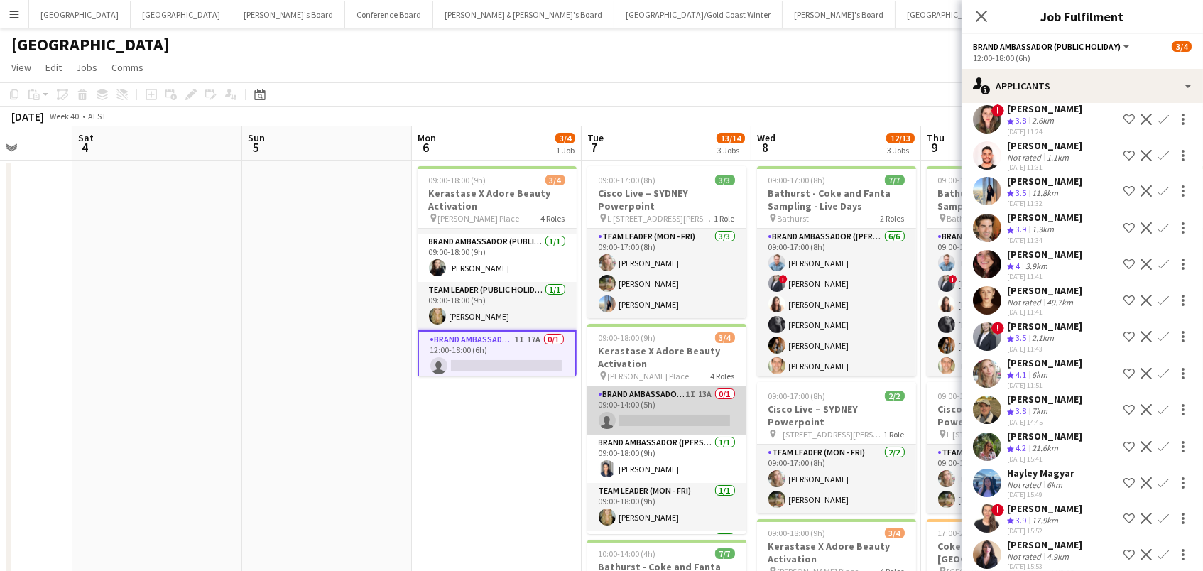
click at [598, 399] on app-card-role "Brand Ambassador (Mon - Fri) 1I 13A 0/1 09:00-14:00 (5h) single-neutral-actions" at bounding box center [666, 410] width 159 height 48
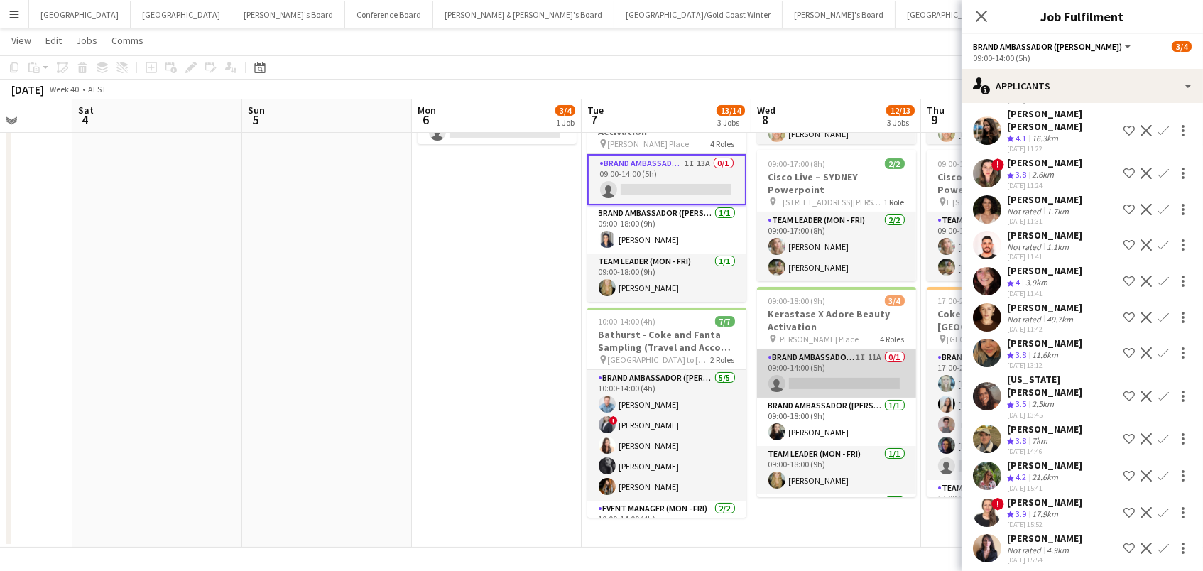
scroll to position [230, 0]
click at [840, 371] on app-card-role "Brand Ambassador (Mon - Fri) 1I 11A 0/1 09:00-14:00 (5h) single-neutral-actions" at bounding box center [836, 374] width 159 height 48
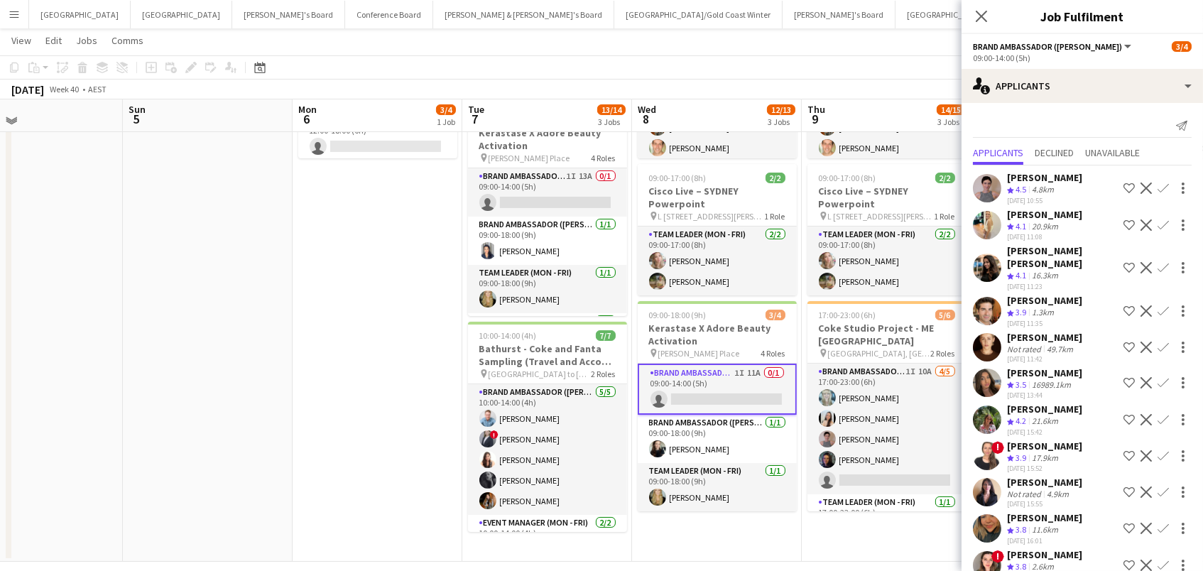
scroll to position [213, 1]
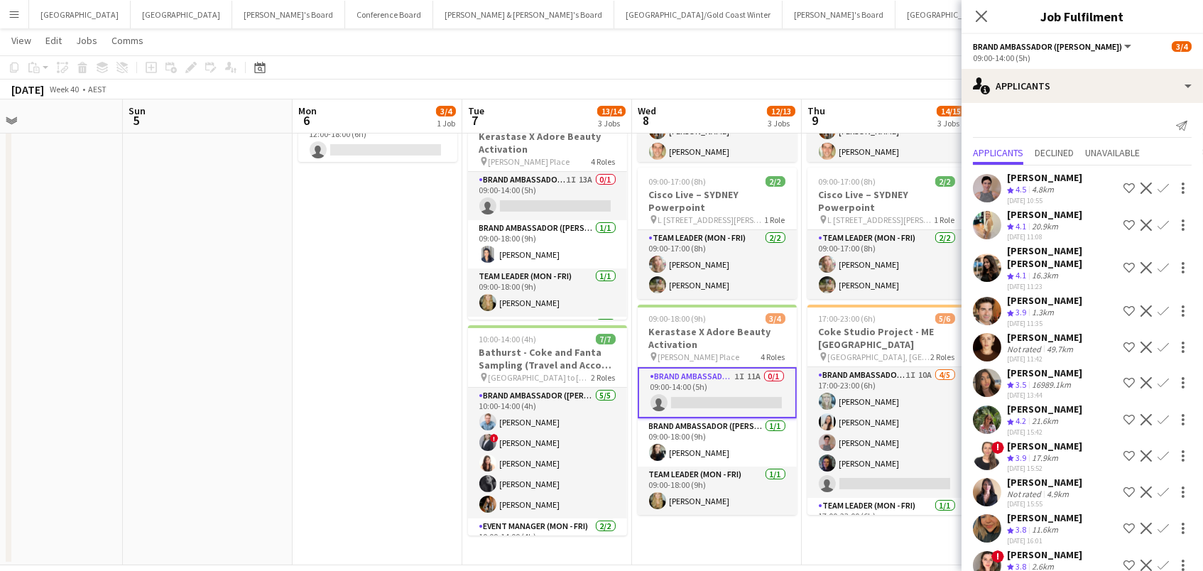
click at [1164, 486] on app-icon "Confirm" at bounding box center [1162, 491] width 11 height 11
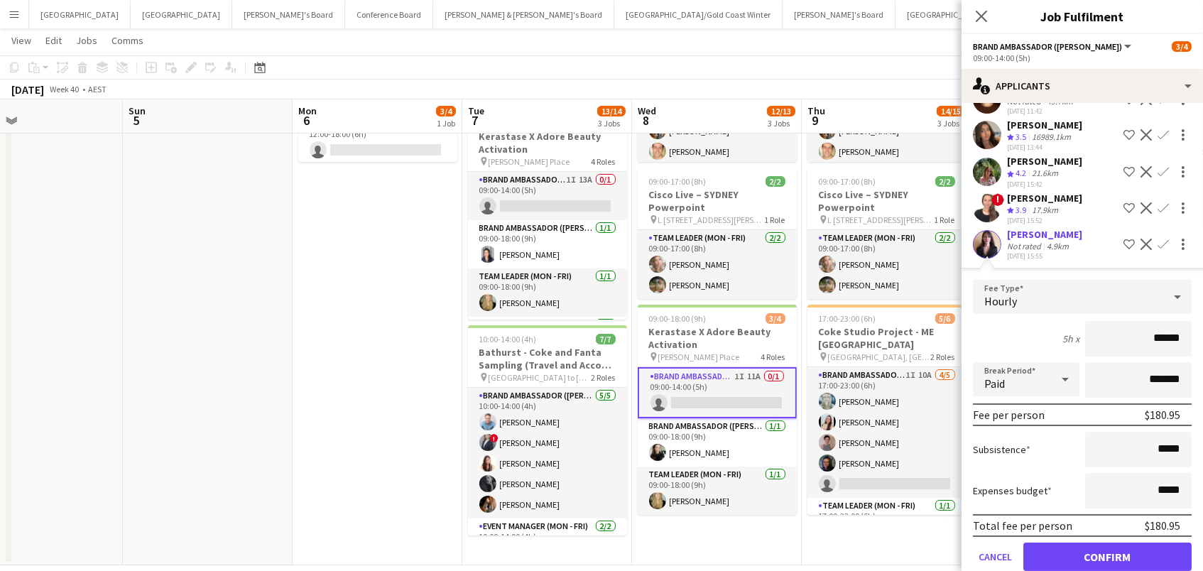
scroll to position [213, 0]
click at [1107, 553] on button "Confirm" at bounding box center [1107, 556] width 168 height 28
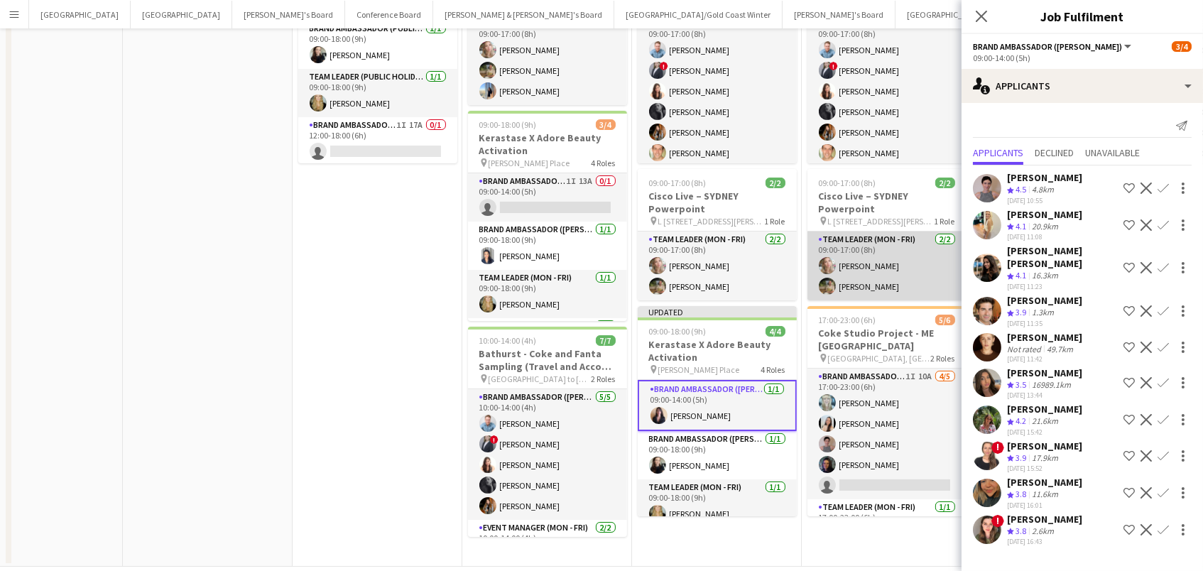
scroll to position [0, 0]
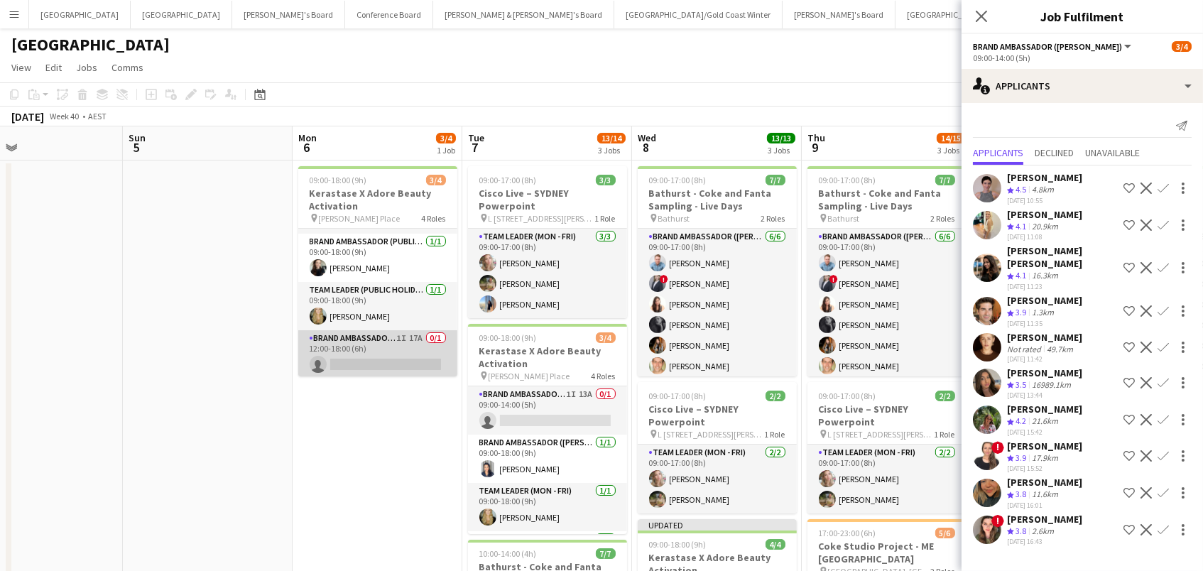
click at [358, 344] on app-card-role "Brand Ambassador (Public Holiday) 1I 17A 0/1 12:00-18:00 (6h) single-neutral-ac…" at bounding box center [377, 354] width 159 height 48
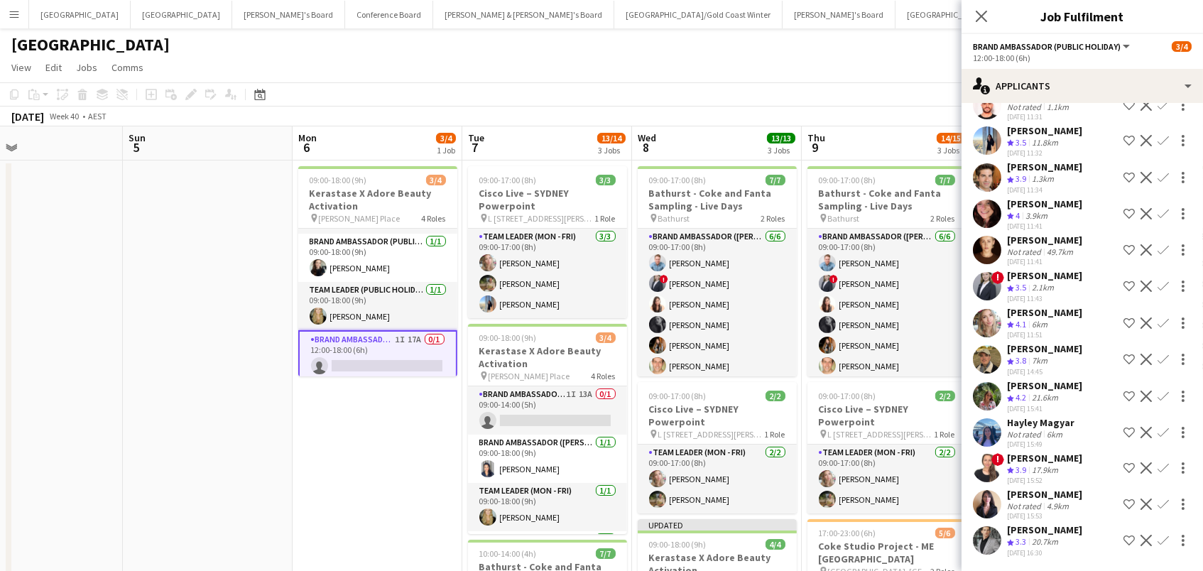
scroll to position [241, 0]
click at [1161, 499] on app-icon "Confirm" at bounding box center [1162, 504] width 11 height 11
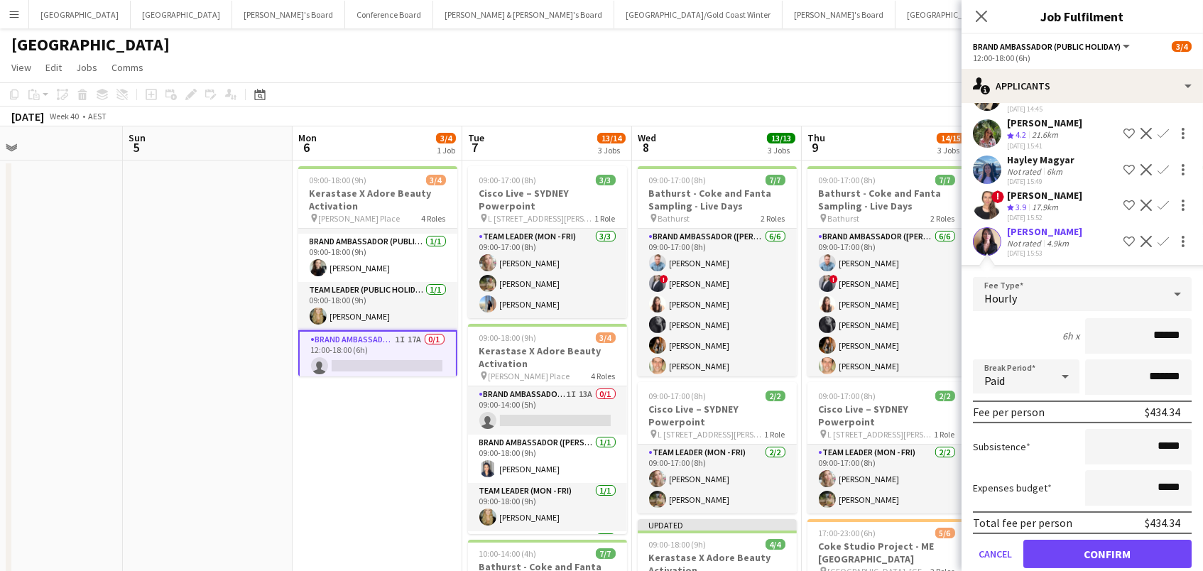
click at [1107, 553] on button "Confirm" at bounding box center [1107, 554] width 168 height 28
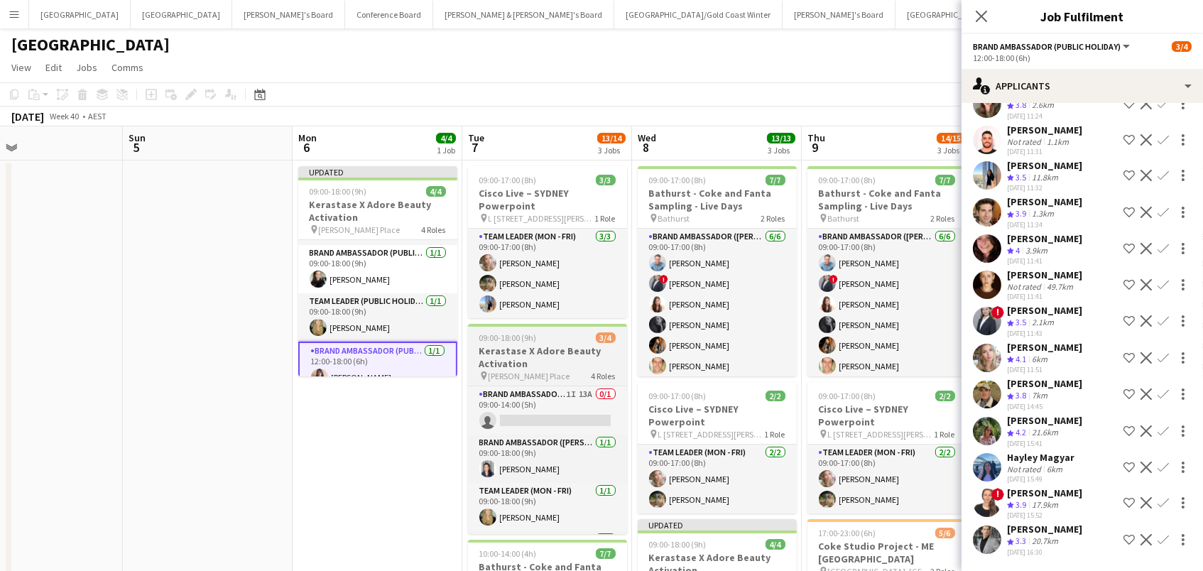
scroll to position [0, 0]
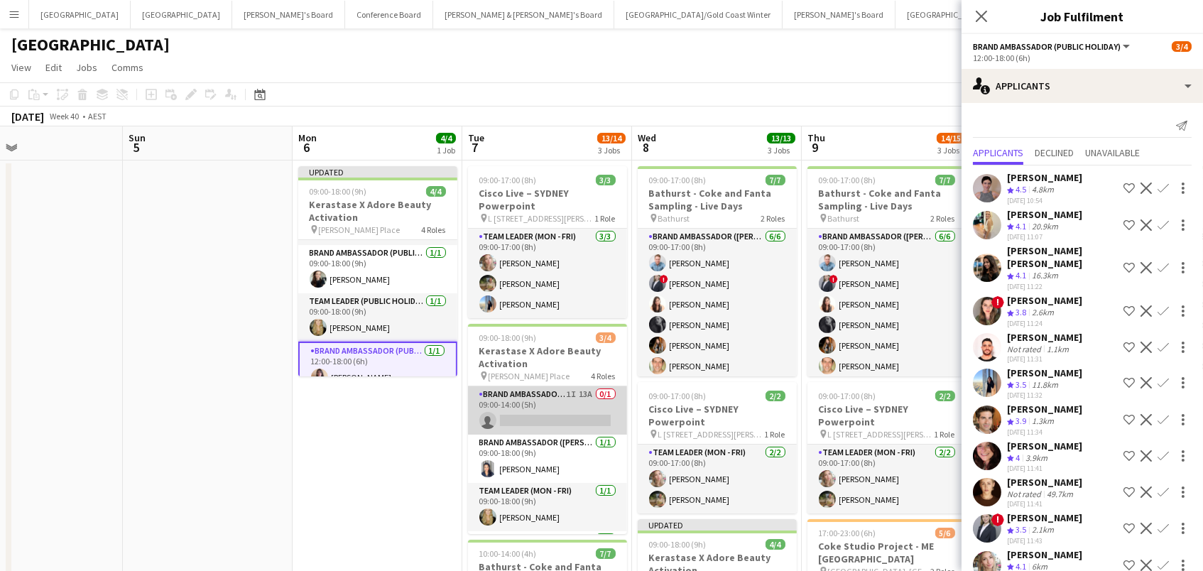
click at [524, 403] on app-card-role "Brand Ambassador (Mon - Fri) 1I 13A 0/1 09:00-14:00 (5h) single-neutral-actions" at bounding box center [547, 410] width 159 height 48
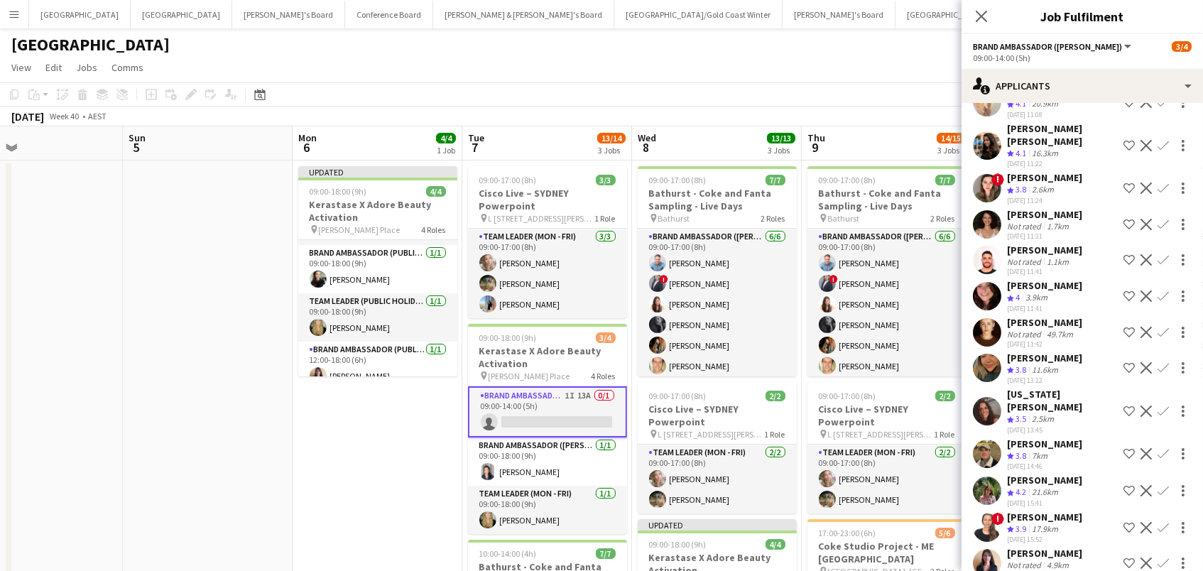
click at [1163, 547] on div "TALI BITENCOURT FERNANDES Not rated 4.9km 30-09-2025 15:54 Shortlist crew Decli…" at bounding box center [1081, 563] width 241 height 33
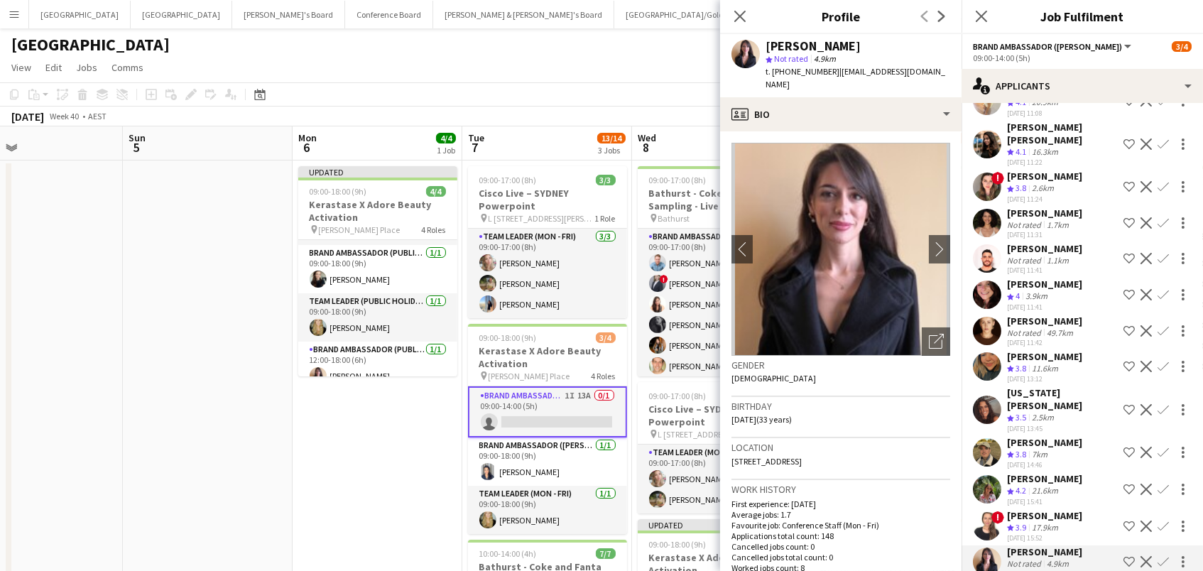
click at [1161, 556] on app-icon "Confirm" at bounding box center [1162, 561] width 11 height 11
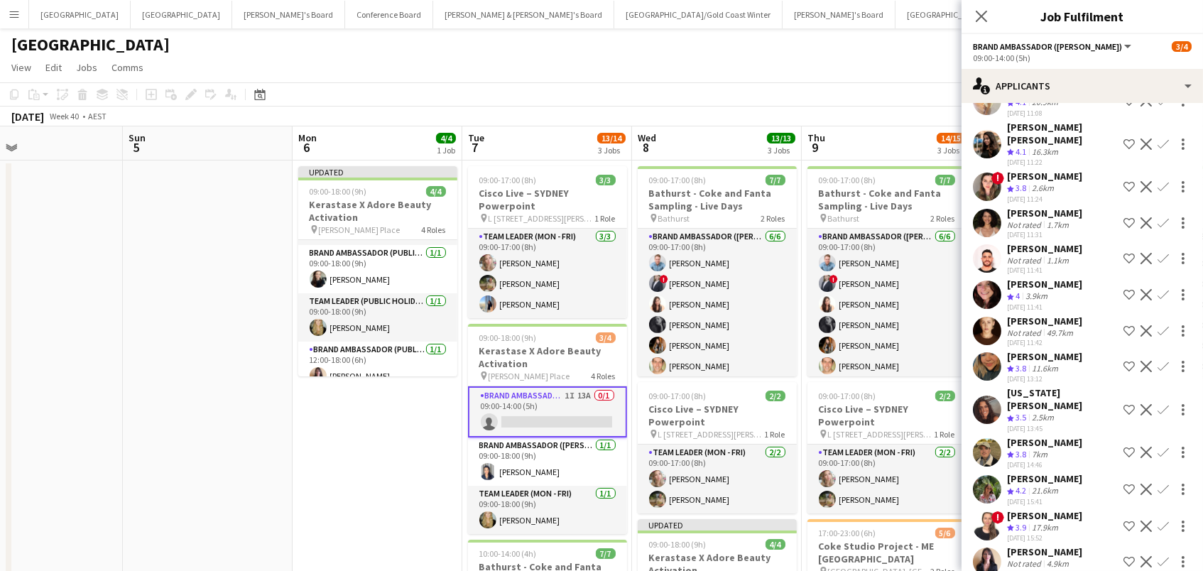
click at [1161, 556] on app-icon "Confirm" at bounding box center [1162, 561] width 11 height 11
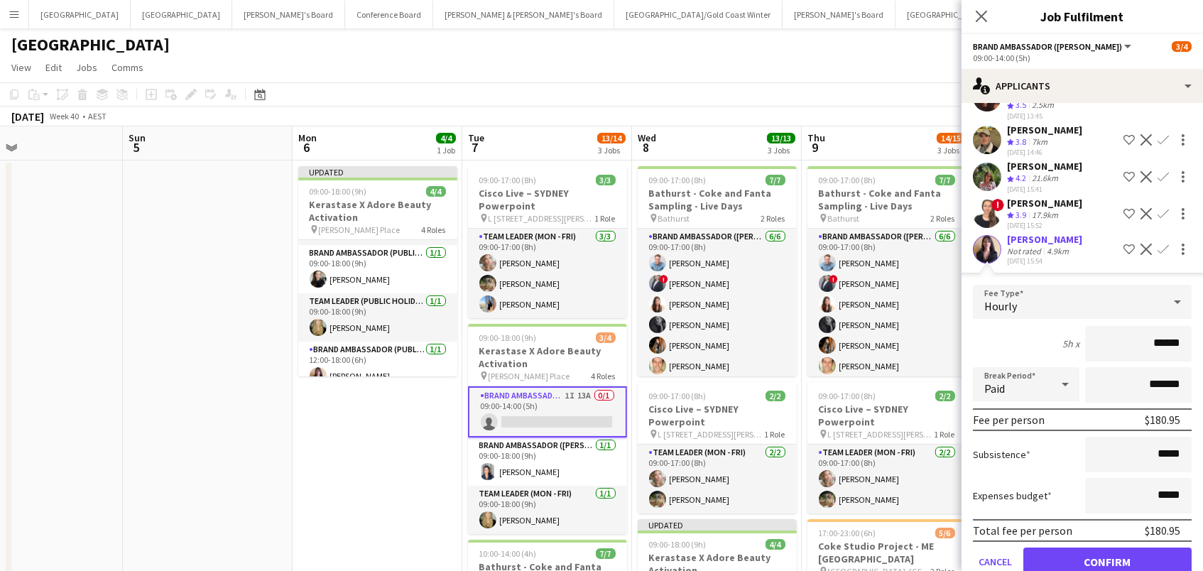
click at [1161, 548] on button "Confirm" at bounding box center [1107, 561] width 168 height 28
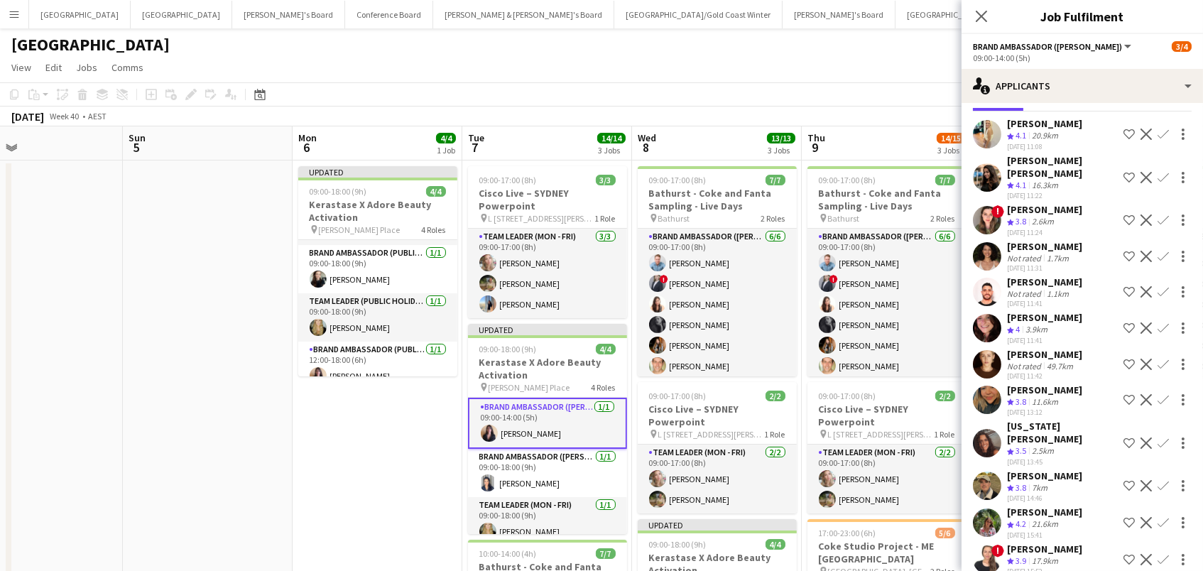
scroll to position [0, 0]
click at [811, 86] on app-toolbar "Copy Paste Paste Command V Paste with crew Command Shift V Paste linked Job [GE…" at bounding box center [601, 94] width 1203 height 24
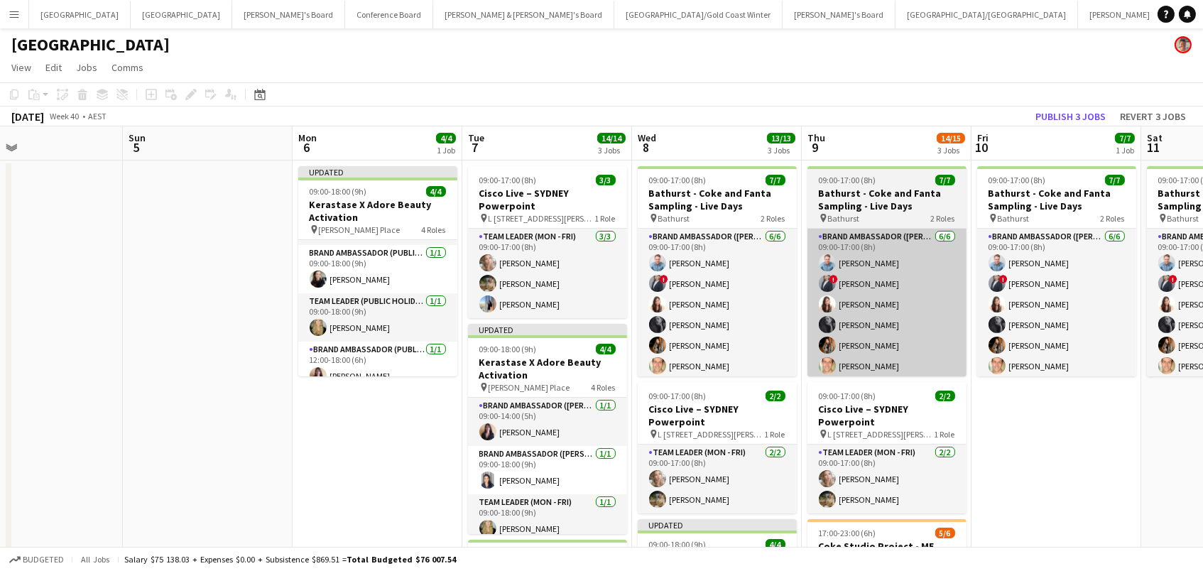
drag, startPoint x: 1100, startPoint y: 111, endPoint x: 832, endPoint y: 375, distance: 376.5
click at [1100, 111] on button "Publish 3 jobs" at bounding box center [1070, 116] width 82 height 18
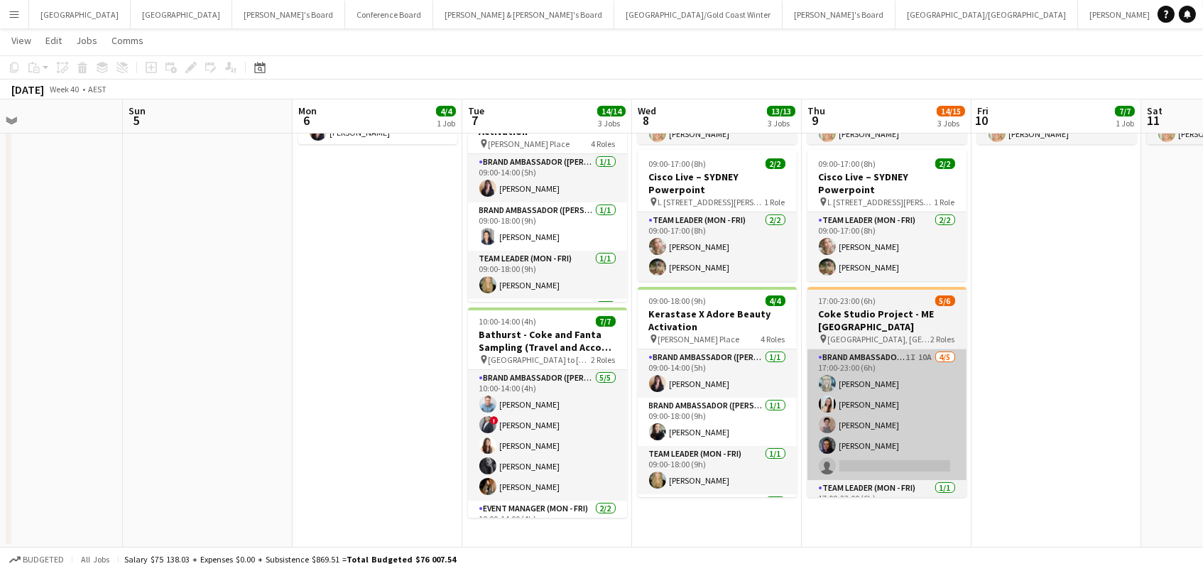
scroll to position [230, 0]
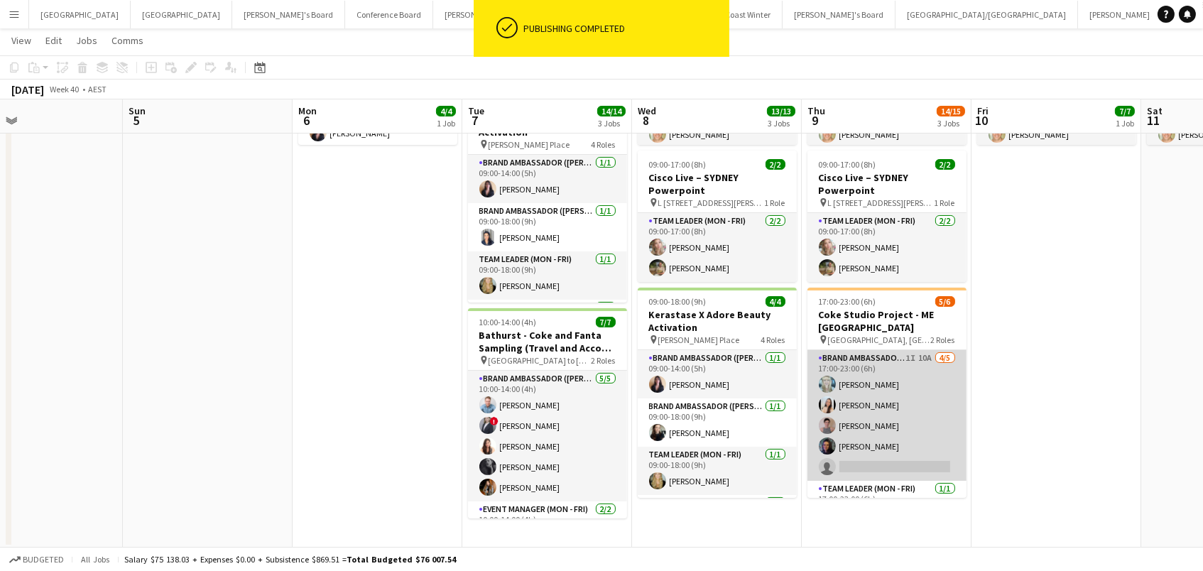
click at [902, 430] on app-card-role "Brand Ambassador (Mon - Fri) 1I 10A 4/5 17:00-23:00 (6h) Brittany Smith Jessica…" at bounding box center [886, 415] width 159 height 131
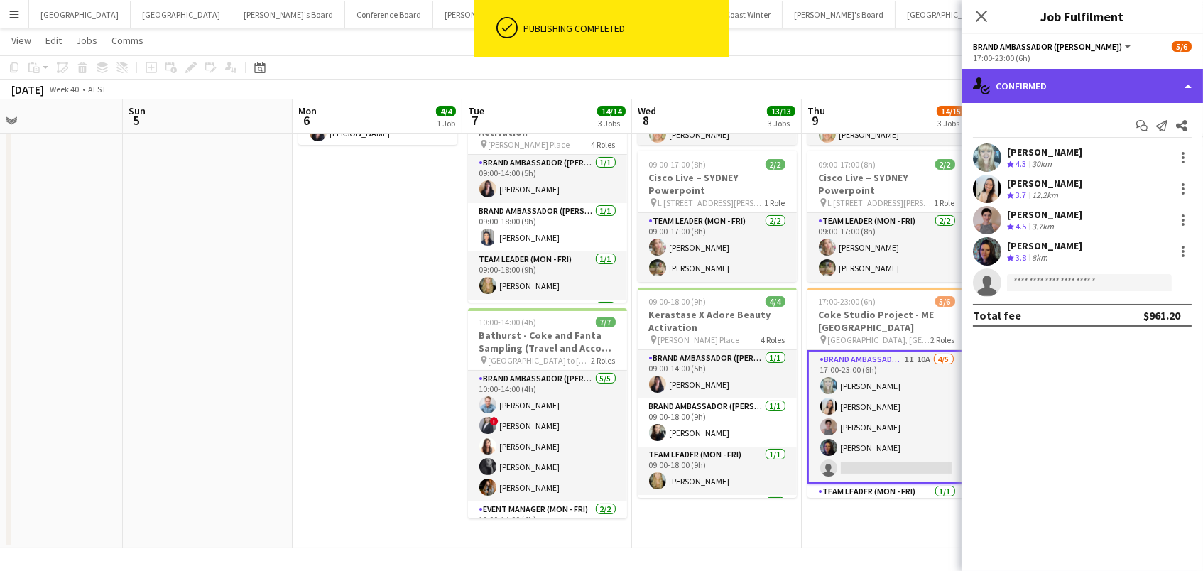
click at [1082, 81] on div "single-neutral-actions-check-2 Confirmed" at bounding box center [1081, 86] width 241 height 34
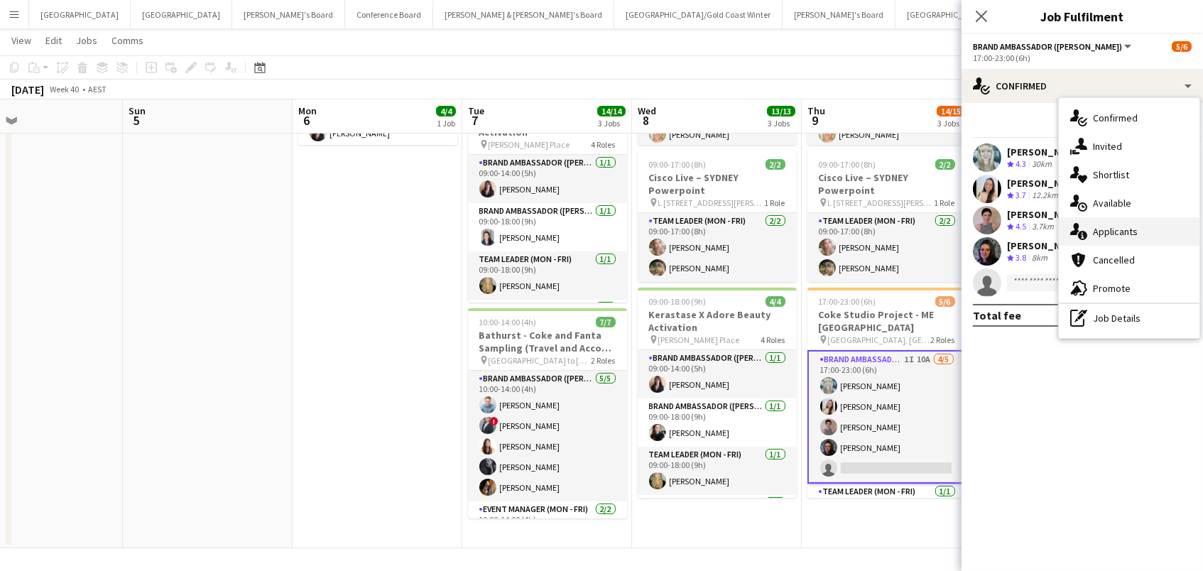
click at [1156, 229] on div "single-neutral-actions-information Applicants" at bounding box center [1129, 231] width 141 height 28
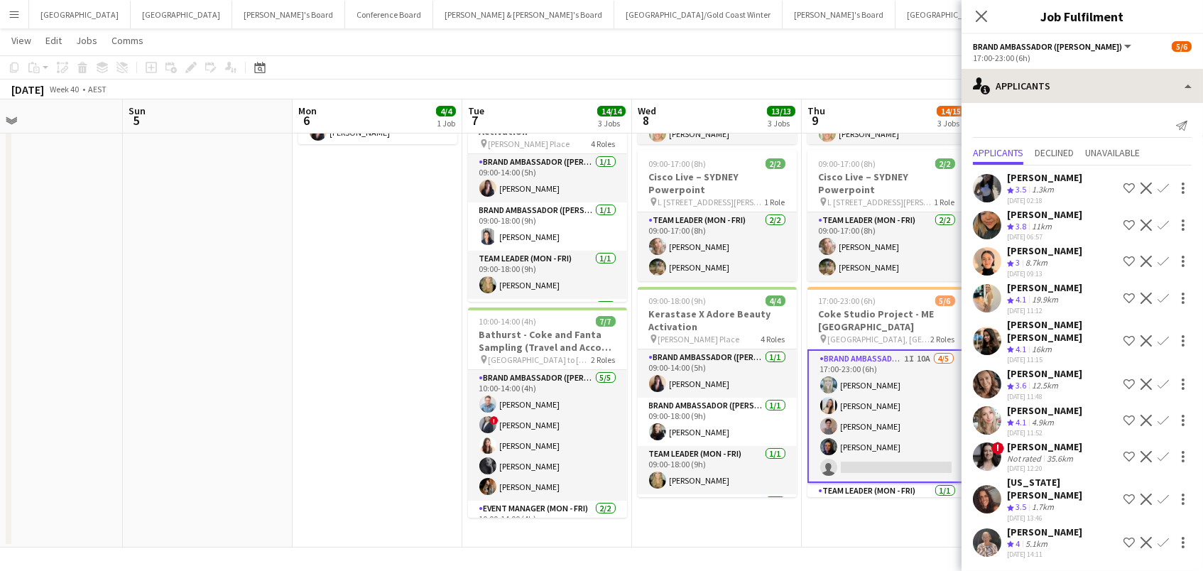
scroll to position [231, -1]
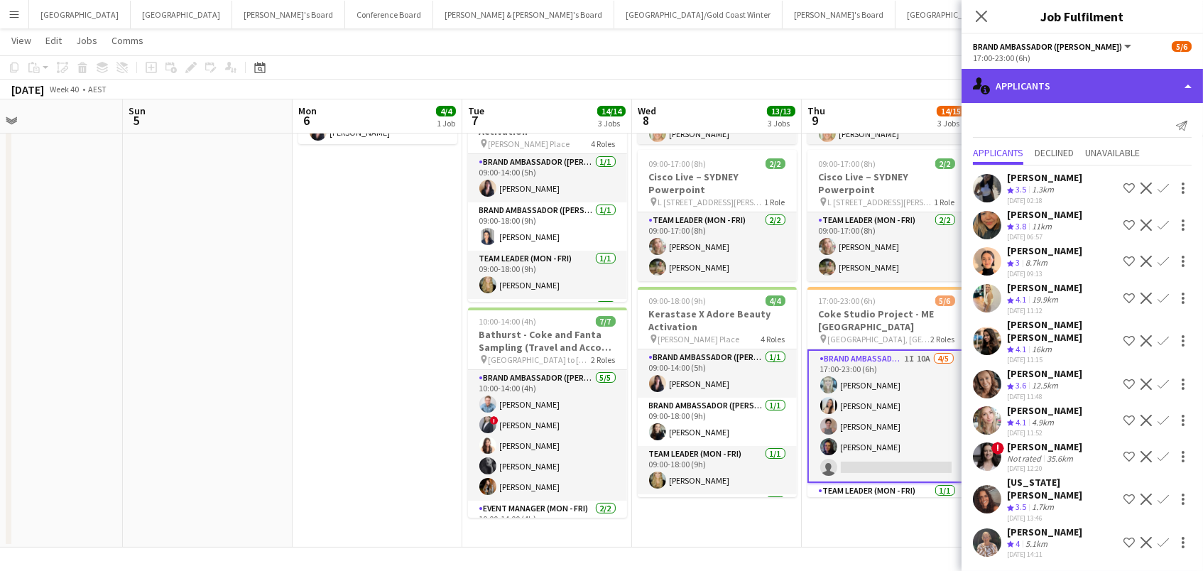
drag, startPoint x: 997, startPoint y: 90, endPoint x: 1022, endPoint y: 97, distance: 25.8
click at [997, 90] on div "single-neutral-actions-information Applicants" at bounding box center [1081, 86] width 241 height 34
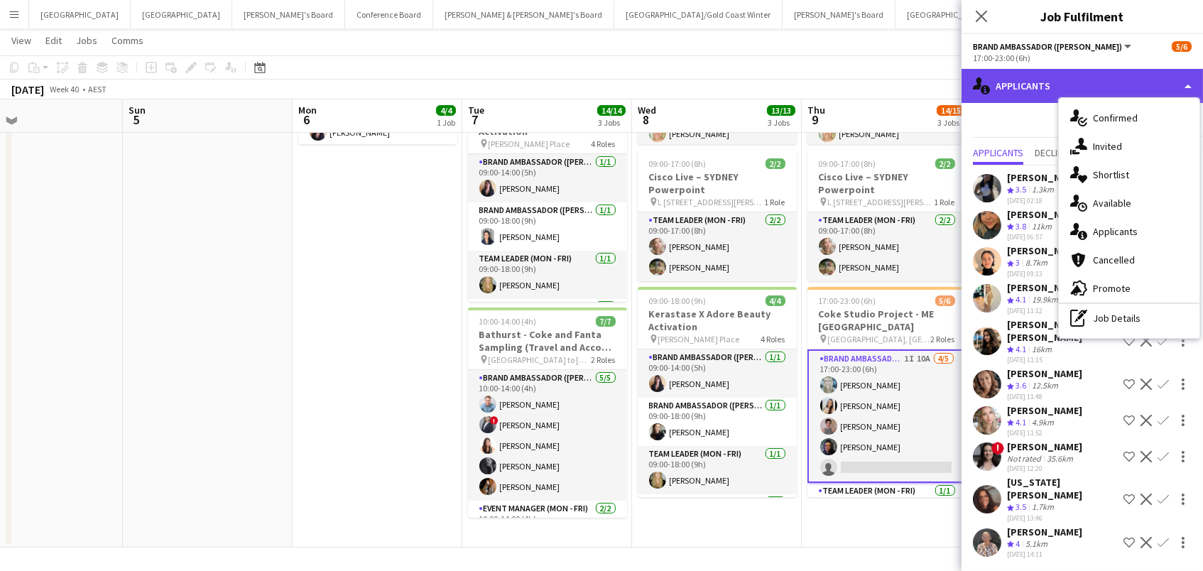
scroll to position [230, 0]
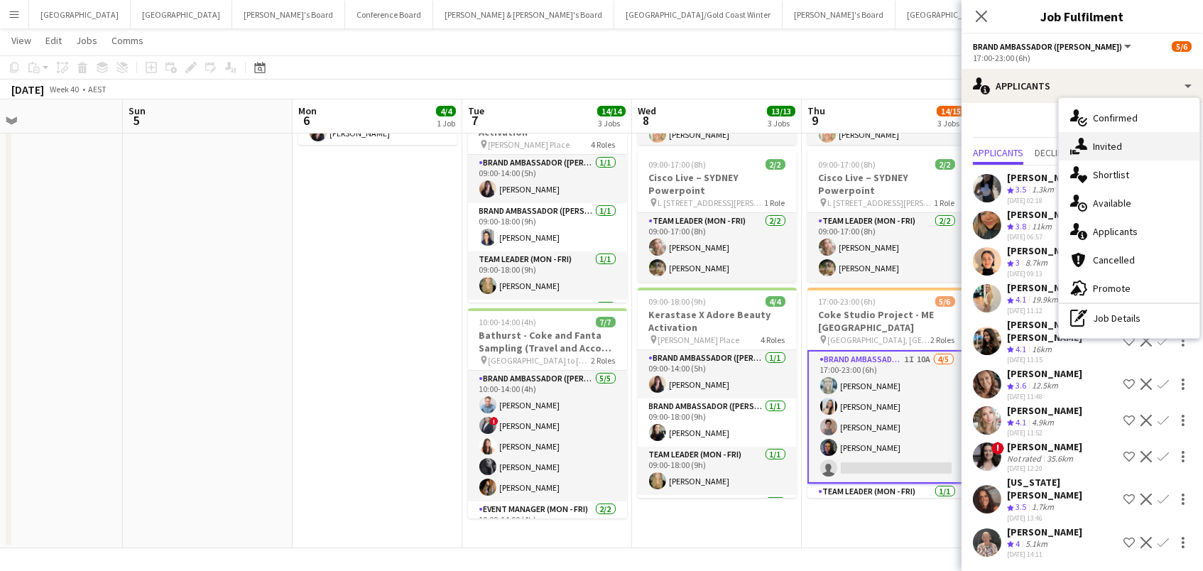
click at [1110, 140] on span "Invited" at bounding box center [1107, 146] width 29 height 13
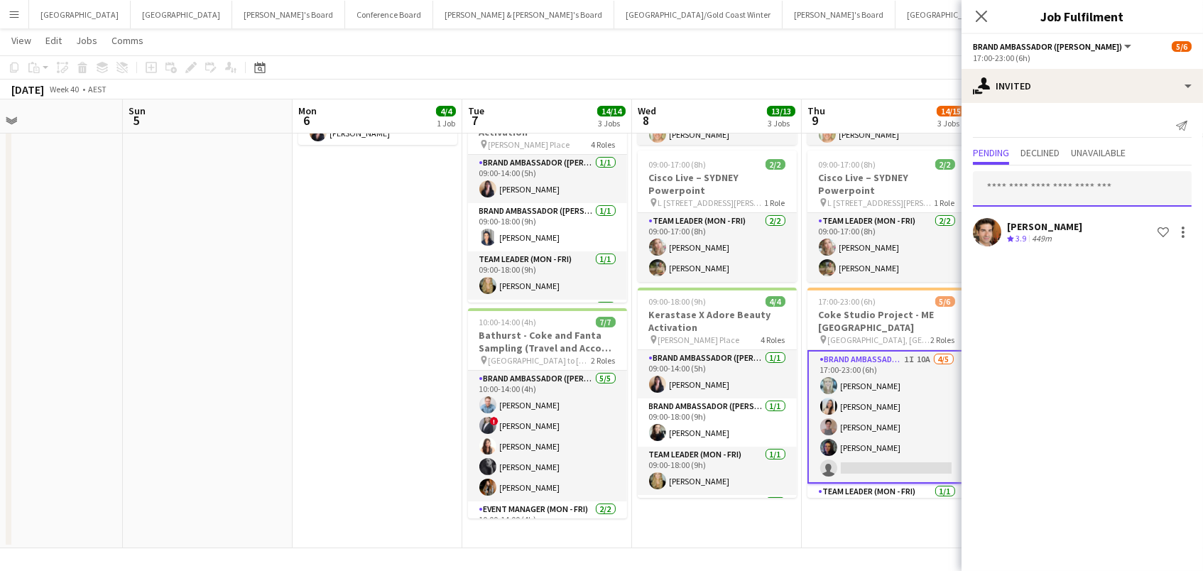
click at [1045, 199] on input "text" at bounding box center [1082, 188] width 219 height 35
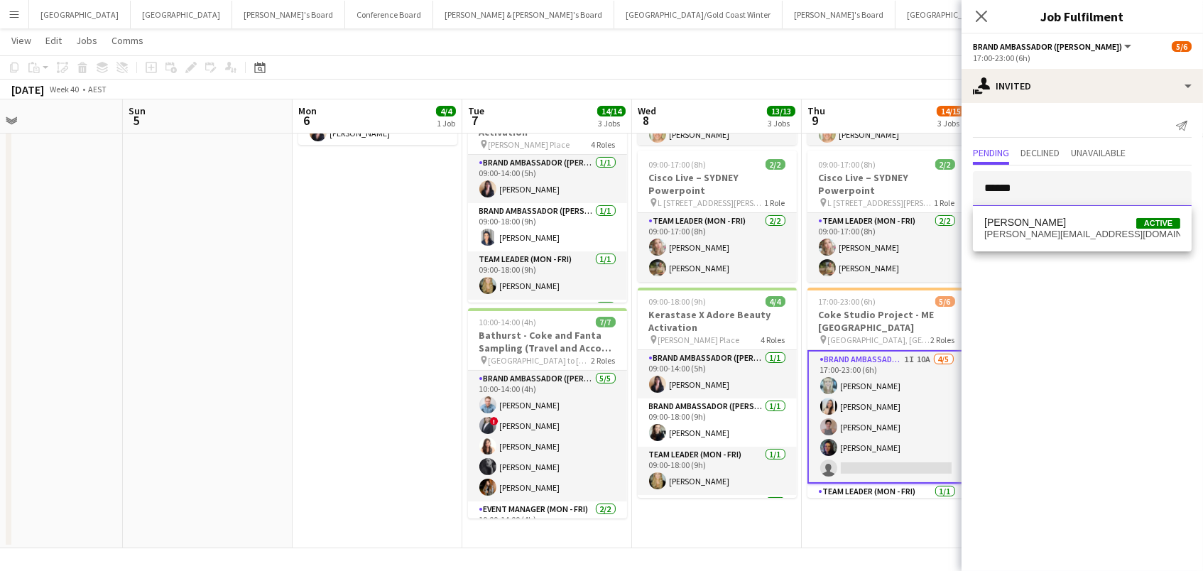
type input "******"
click at [1041, 230] on span "raymond.padora@me.com" at bounding box center [1082, 234] width 196 height 11
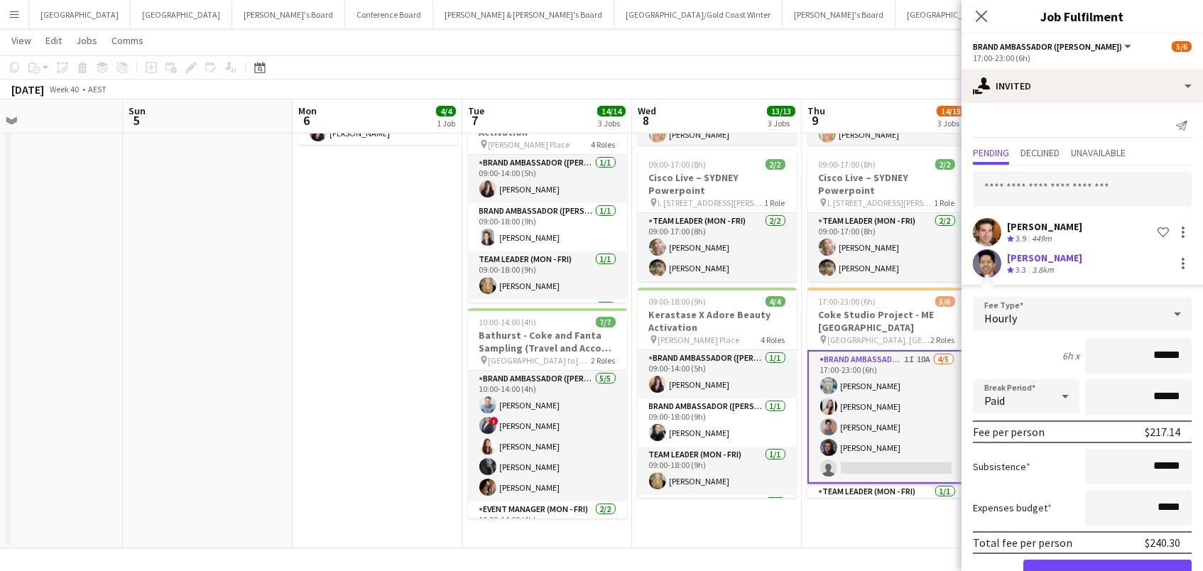
click at [1107, 570] on button "Confirm" at bounding box center [1107, 573] width 168 height 28
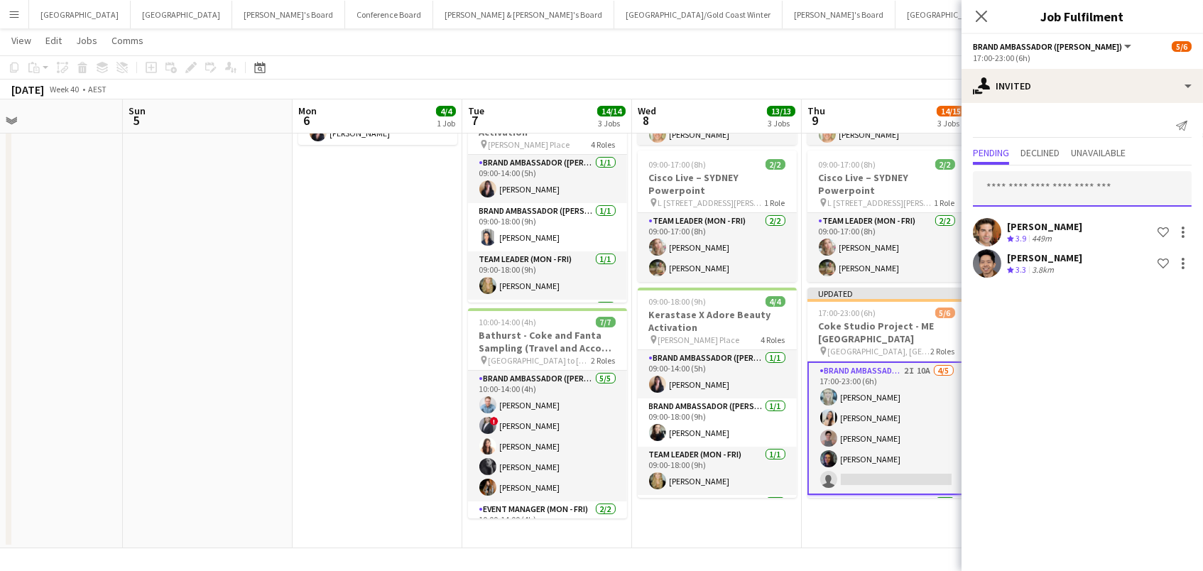
click at [1022, 192] on input "text" at bounding box center [1082, 188] width 219 height 35
type input "*****"
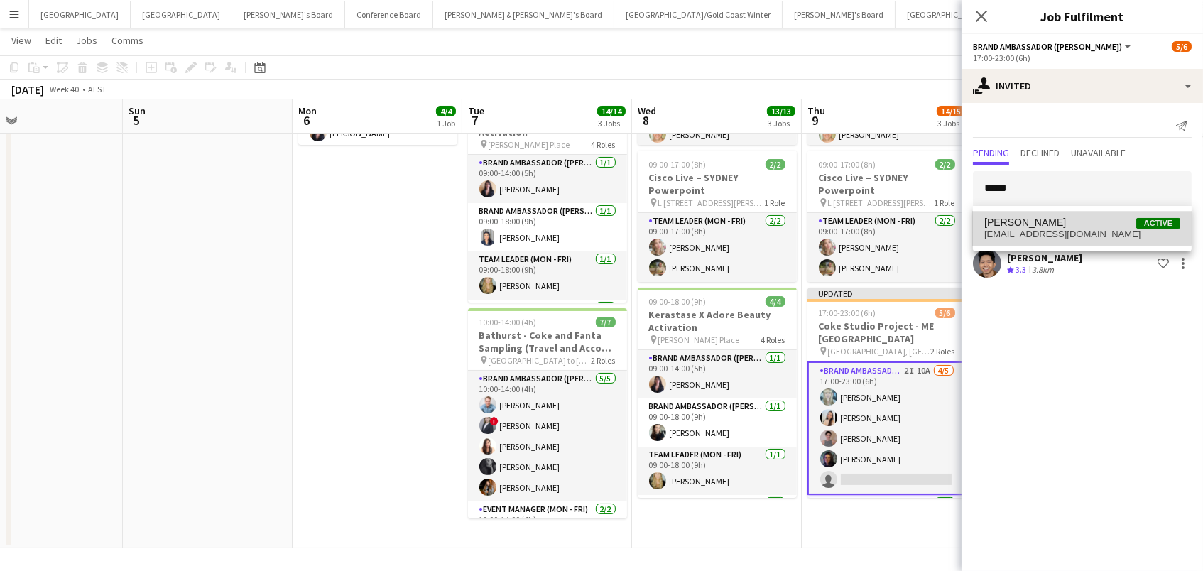
drag, startPoint x: 1022, startPoint y: 192, endPoint x: 1049, endPoint y: 220, distance: 38.7
click at [1049, 220] on span "Blake Feltis Active" at bounding box center [1082, 223] width 196 height 12
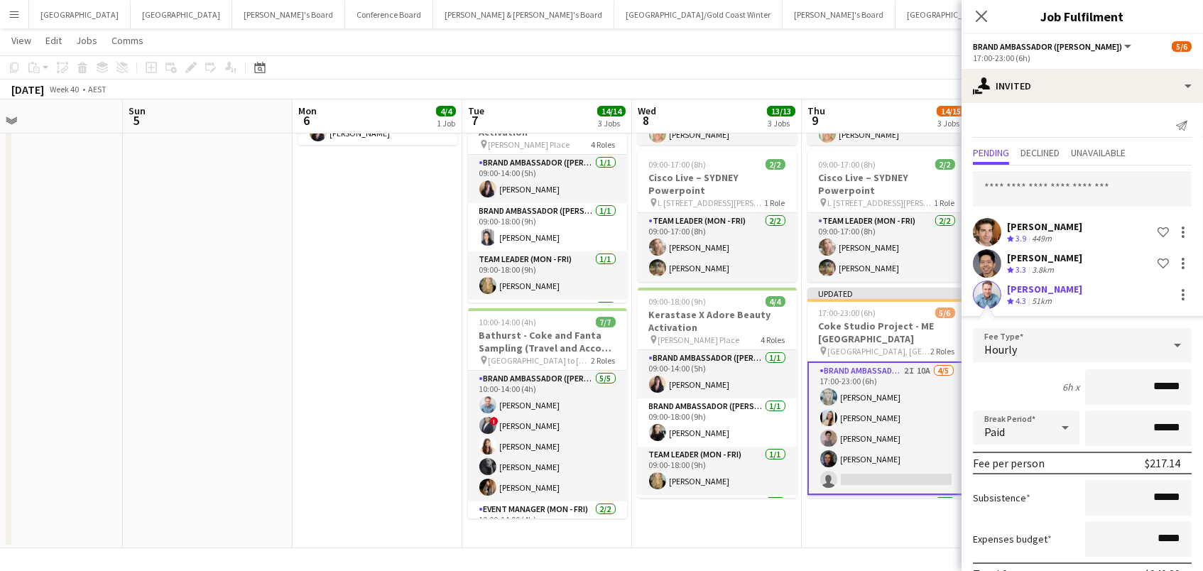
scroll to position [229, 0]
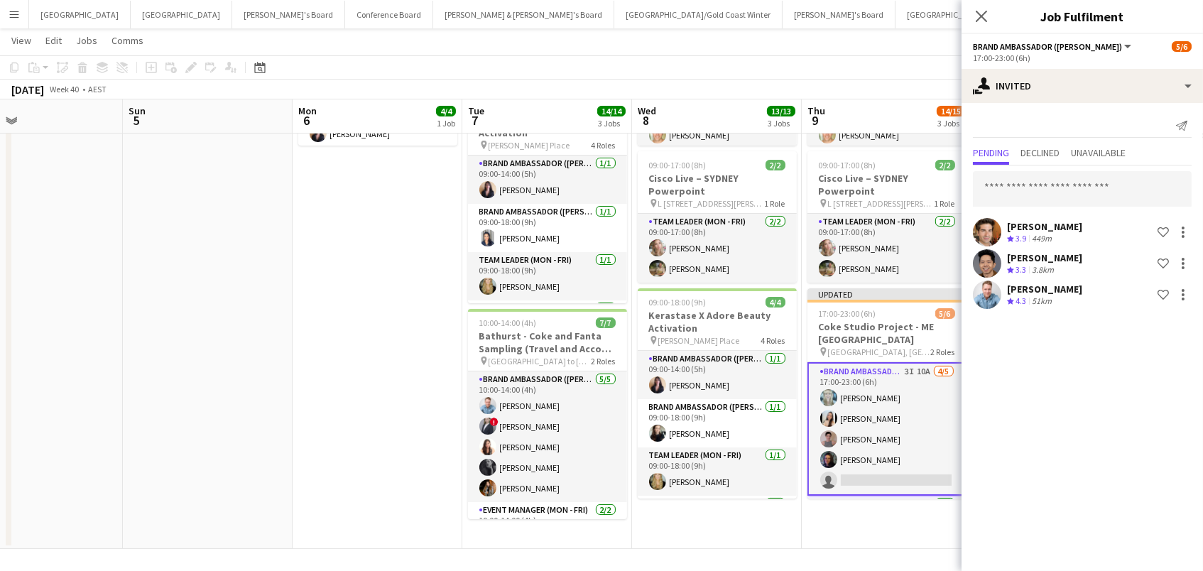
click at [872, 58] on app-toolbar "Copy Paste Paste Command V Paste with crew Command Shift V Paste linked Job [GE…" at bounding box center [601, 67] width 1203 height 24
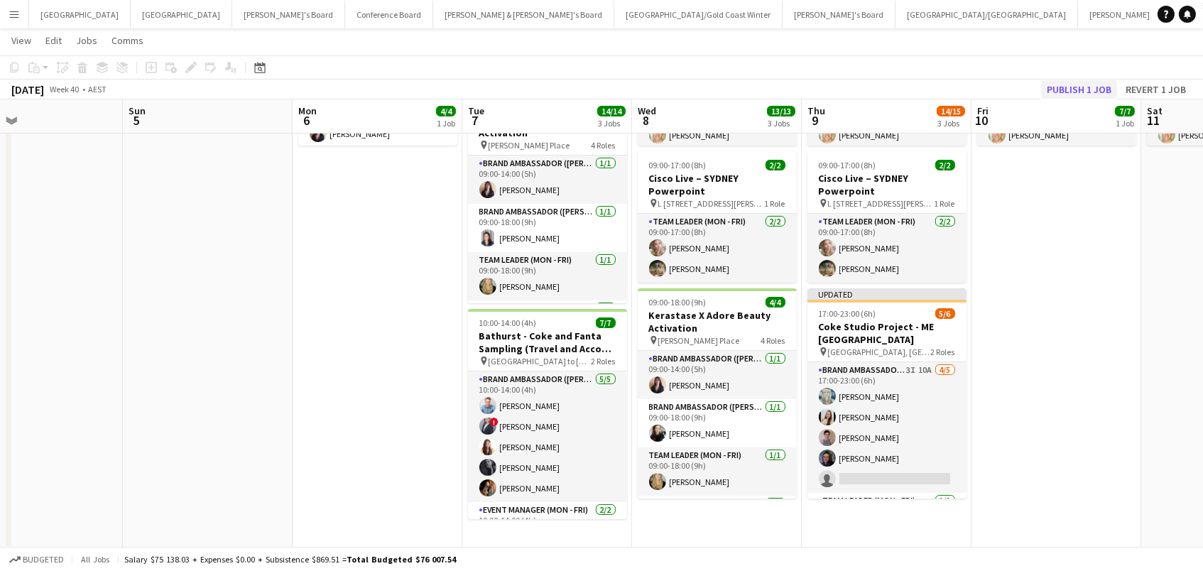
click at [1103, 86] on button "Publish 1 job" at bounding box center [1079, 89] width 76 height 18
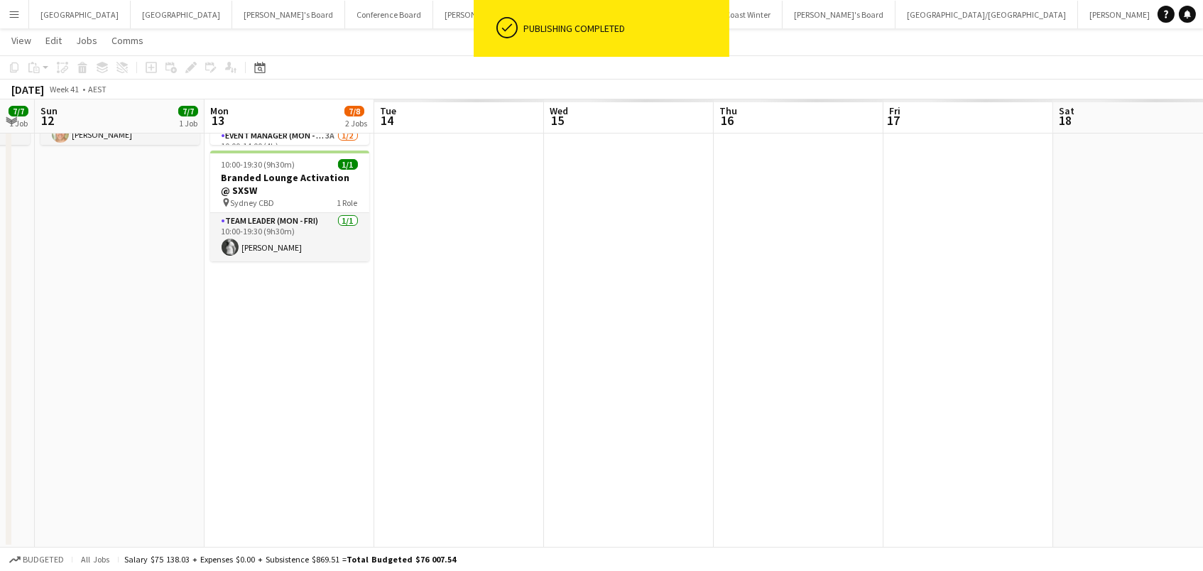
scroll to position [0, 618]
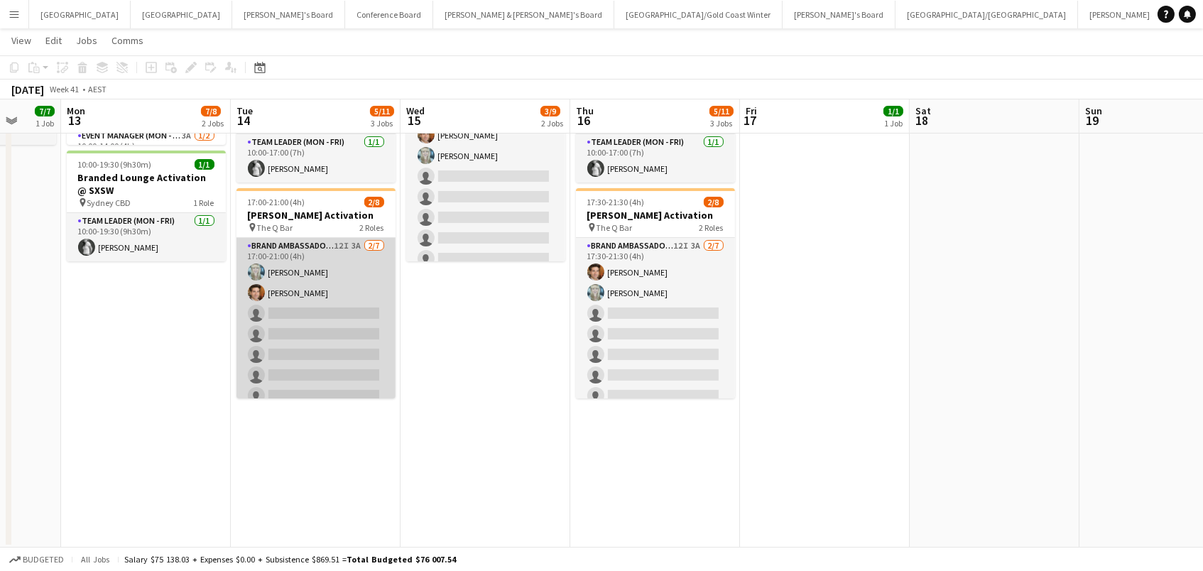
click at [310, 324] on app-card-role "Brand Ambassador (Mon - Fri) 12I 3A 2/7 17:00-21:00 (4h) Brittany Smith Juan Mo…" at bounding box center [315, 324] width 159 height 172
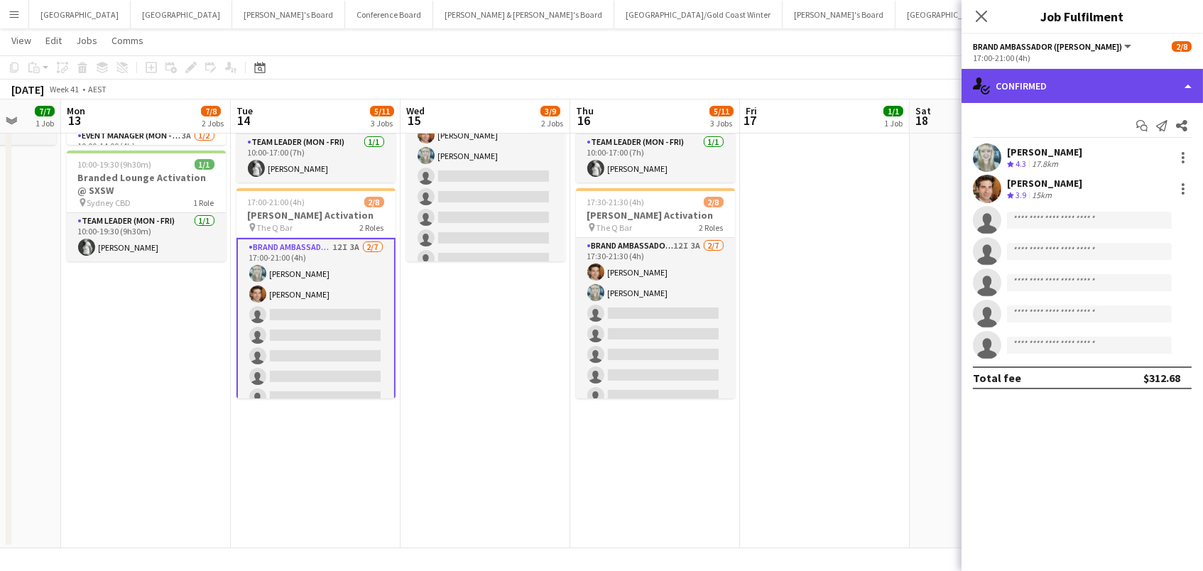
click at [1015, 88] on div "single-neutral-actions-check-2 Confirmed" at bounding box center [1081, 86] width 241 height 34
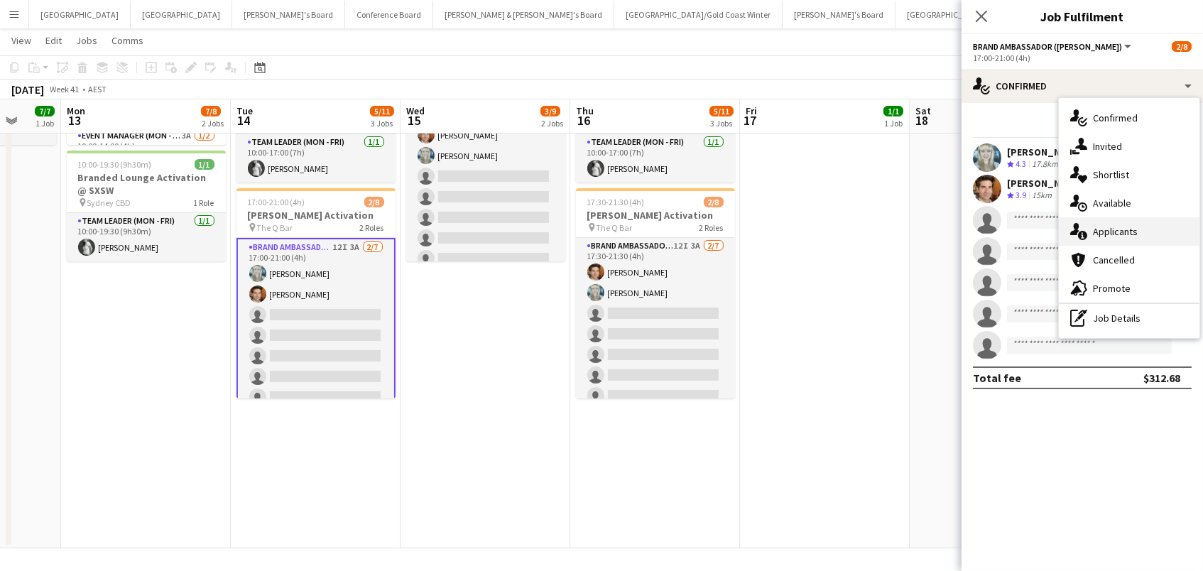
click at [1100, 226] on span "Applicants" at bounding box center [1115, 231] width 45 height 13
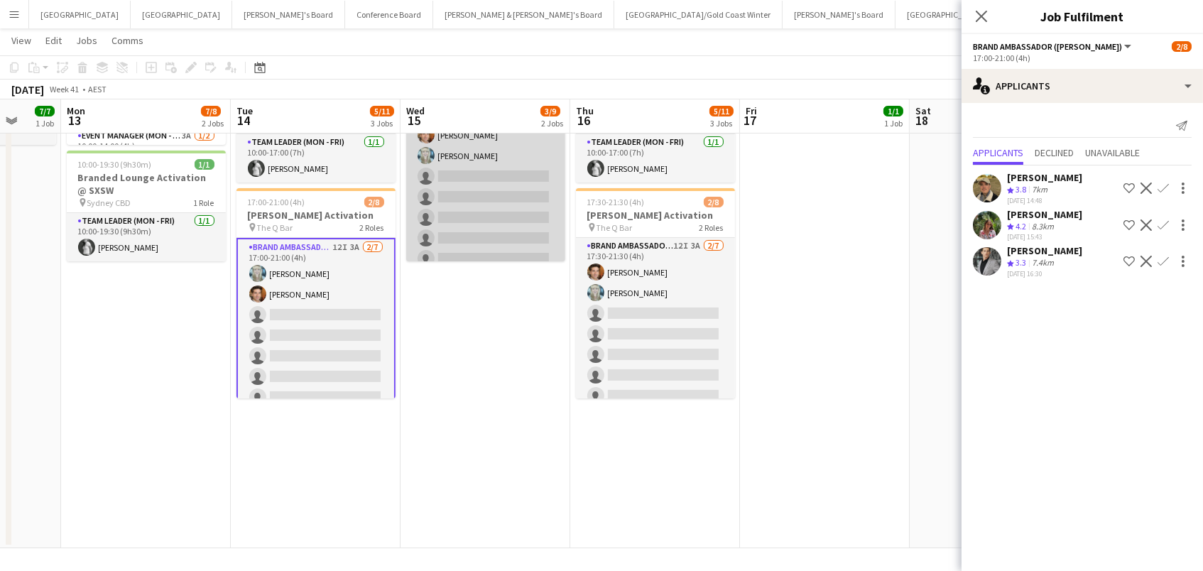
click at [524, 204] on app-card-role "Brand Ambassador (Mon - Fri) 12I 1A 2/7 17:30-21:30 (4h) Juan Montes Brittany S…" at bounding box center [485, 187] width 159 height 172
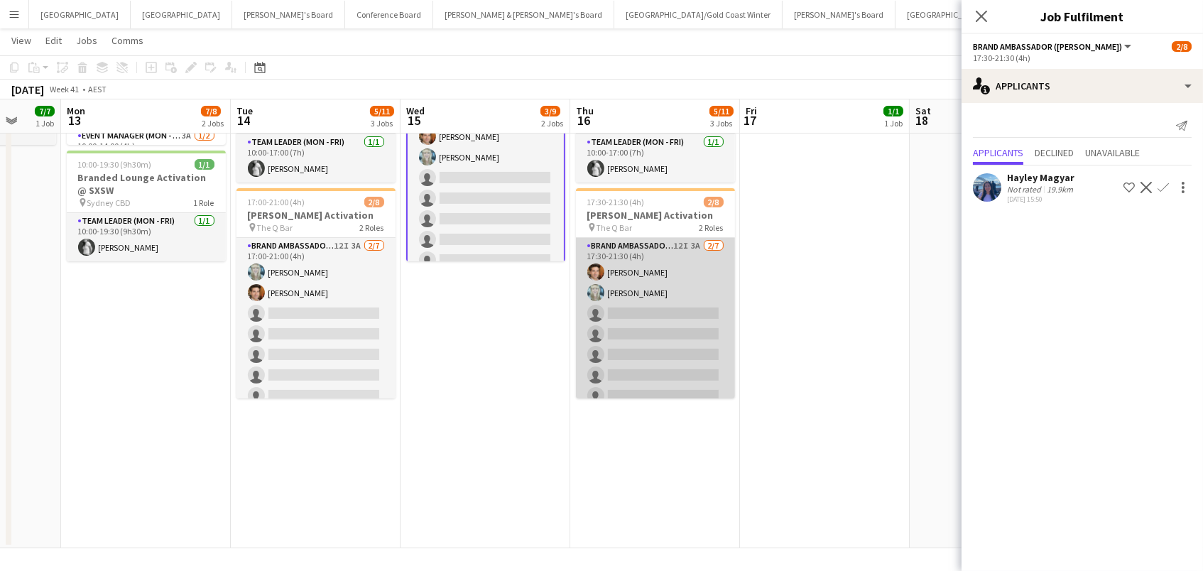
click at [625, 324] on app-card-role "Brand Ambassador (Mon - Fri) 12I 3A 2/7 17:30-21:30 (4h) Juan Montes Brittany S…" at bounding box center [655, 324] width 159 height 172
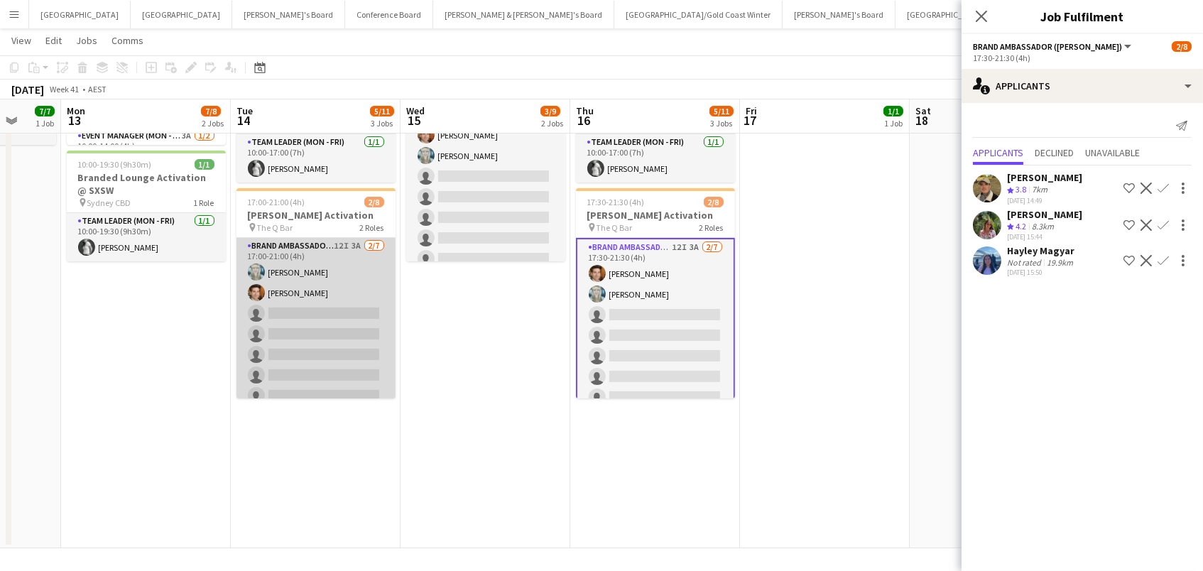
click at [370, 319] on app-card-role "Brand Ambassador (Mon - Fri) 12I 3A 2/7 17:00-21:00 (4h) Brittany Smith Juan Mo…" at bounding box center [315, 324] width 159 height 172
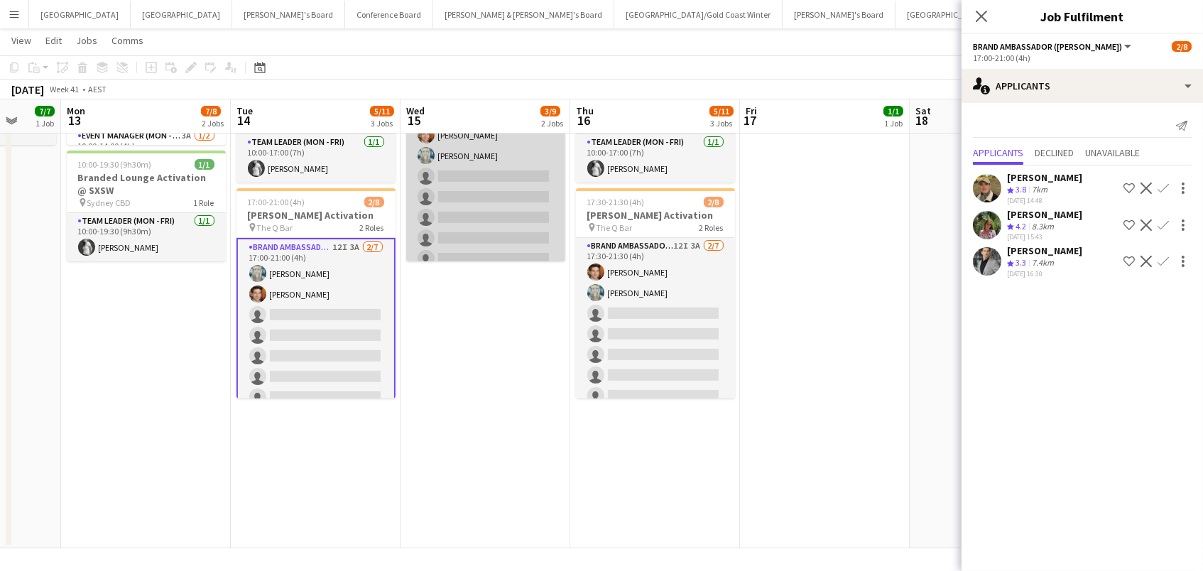
click at [474, 212] on app-card-role "Brand Ambassador (Mon - Fri) 12I 1A 2/7 17:30-21:30 (4h) Juan Montes Brittany S…" at bounding box center [485, 187] width 159 height 172
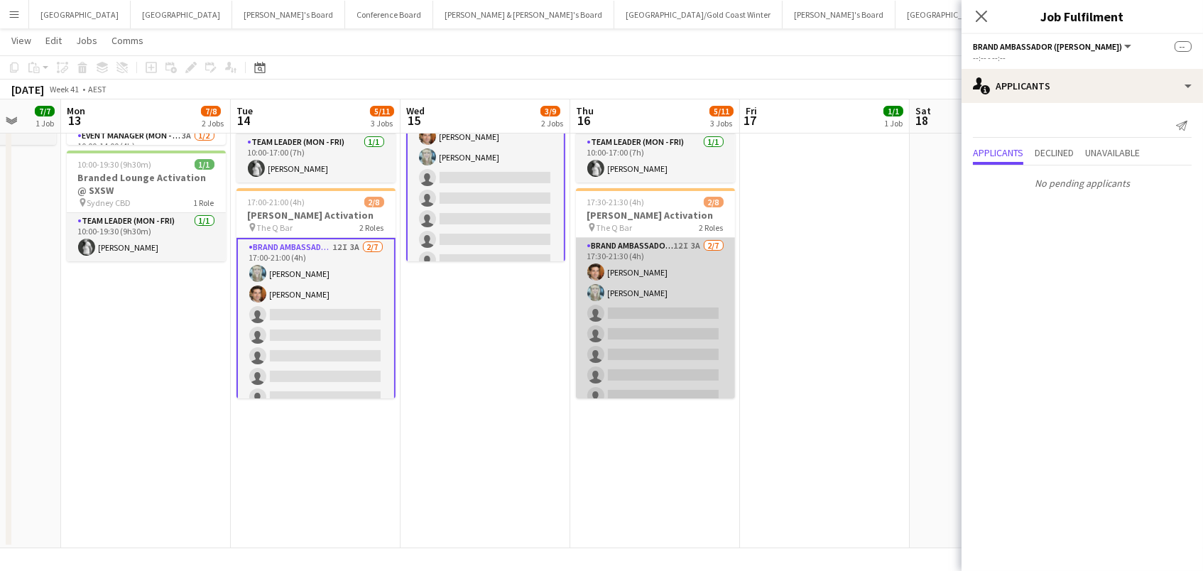
click at [652, 334] on app-card-role "Brand Ambassador (Mon - Fri) 12I 3A 2/7 17:30-21:30 (4h) Juan Montes Brittany S…" at bounding box center [655, 324] width 159 height 172
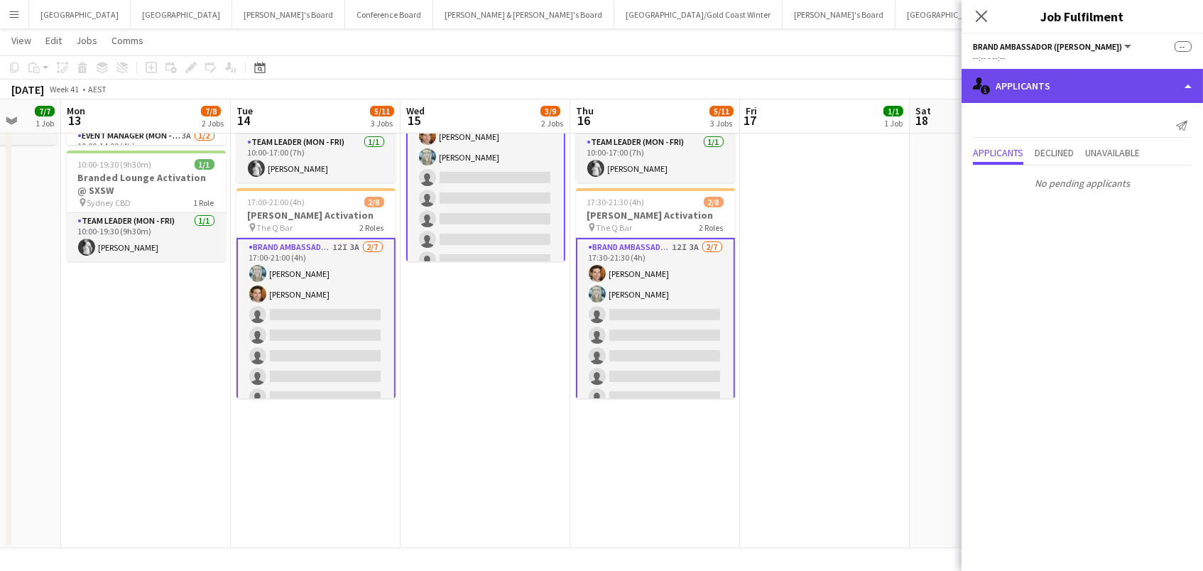
click at [1048, 77] on div "single-neutral-actions-information Applicants" at bounding box center [1081, 86] width 241 height 34
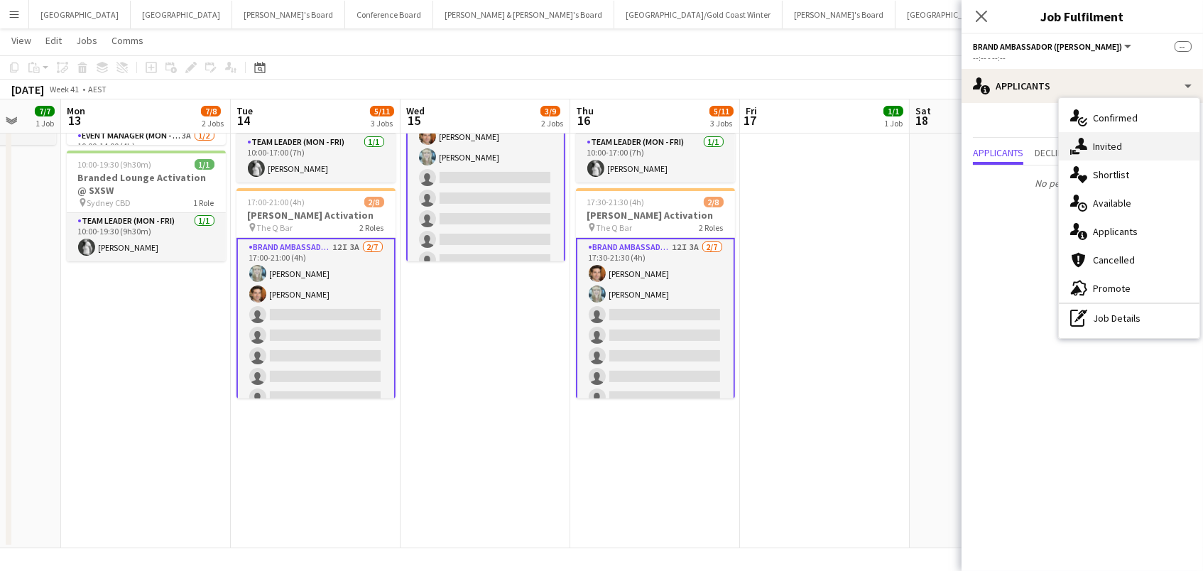
click at [1086, 148] on div "single-neutral-actions-share-1 Invited" at bounding box center [1129, 146] width 141 height 28
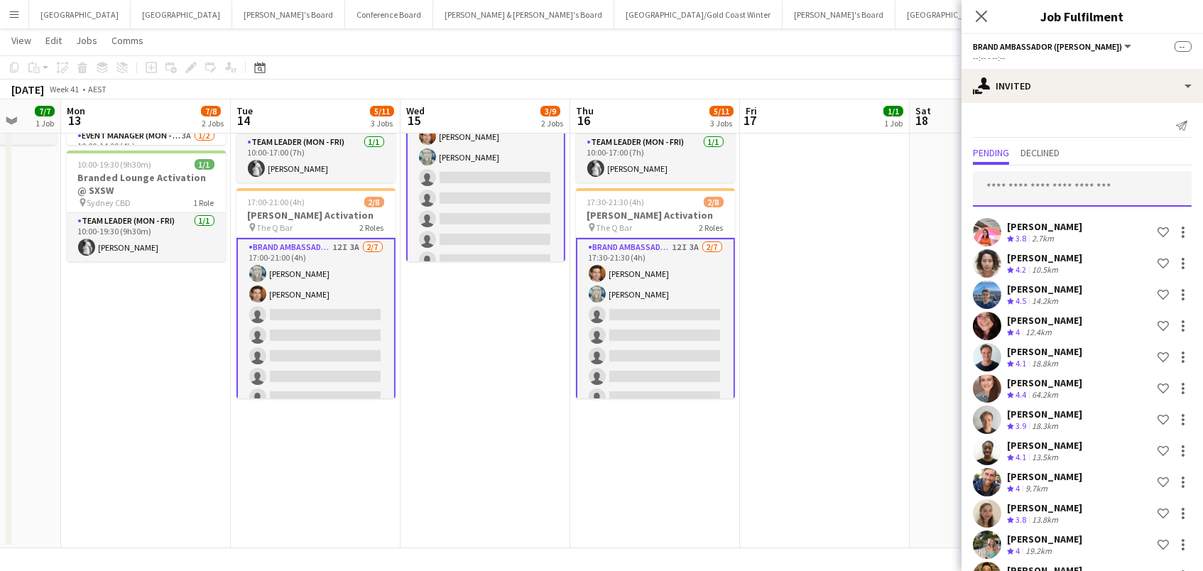
click at [1000, 178] on input "text" at bounding box center [1082, 188] width 219 height 35
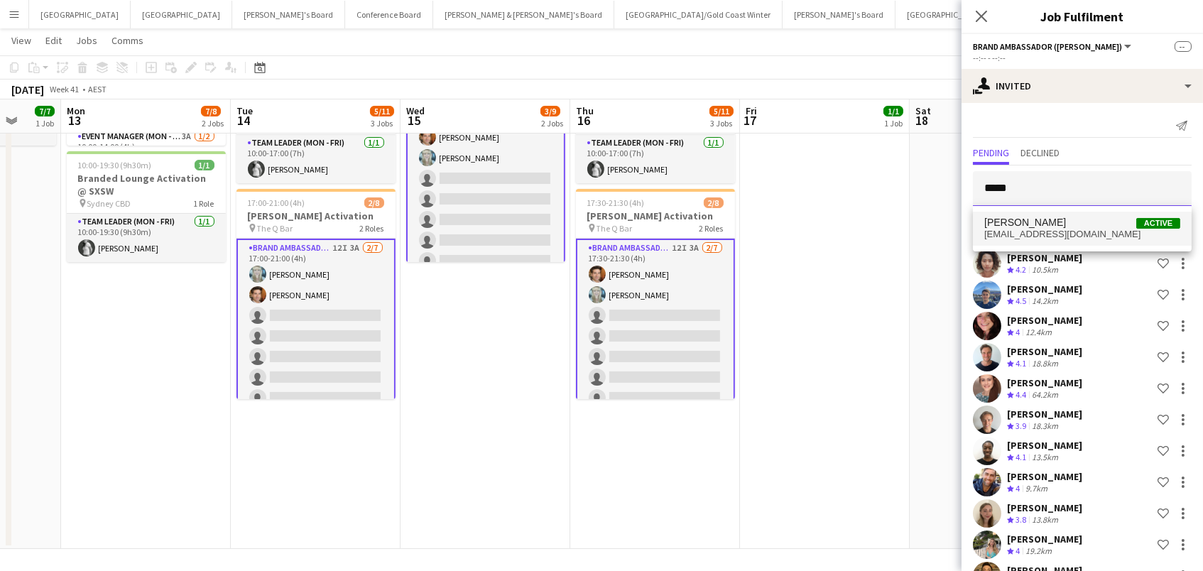
scroll to position [225, 1]
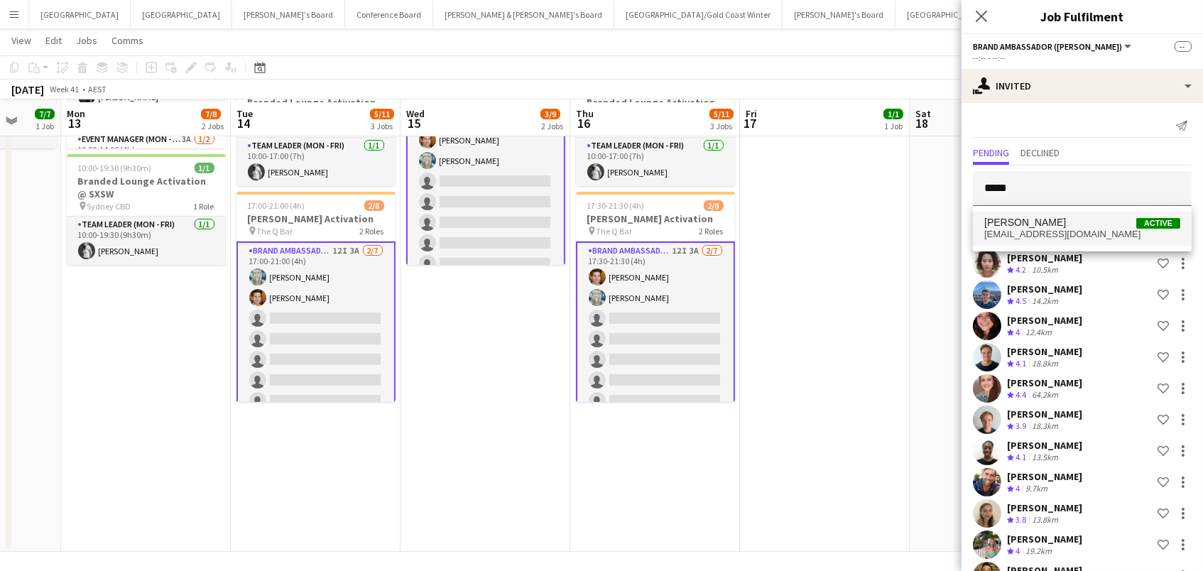
type input "*****"
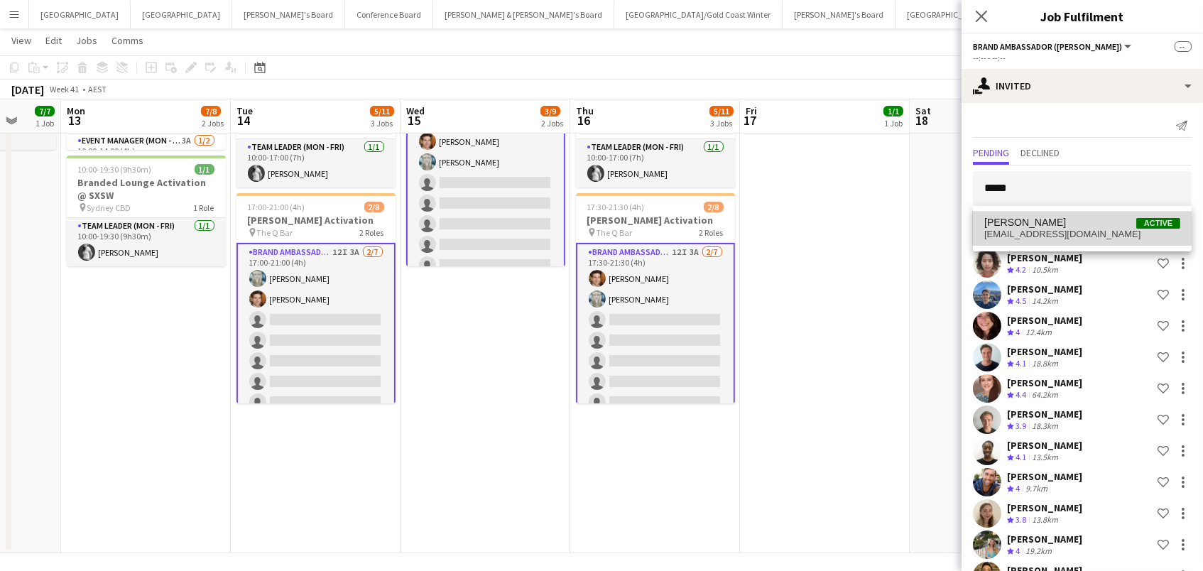
click at [1015, 224] on span "[PERSON_NAME]" at bounding box center [1025, 223] width 82 height 12
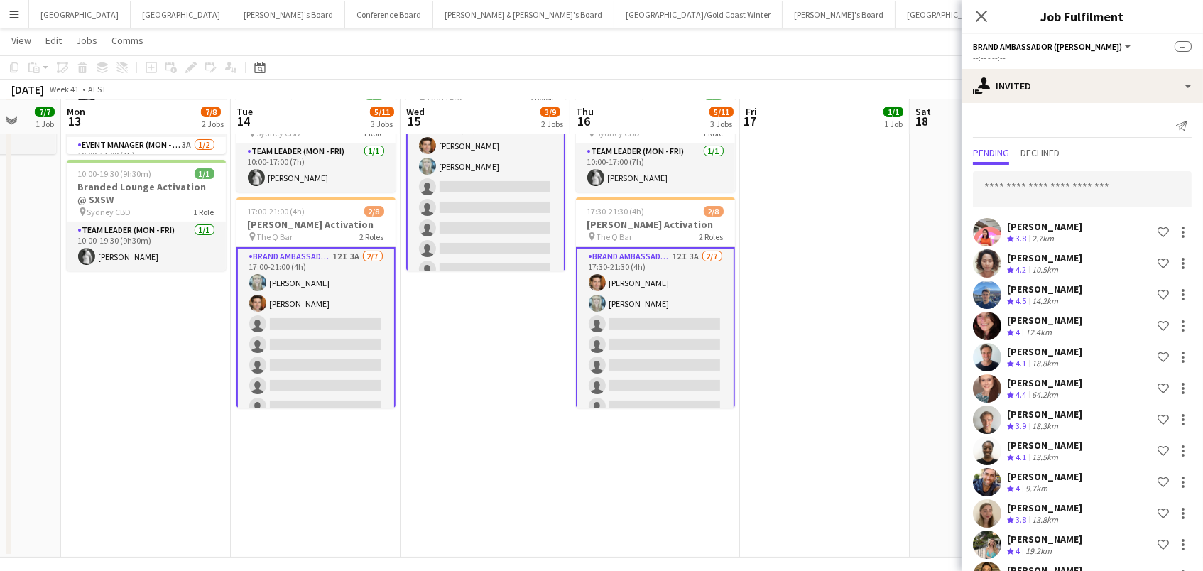
scroll to position [199, 0]
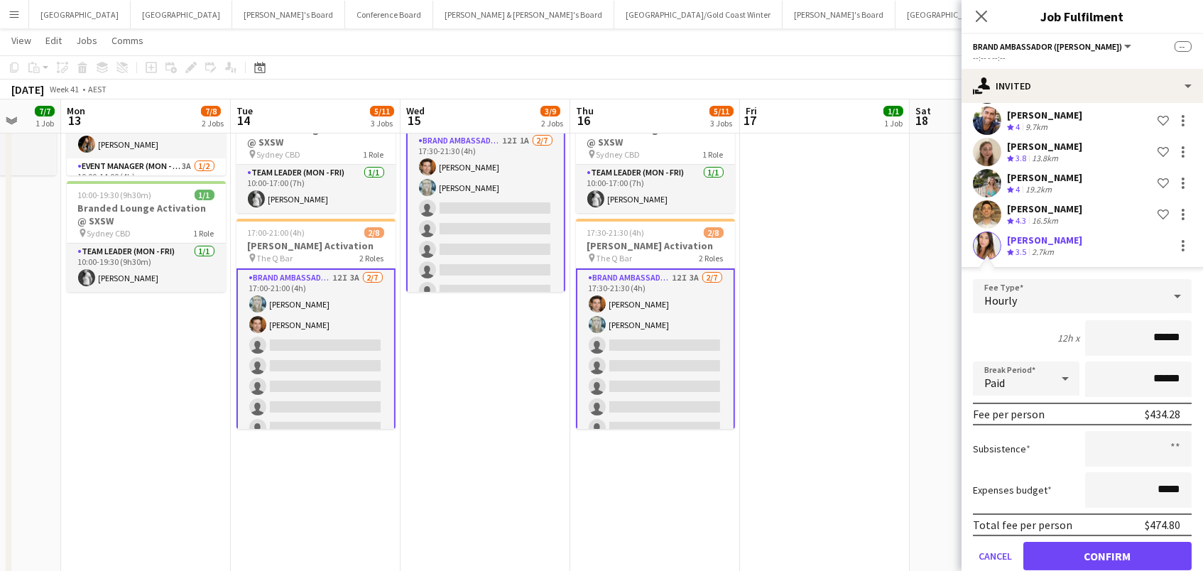
click at [1107, 553] on button "Confirm" at bounding box center [1107, 556] width 168 height 28
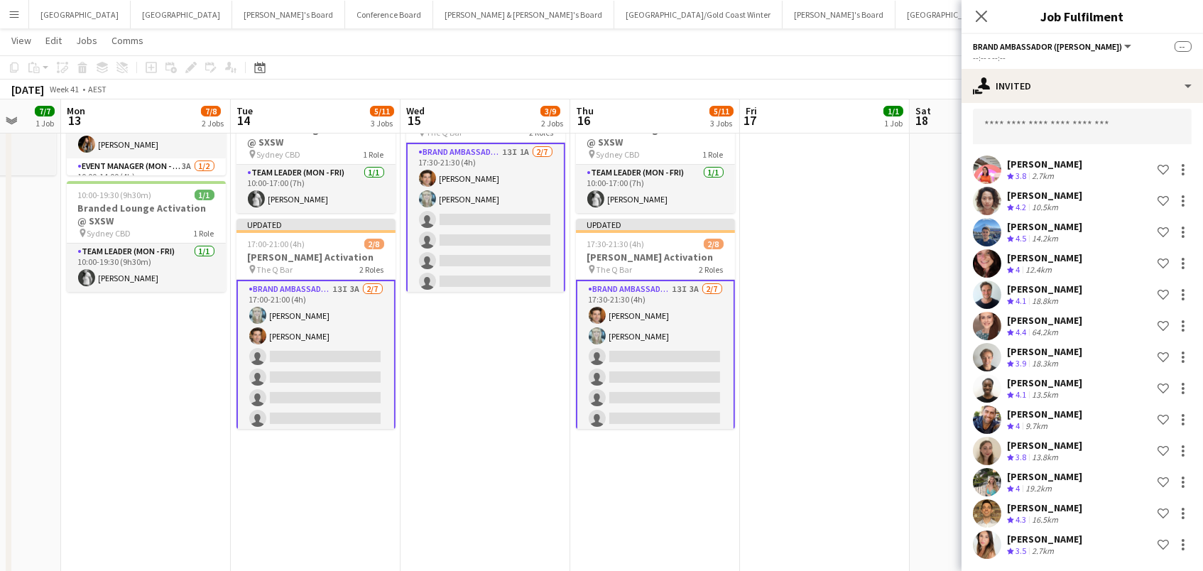
click at [917, 238] on app-date-cell at bounding box center [994, 269] width 170 height 619
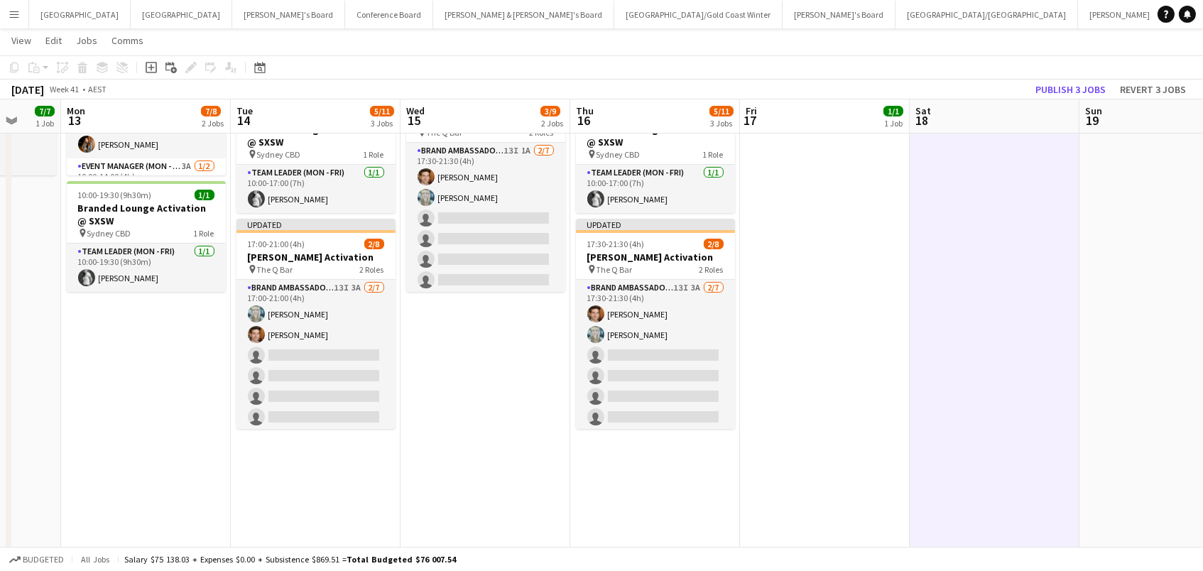
scroll to position [0, 617]
click at [1075, 83] on button "Publish 3 jobs" at bounding box center [1070, 89] width 82 height 18
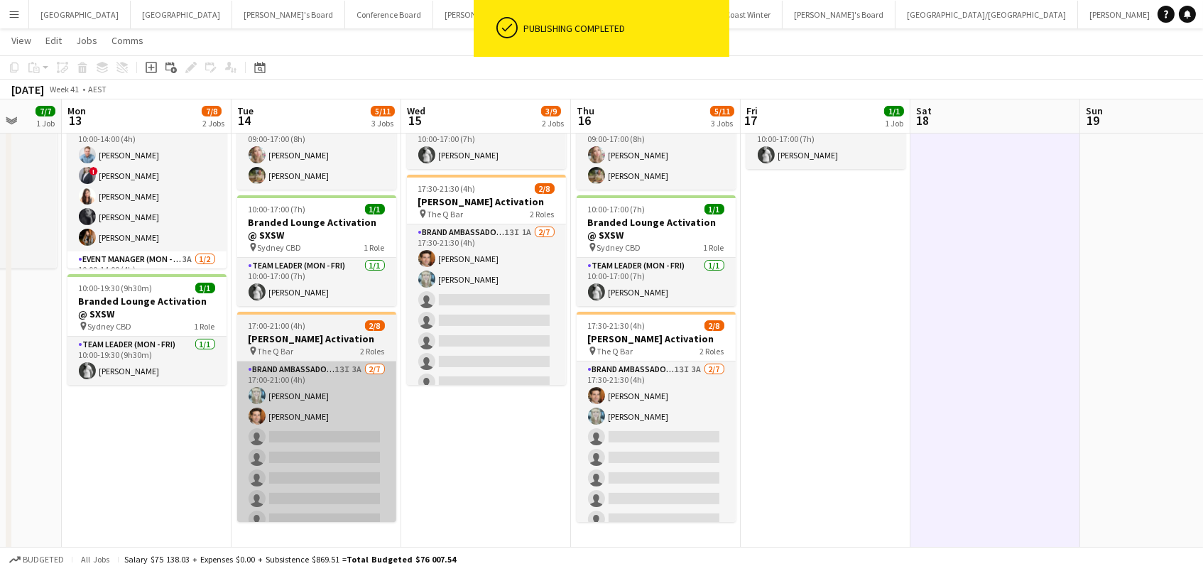
scroll to position [106, 0]
click at [347, 431] on app-card-role "Brand Ambassador (Mon - Fri) 13I 3A 2/7 17:00-21:00 (4h) Brittany Smith Juan Mo…" at bounding box center [316, 447] width 159 height 172
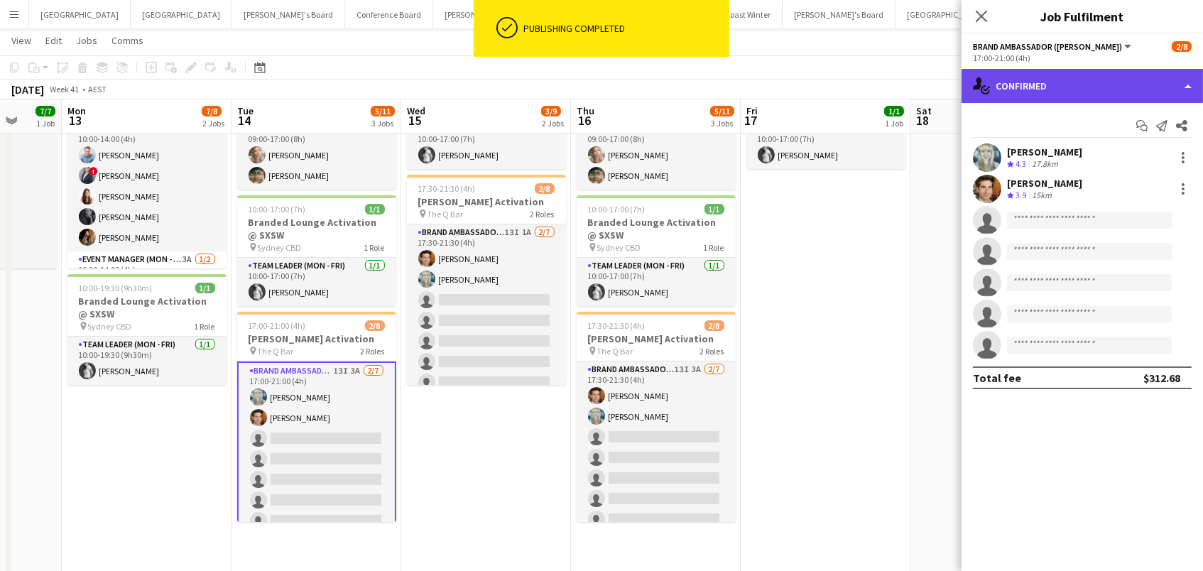
click at [1028, 74] on div "single-neutral-actions-check-2 Confirmed" at bounding box center [1081, 86] width 241 height 34
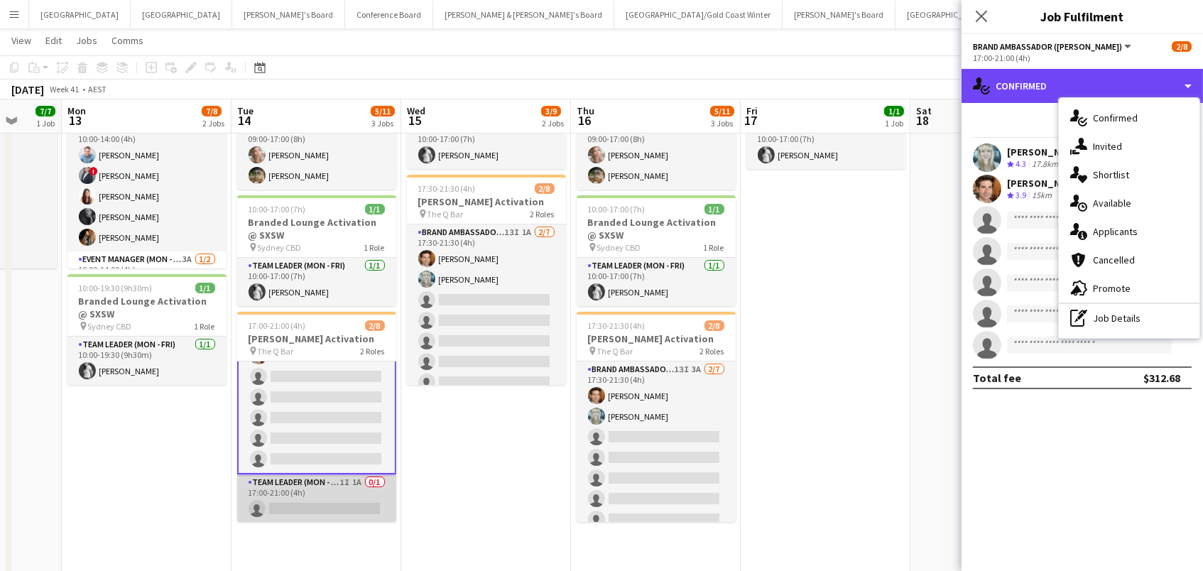
scroll to position [53, 0]
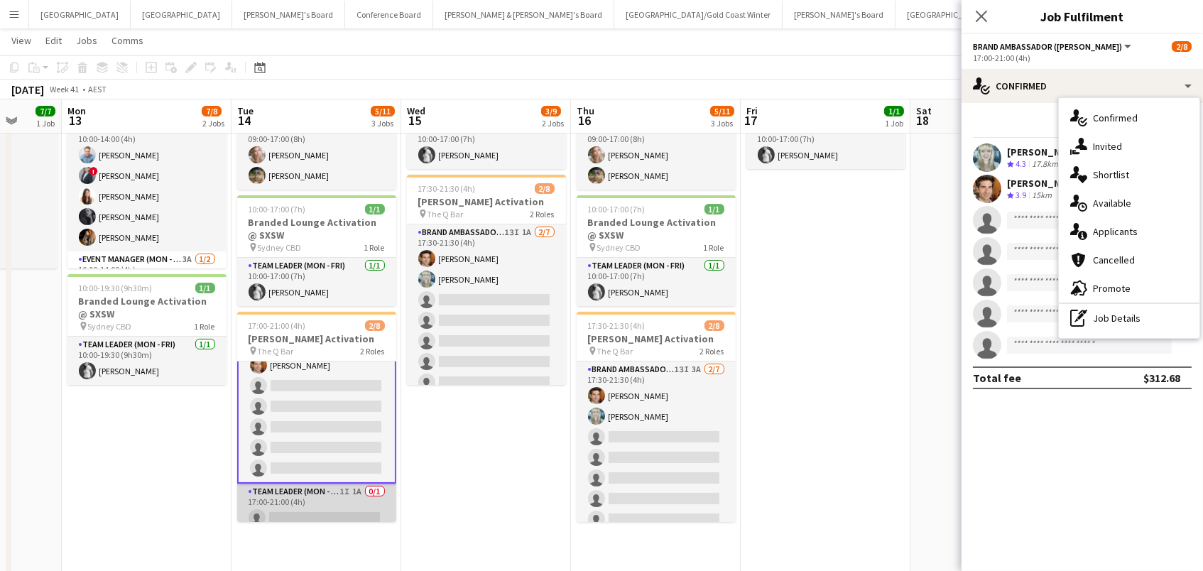
click at [349, 504] on app-card-role "Team Leader (Mon - Fri) 1I 1A 0/1 17:00-21:00 (4h) single-neutral-actions" at bounding box center [316, 507] width 159 height 48
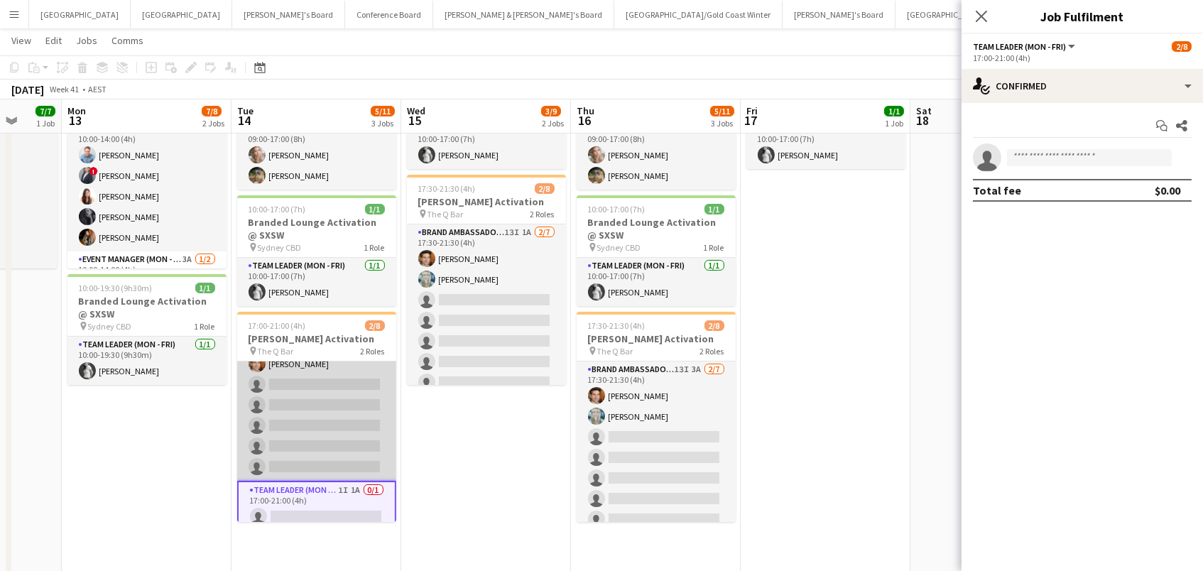
click at [266, 430] on app-card-role "Brand Ambassador (Mon - Fri) 13I 3A 2/7 17:00-21:00 (4h) Brittany Smith Juan Mo…" at bounding box center [316, 395] width 159 height 172
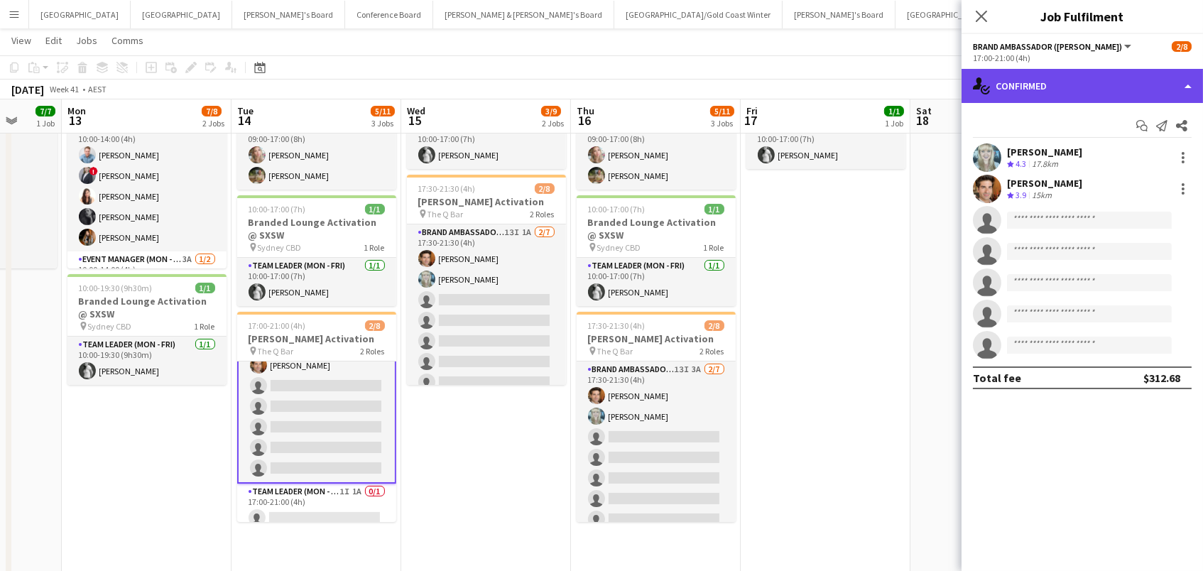
click at [1107, 86] on div "single-neutral-actions-check-2 Confirmed" at bounding box center [1081, 86] width 241 height 34
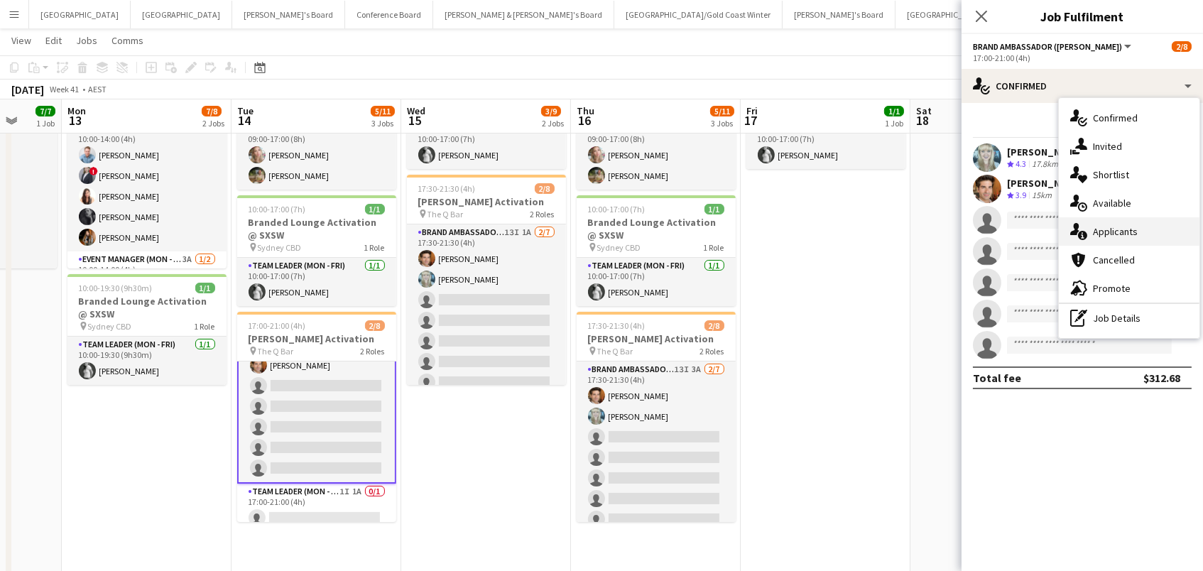
click at [1144, 232] on div "single-neutral-actions-information Applicants" at bounding box center [1129, 231] width 141 height 28
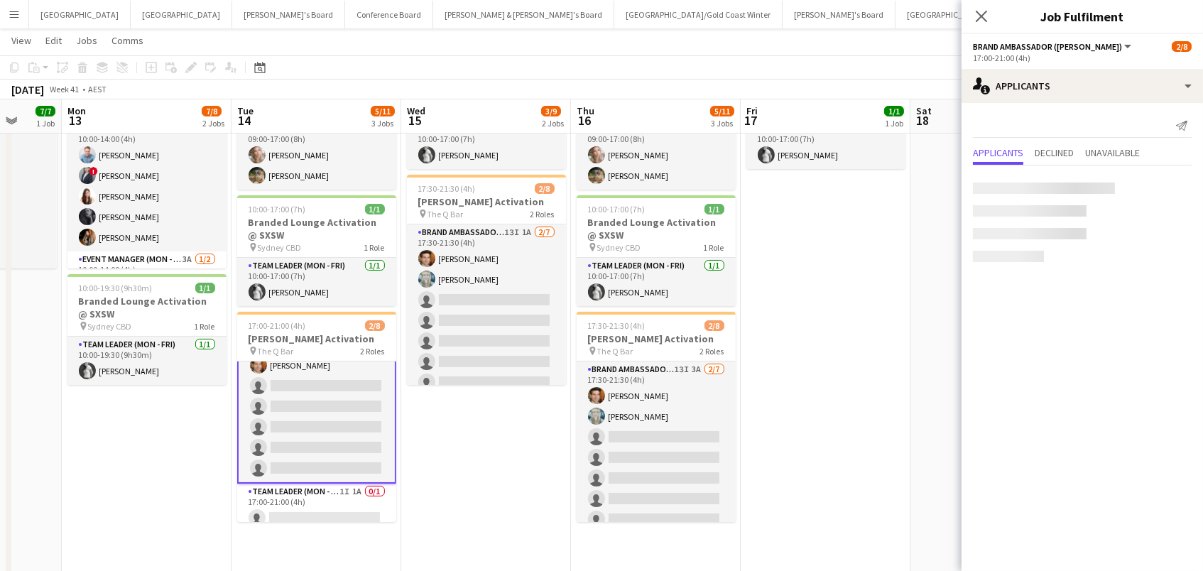
scroll to position [107, 0]
